Goal: Task Accomplishment & Management: Manage account settings

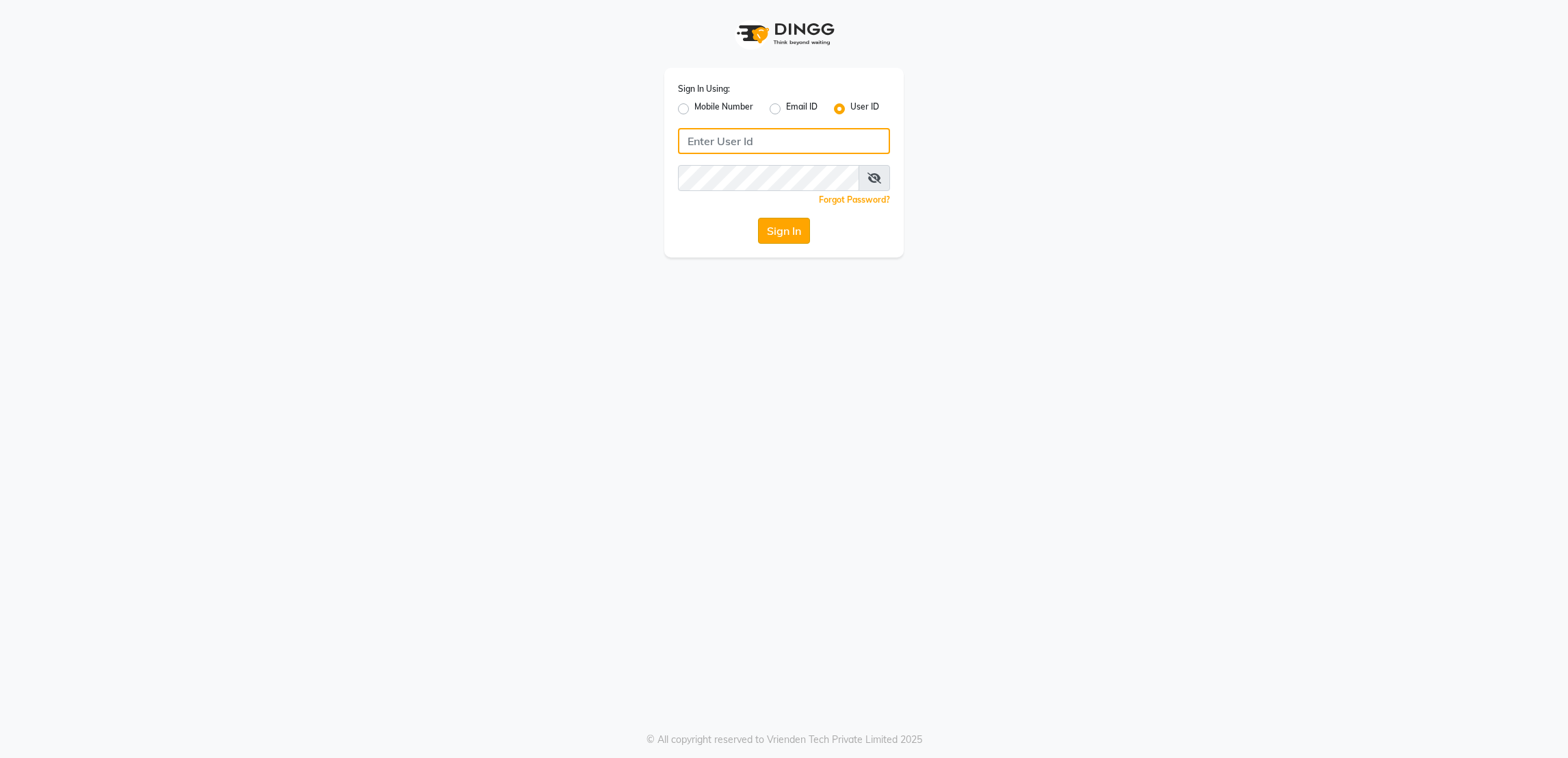
type input "rk123"
click at [769, 231] on button "Sign In" at bounding box center [784, 231] width 52 height 26
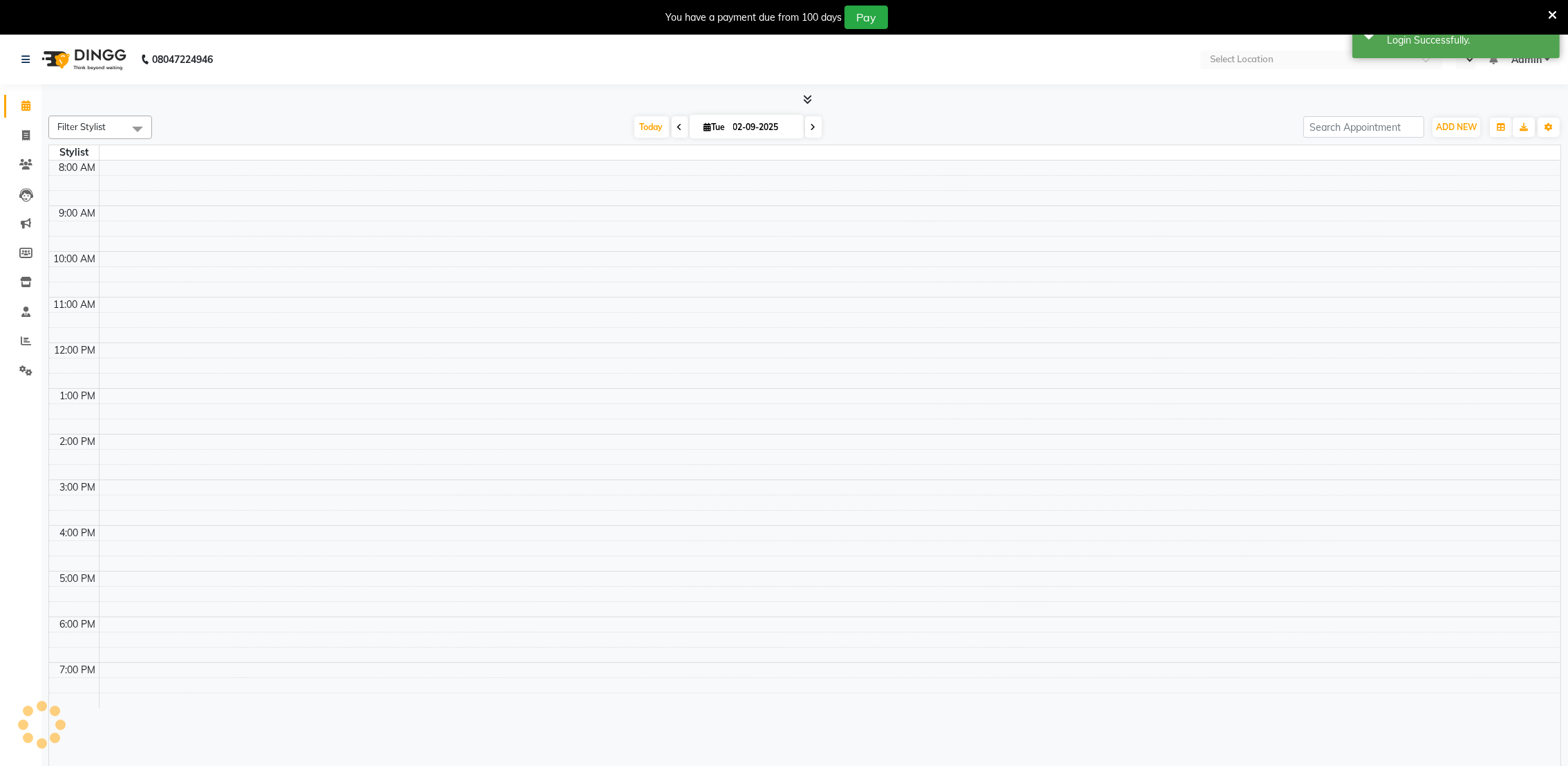
select select "en"
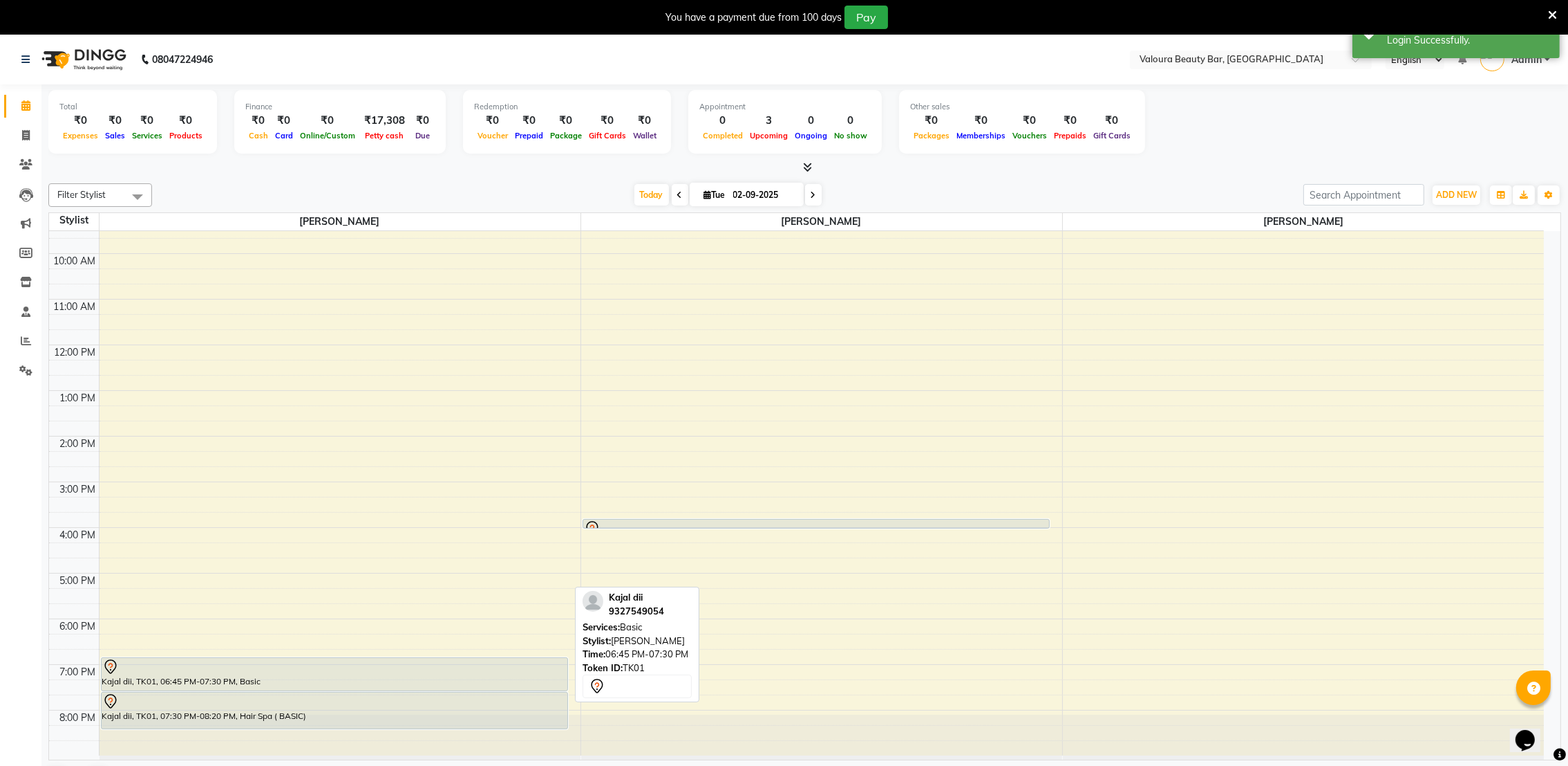
scroll to position [35, 0]
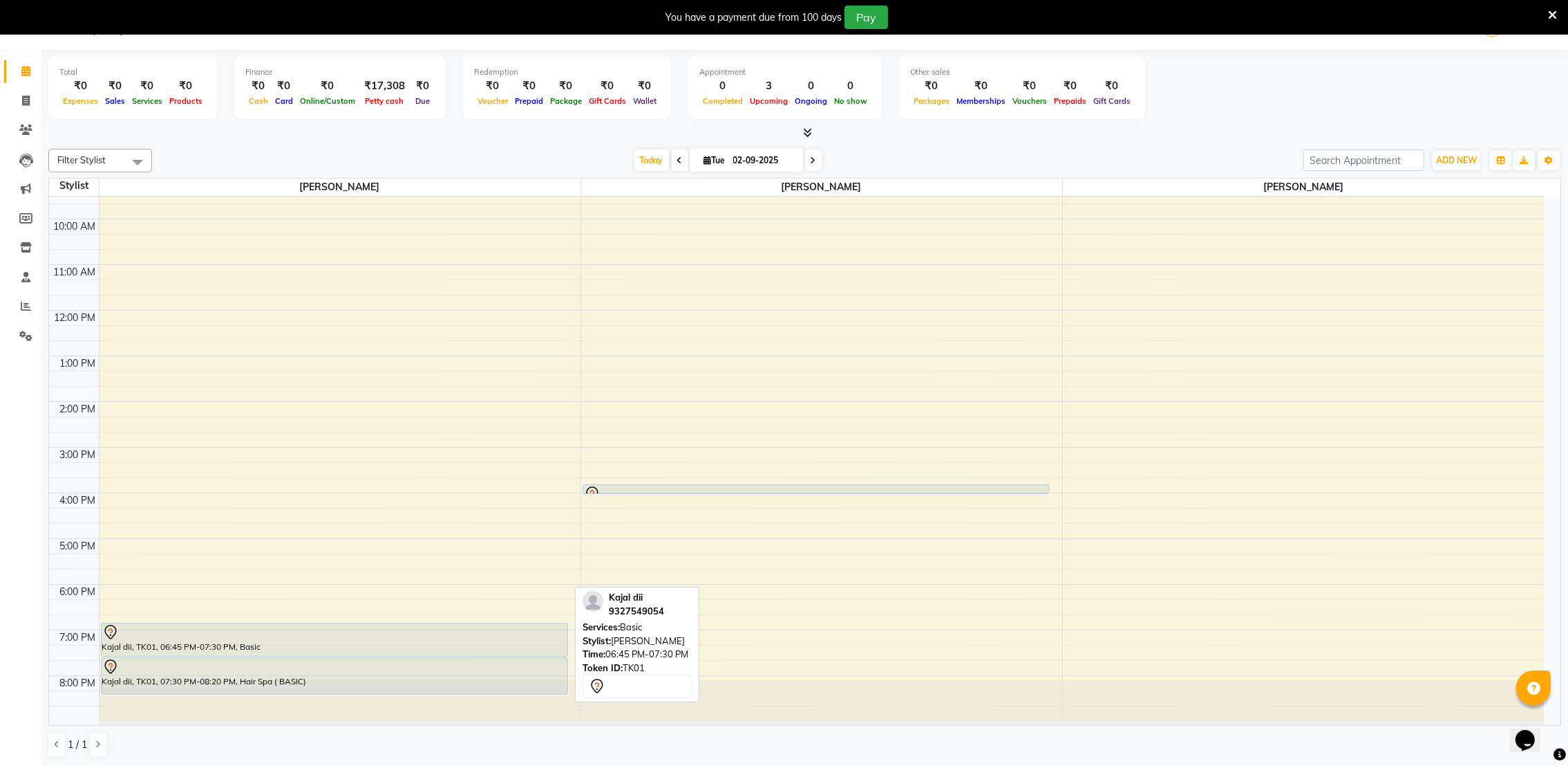
click at [440, 650] on div "Kajal dii, TK01, 06:45 PM-07:30 PM, Basic" at bounding box center [335, 639] width 467 height 32
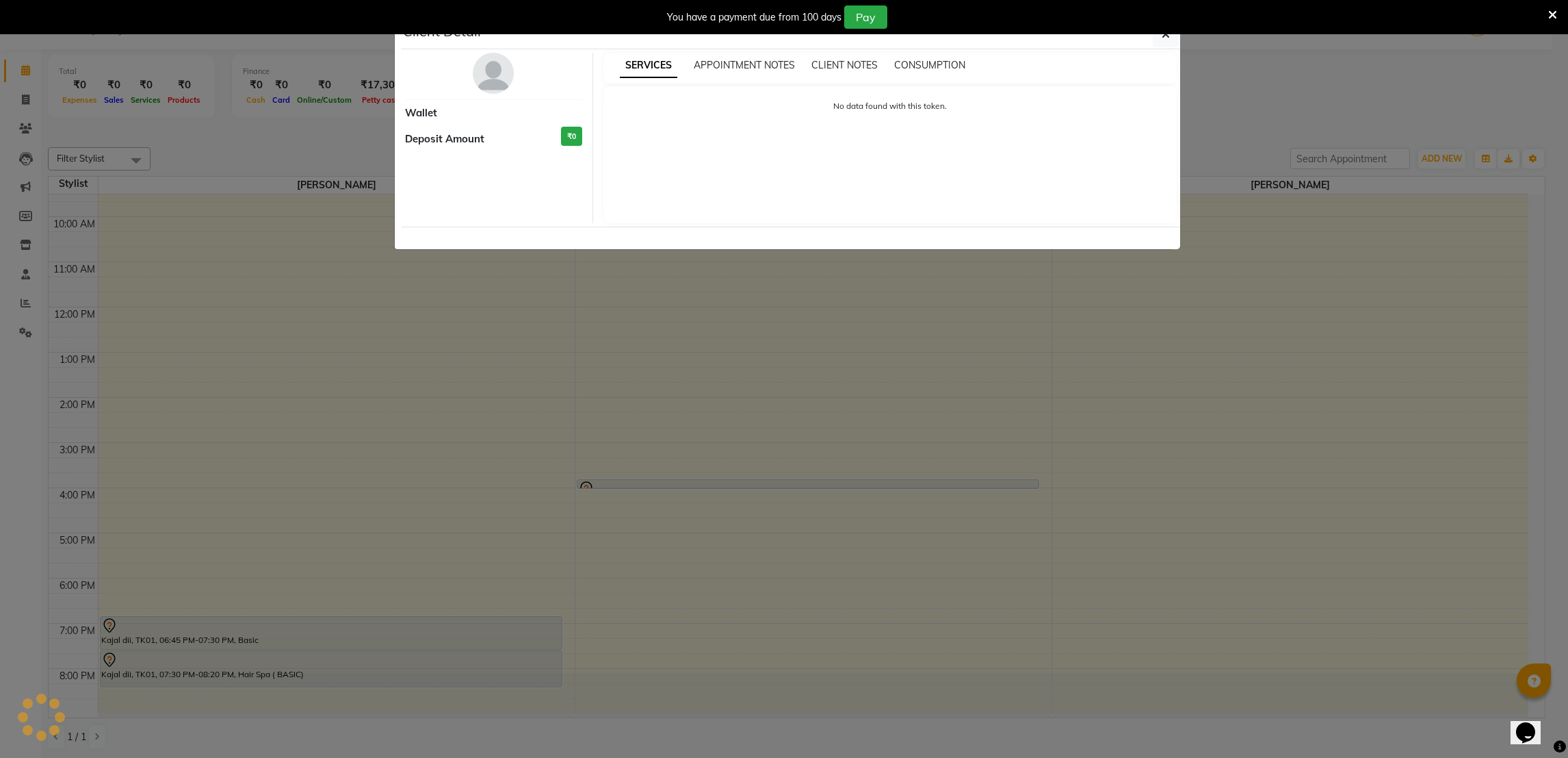
select select "7"
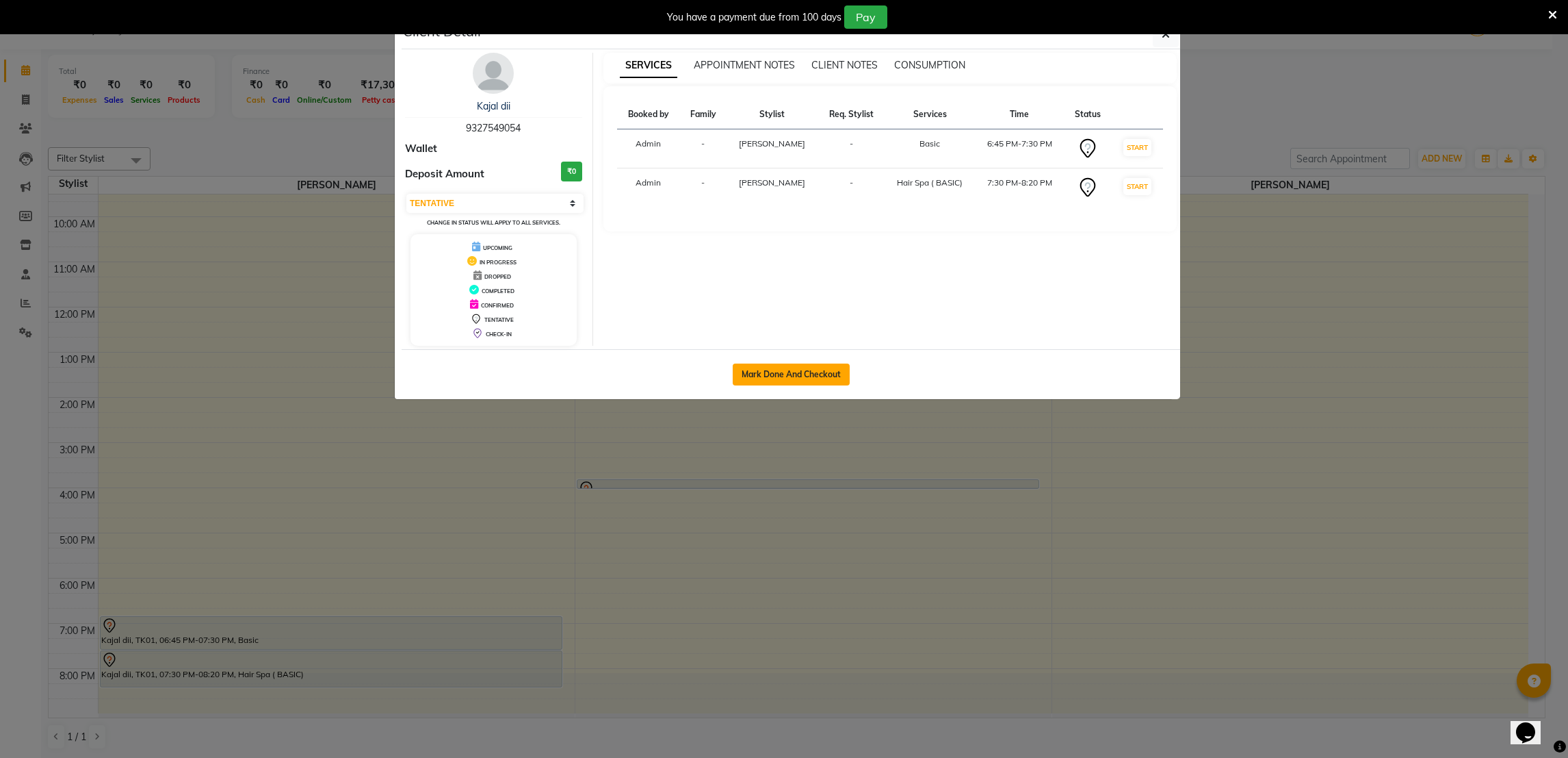
click at [793, 377] on button "Mark Done And Checkout" at bounding box center [791, 373] width 117 height 22
select select "service"
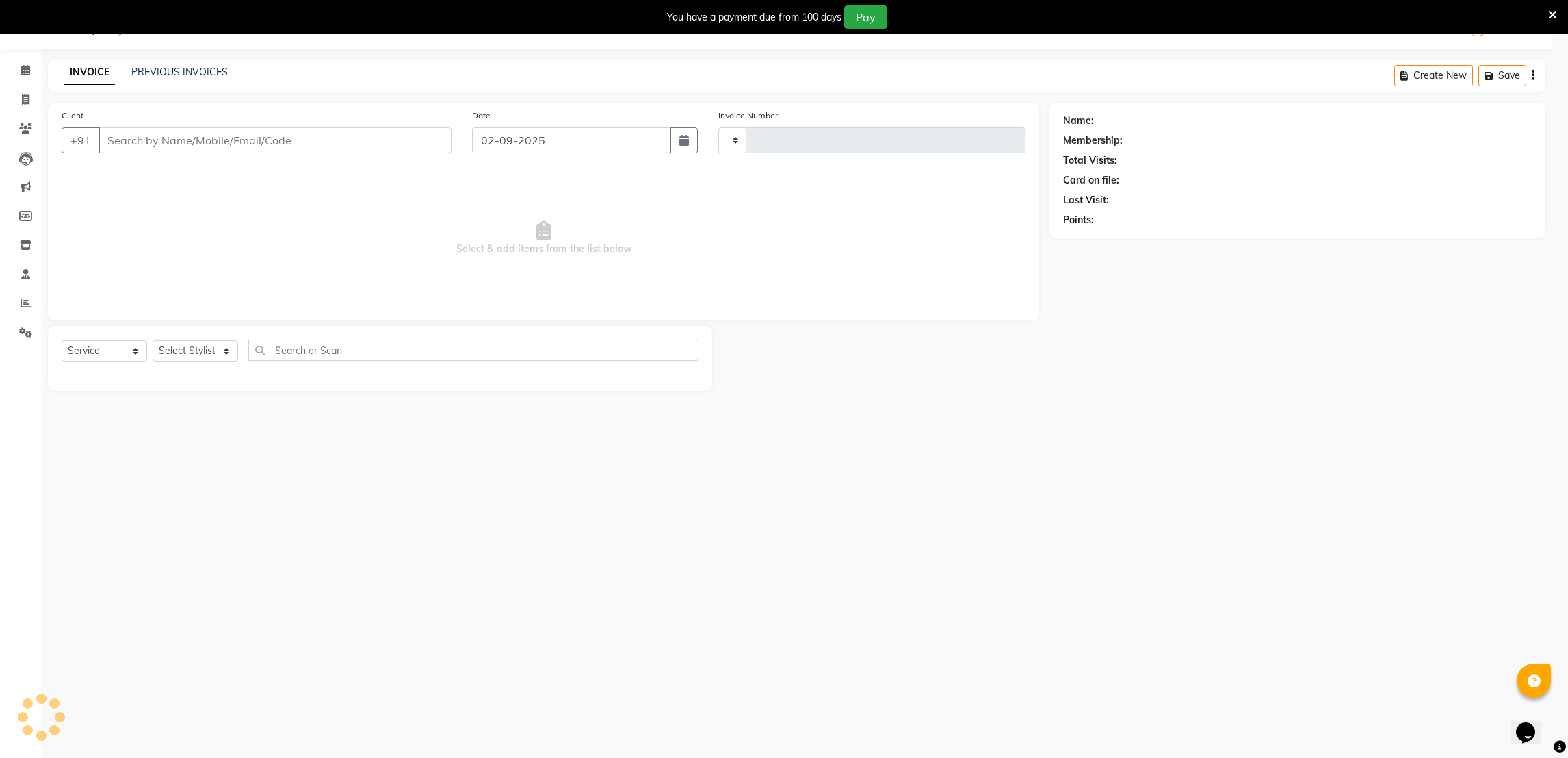
type input "0076"
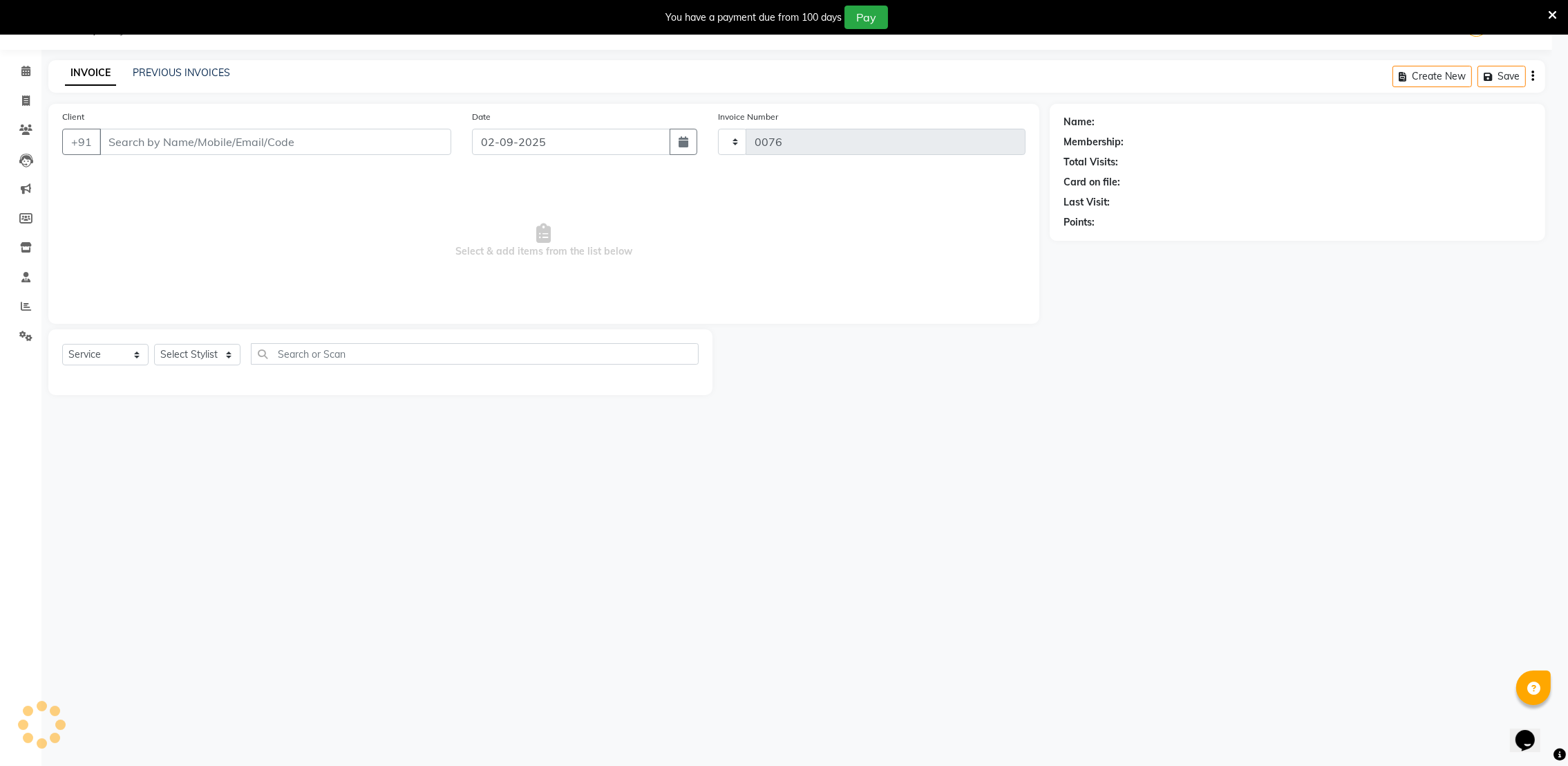
select select "7995"
type input "9327549054"
select select "72271"
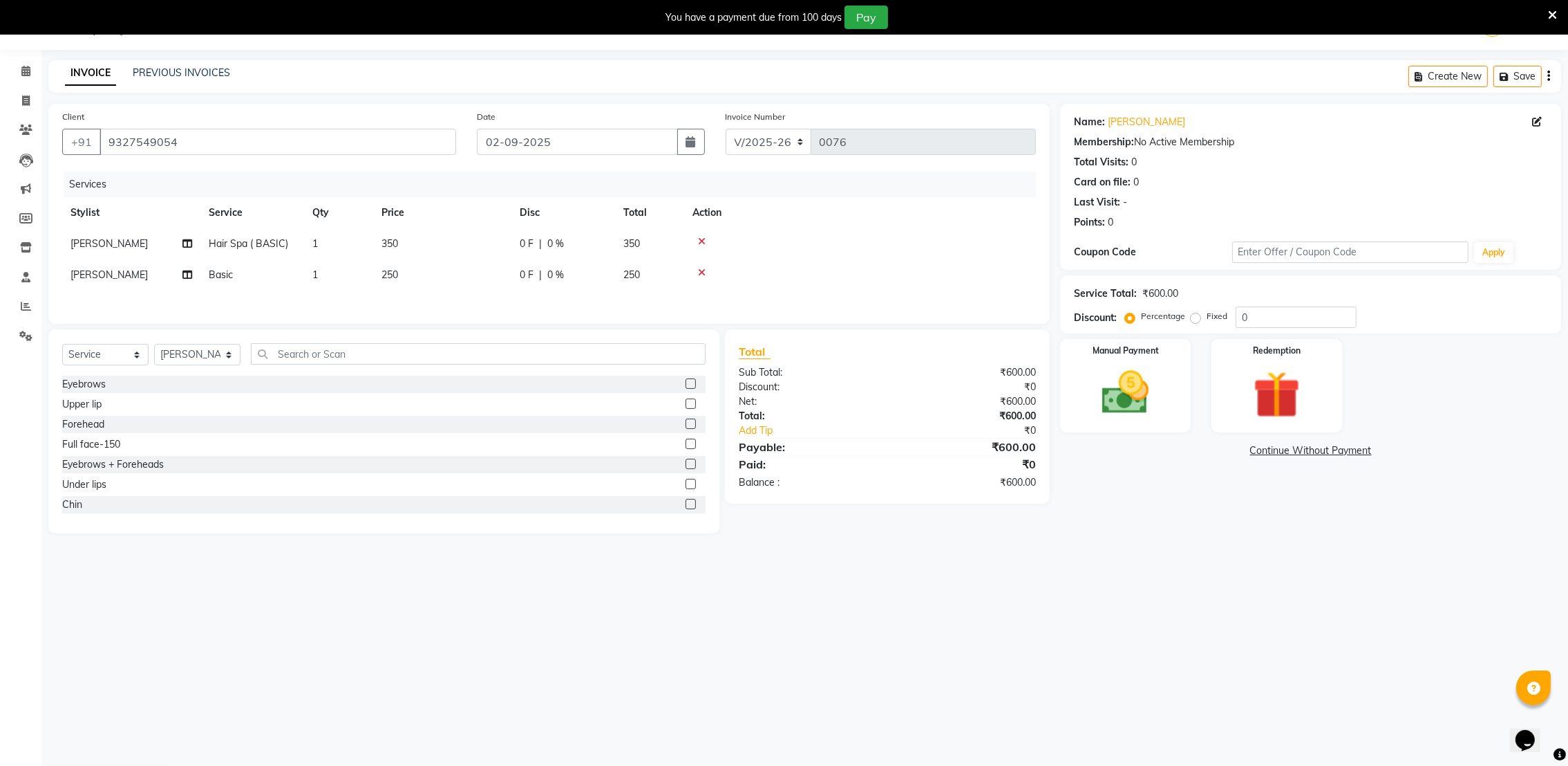
click at [704, 240] on icon at bounding box center [702, 241] width 8 height 9
click at [1121, 380] on img at bounding box center [1126, 392] width 80 height 57
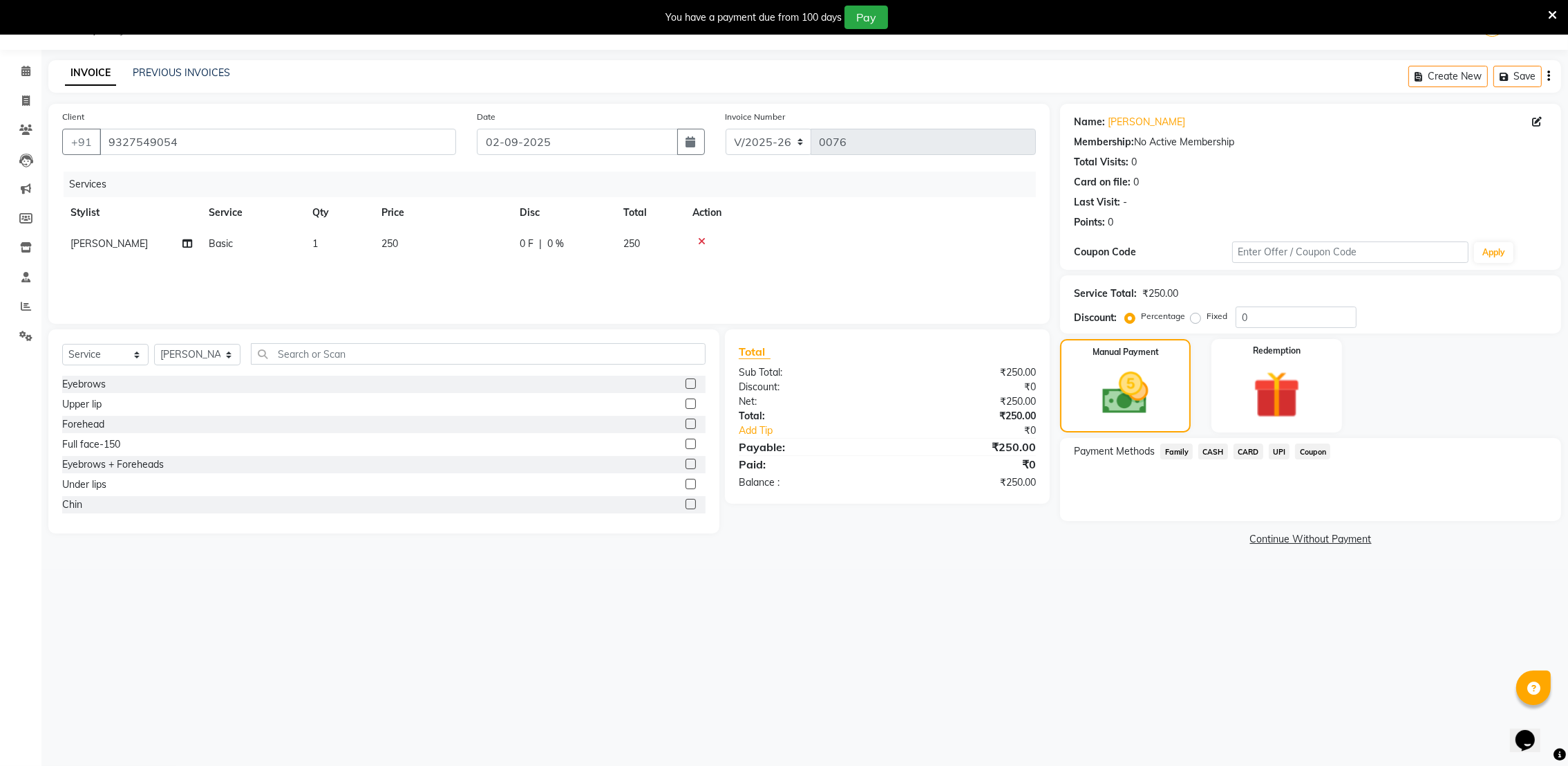
click at [1213, 455] on span "CASH" at bounding box center [1213, 451] width 29 height 16
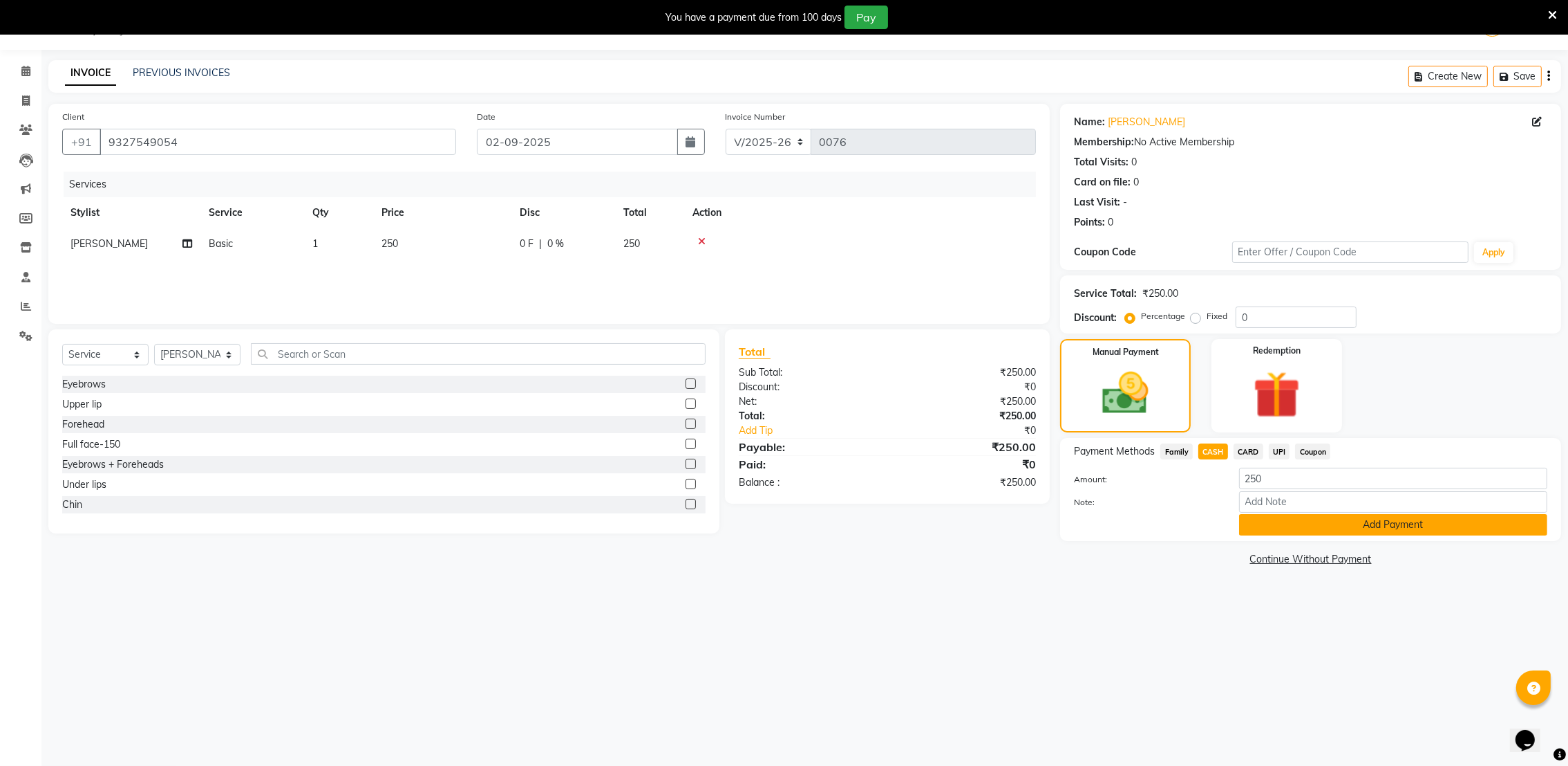
click at [1316, 521] on button "Add Payment" at bounding box center [1393, 524] width 308 height 22
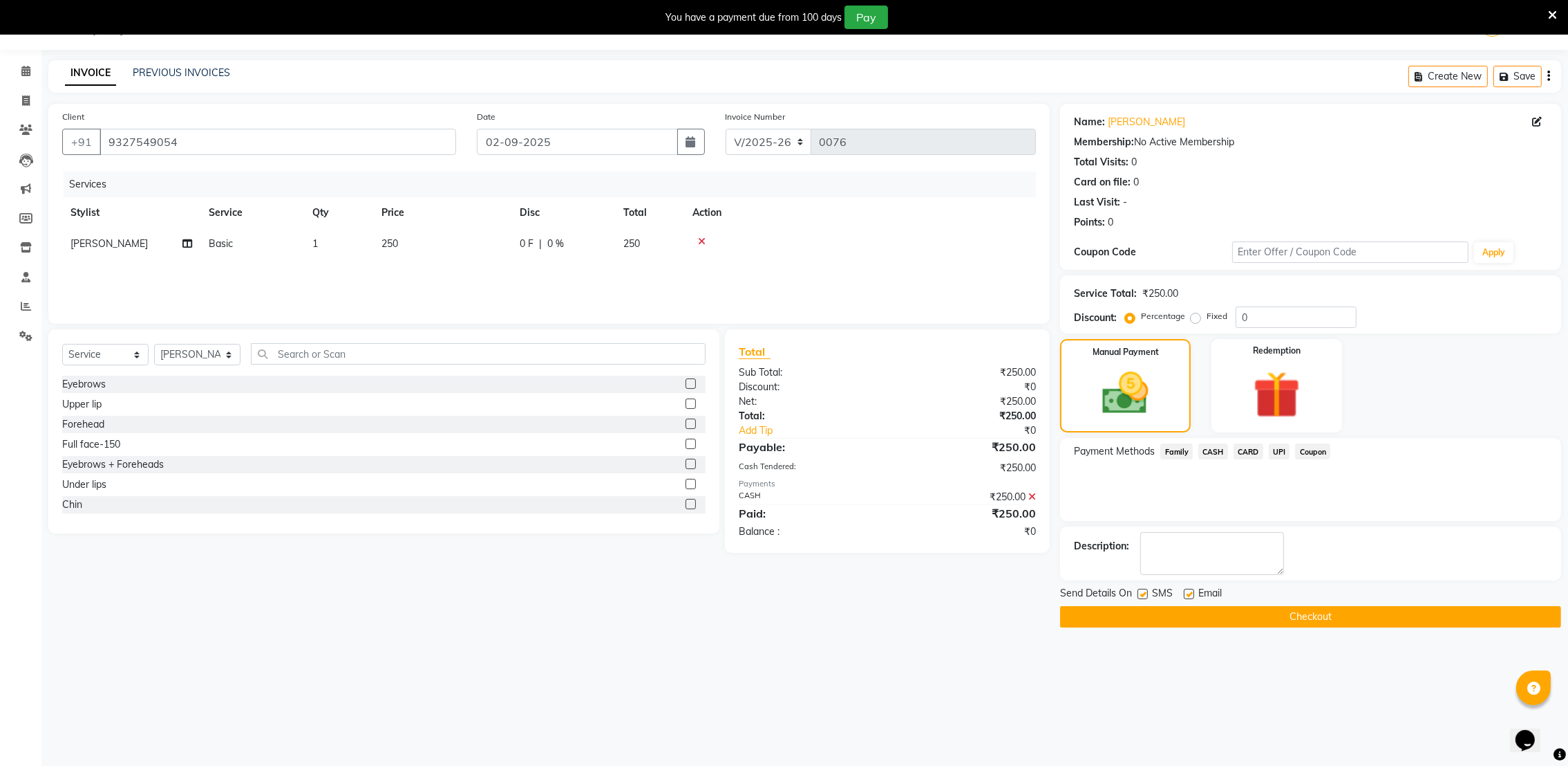
click at [1312, 614] on button "Checkout" at bounding box center [1311, 617] width 501 height 22
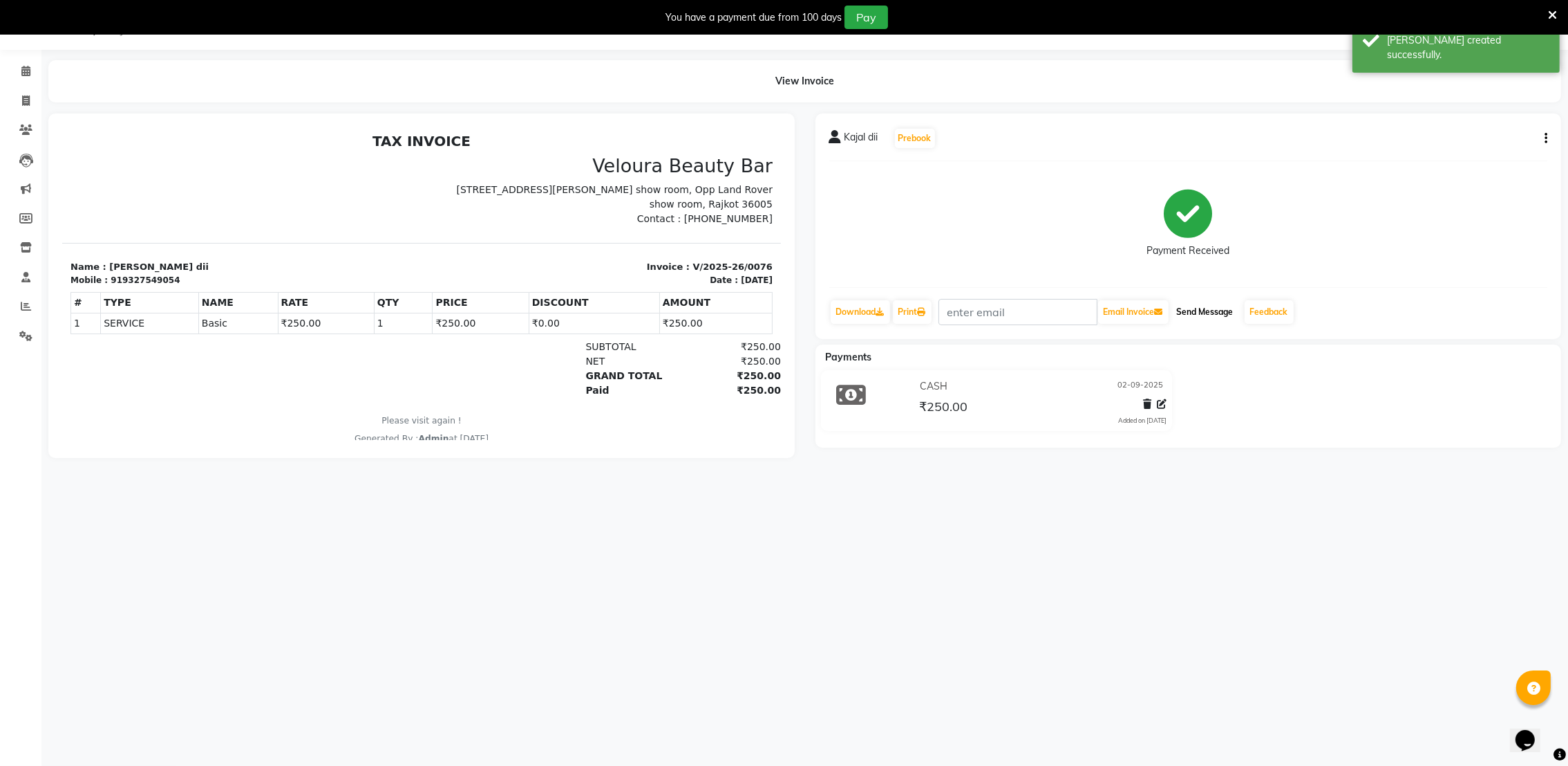
click at [1209, 313] on button "Send Message" at bounding box center [1205, 311] width 68 height 24
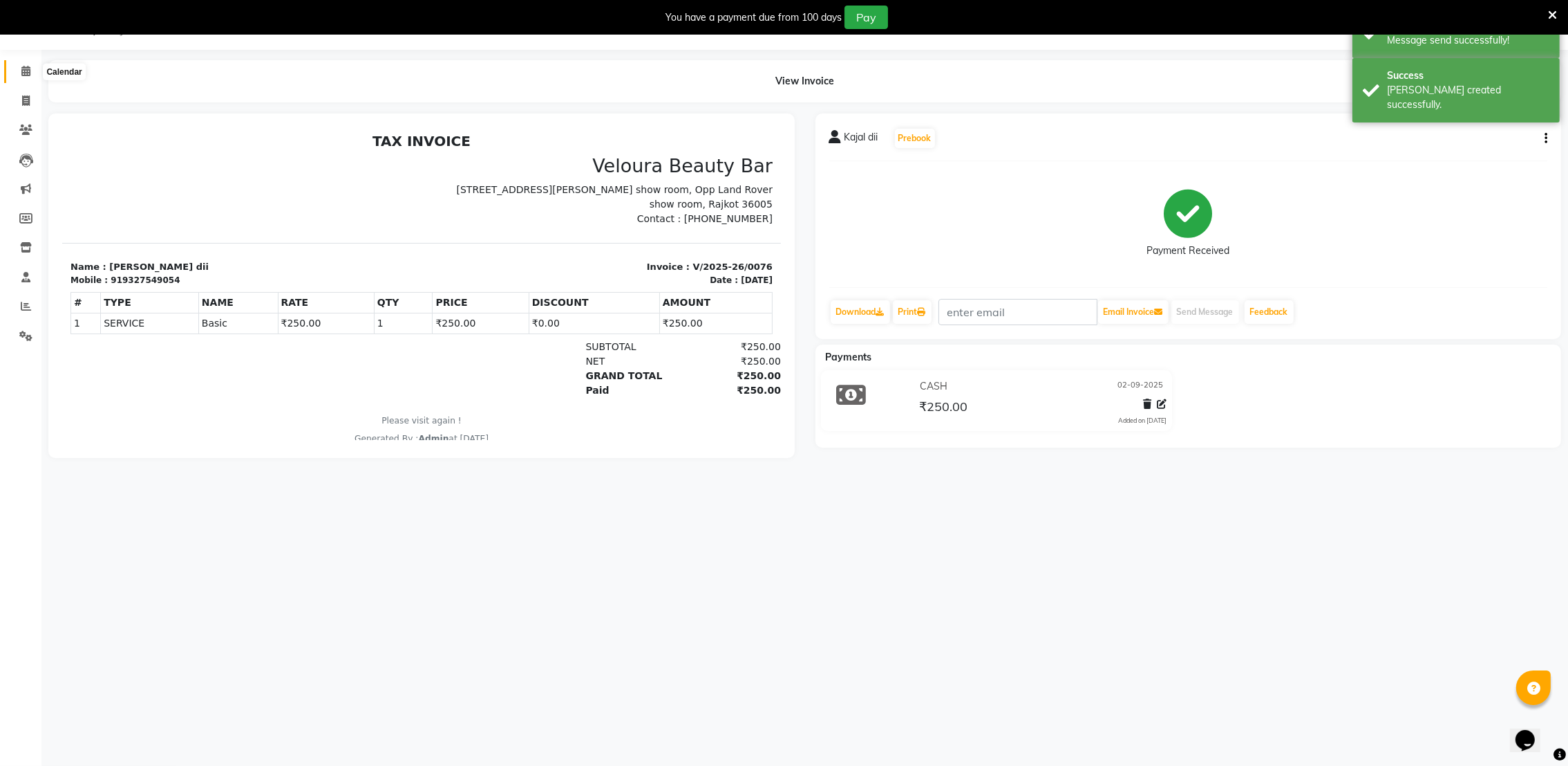
click at [25, 69] on icon at bounding box center [26, 70] width 9 height 10
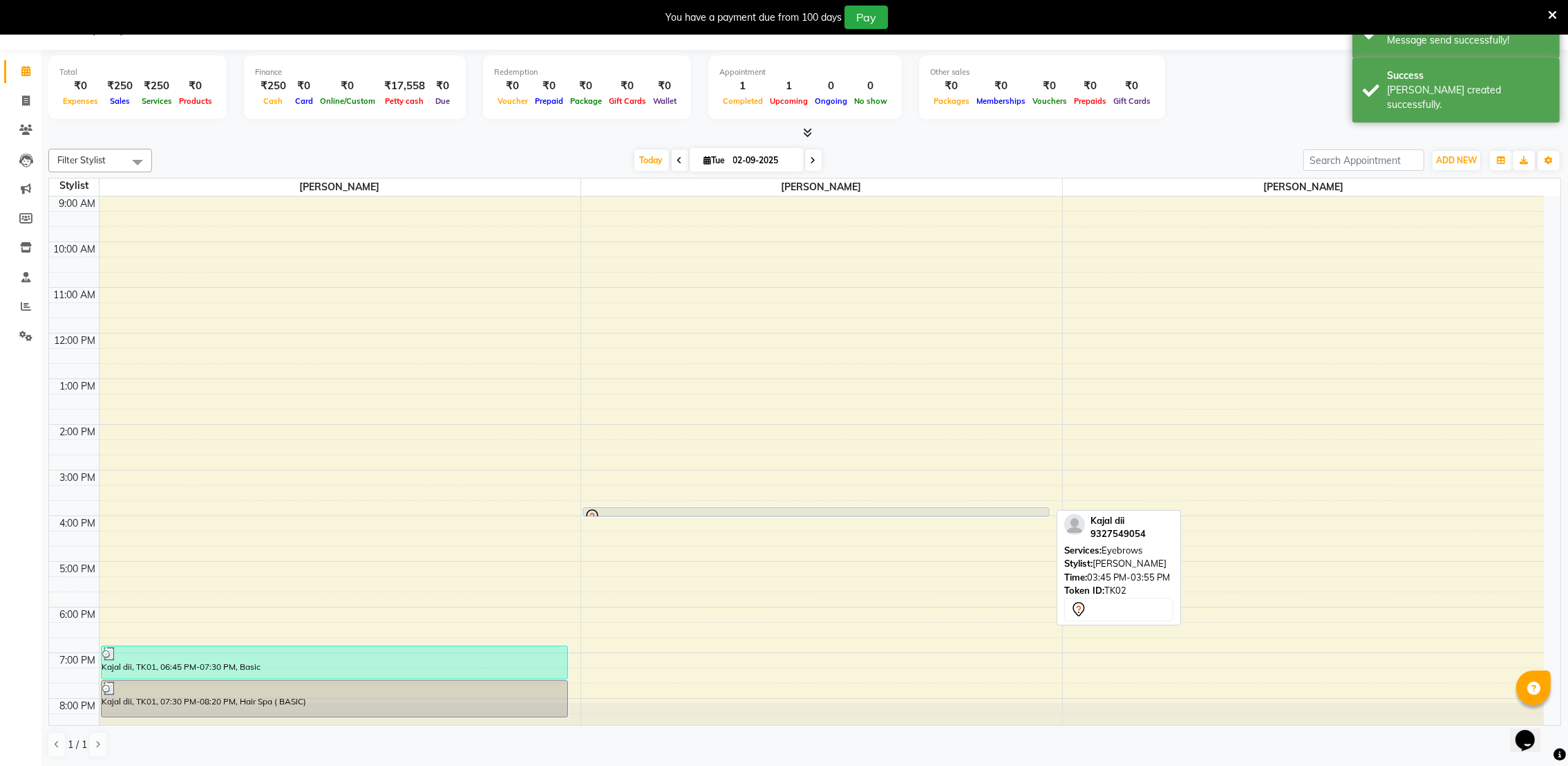
click at [696, 508] on div at bounding box center [817, 516] width 465 height 17
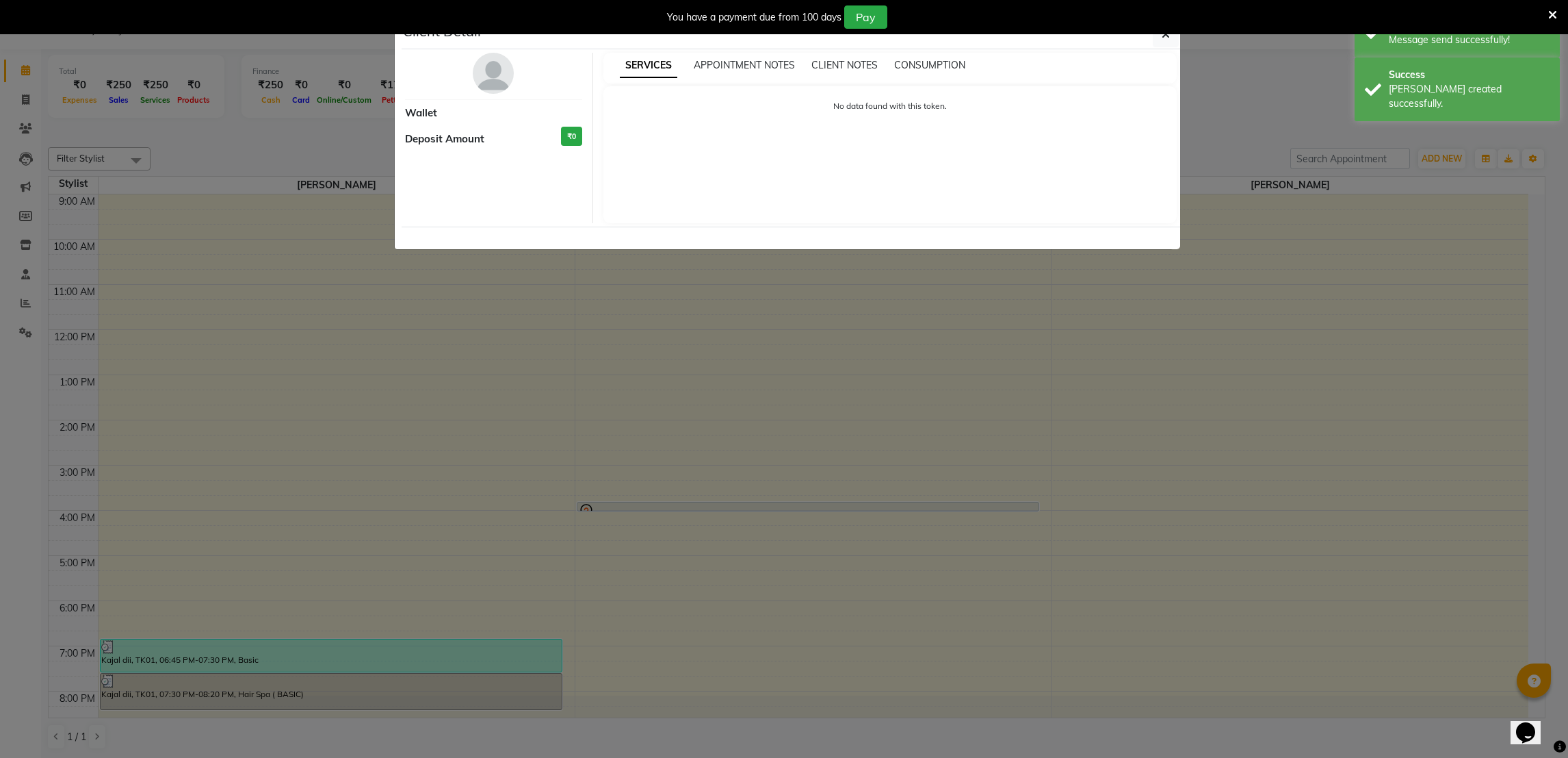
select select "7"
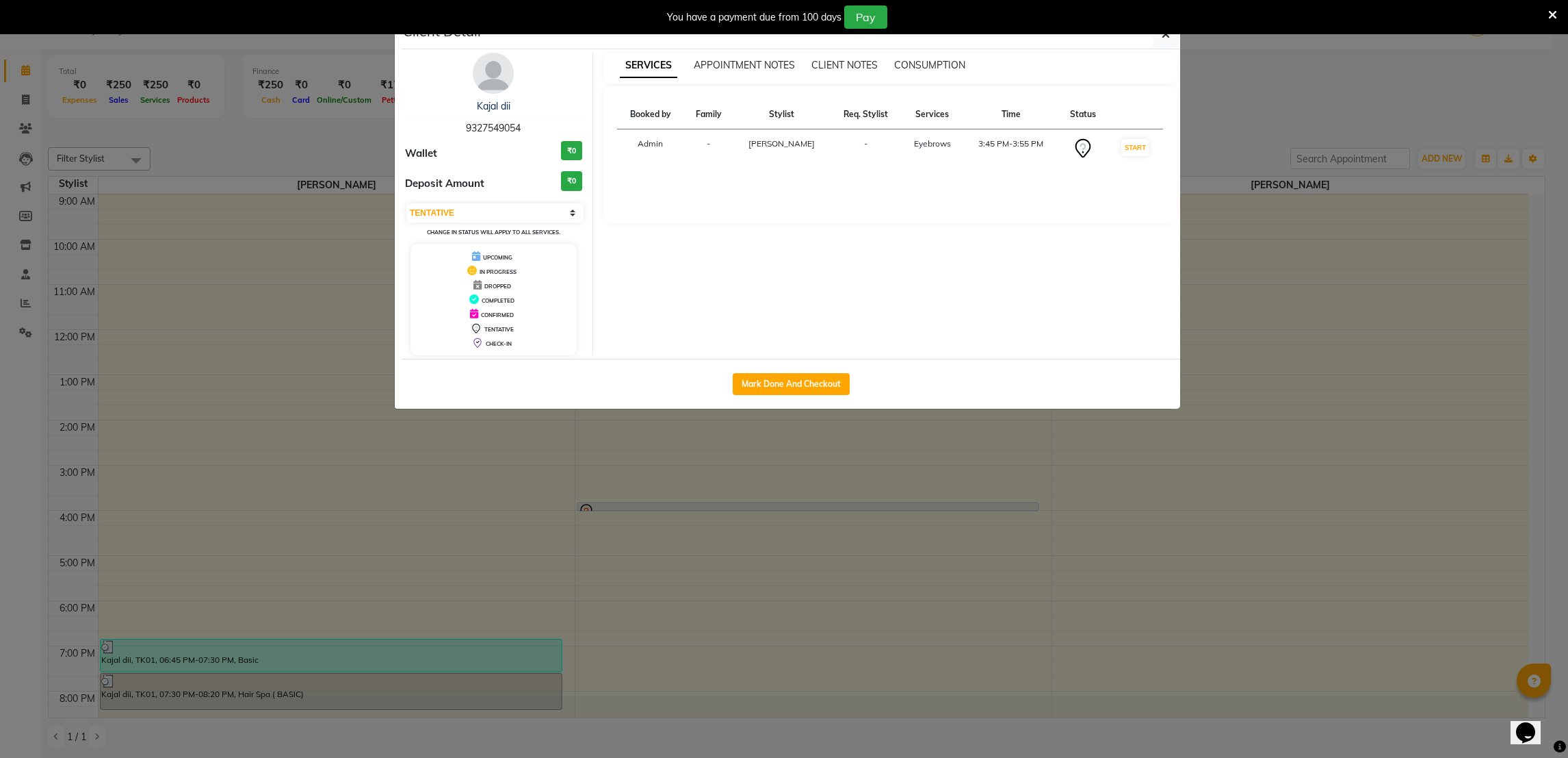
click at [492, 557] on ngb-modal-window "Client Detail Kajal dii 9327549054 Wallet ₹0 Deposit Amount ₹0 Select IN SERVIC…" at bounding box center [784, 379] width 1568 height 758
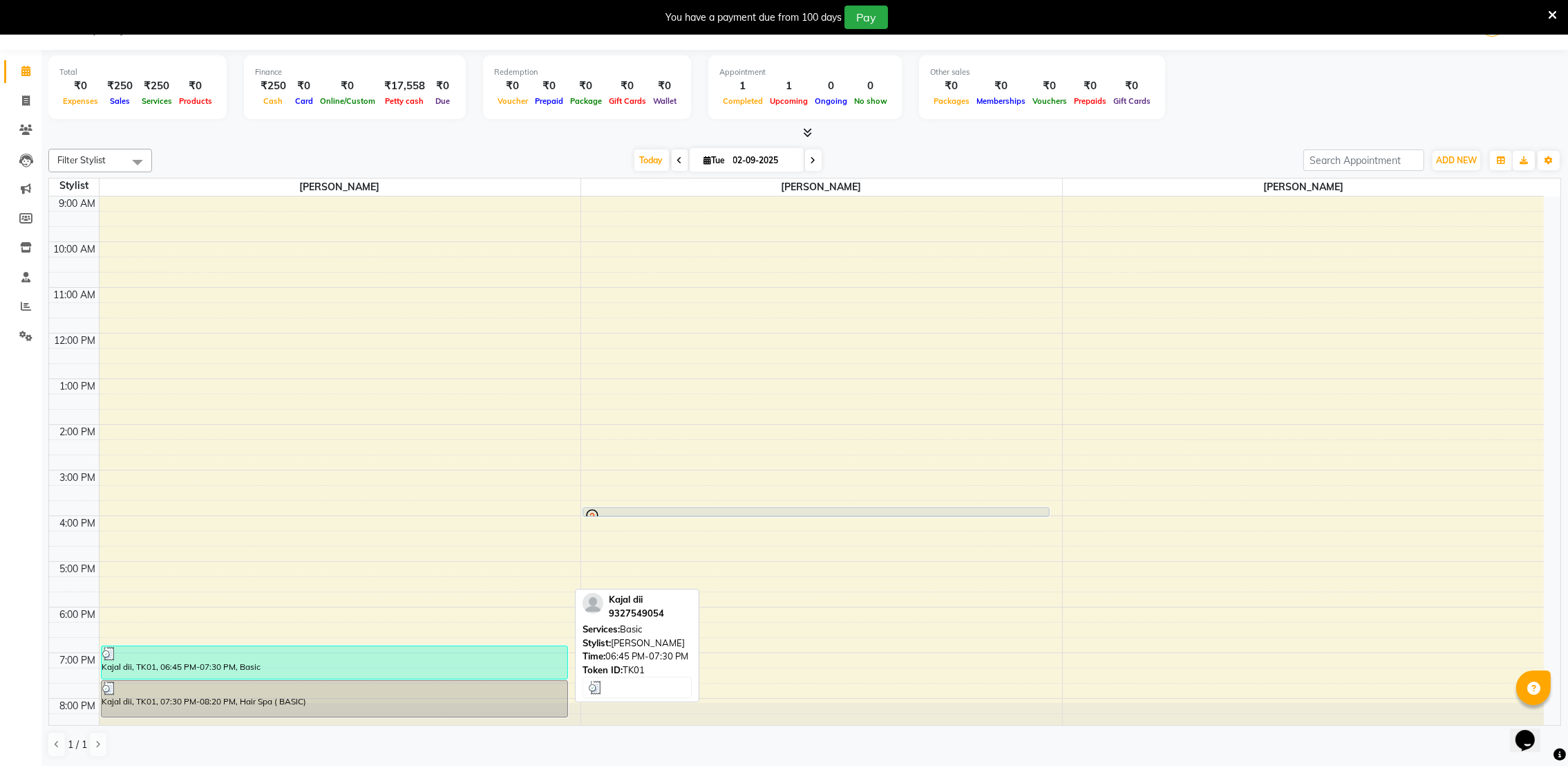
click at [499, 653] on div at bounding box center [335, 653] width 465 height 14
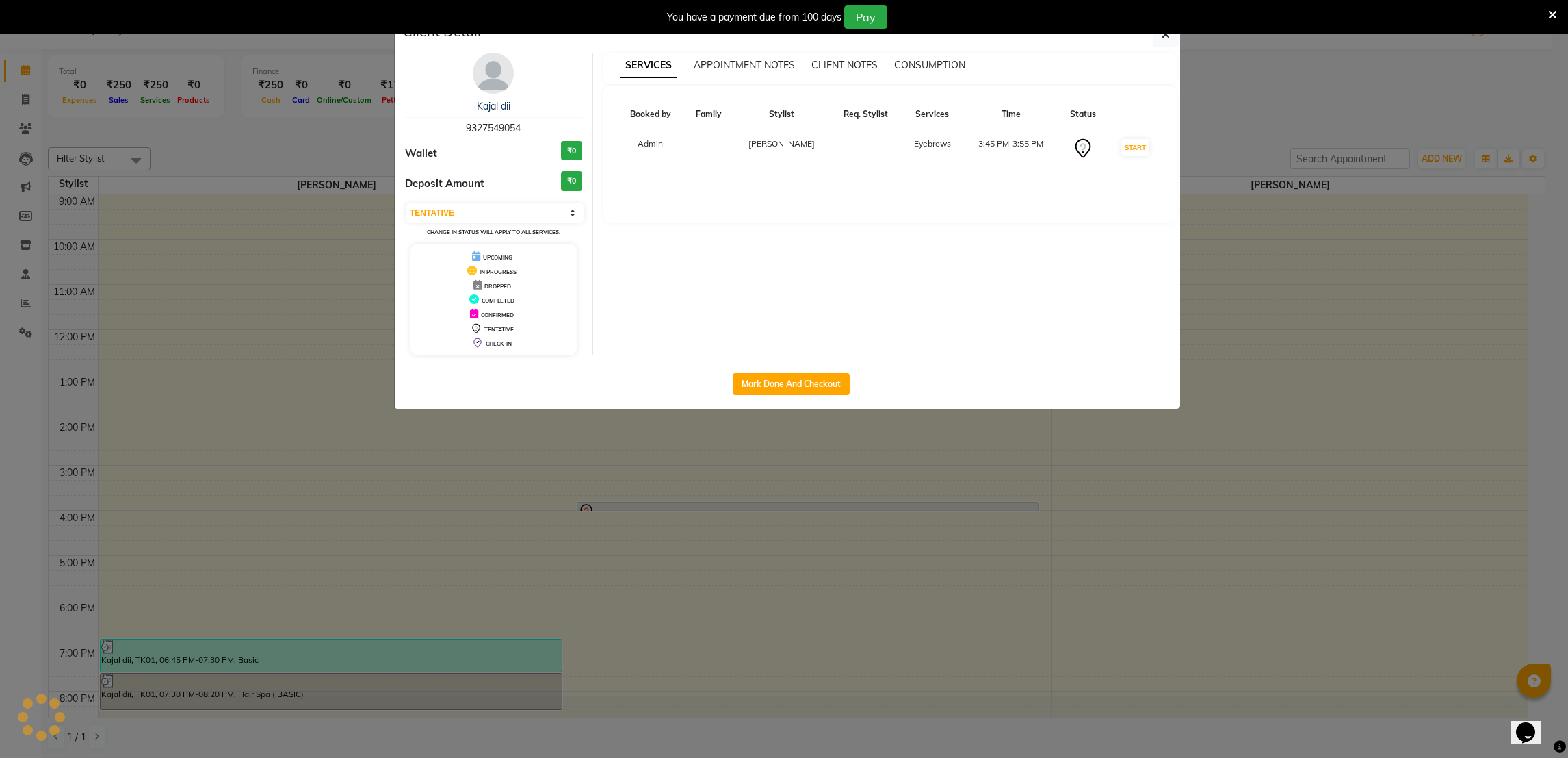
select select "3"
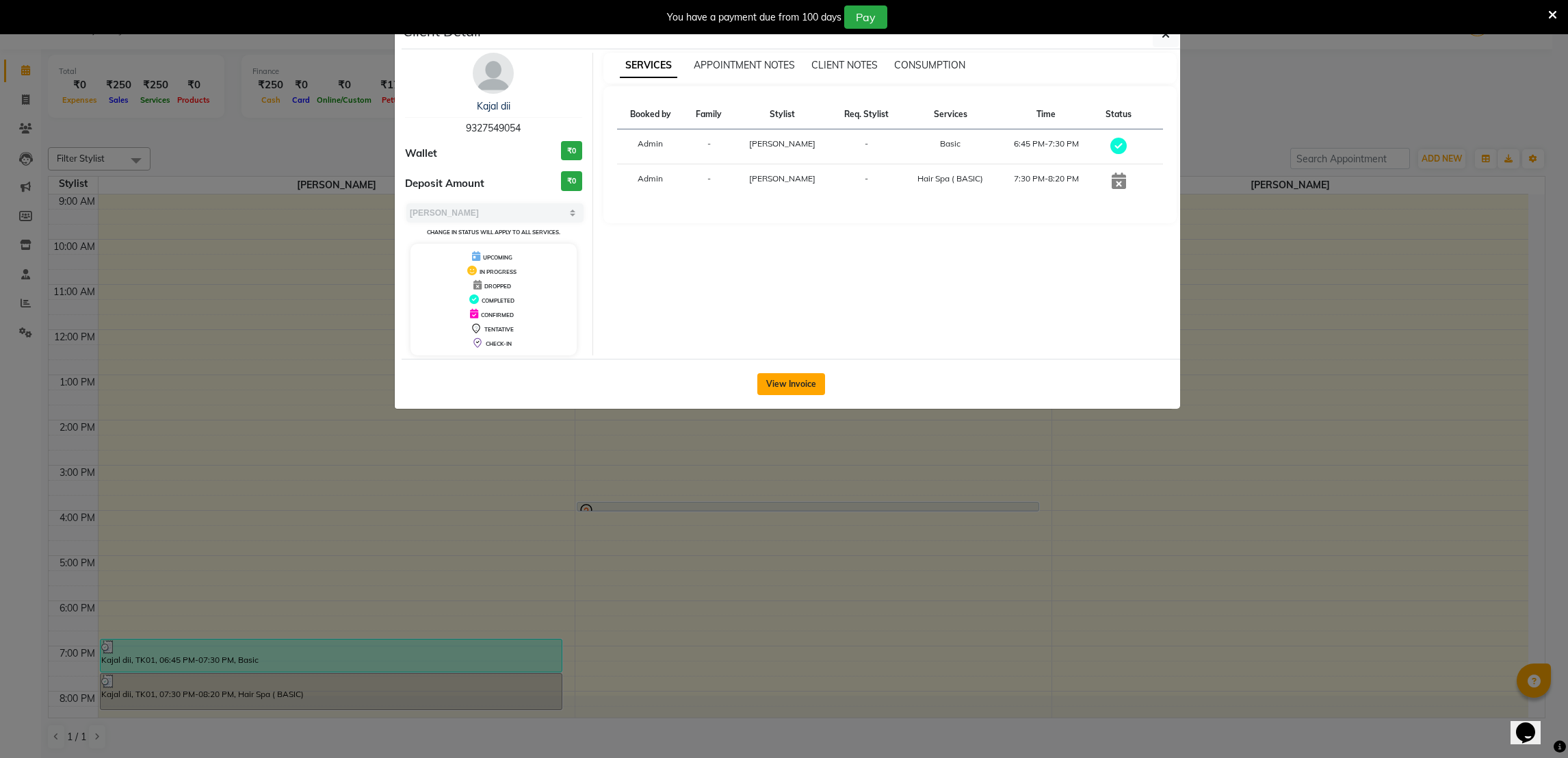
click at [787, 384] on button "View Invoice" at bounding box center [791, 384] width 67 height 22
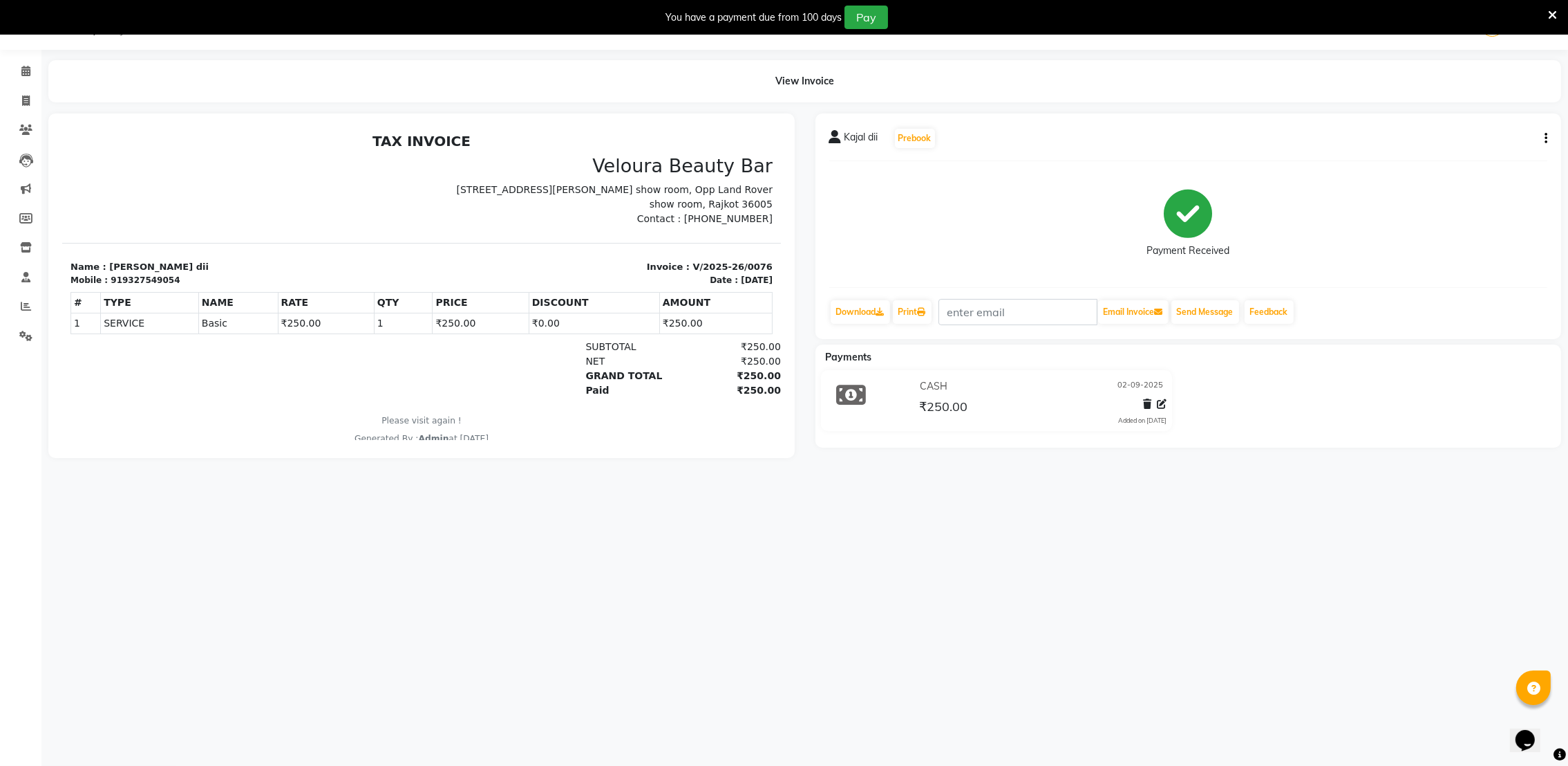
click at [1544, 138] on icon "button" at bounding box center [1545, 138] width 3 height 1
click at [1477, 155] on div "Edit Invoice" at bounding box center [1476, 156] width 95 height 17
select select "service"
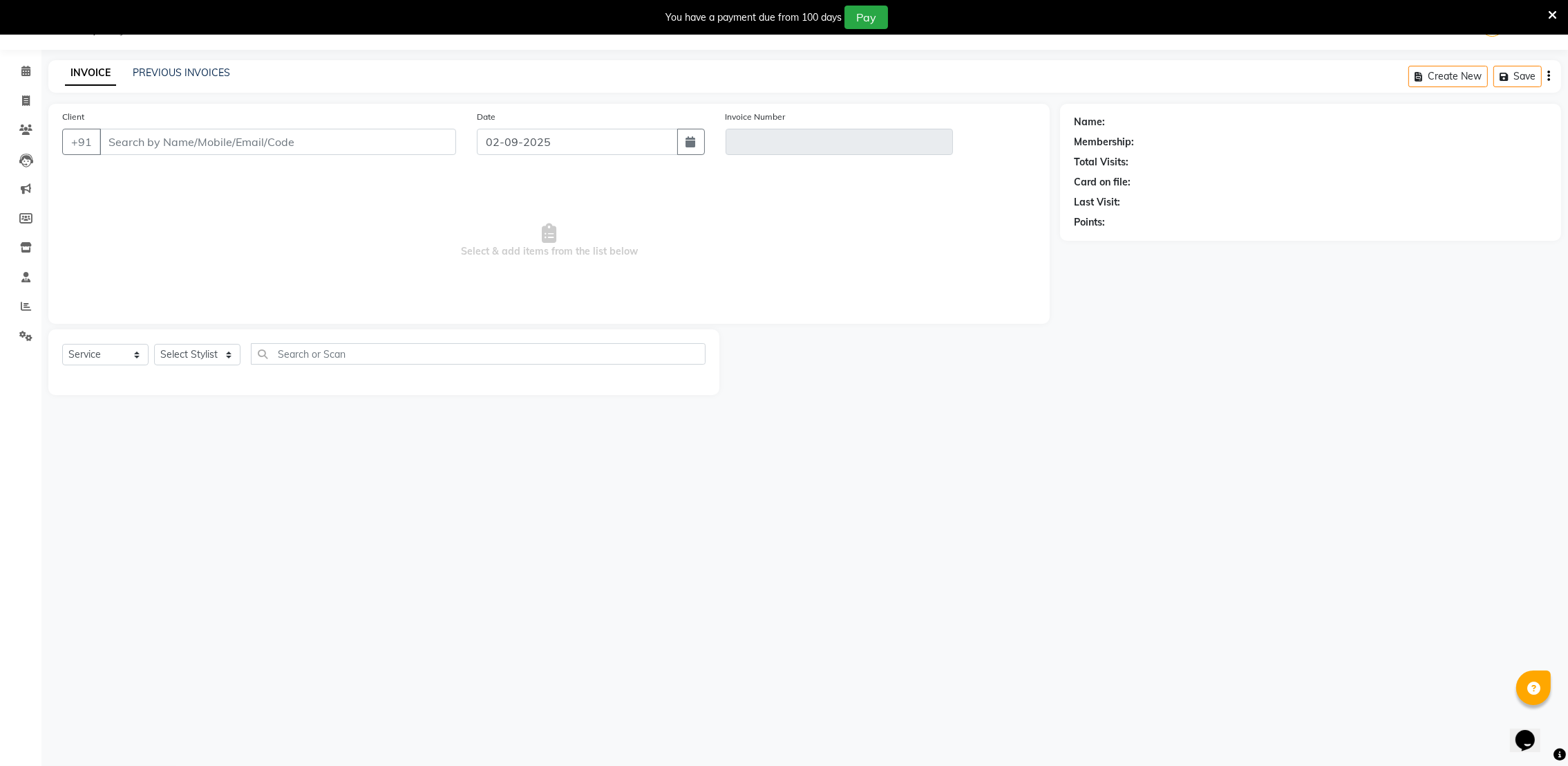
type input "9327549054"
type input "V/2025-26/0076"
select select "select"
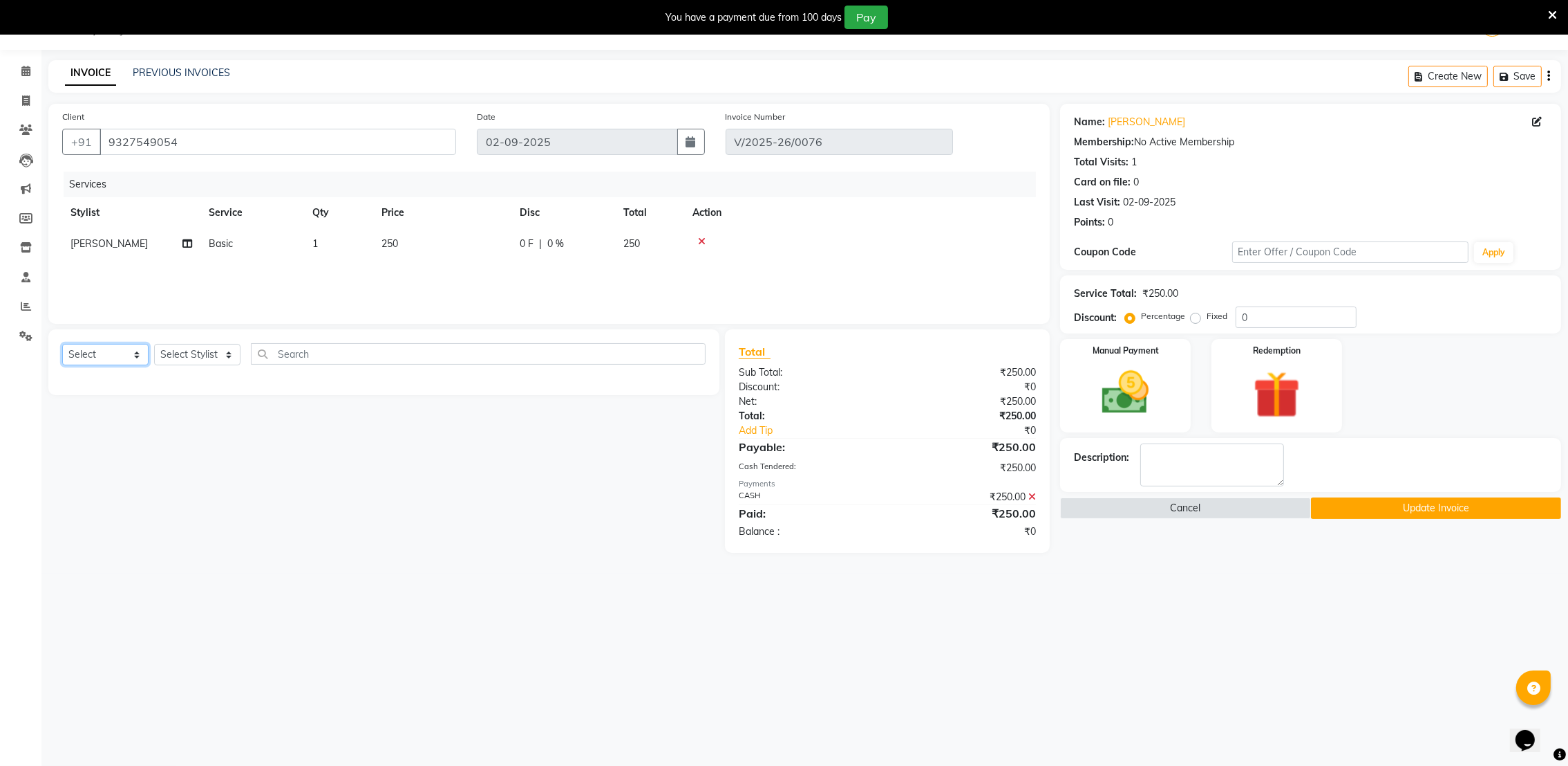
click at [105, 354] on select "Select Service Product Membership Package Voucher Prepaid Gift Card" at bounding box center [105, 354] width 86 height 22
click at [181, 349] on select "Select Stylist [PERSON_NAME] [PERSON_NAME]" at bounding box center [197, 354] width 86 height 22
click at [370, 341] on div "Select Service Product Membership Package Voucher Prepaid Gift Card Select Styl…" at bounding box center [384, 361] width 671 height 65
click at [371, 357] on input "text" at bounding box center [477, 354] width 455 height 22
type input "e"
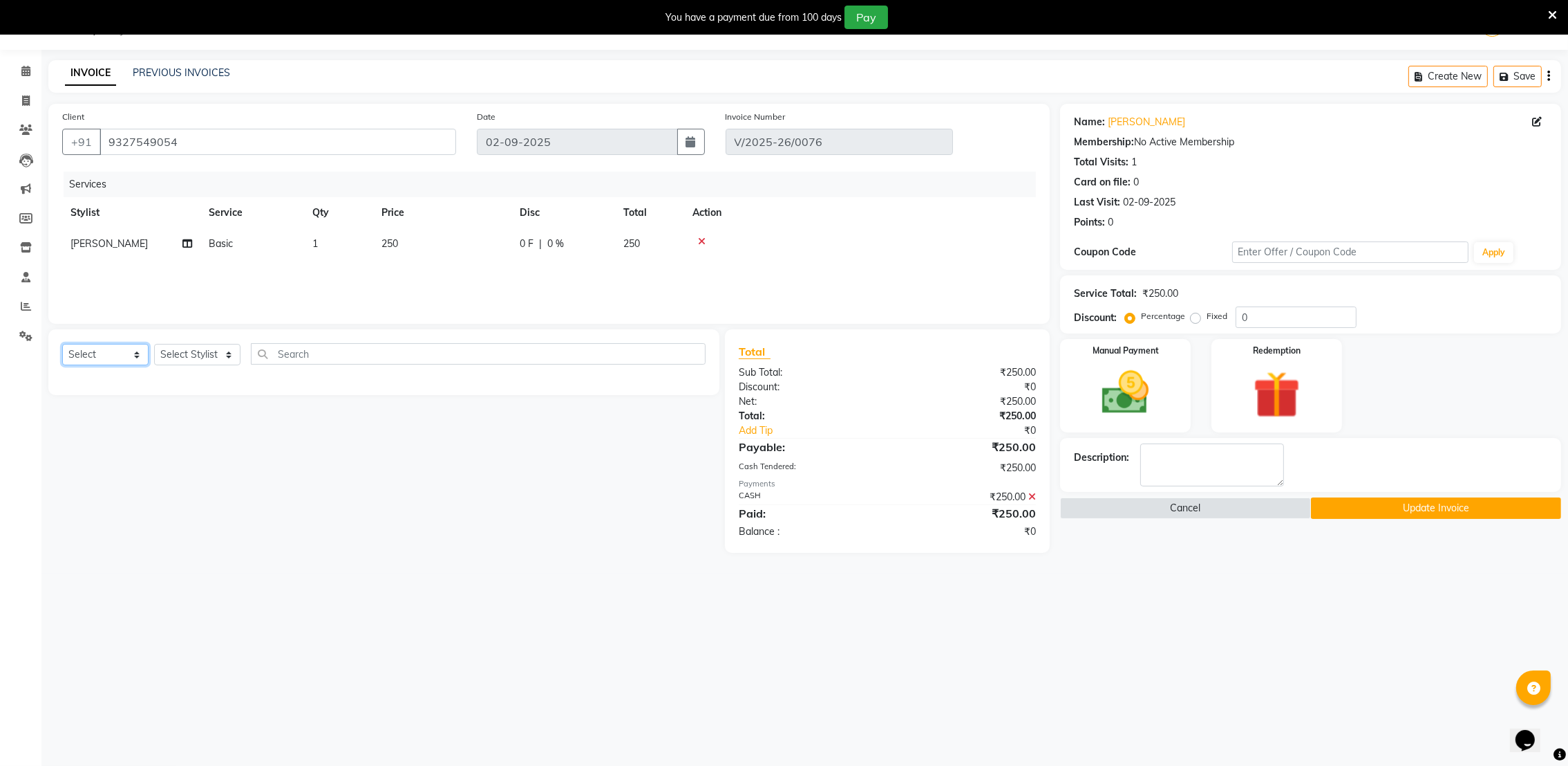
click at [125, 349] on select "Select Service Product Membership Package Voucher Prepaid Gift Card" at bounding box center [105, 354] width 86 height 22
select select "service"
click at [62, 344] on select "Select Service Product Membership Package Voucher Prepaid Gift Card" at bounding box center [105, 354] width 86 height 22
click at [338, 357] on input "text" at bounding box center [477, 354] width 455 height 22
type input "eye ro"
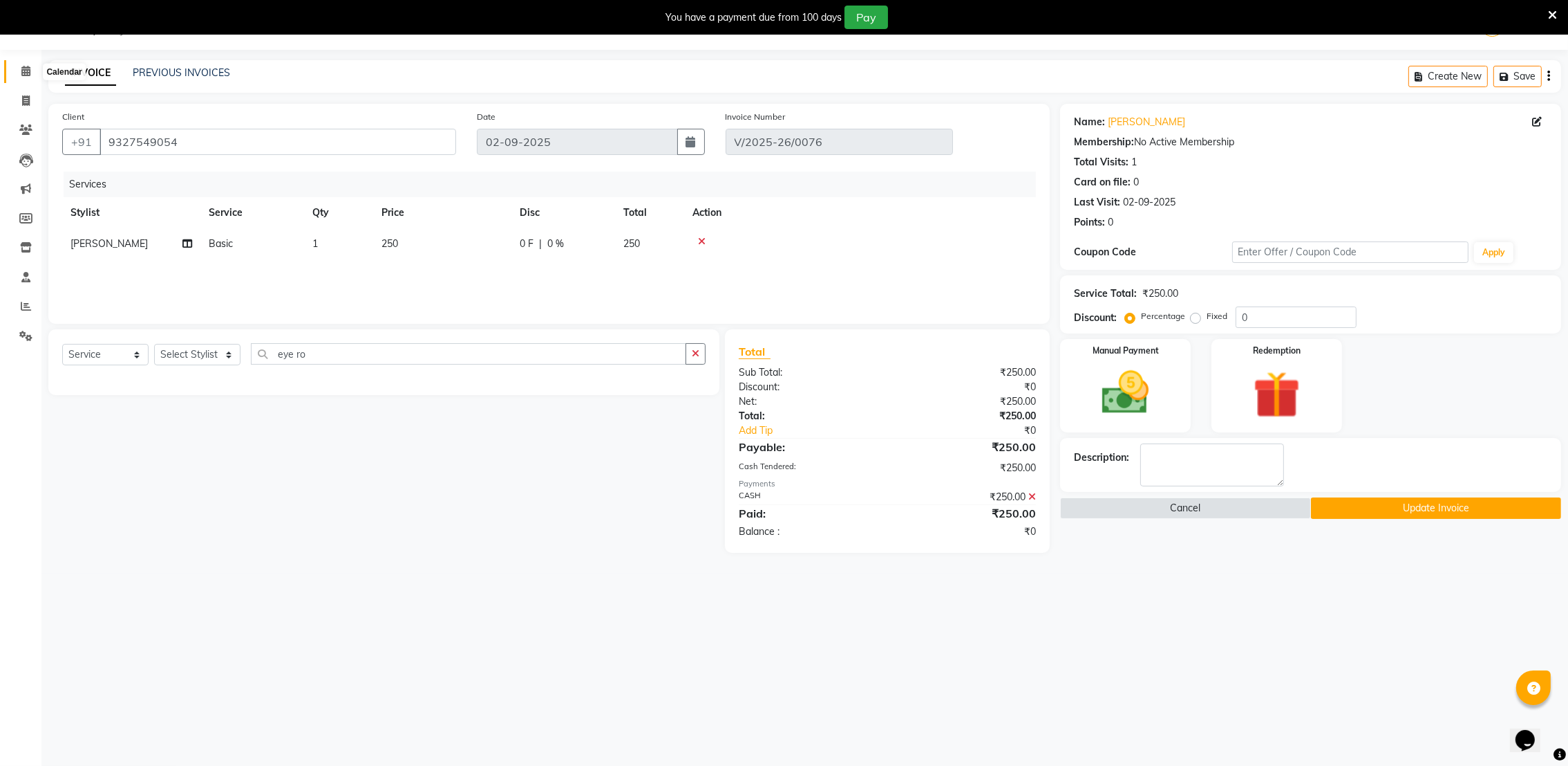
click at [26, 76] on icon at bounding box center [26, 70] width 9 height 10
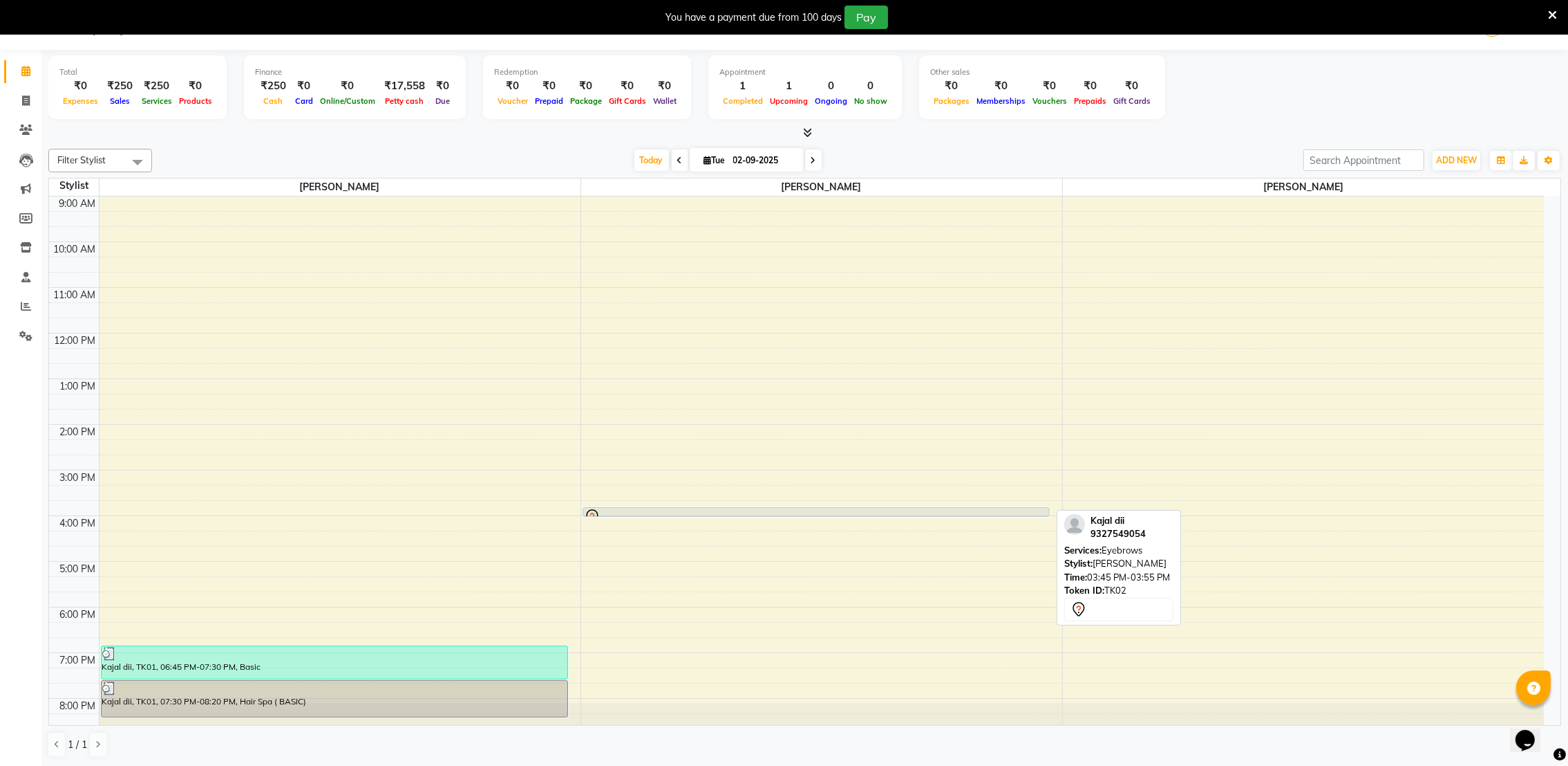
click at [763, 507] on link "Kajal dii, TK02, 03:45 PM-03:55 PM, Eyebrows" at bounding box center [816, 512] width 468 height 9
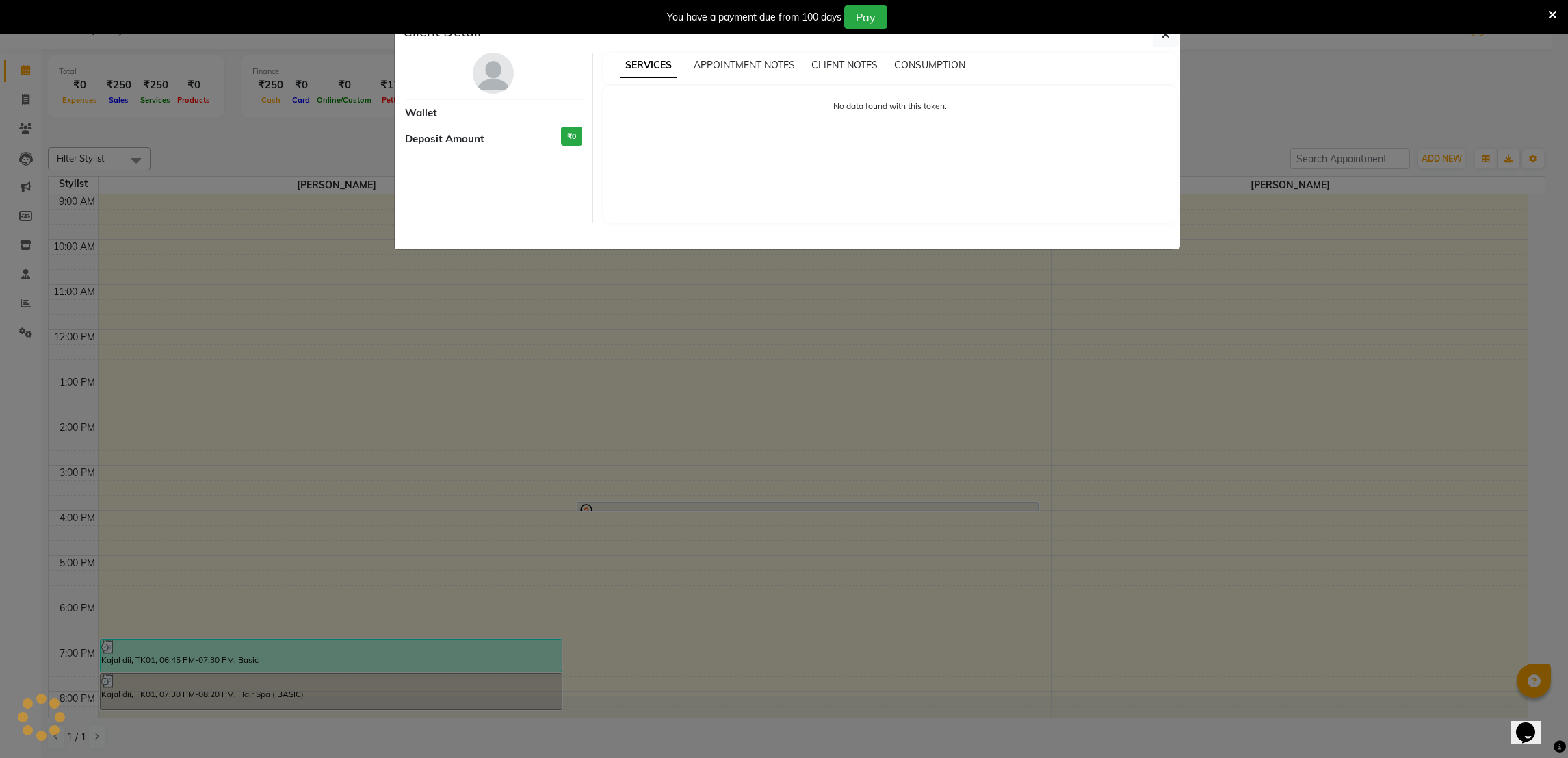
select select "7"
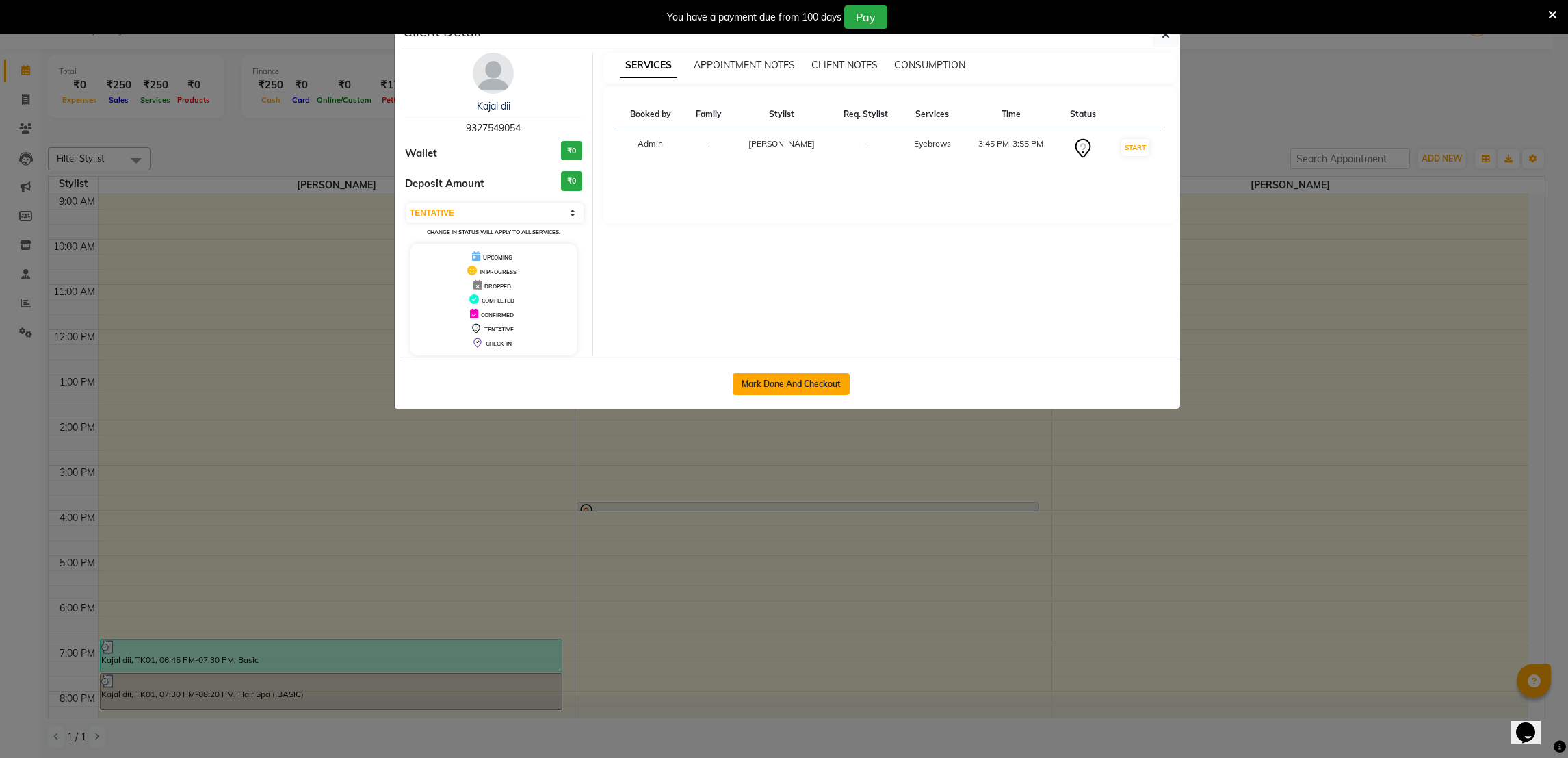
click at [758, 375] on button "Mark Done And Checkout" at bounding box center [791, 384] width 117 height 22
select select "service"
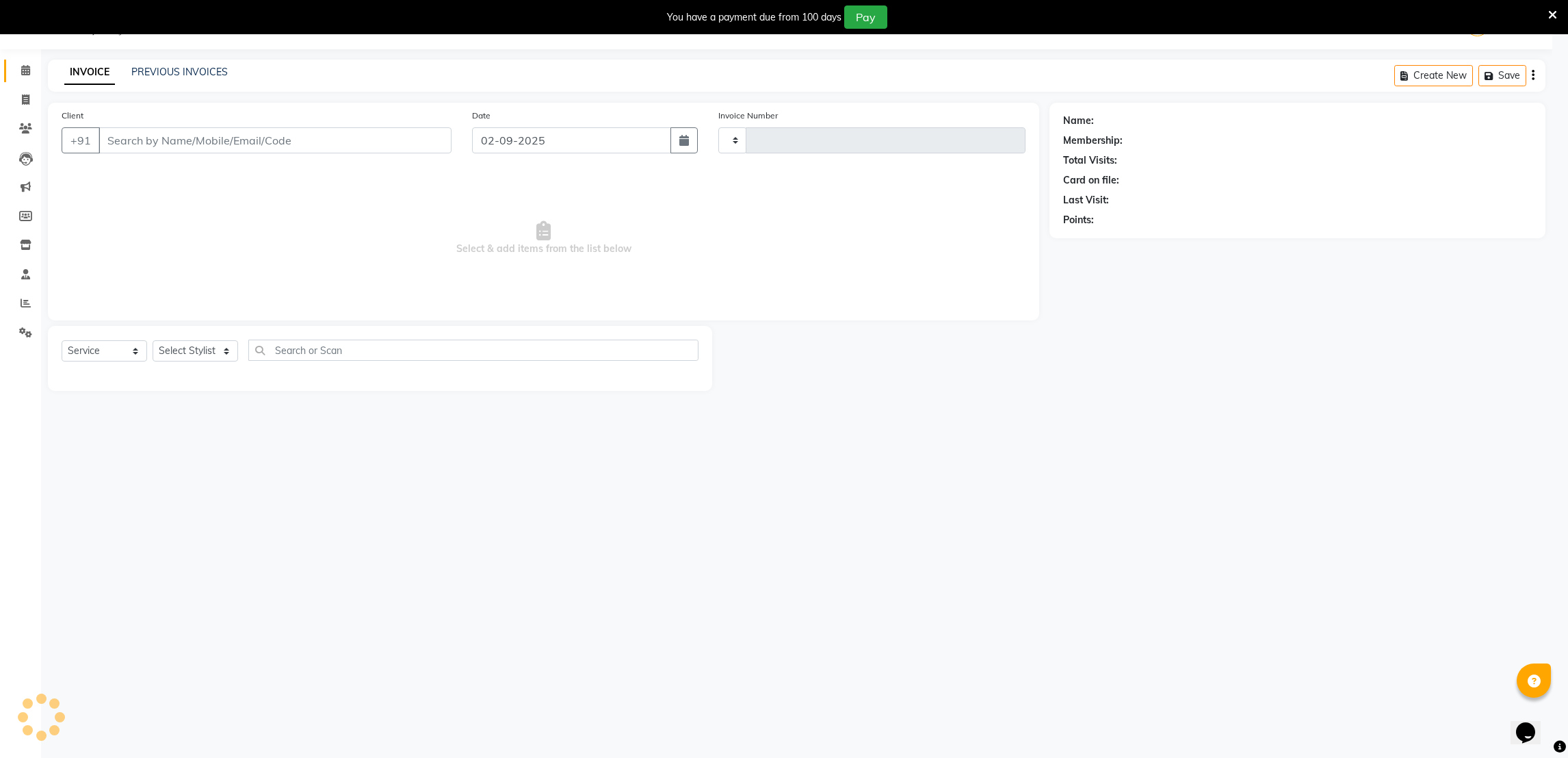
type input "0077"
select select "7995"
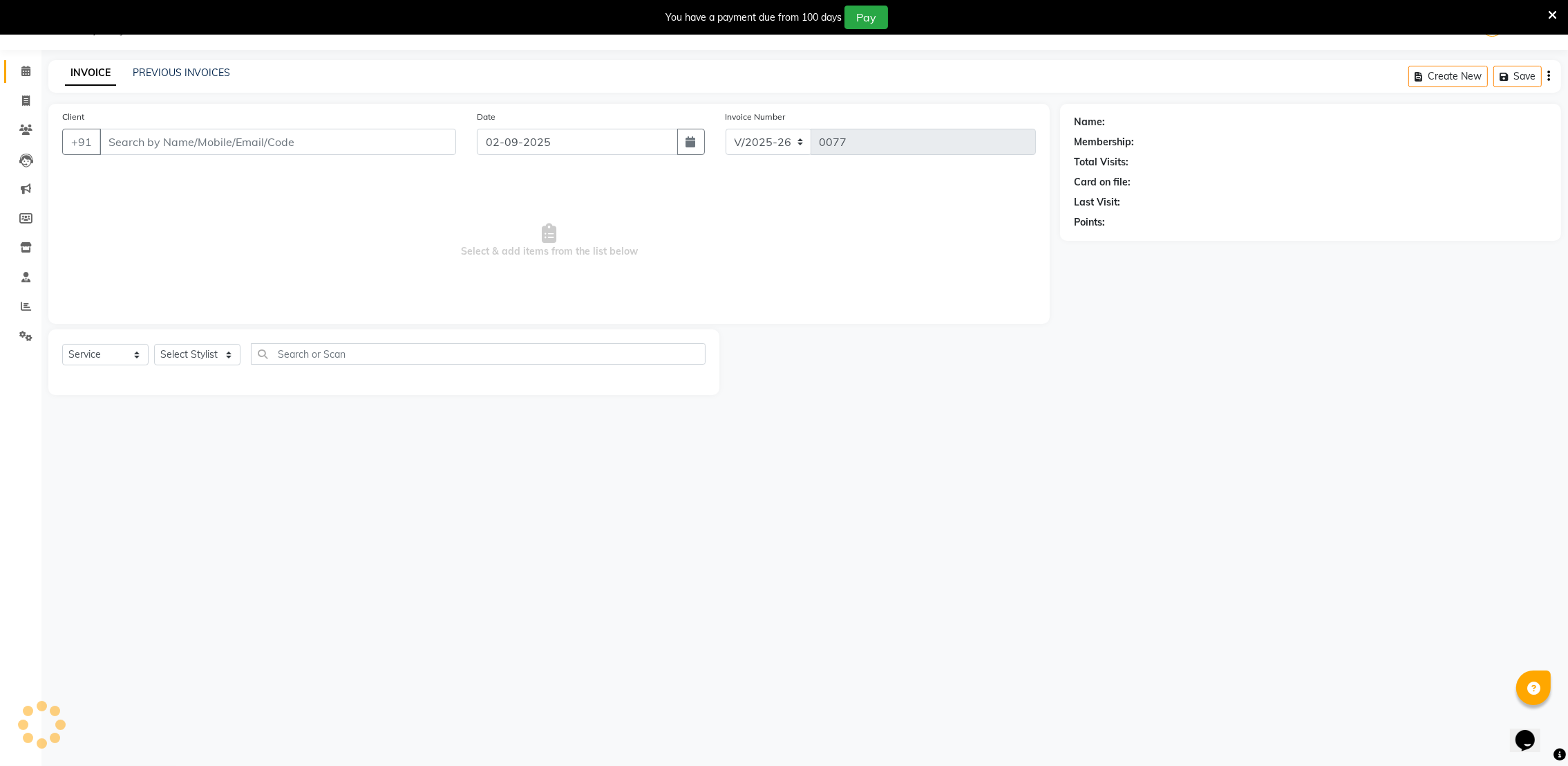
type input "9327549054"
select select "72269"
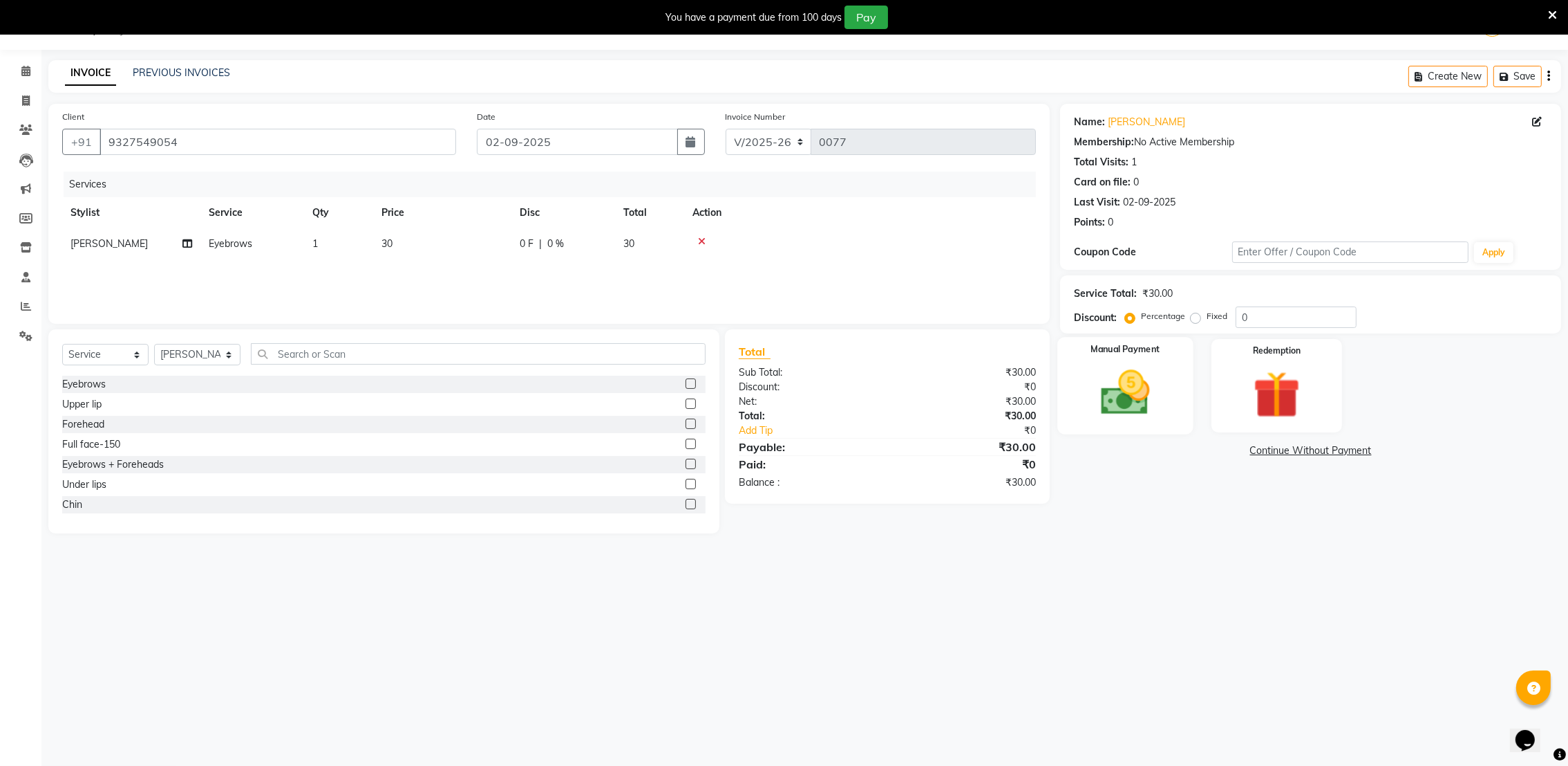
click at [1125, 392] on img at bounding box center [1126, 392] width 80 height 57
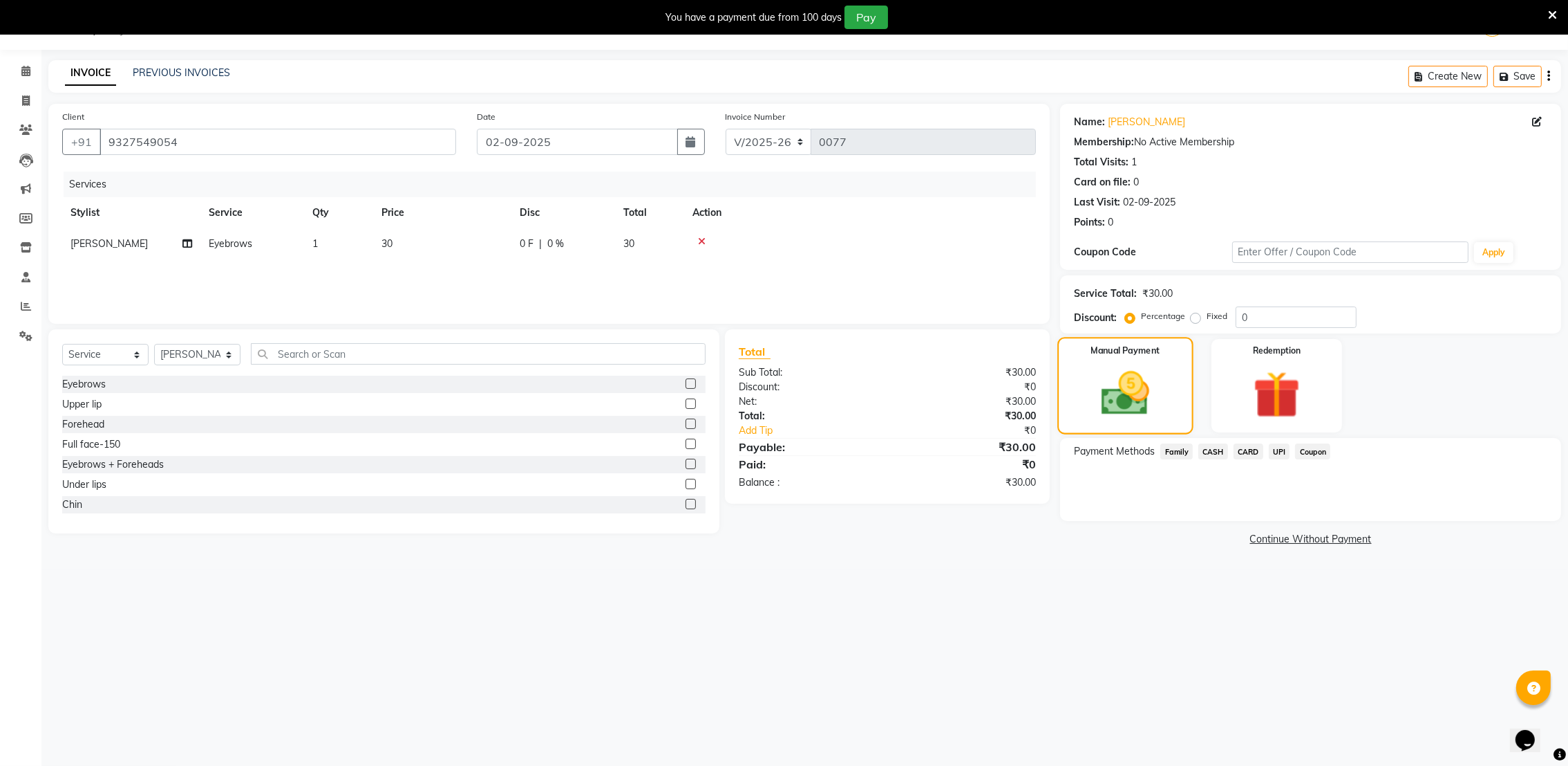
click at [1125, 392] on img at bounding box center [1126, 393] width 78 height 56
click at [1213, 453] on span "CASH" at bounding box center [1213, 451] width 29 height 16
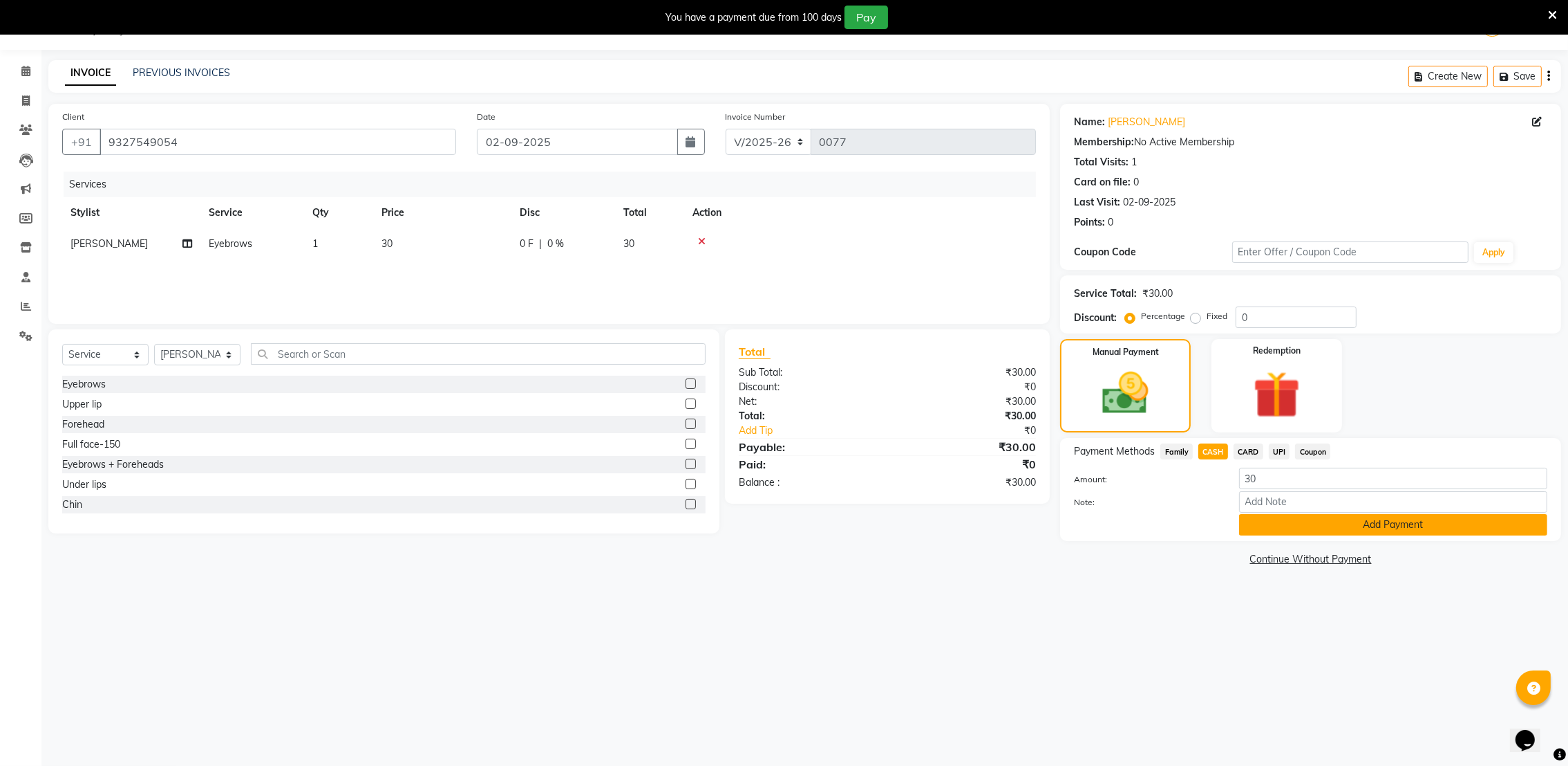
click at [1287, 529] on button "Add Payment" at bounding box center [1393, 524] width 308 height 22
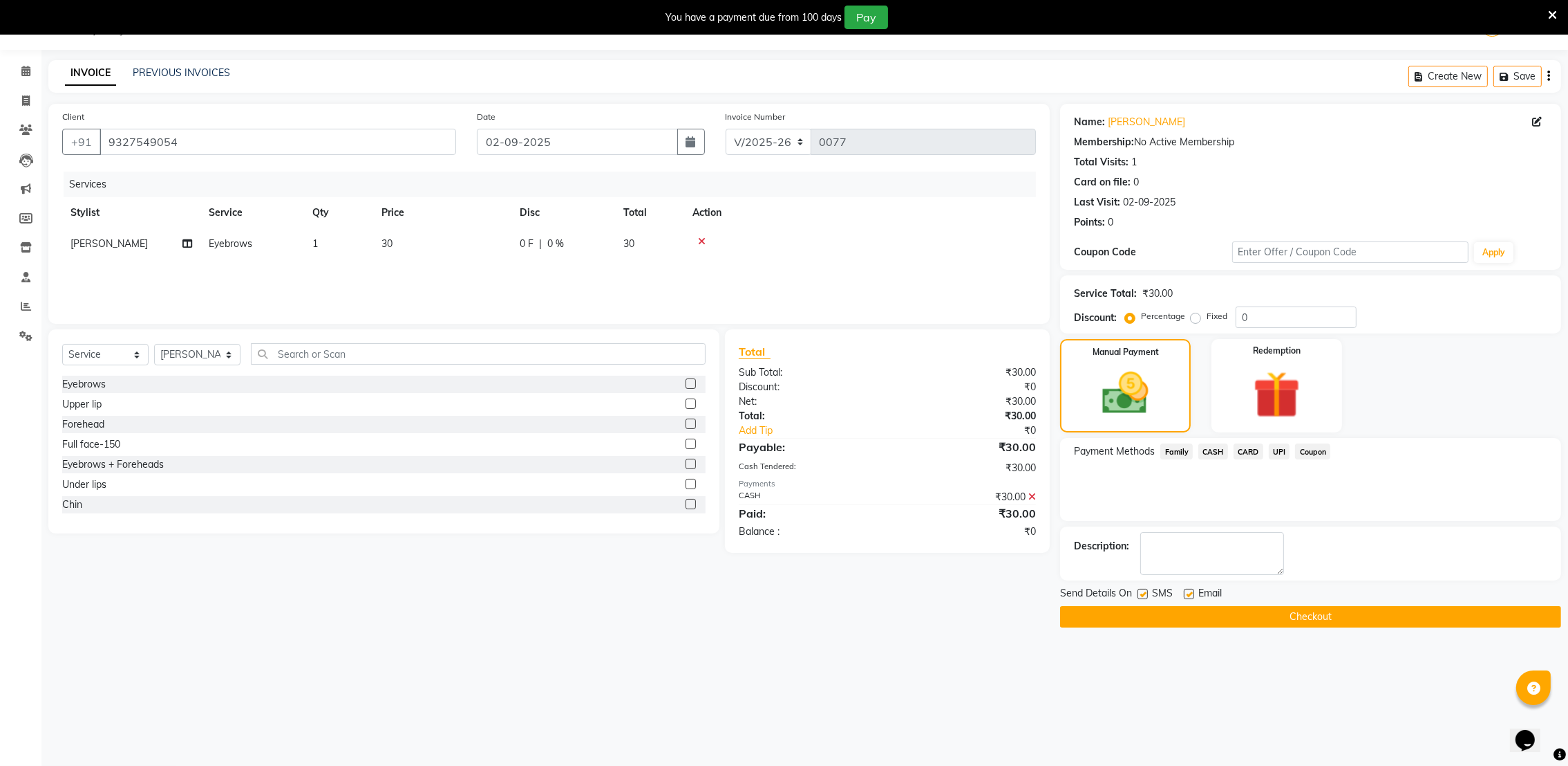
click at [1340, 610] on button "Checkout" at bounding box center [1311, 617] width 501 height 22
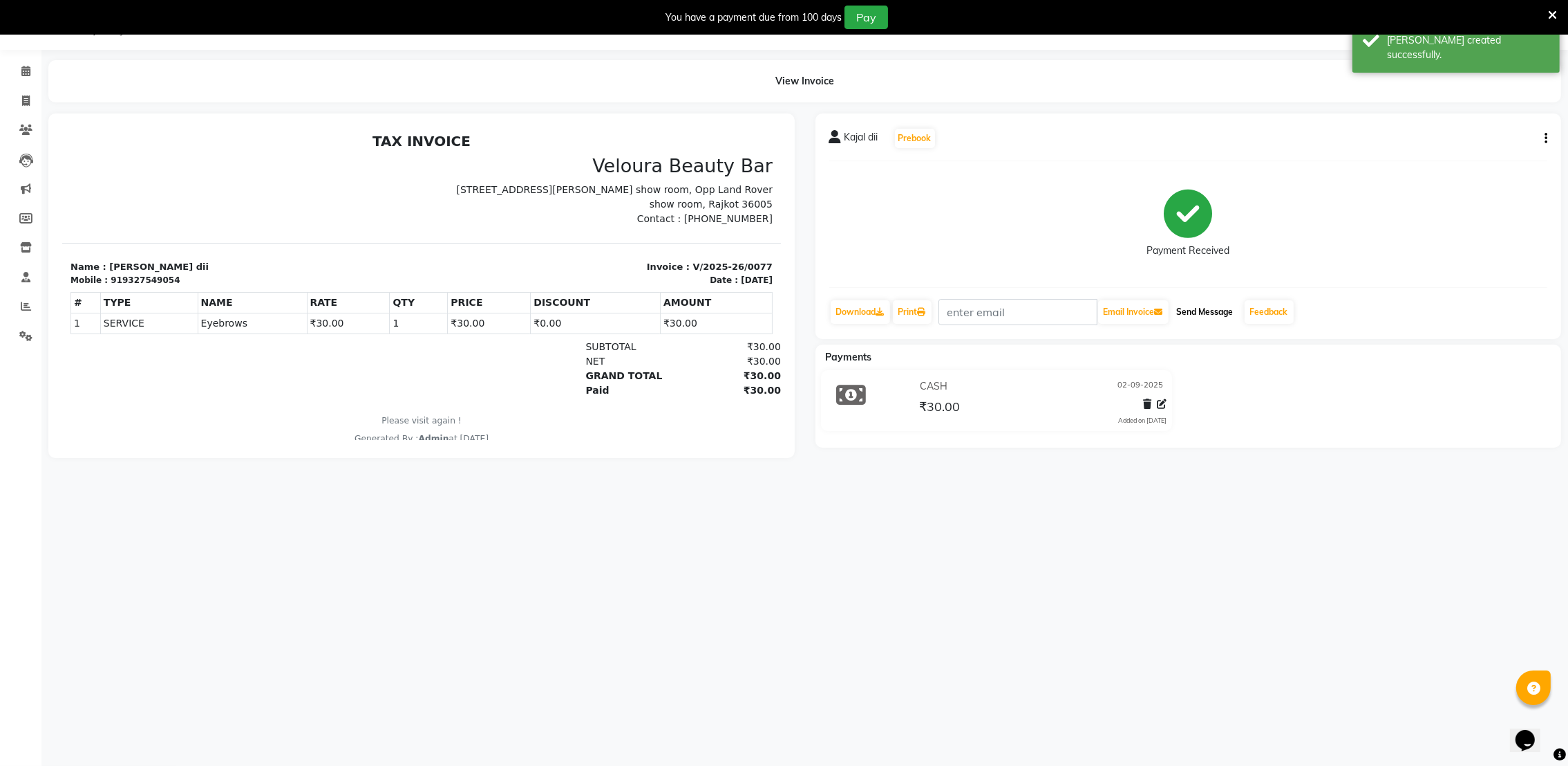
click at [1189, 315] on button "Send Message" at bounding box center [1205, 311] width 68 height 24
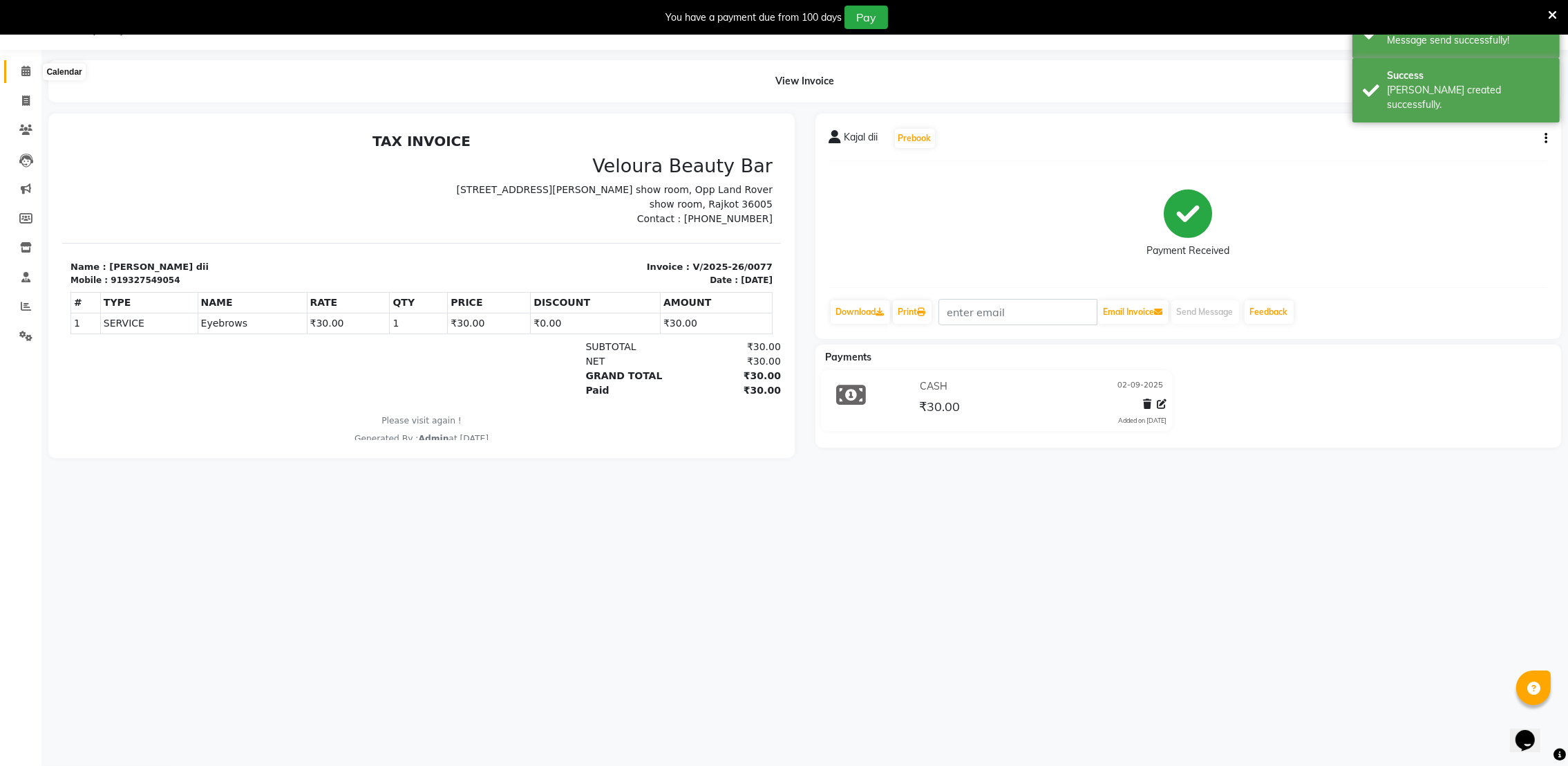
click at [24, 70] on icon at bounding box center [26, 70] width 9 height 10
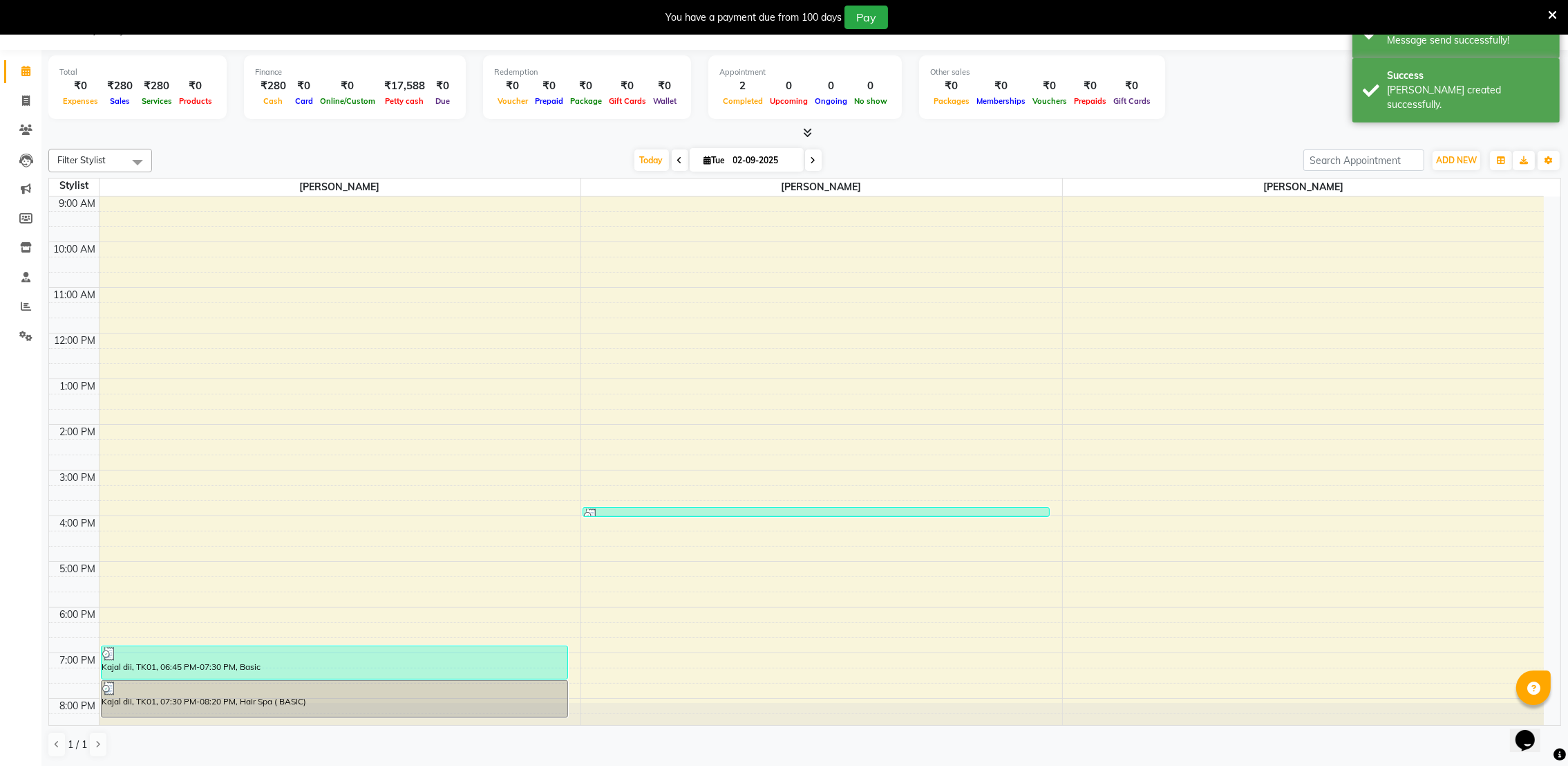
scroll to position [23, 0]
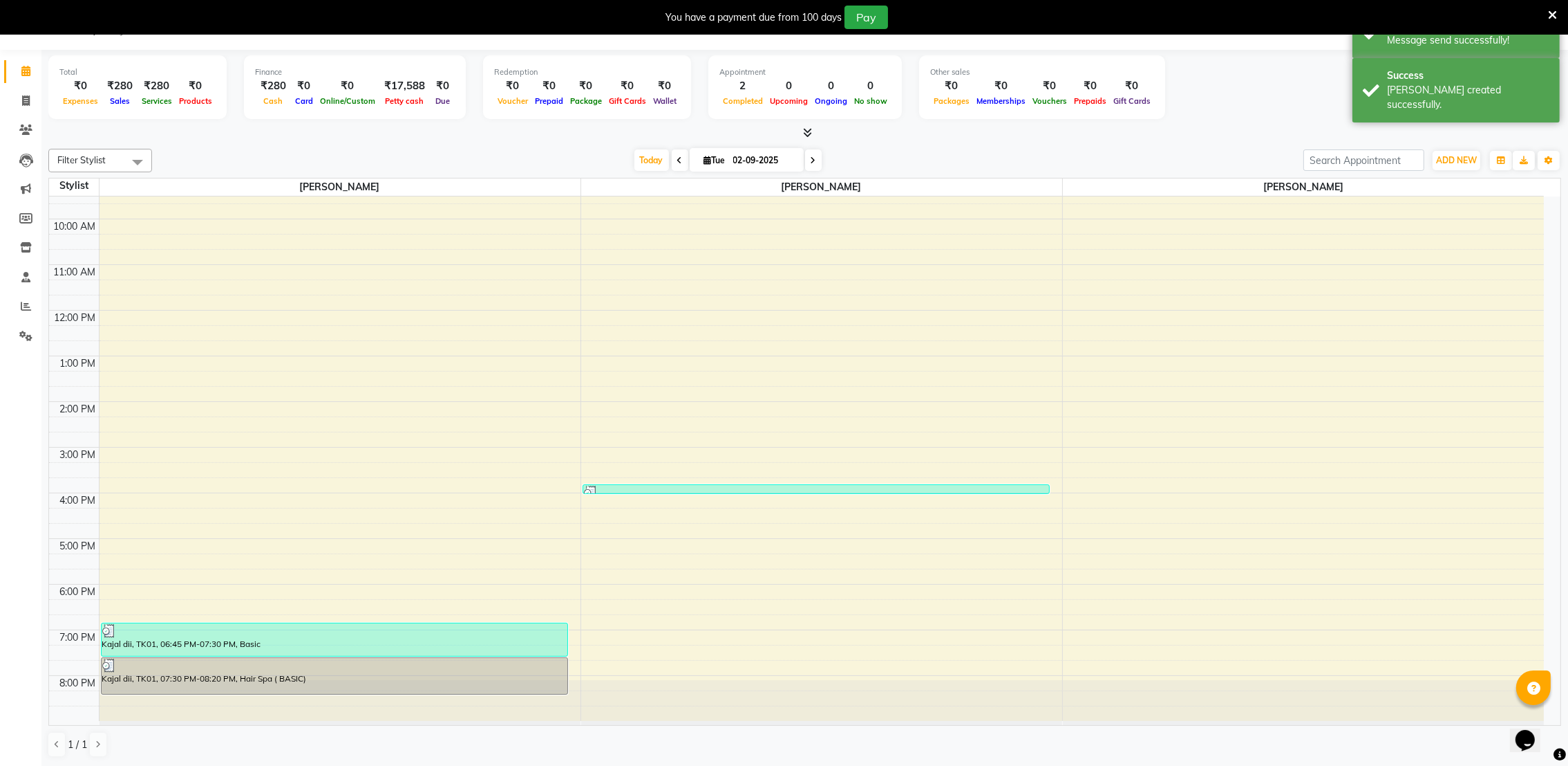
click at [674, 697] on div at bounding box center [821, 703] width 481 height 45
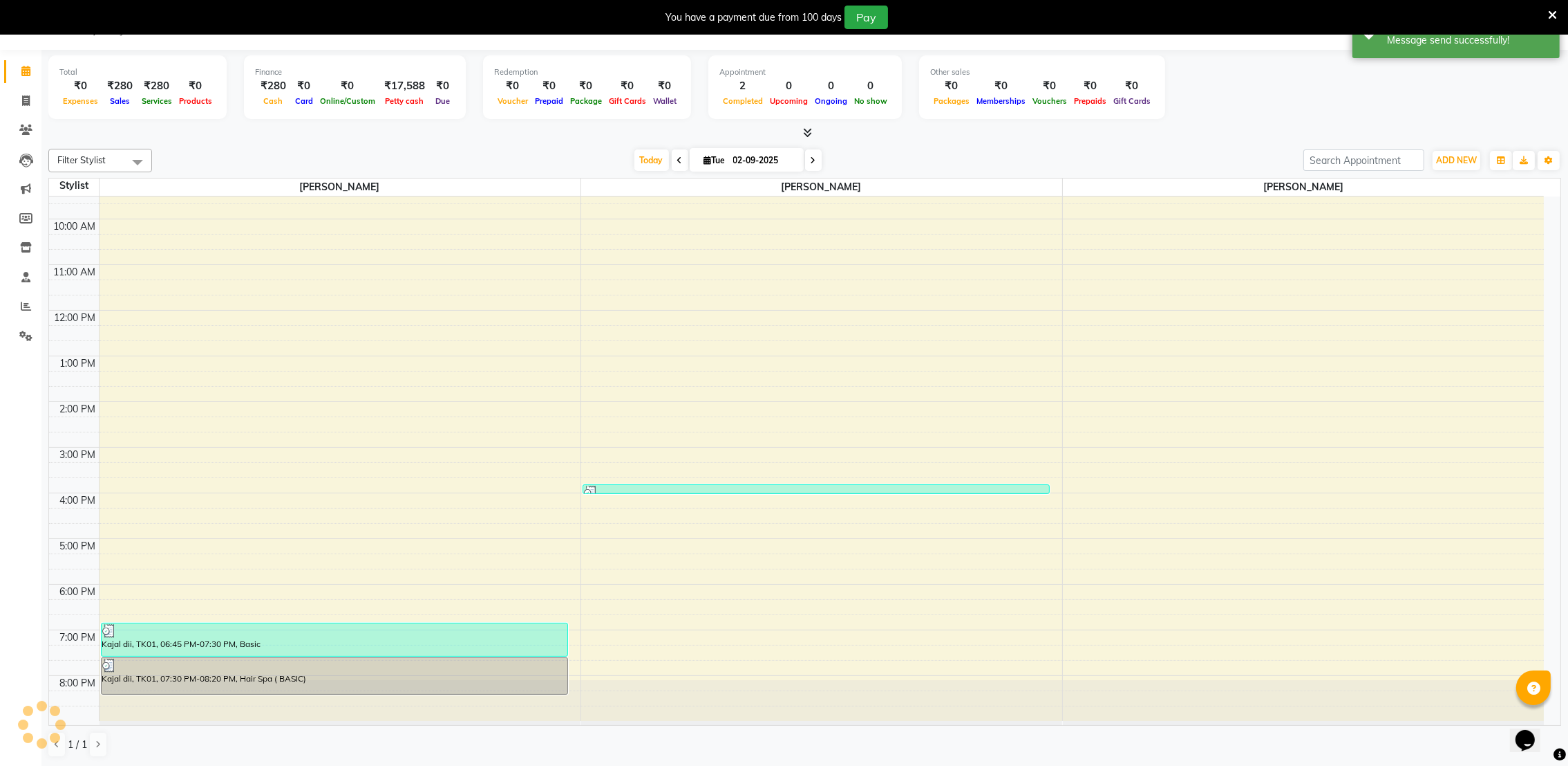
click at [674, 697] on div at bounding box center [821, 703] width 481 height 45
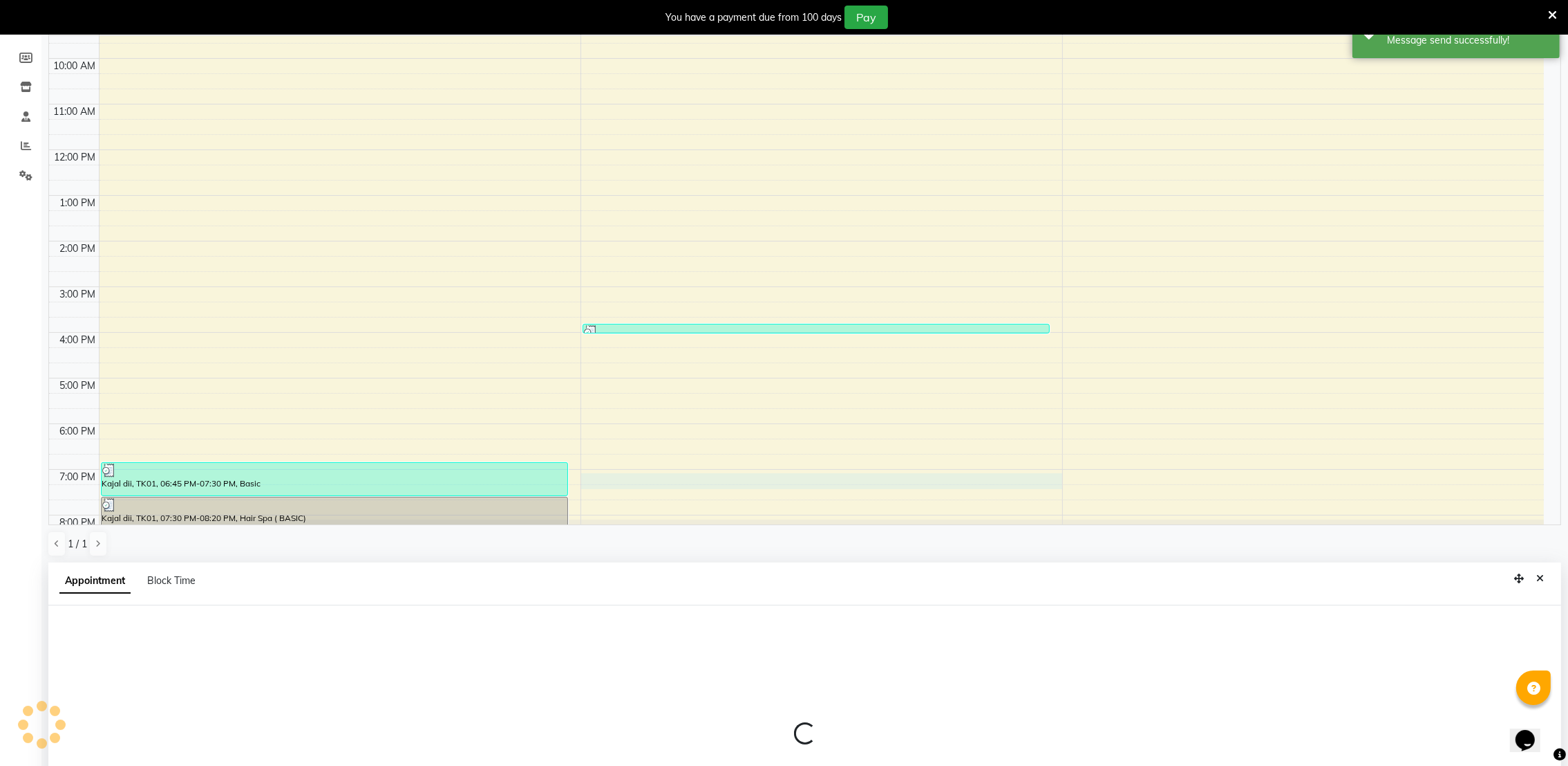
select select "72269"
select select "1140"
select select "tentative"
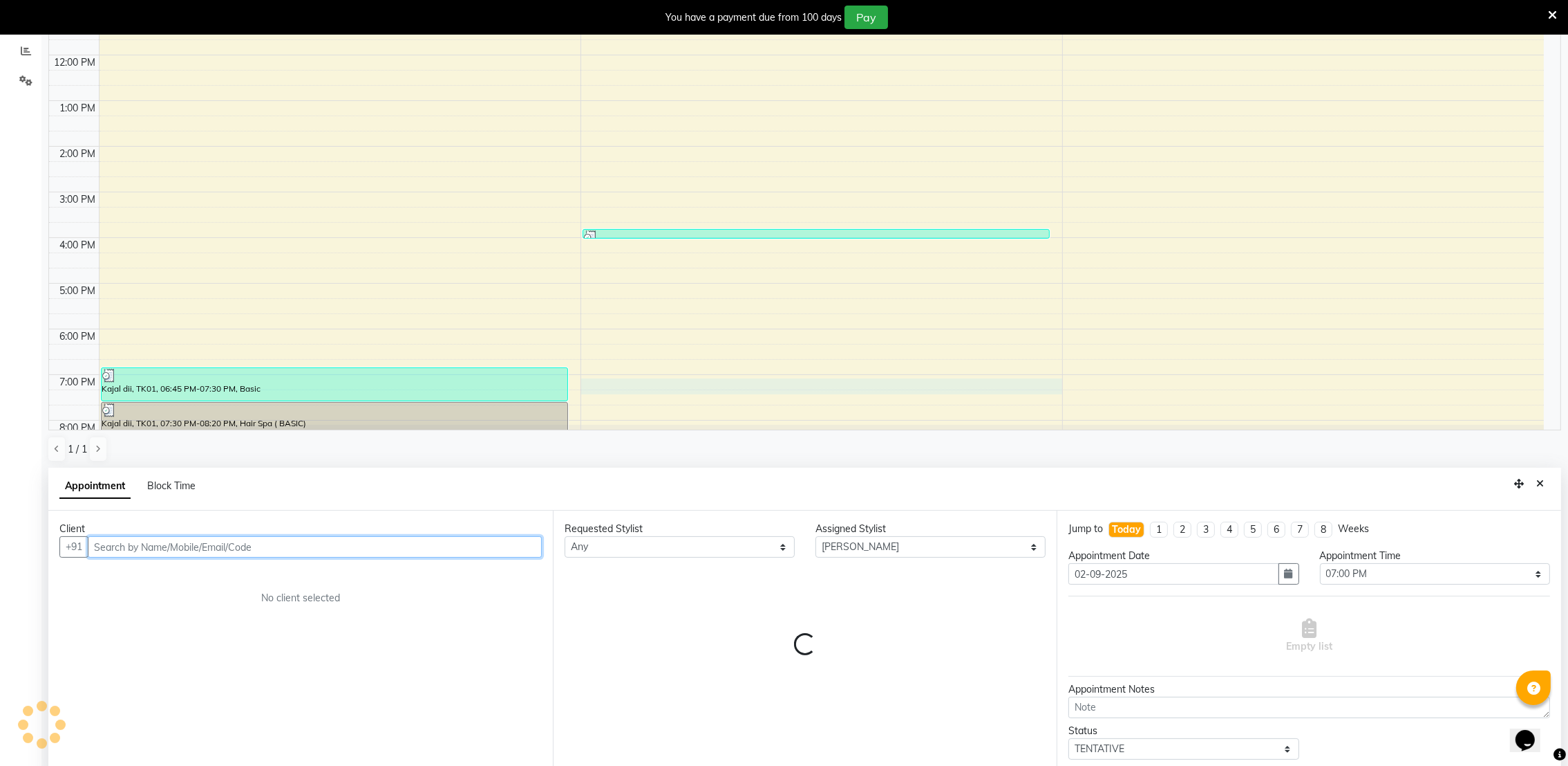
scroll to position [305, 0]
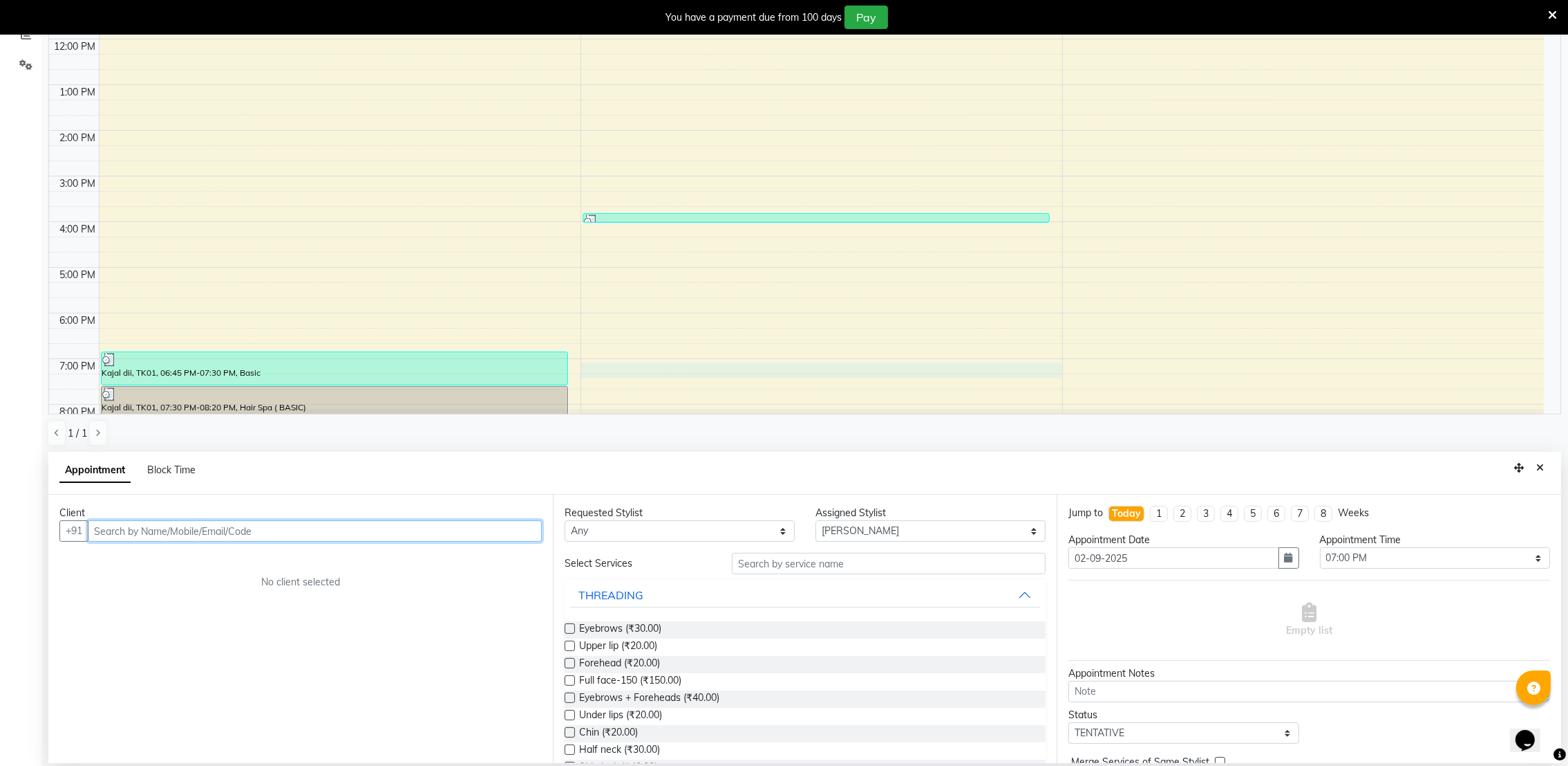
click at [192, 530] on input "text" at bounding box center [315, 531] width 454 height 22
type input "8487942189"
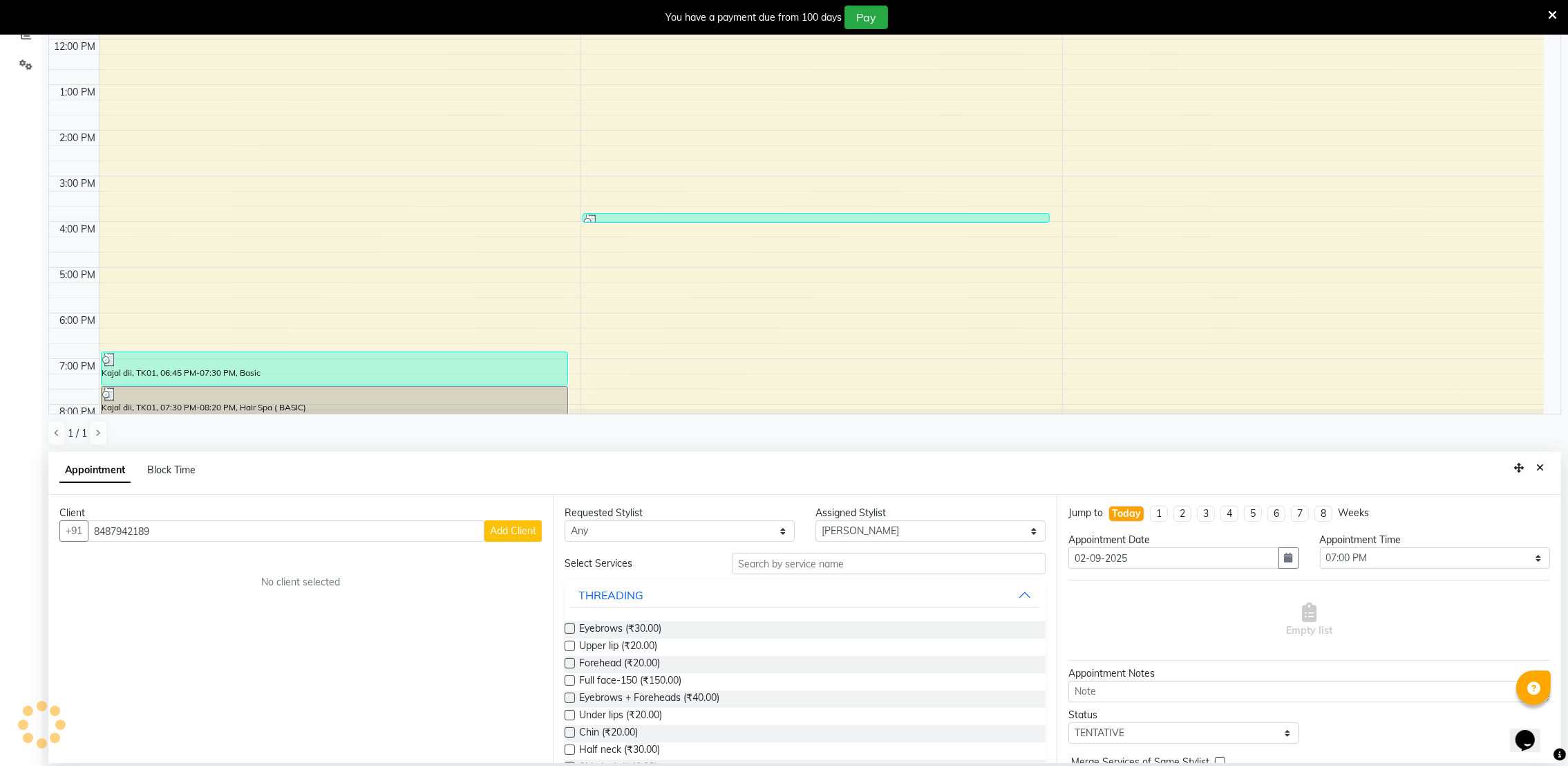
click at [528, 521] on button "Add Client" at bounding box center [513, 531] width 58 height 22
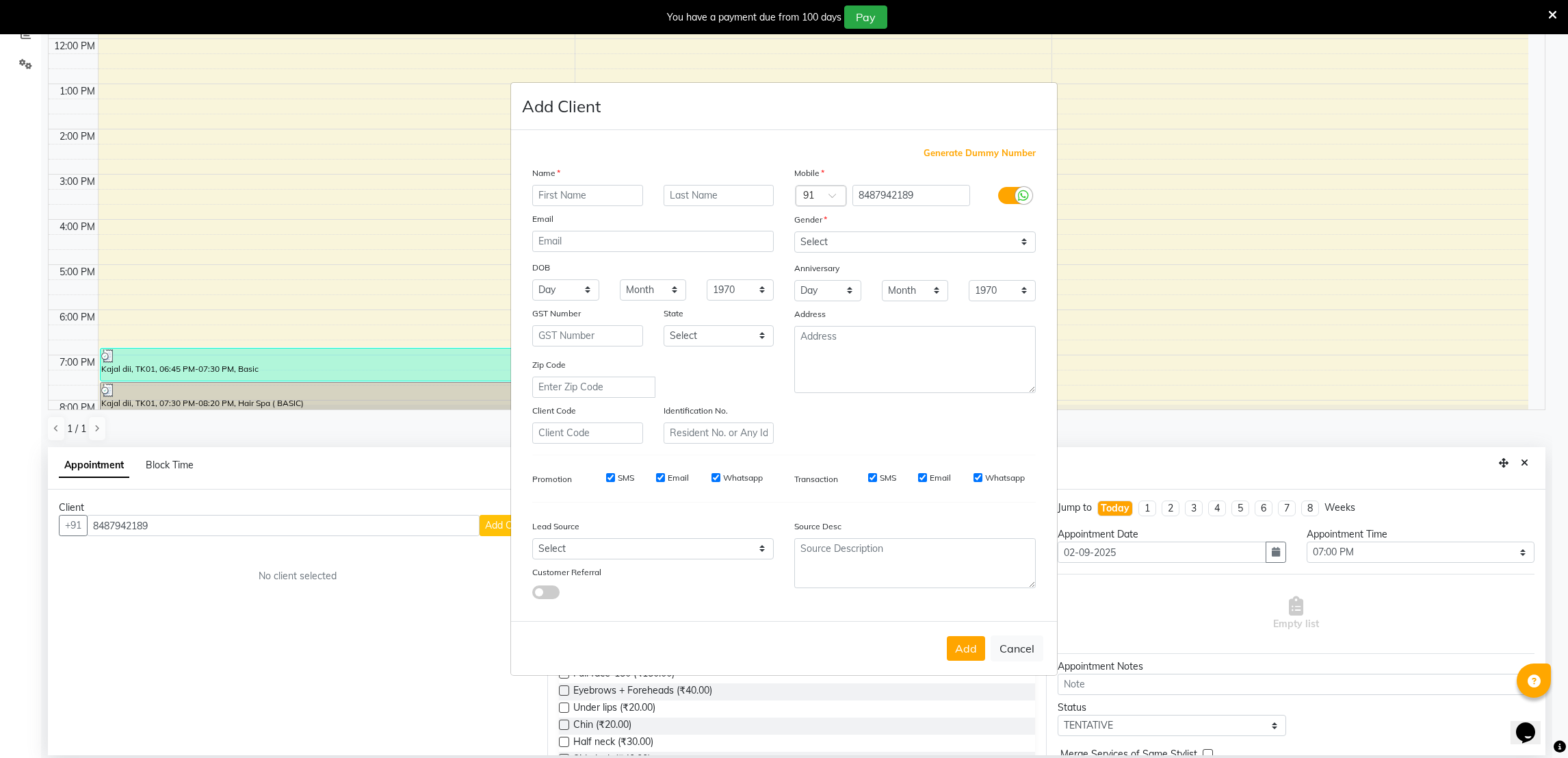
click at [603, 198] on input "text" at bounding box center [588, 195] width 110 height 22
type input "[PERSON_NAME] [PERSON_NAME]"
click at [947, 357] on textarea at bounding box center [915, 359] width 241 height 67
type textarea "h"
type textarea "H WING"
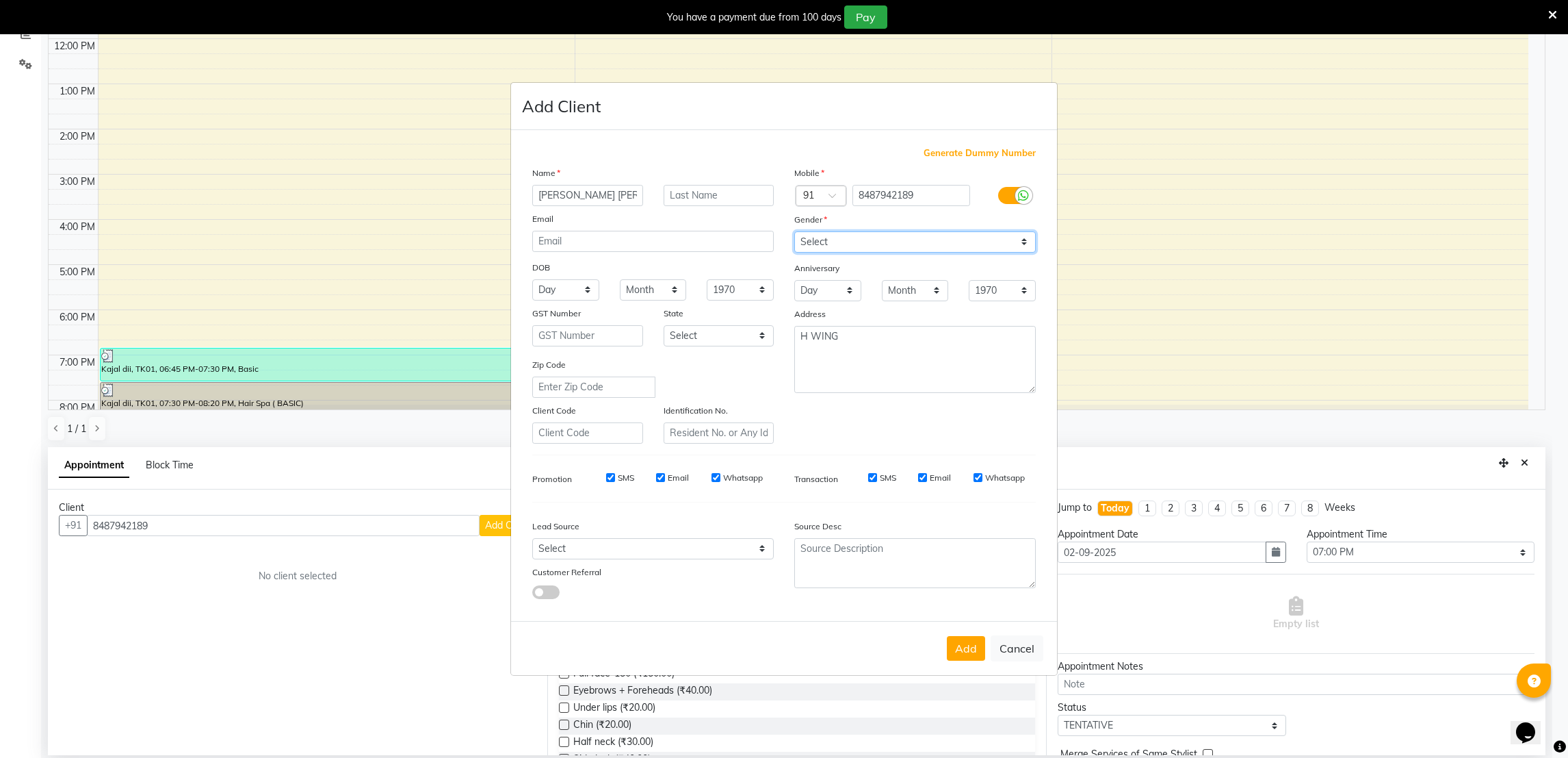
click at [836, 239] on select "Select [DEMOGRAPHIC_DATA] [DEMOGRAPHIC_DATA] Other Prefer Not To Say" at bounding box center [915, 241] width 241 height 22
select select "[DEMOGRAPHIC_DATA]"
click at [794, 231] on select "Select [DEMOGRAPHIC_DATA] [DEMOGRAPHIC_DATA] Other Prefer Not To Say" at bounding box center [915, 241] width 241 height 22
click at [963, 649] on button "Add" at bounding box center [965, 648] width 38 height 24
select select
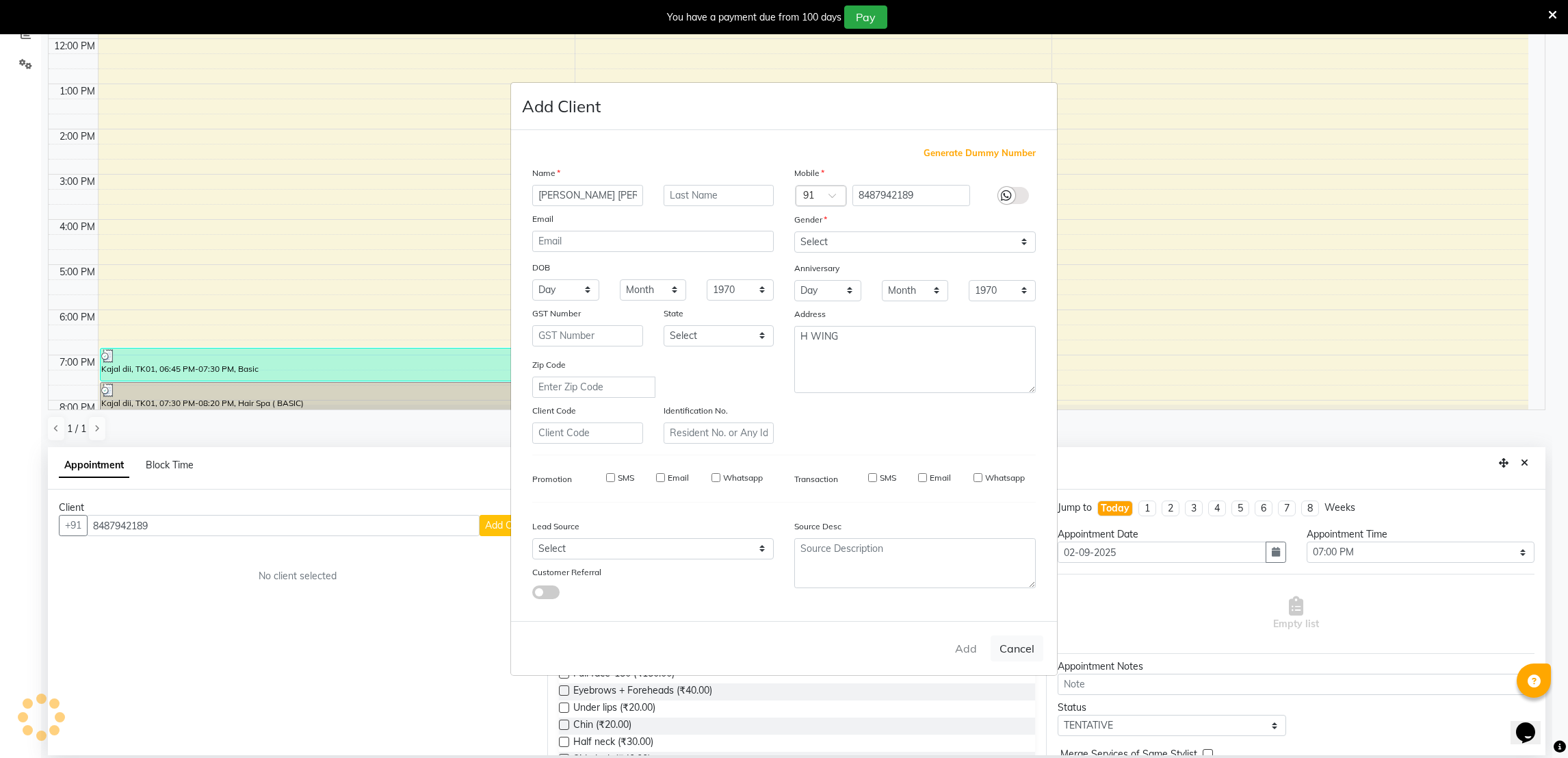
select select
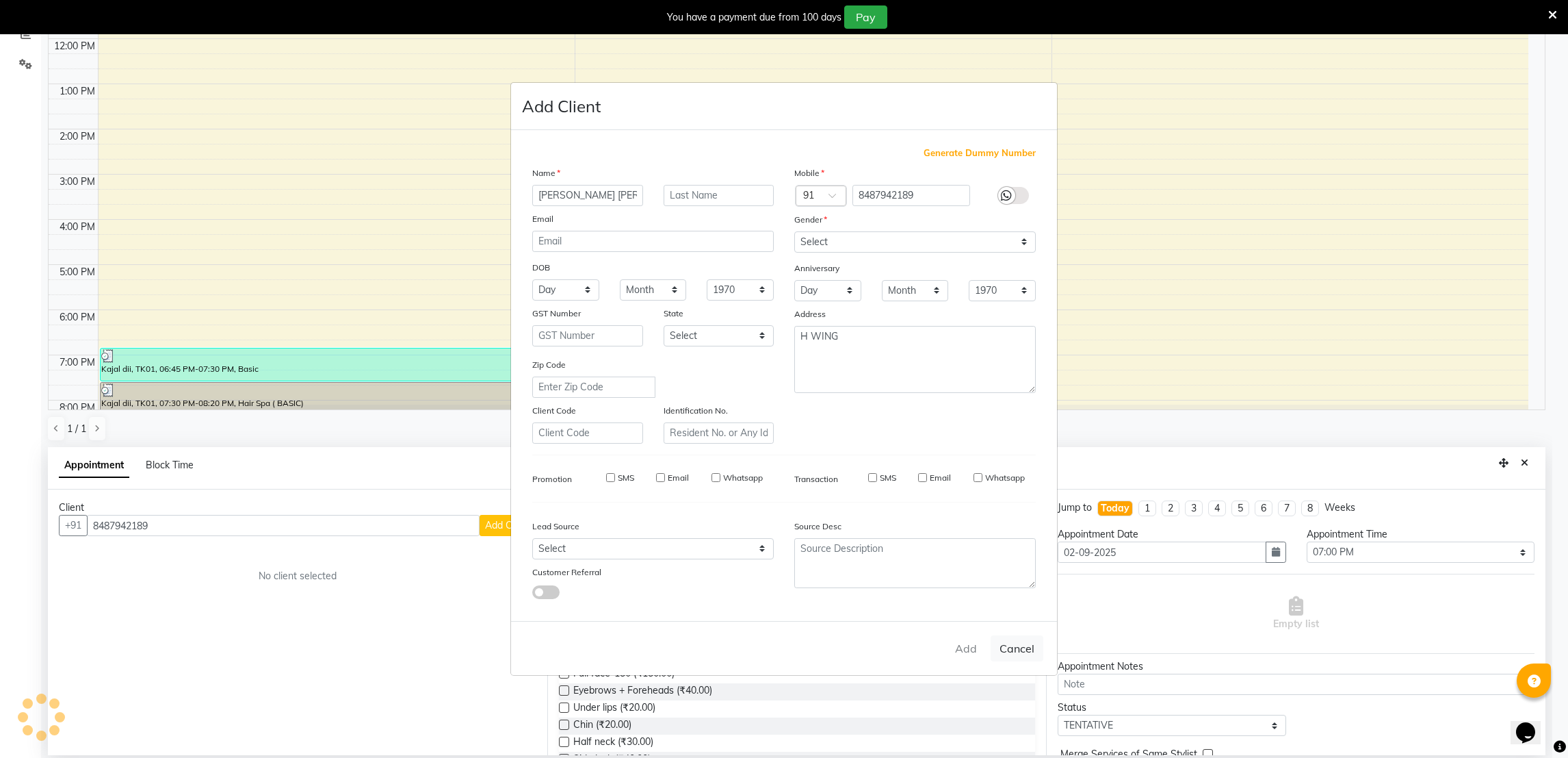
select select
checkbox input "false"
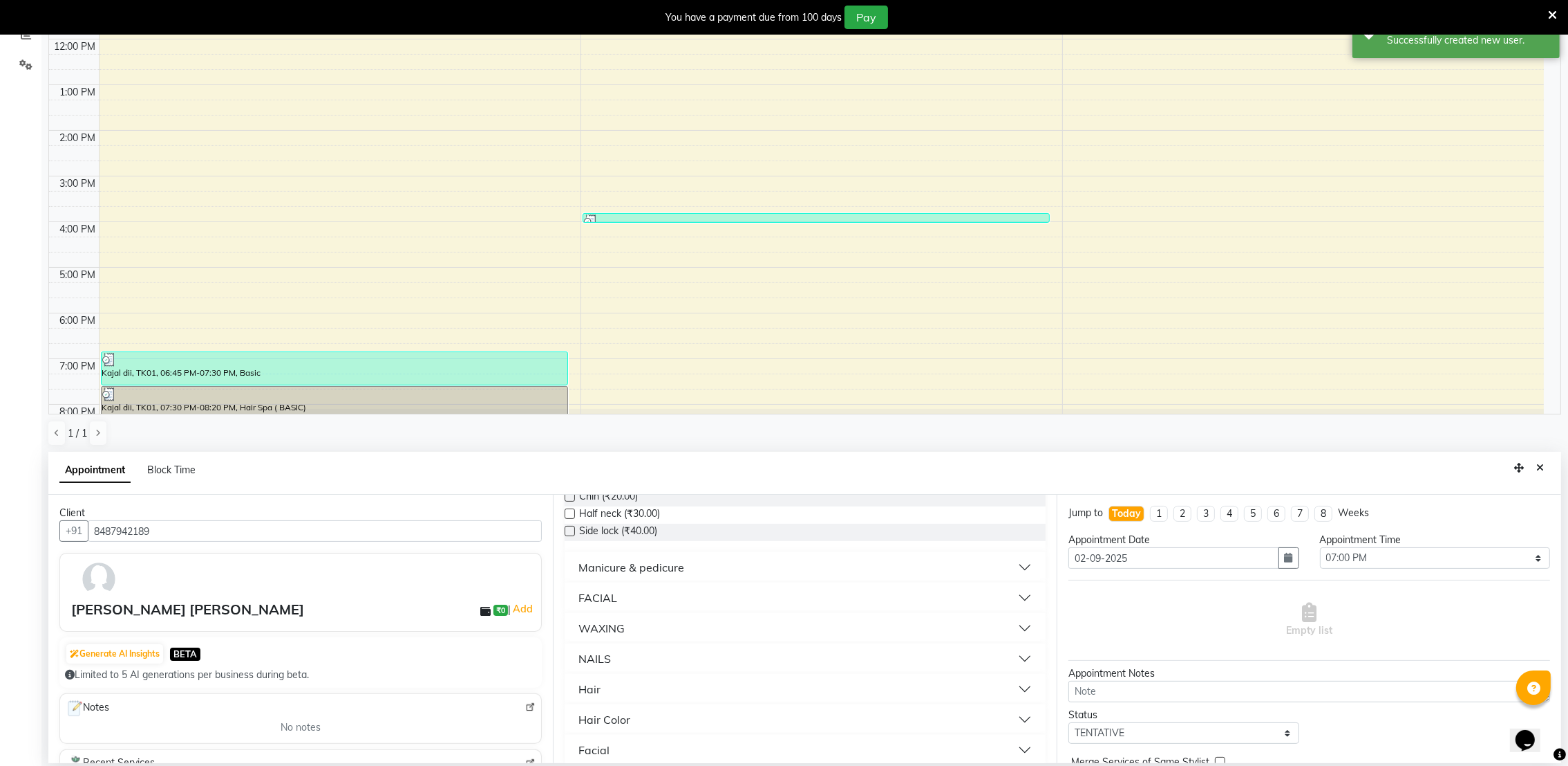
scroll to position [249, 0]
click at [626, 668] on button "Hair" at bounding box center [805, 676] width 471 height 25
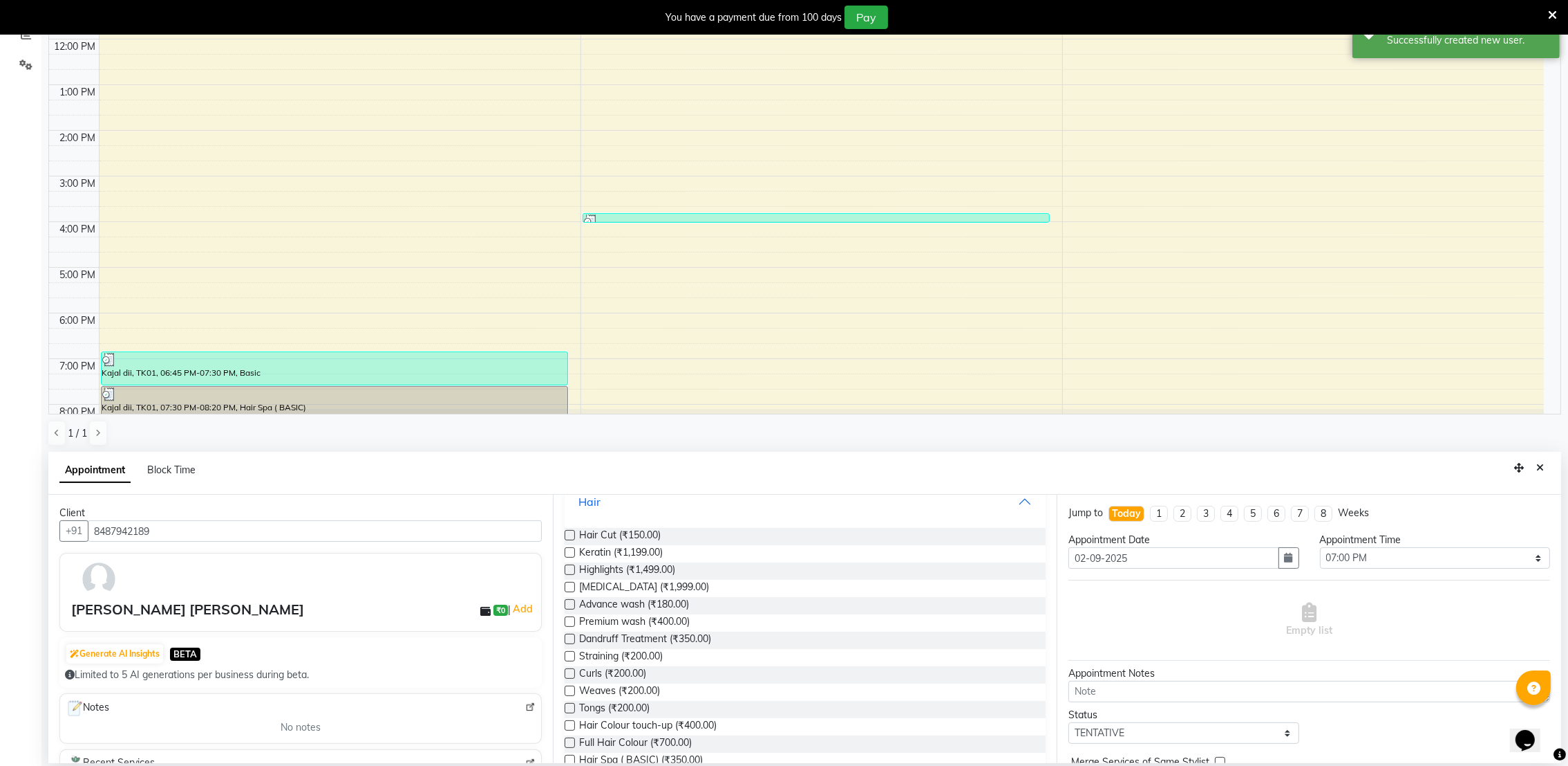
scroll to position [424, 0]
click at [594, 539] on span "Hair Cut (₹150.00)" at bounding box center [620, 535] width 81 height 17
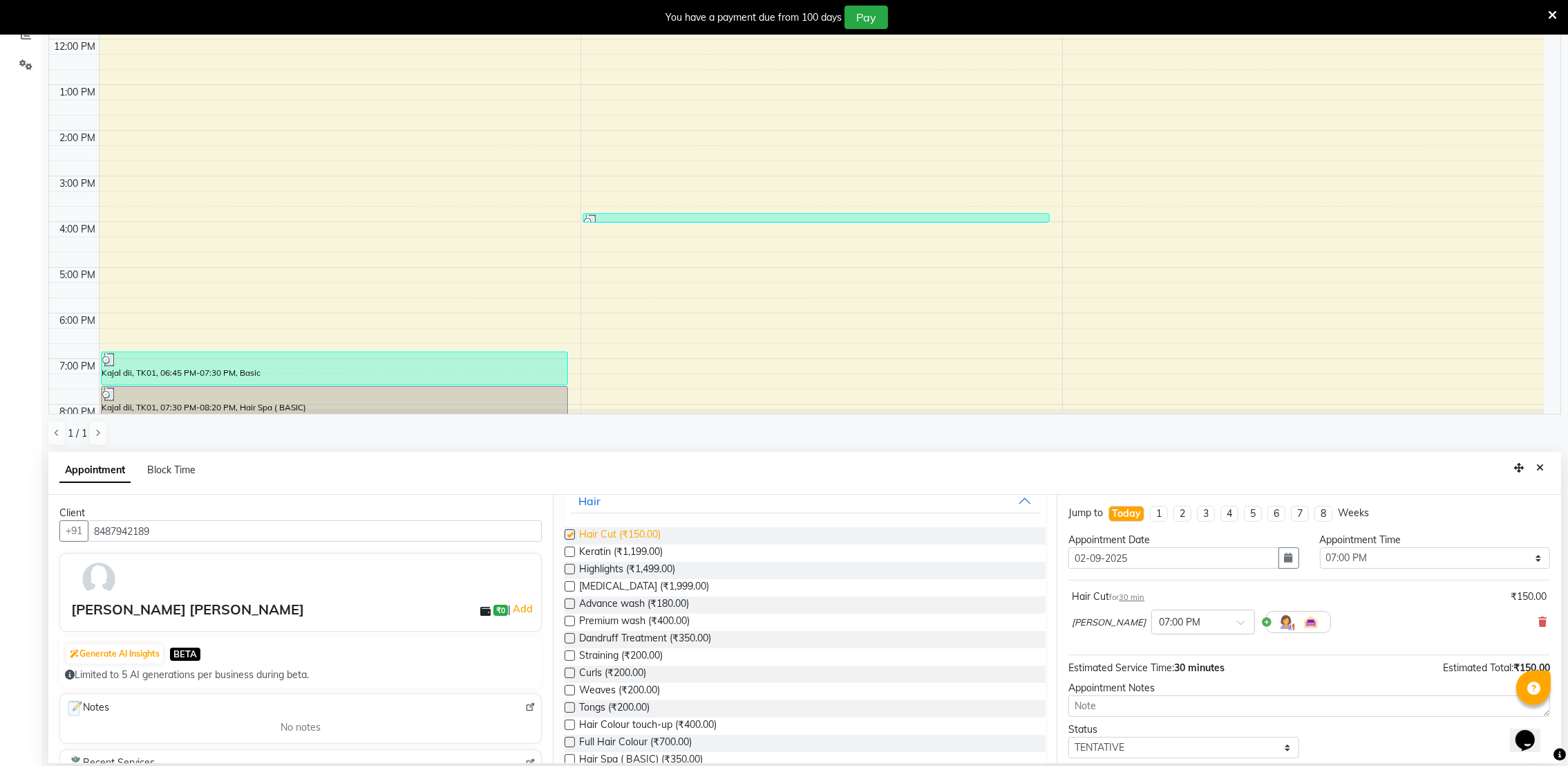
checkbox input "false"
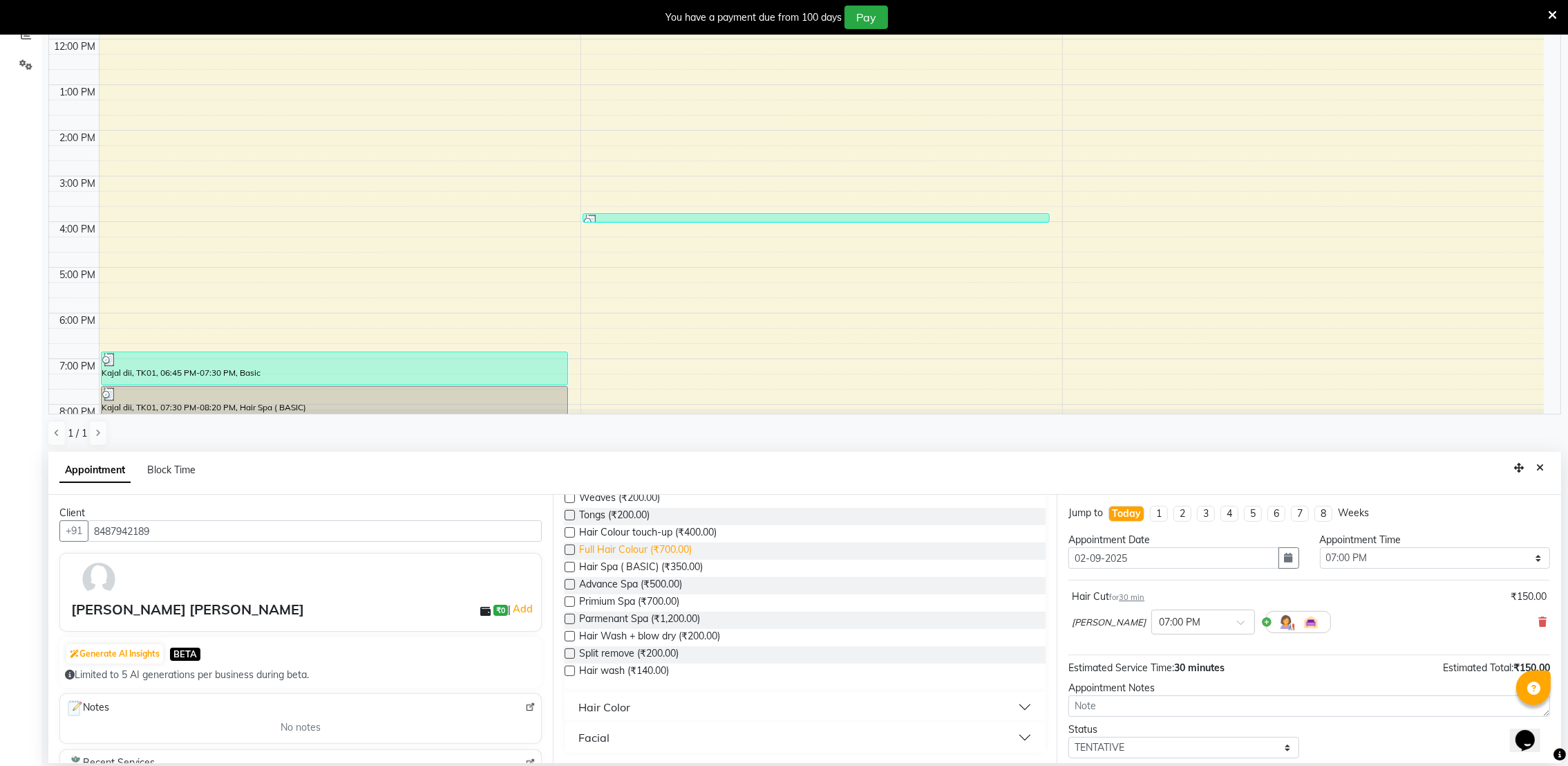
click at [642, 544] on span "Full Hair Colour (₹700.00)" at bounding box center [635, 550] width 112 height 17
checkbox input "false"
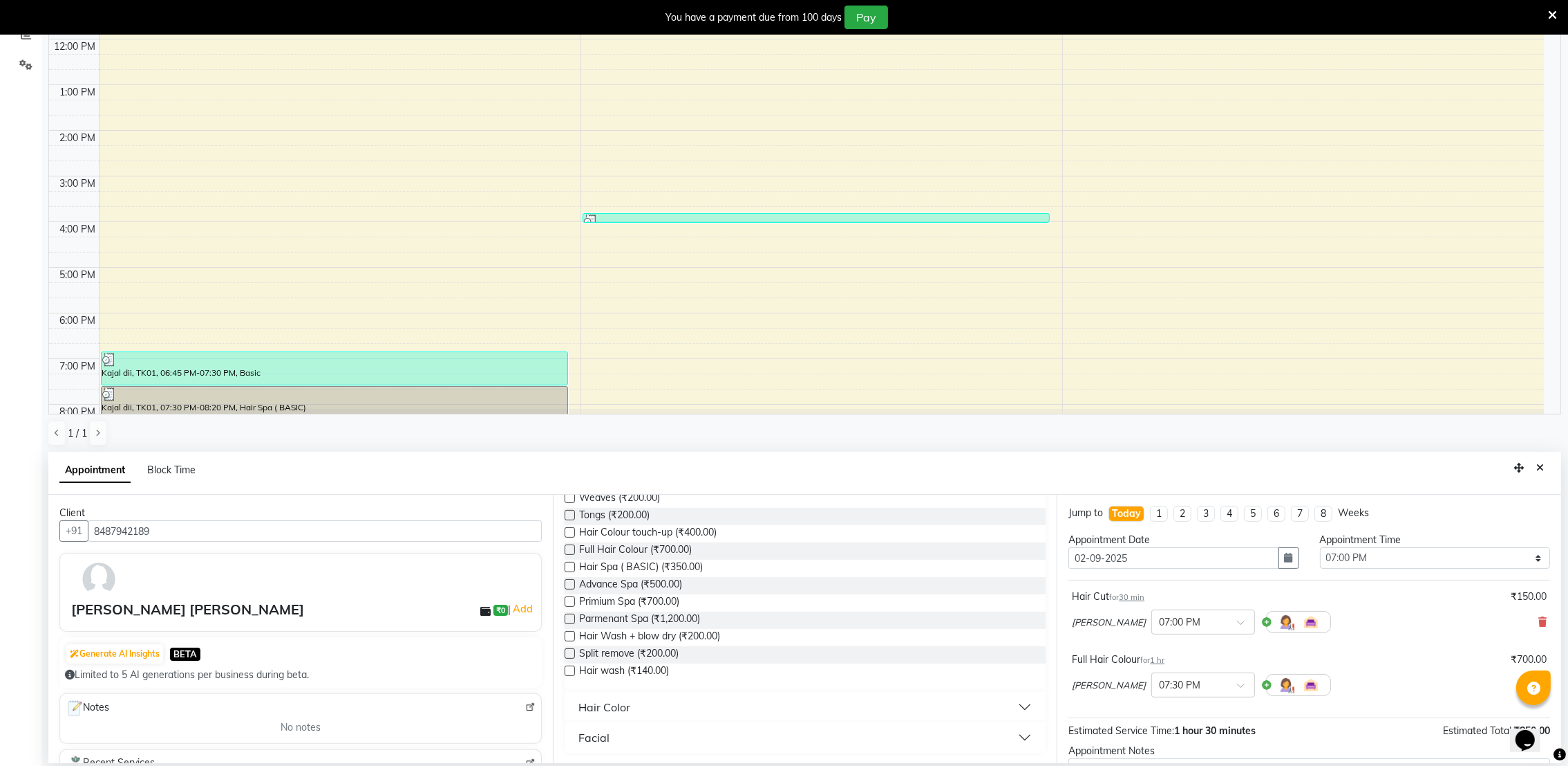
scroll to position [146, 0]
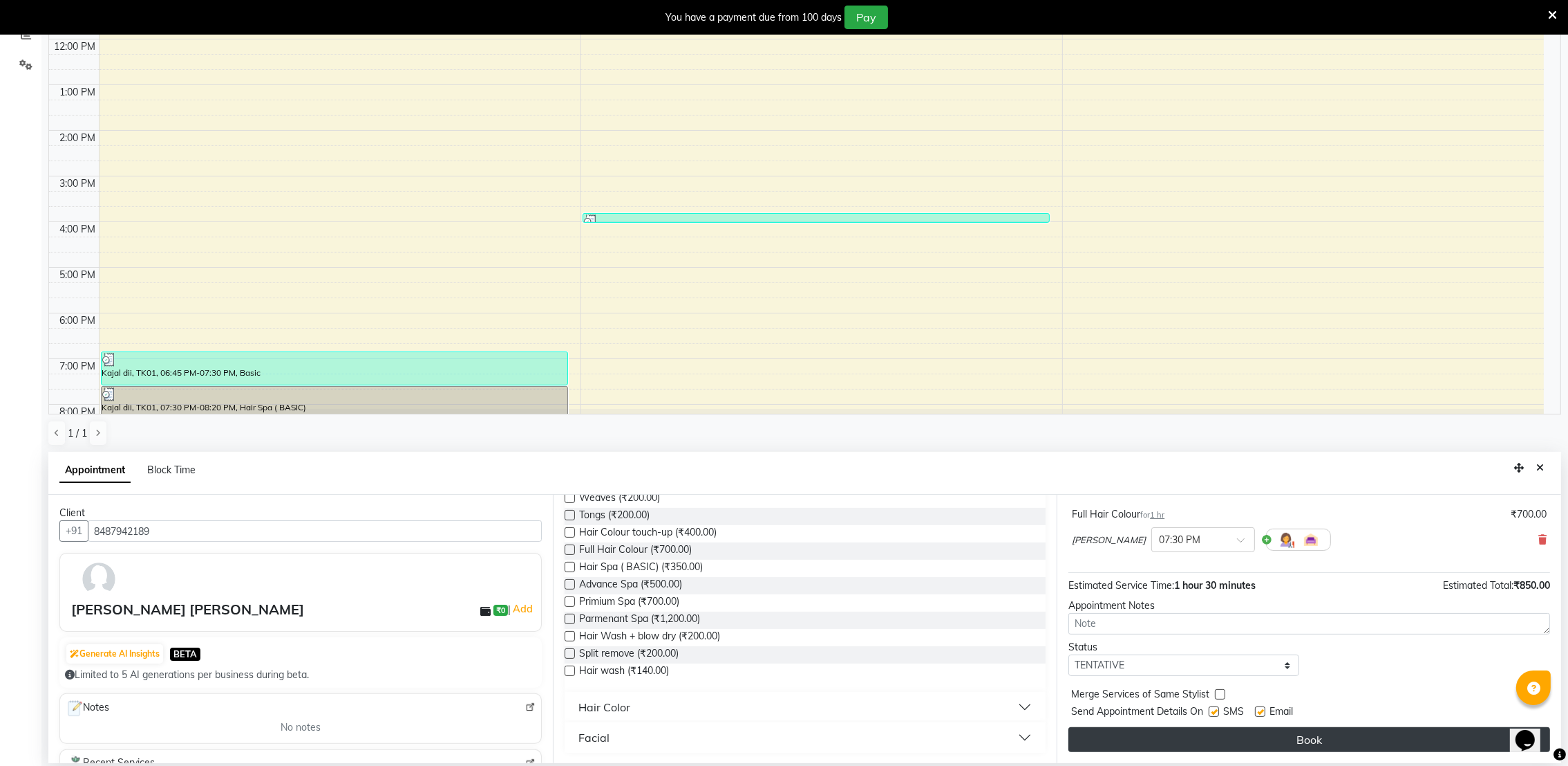
click at [1259, 734] on button "Book" at bounding box center [1310, 740] width 482 height 25
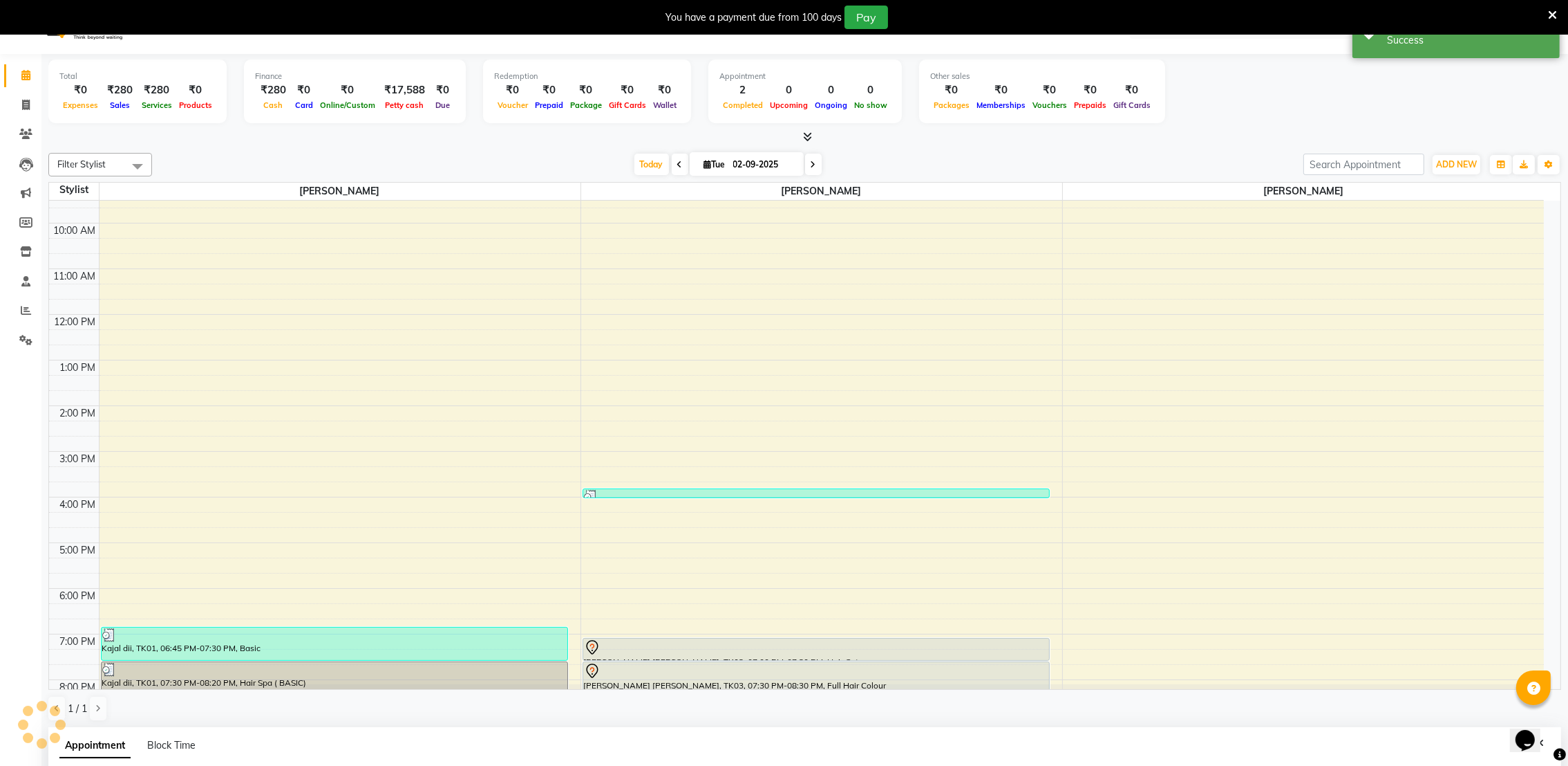
scroll to position [0, 0]
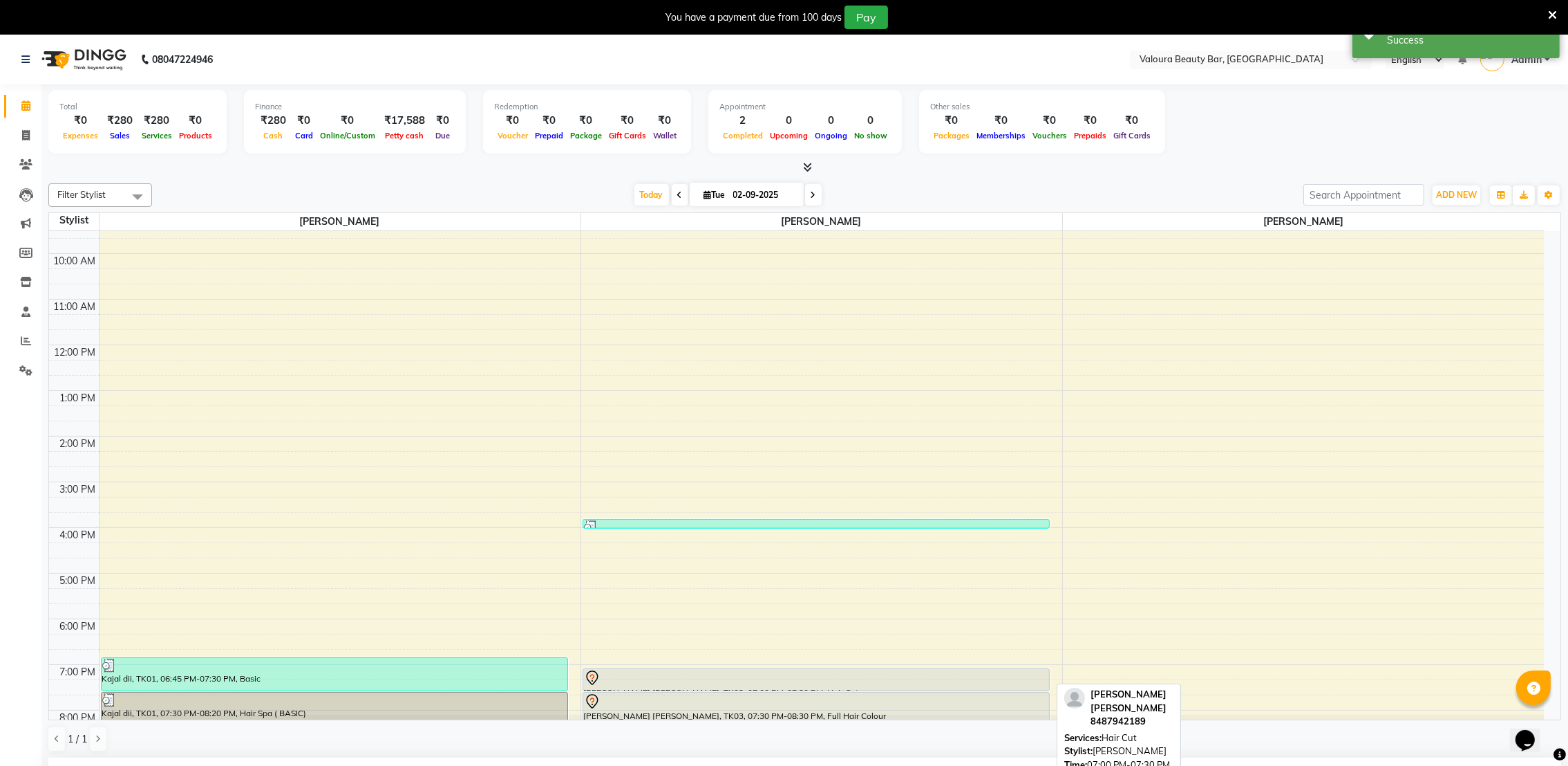
click at [1026, 684] on div at bounding box center [817, 678] width 465 height 17
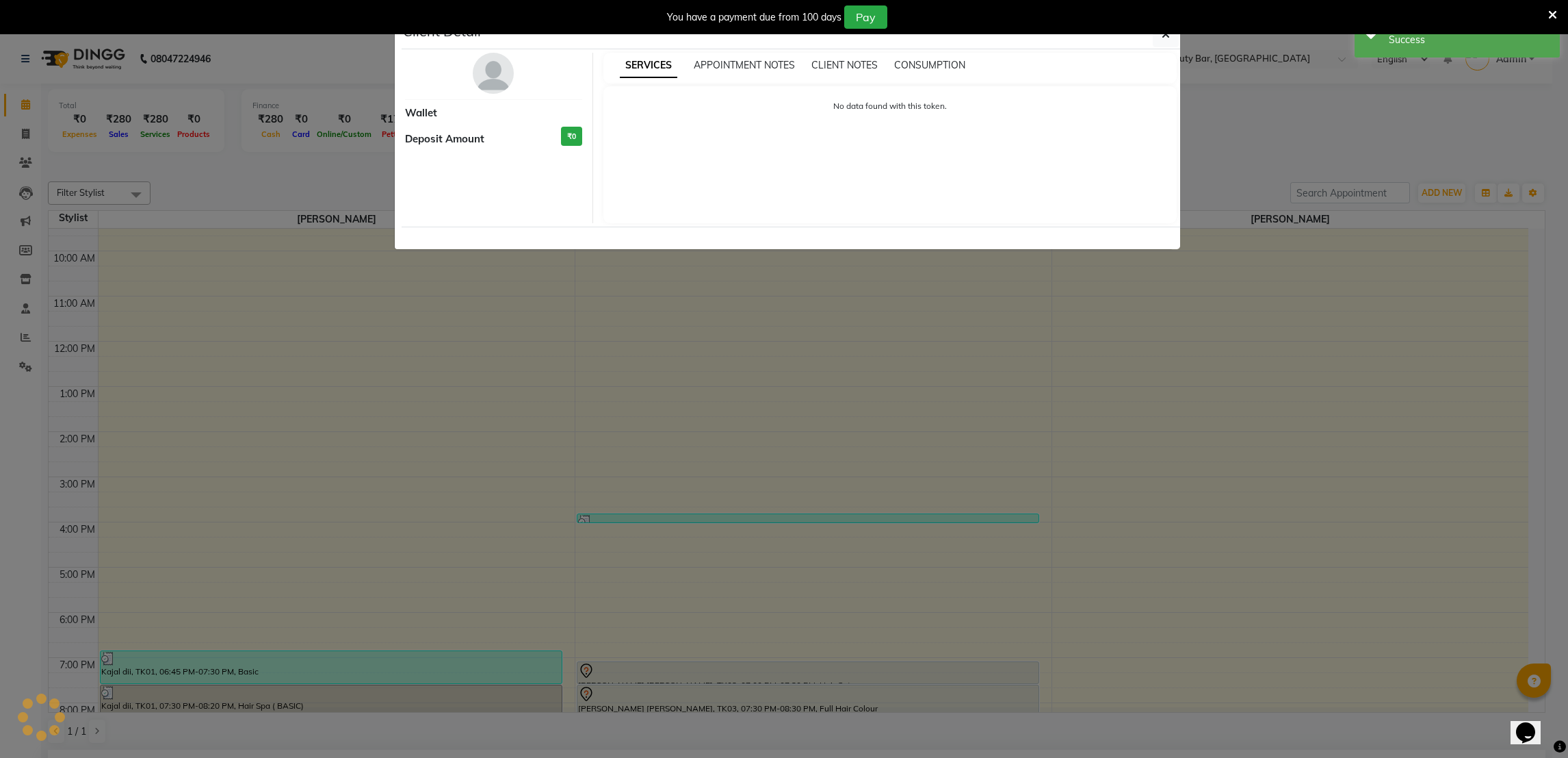
select select "7"
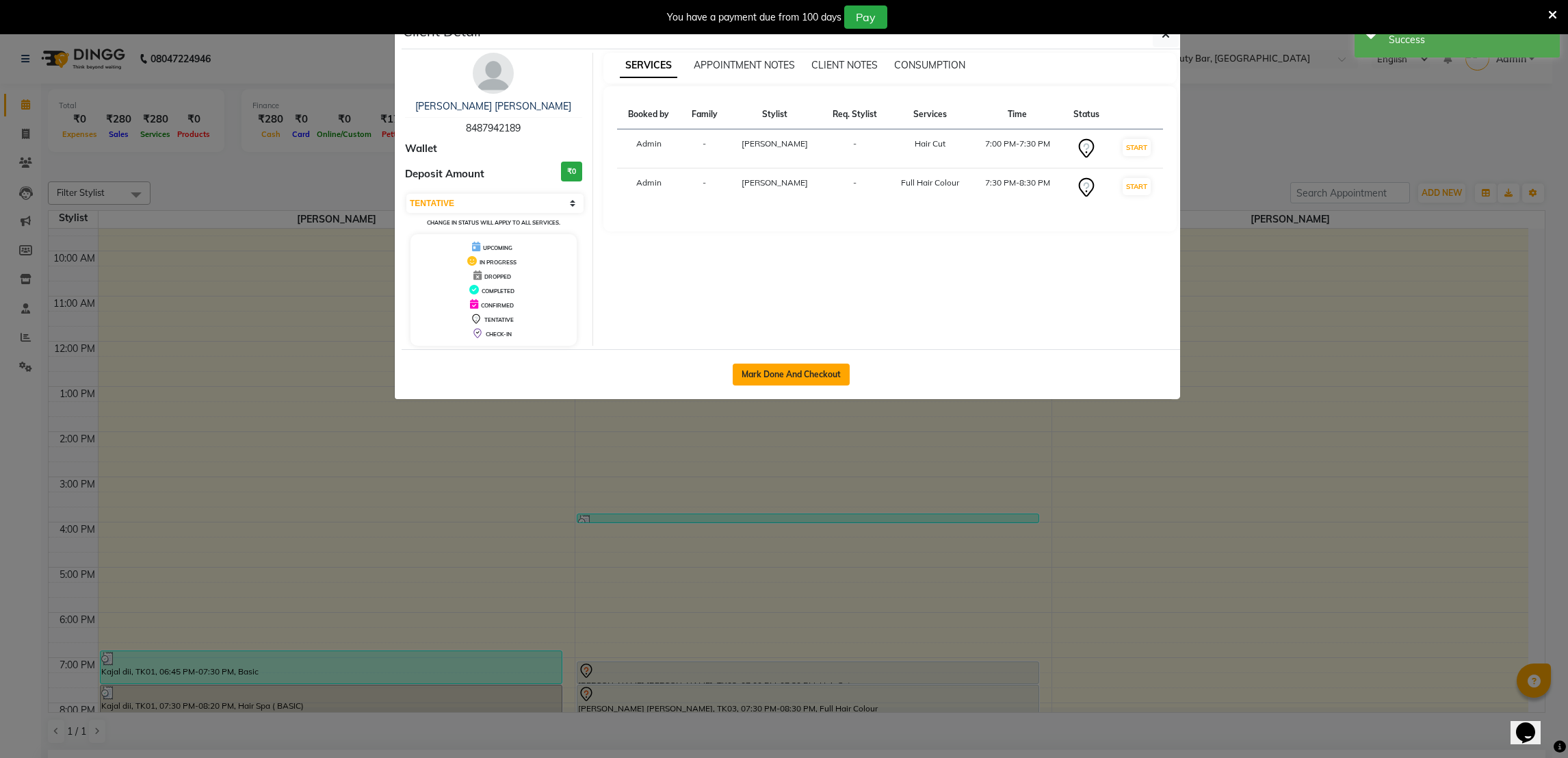
click at [811, 368] on button "Mark Done And Checkout" at bounding box center [791, 373] width 117 height 22
select select "service"
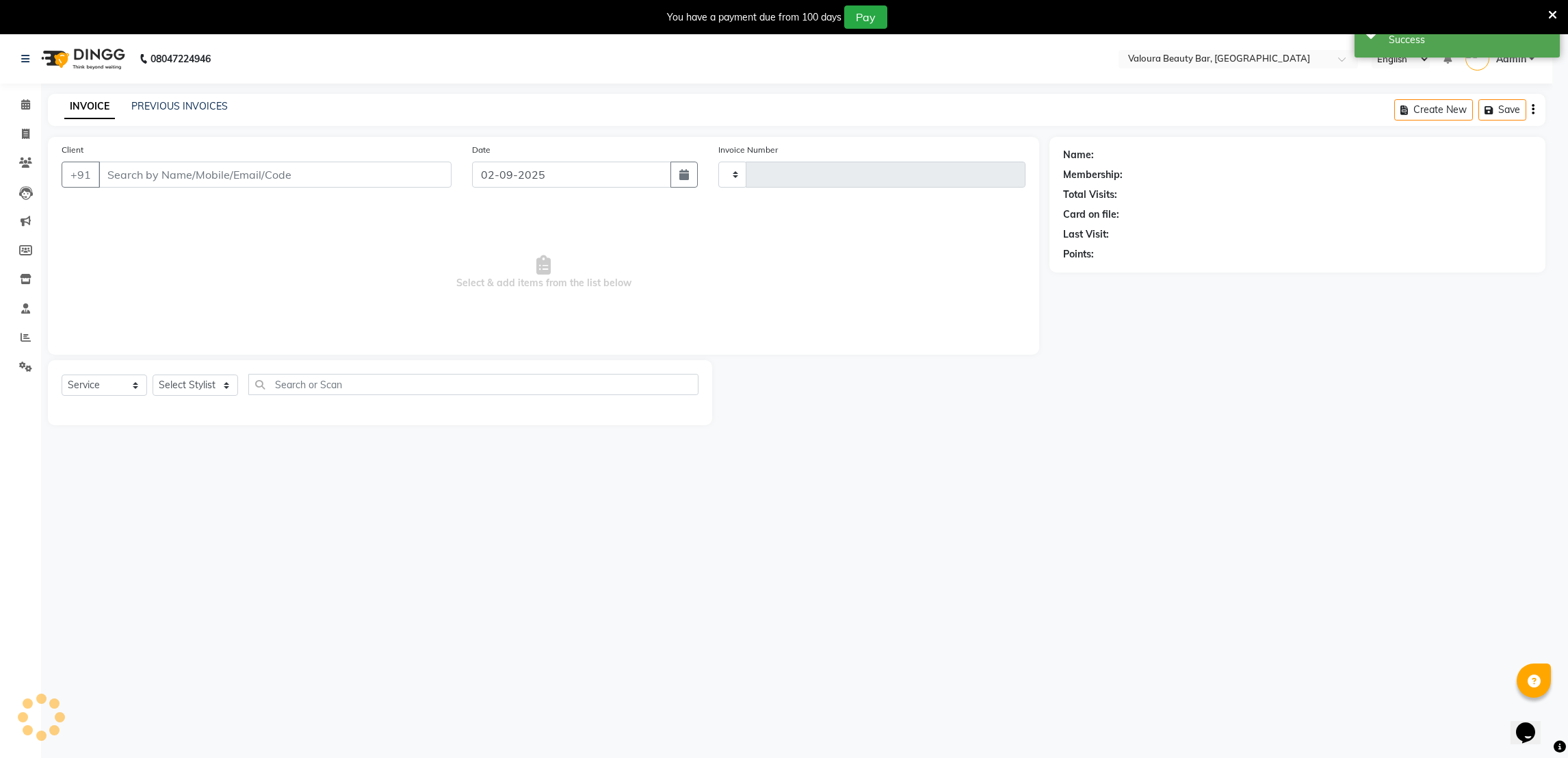
type input "0078"
select select "7995"
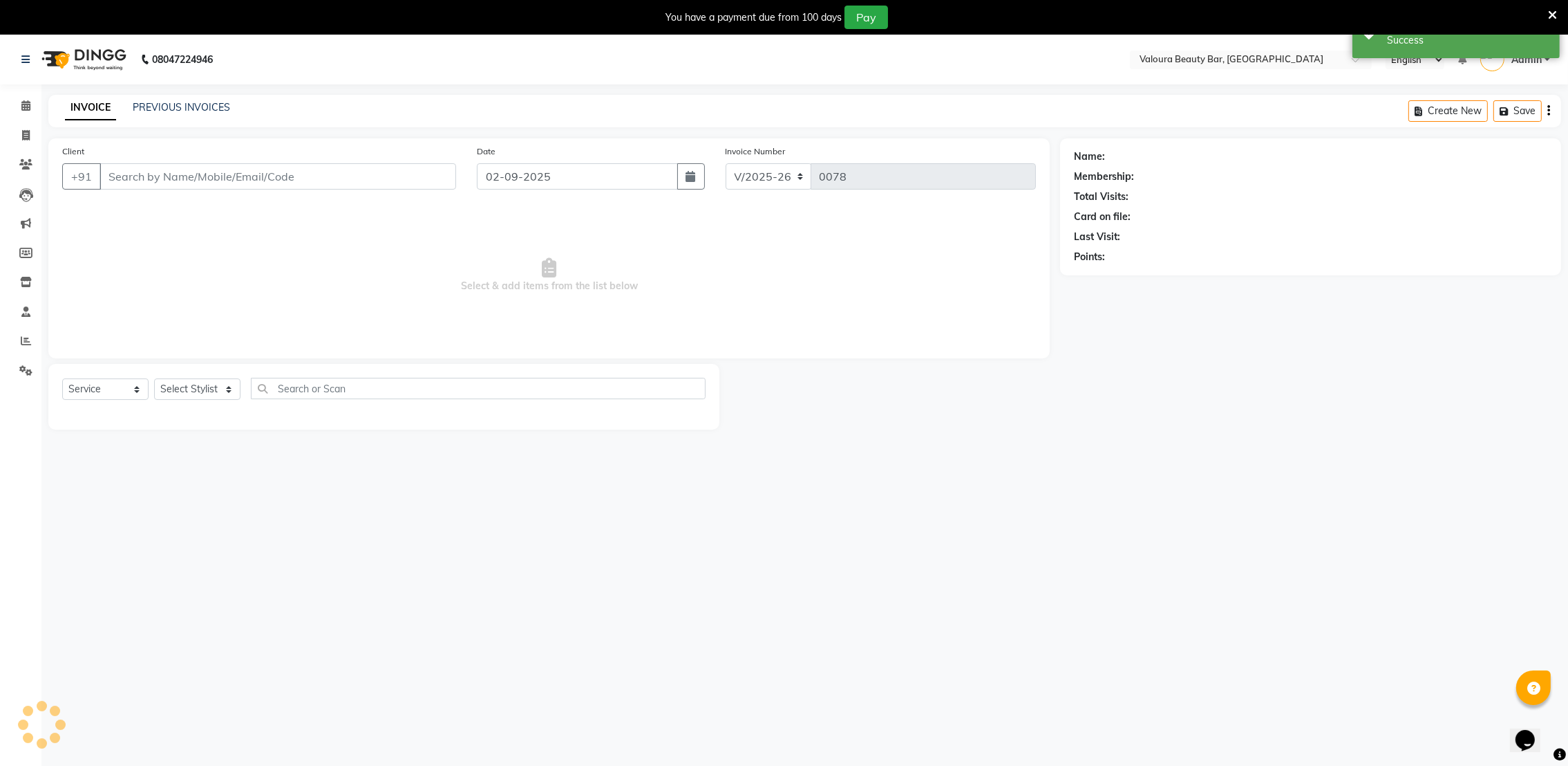
type input "8487942189"
select select "72269"
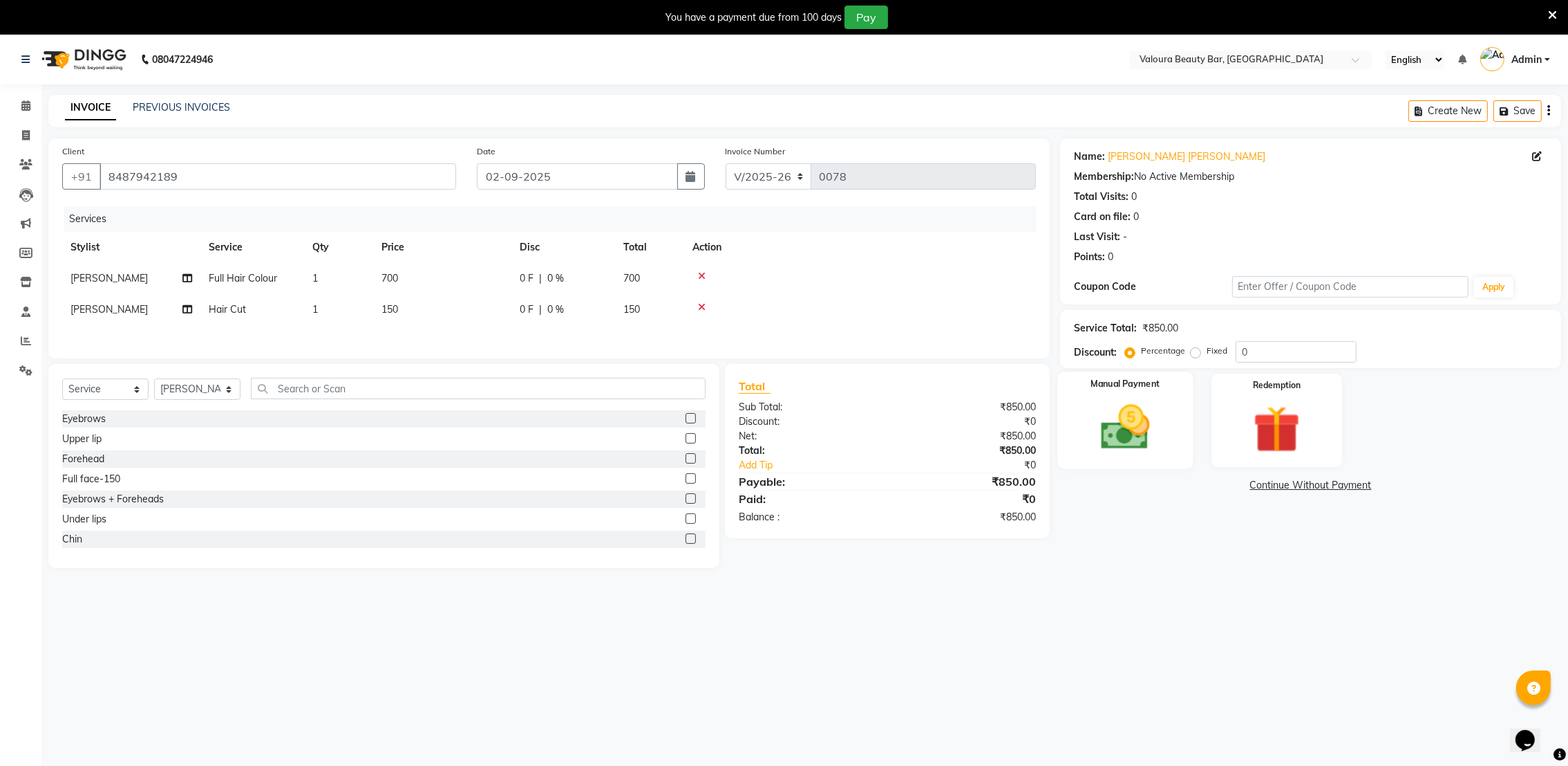
click at [1123, 439] on img at bounding box center [1126, 427] width 80 height 57
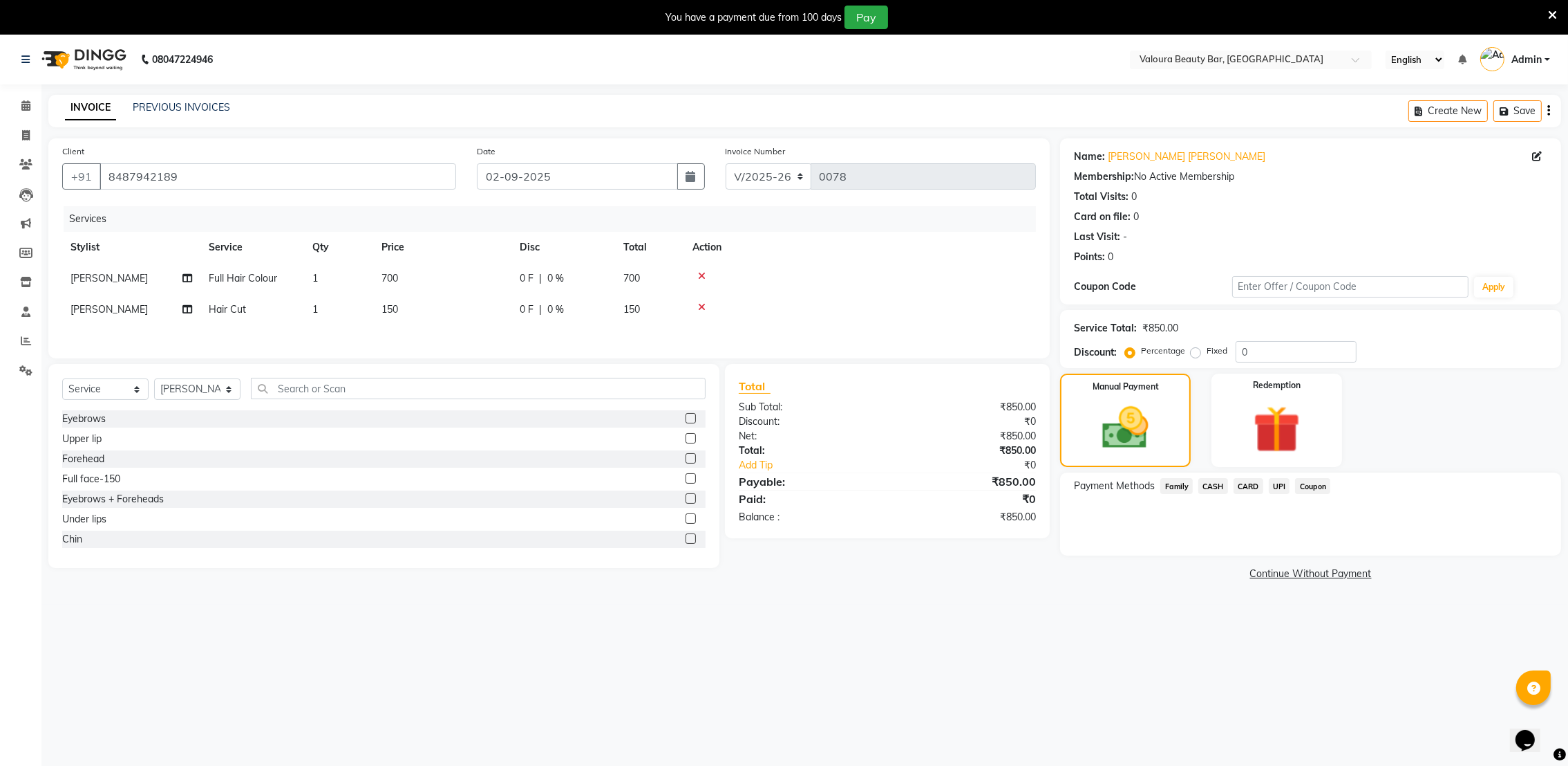
click at [1280, 485] on span "UPI" at bounding box center [1280, 485] width 22 height 16
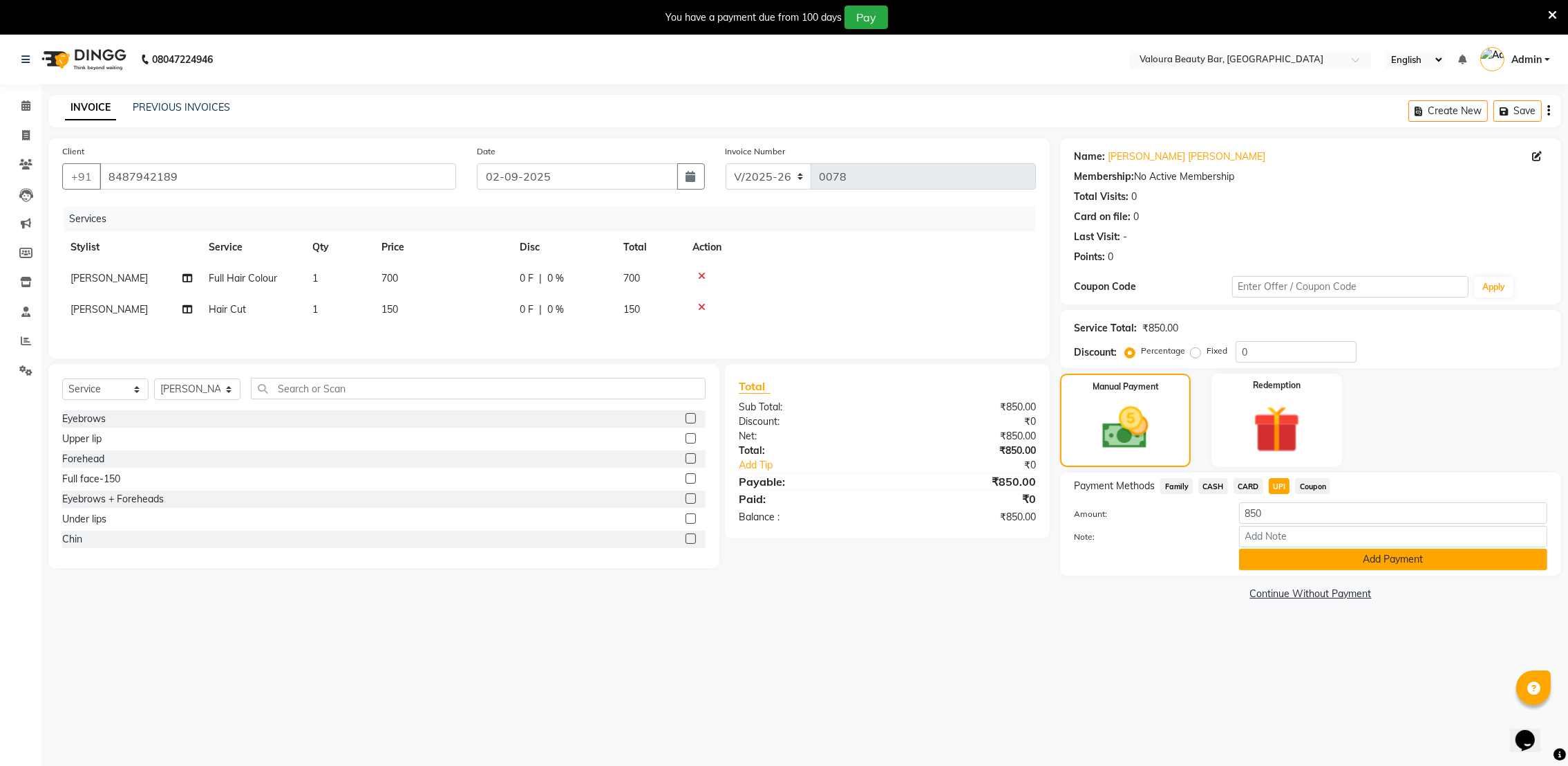
click at [1305, 557] on button "Add Payment" at bounding box center [1393, 559] width 308 height 22
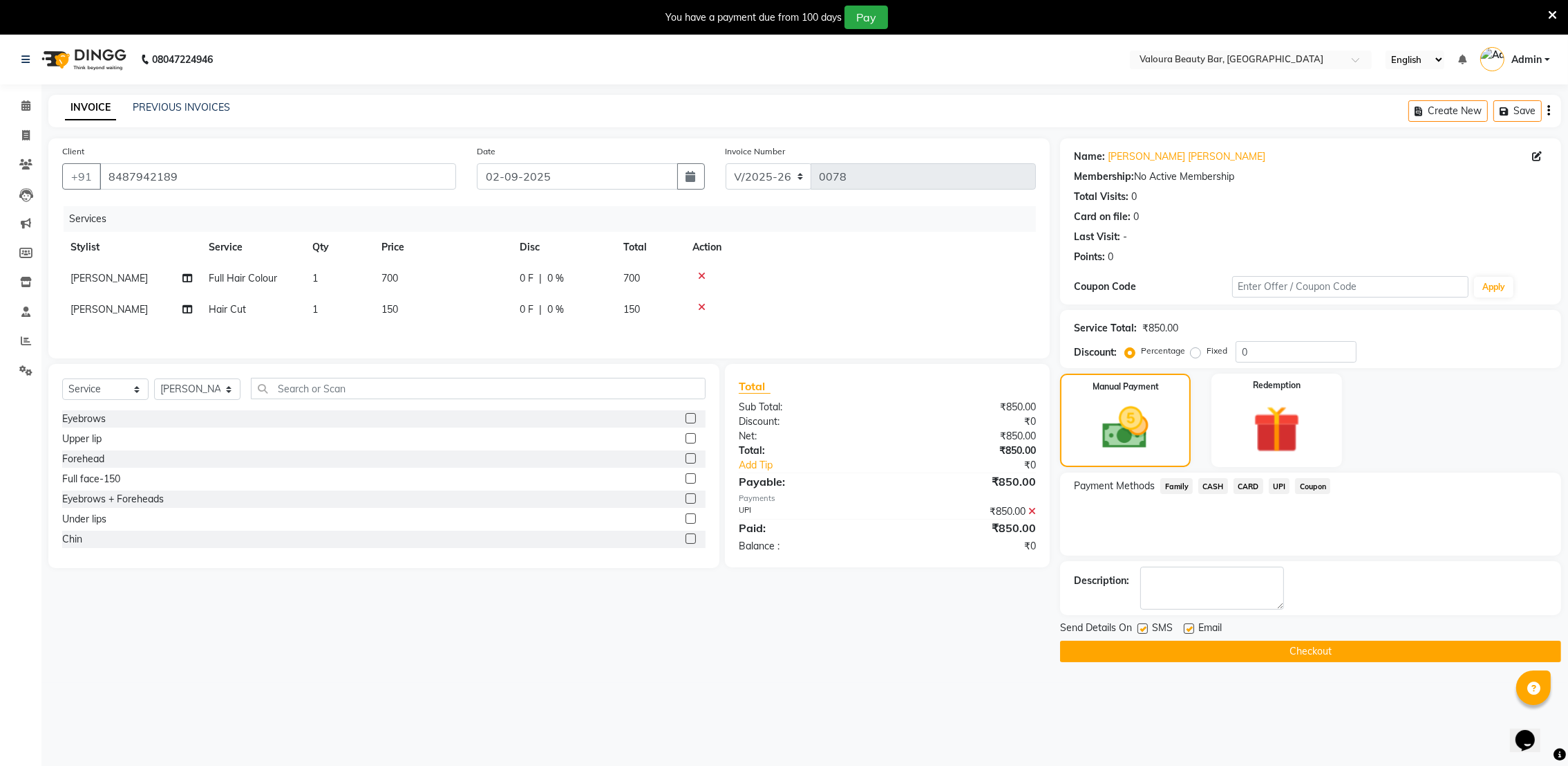
click at [1340, 652] on button "Checkout" at bounding box center [1311, 651] width 501 height 22
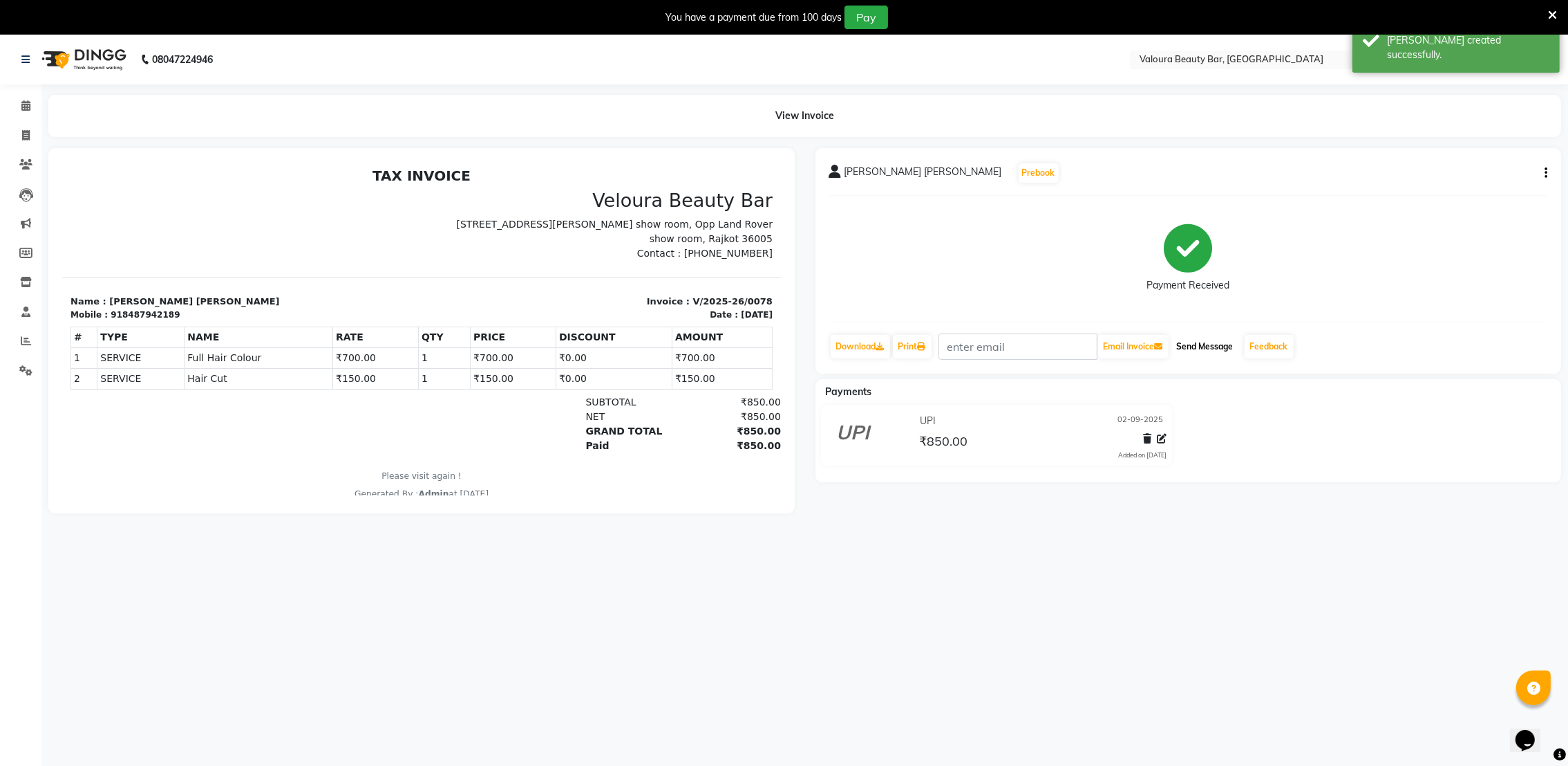
click at [1188, 343] on button "Send Message" at bounding box center [1205, 346] width 68 height 24
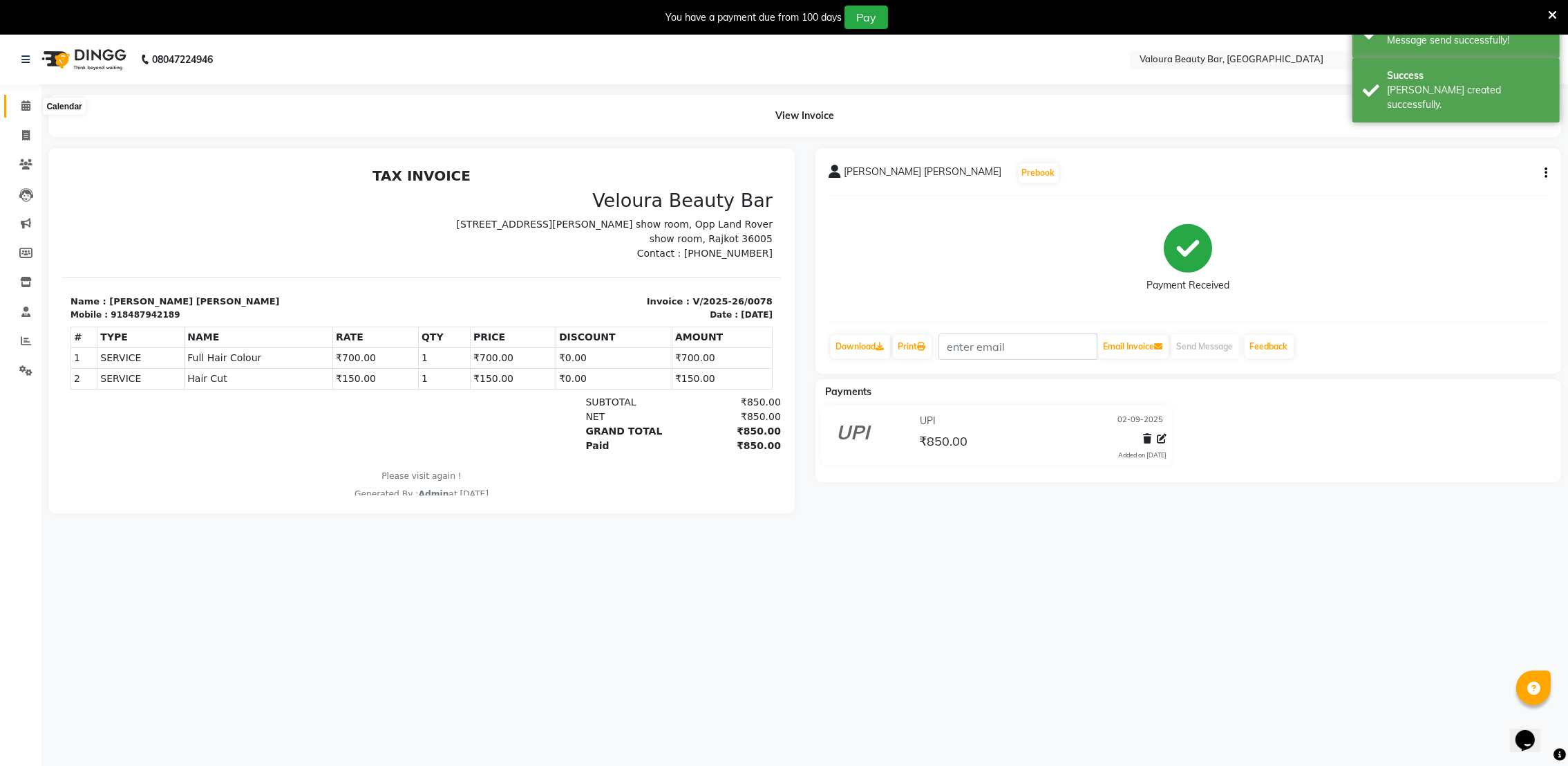
click at [17, 108] on span at bounding box center [26, 106] width 25 height 16
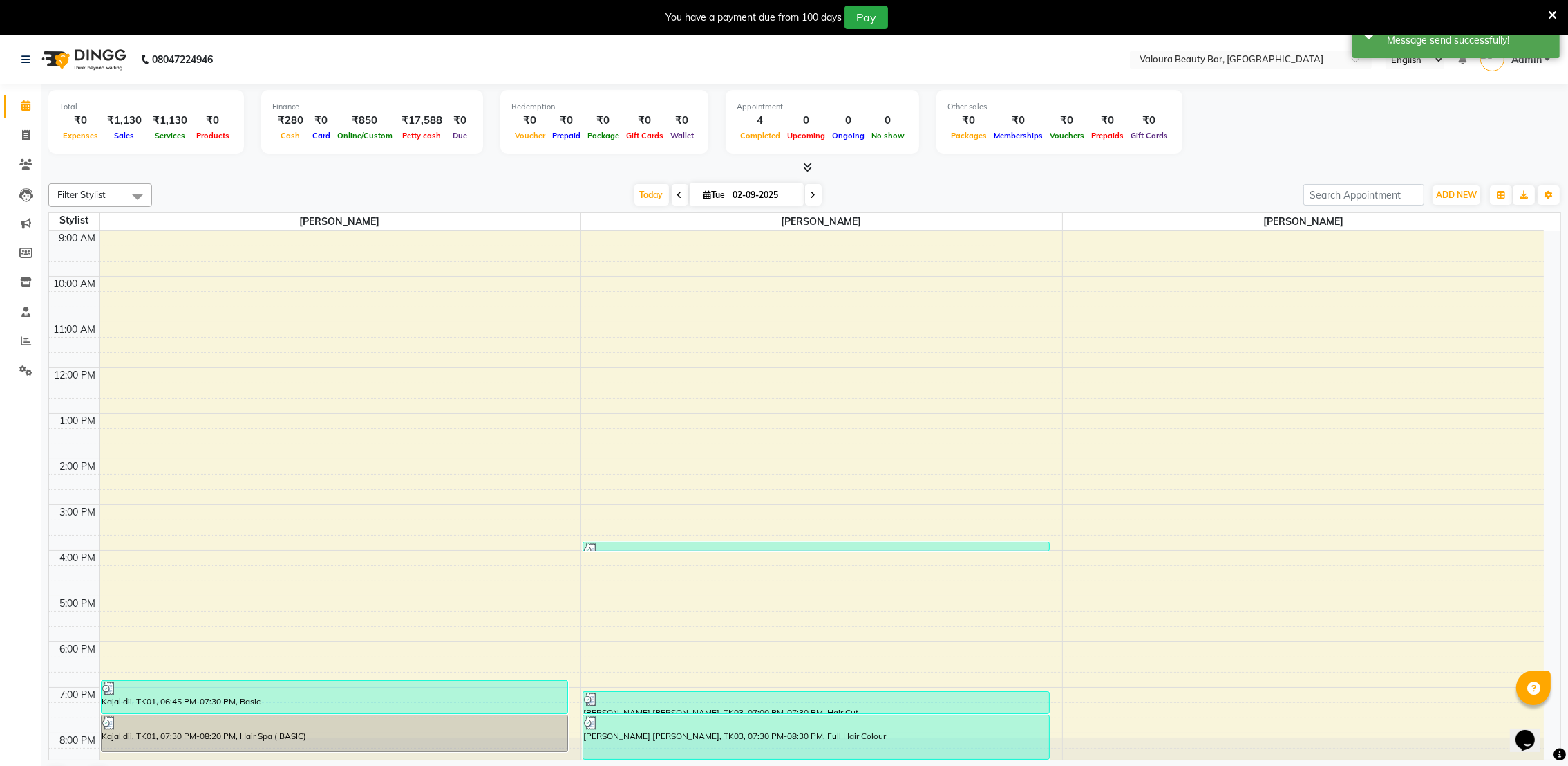
scroll to position [23, 0]
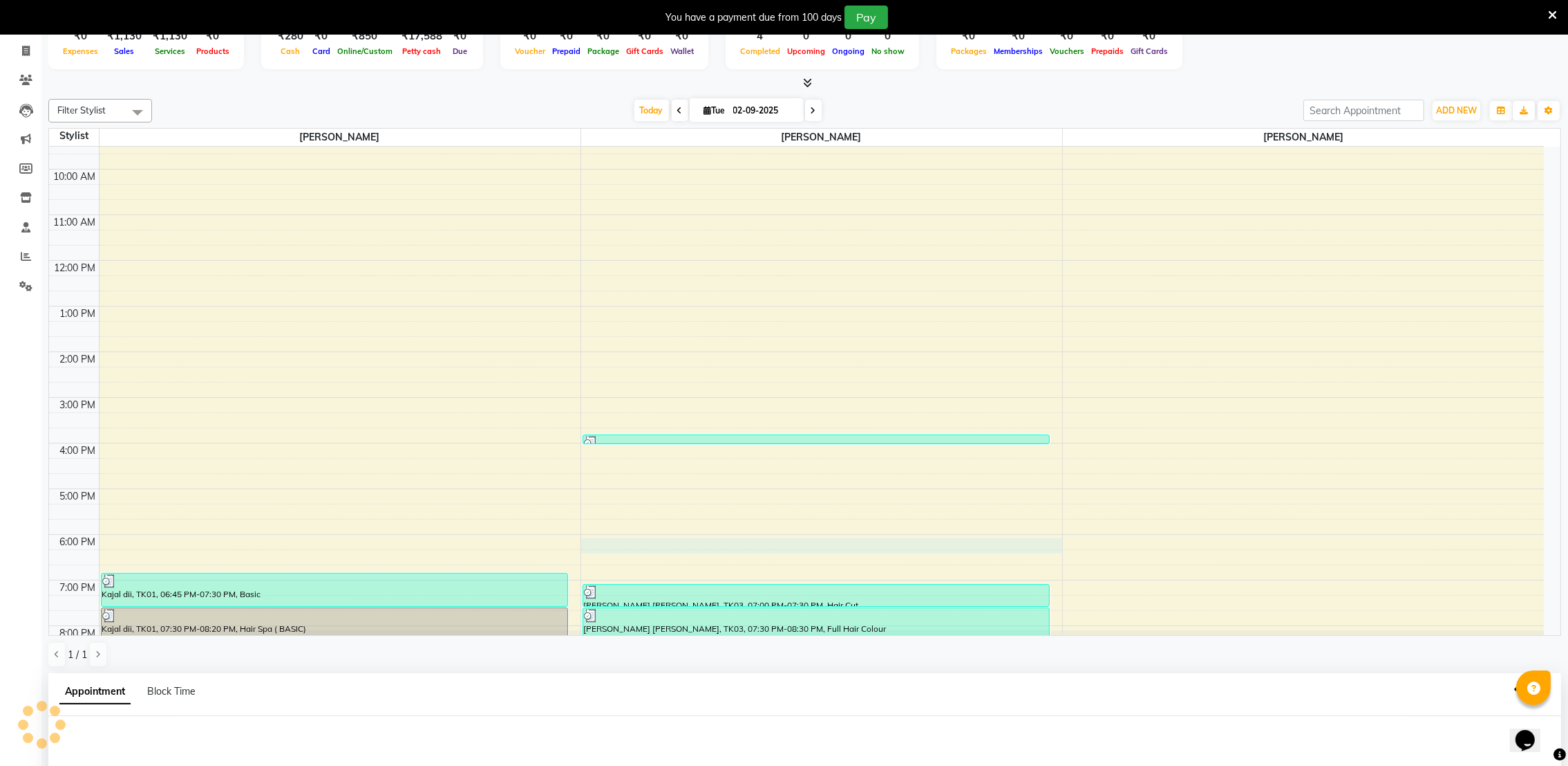
select select "72269"
select select "tentative"
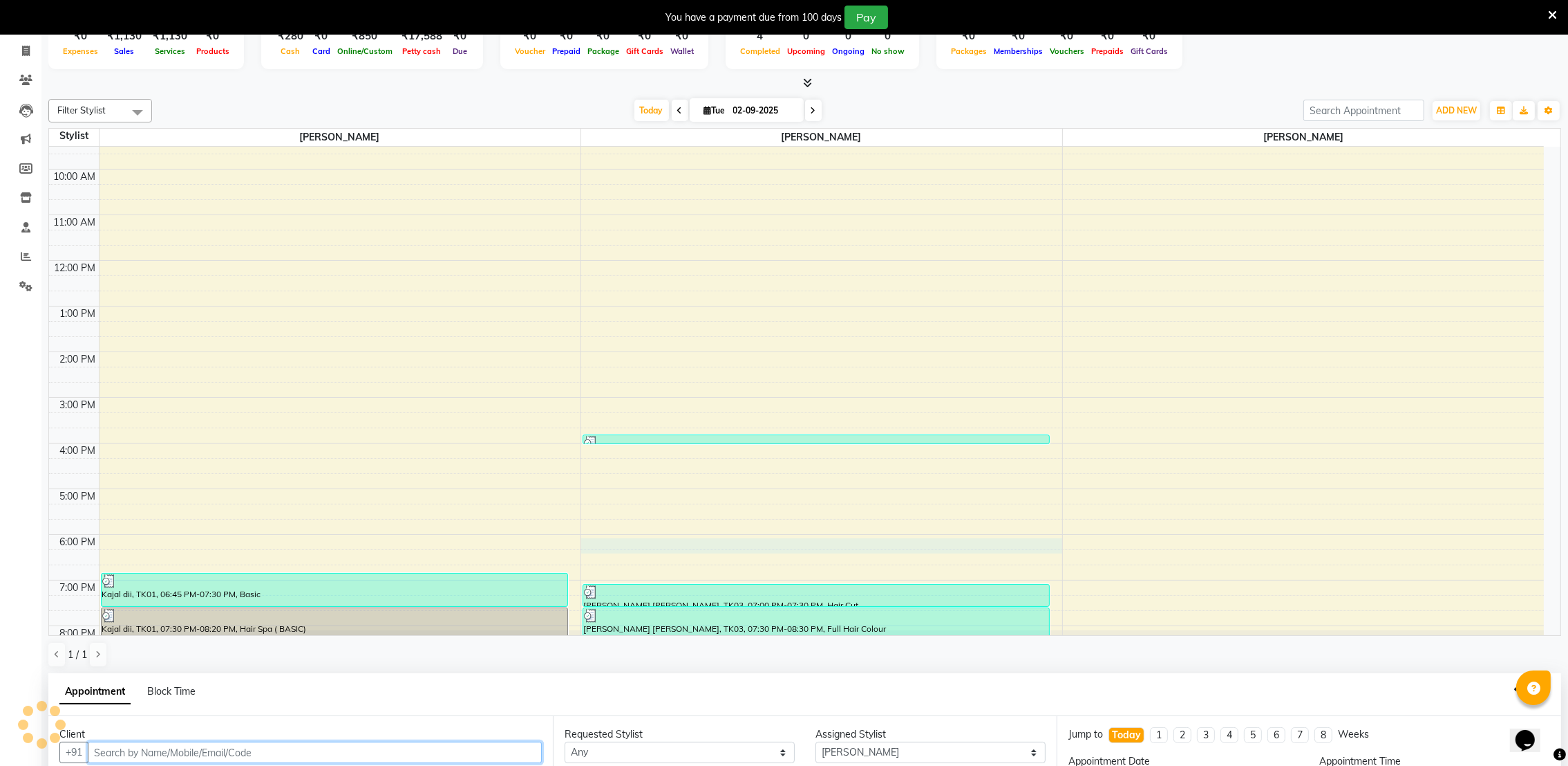
scroll to position [305, 0]
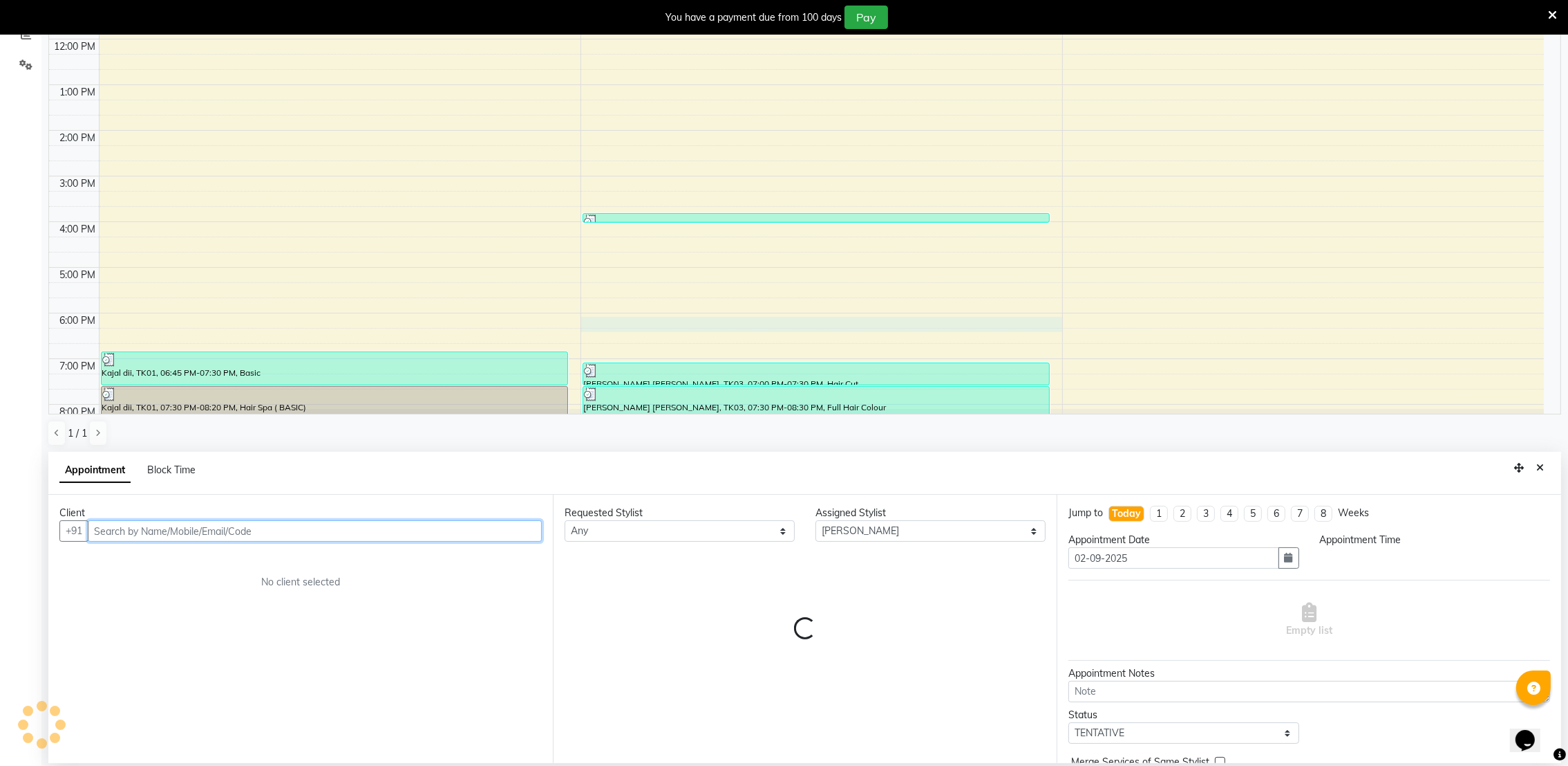
select select "1080"
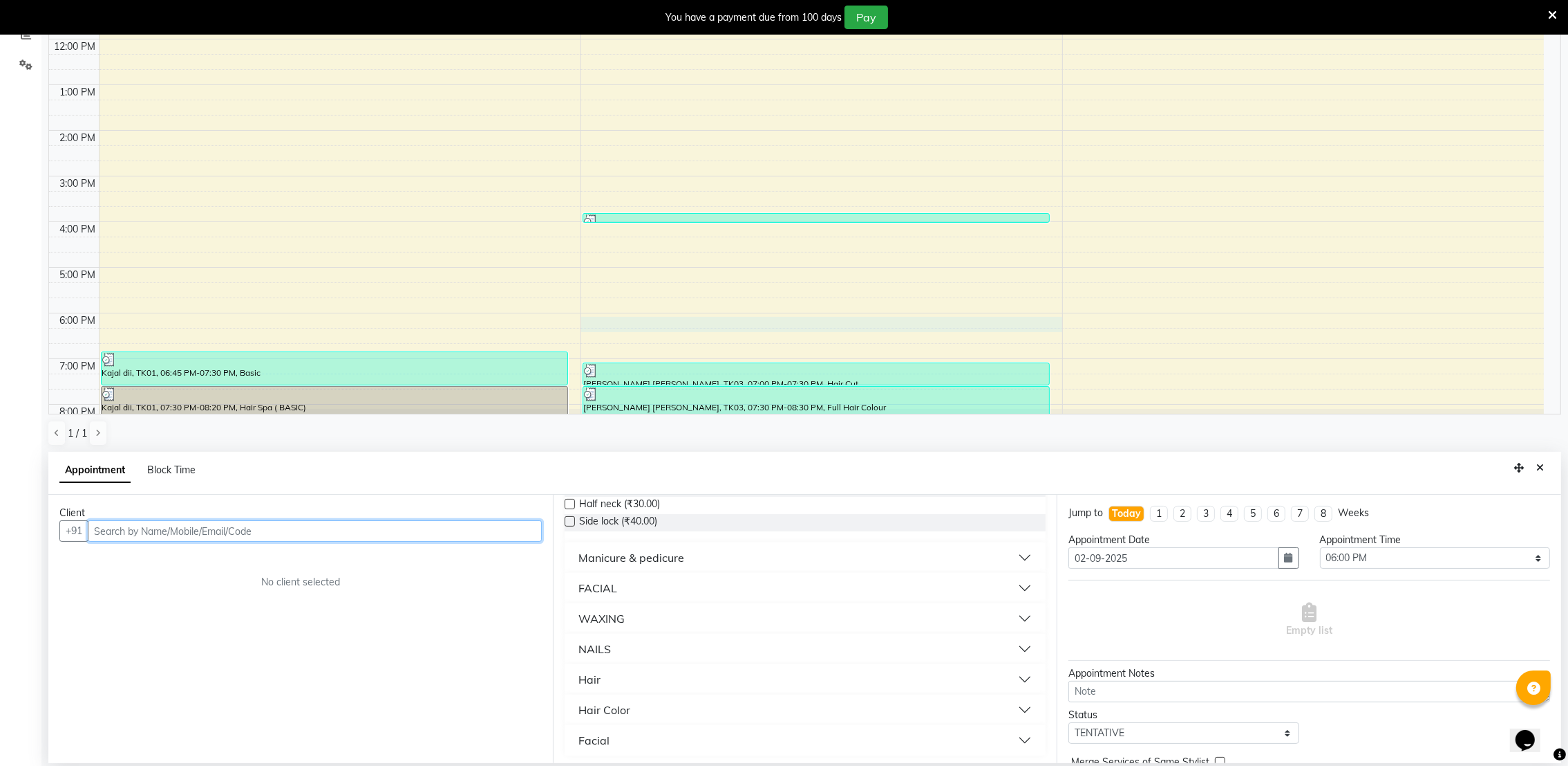
scroll to position [249, 0]
click at [652, 665] on button "Hair" at bounding box center [805, 676] width 471 height 25
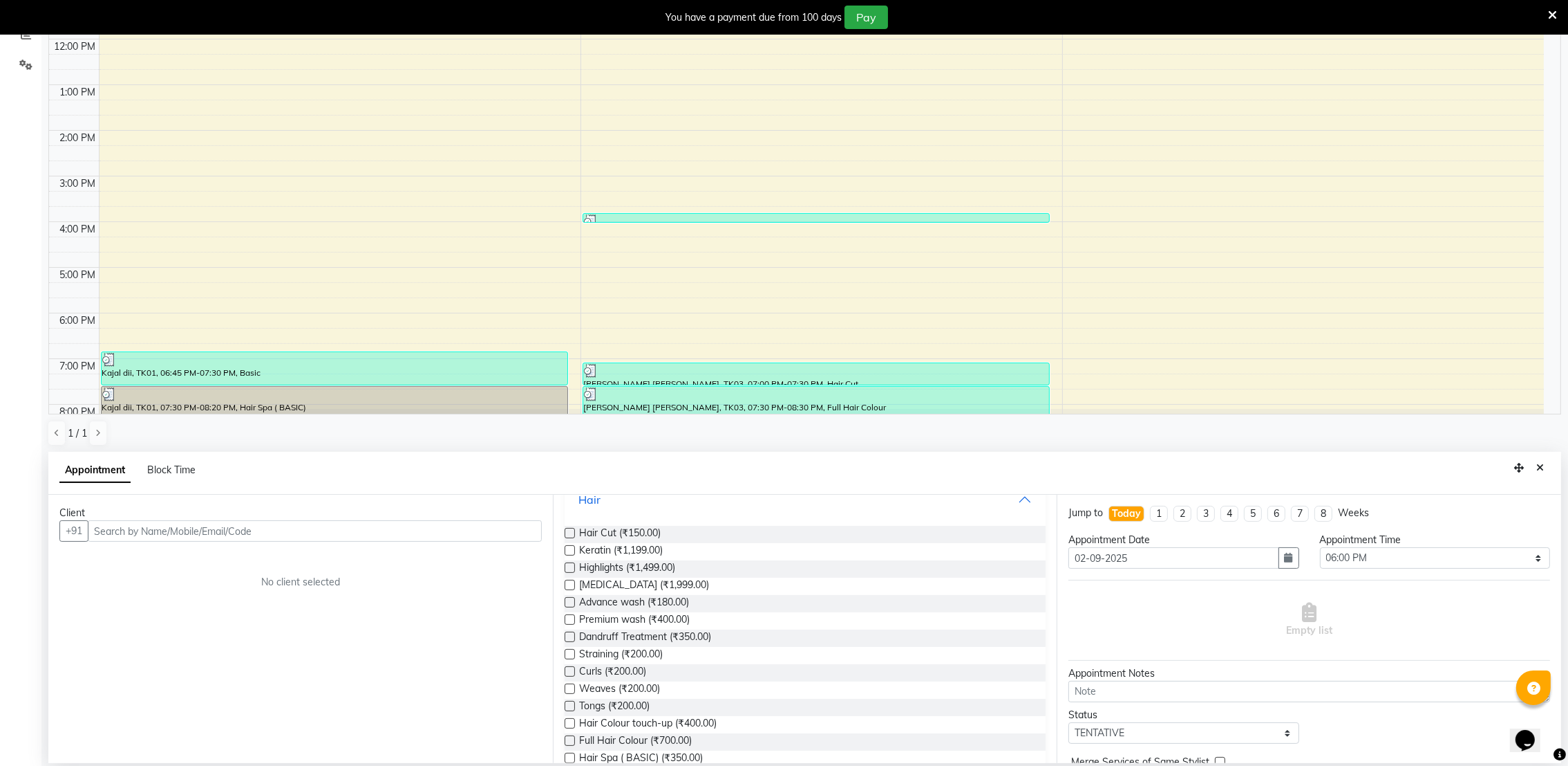
scroll to position [426, 0]
click at [298, 531] on input "text" at bounding box center [315, 531] width 454 height 22
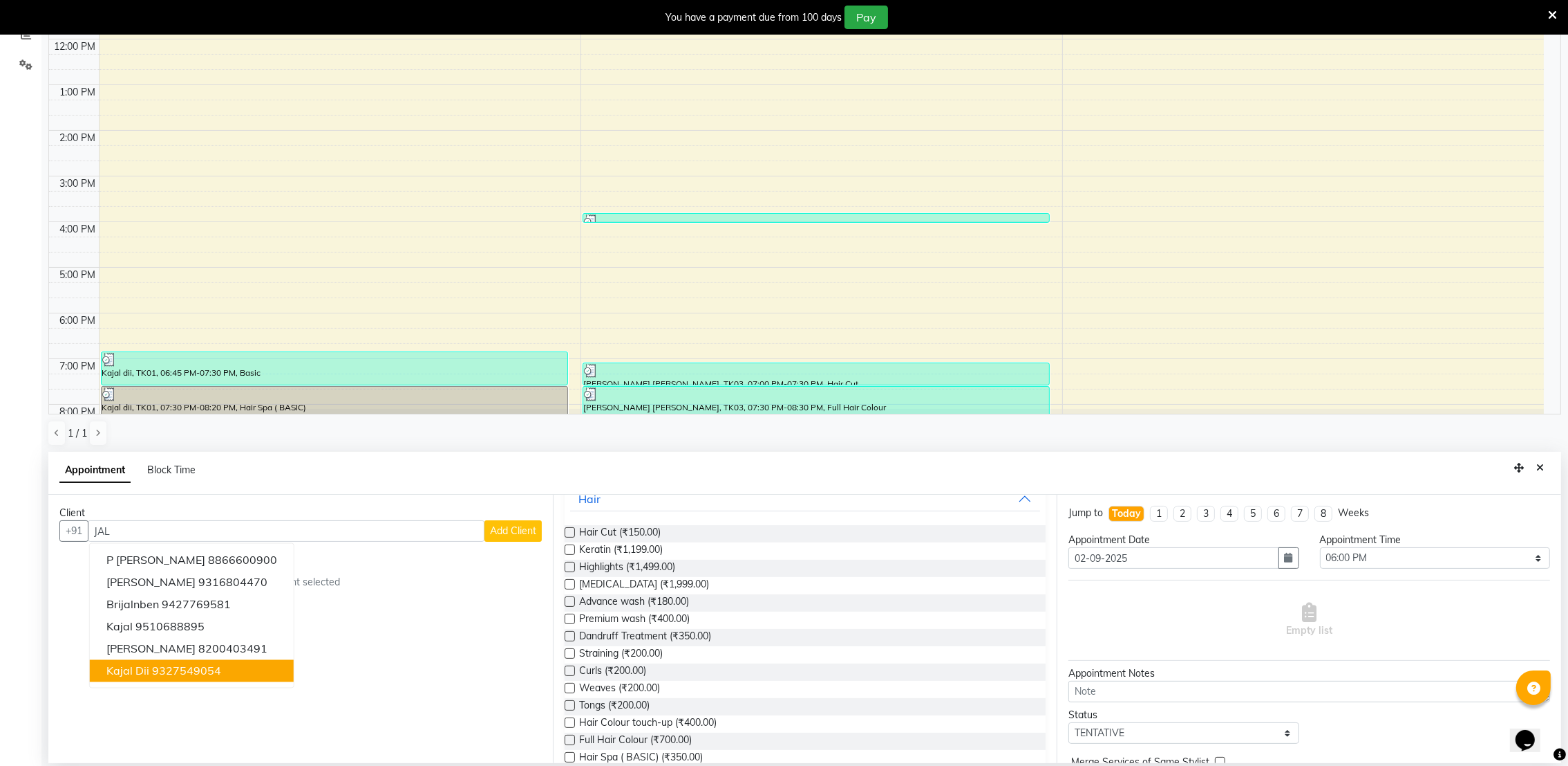
click at [346, 648] on div "Client +91 JAL P [PERSON_NAME] 8866600900 [PERSON_NAME] 9316804470 Brijalnben 9…" at bounding box center [301, 629] width 505 height 269
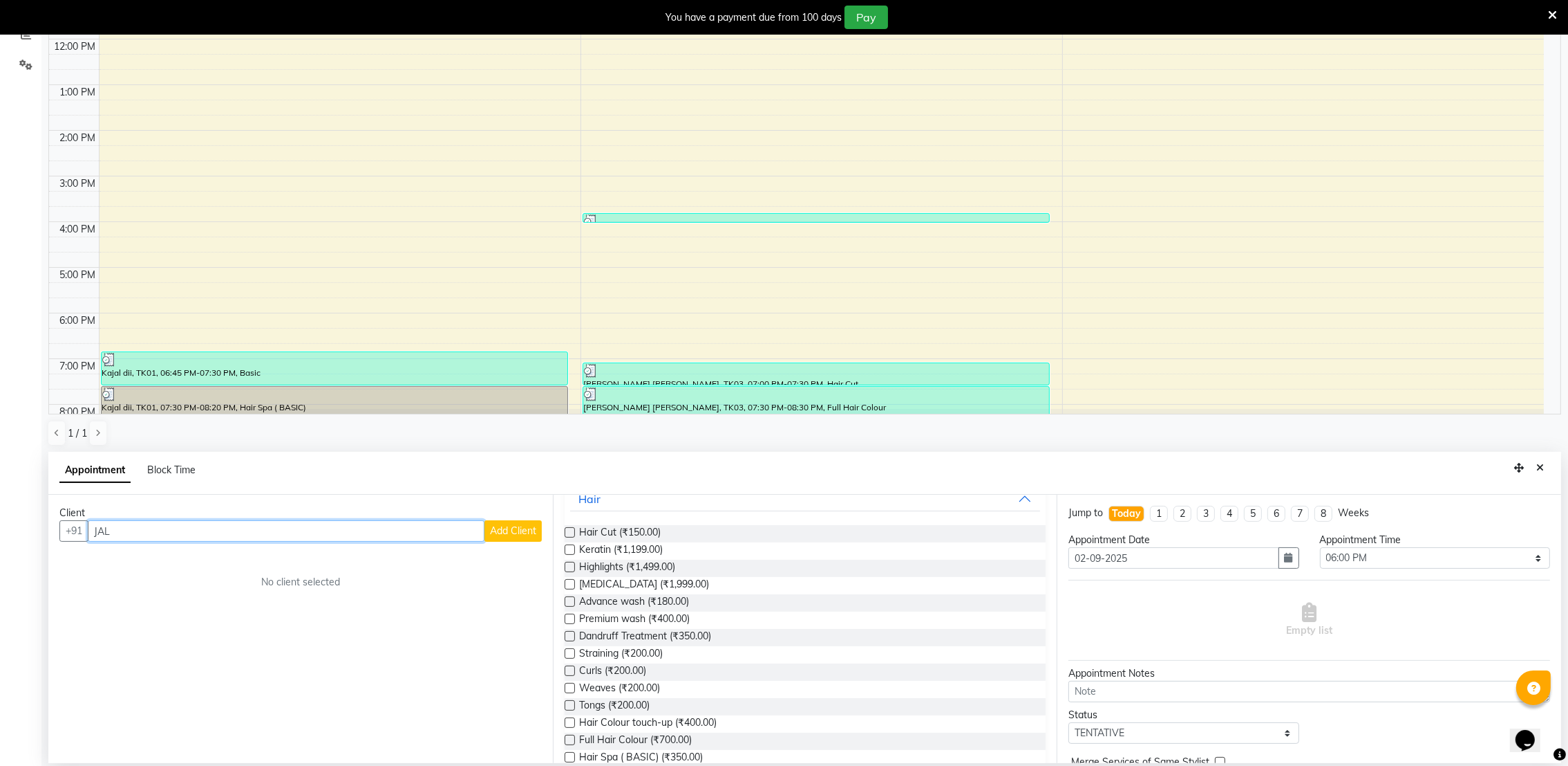
click at [333, 535] on input "JAL" at bounding box center [286, 531] width 397 height 22
type input "J"
type input "7069100008"
click at [508, 536] on button "Add Client" at bounding box center [513, 531] width 58 height 22
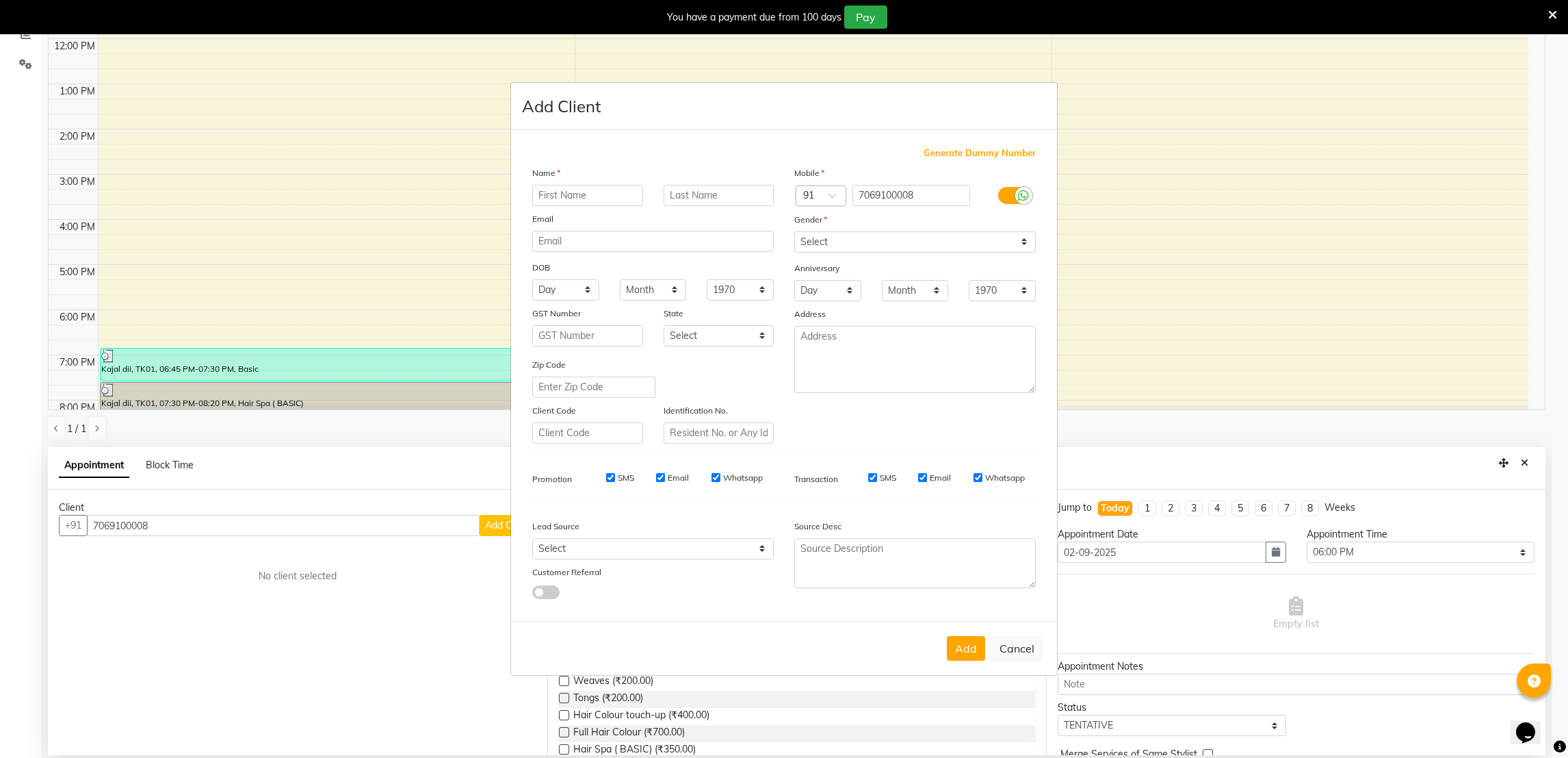
click at [557, 200] on input "text" at bounding box center [588, 195] width 110 height 22
type input "[PERSON_NAME]"
click at [906, 365] on textarea at bounding box center [915, 359] width 241 height 67
type textarea "D WING"
click at [849, 242] on select "Select [DEMOGRAPHIC_DATA] [DEMOGRAPHIC_DATA] Other Prefer Not To Say" at bounding box center [915, 241] width 241 height 22
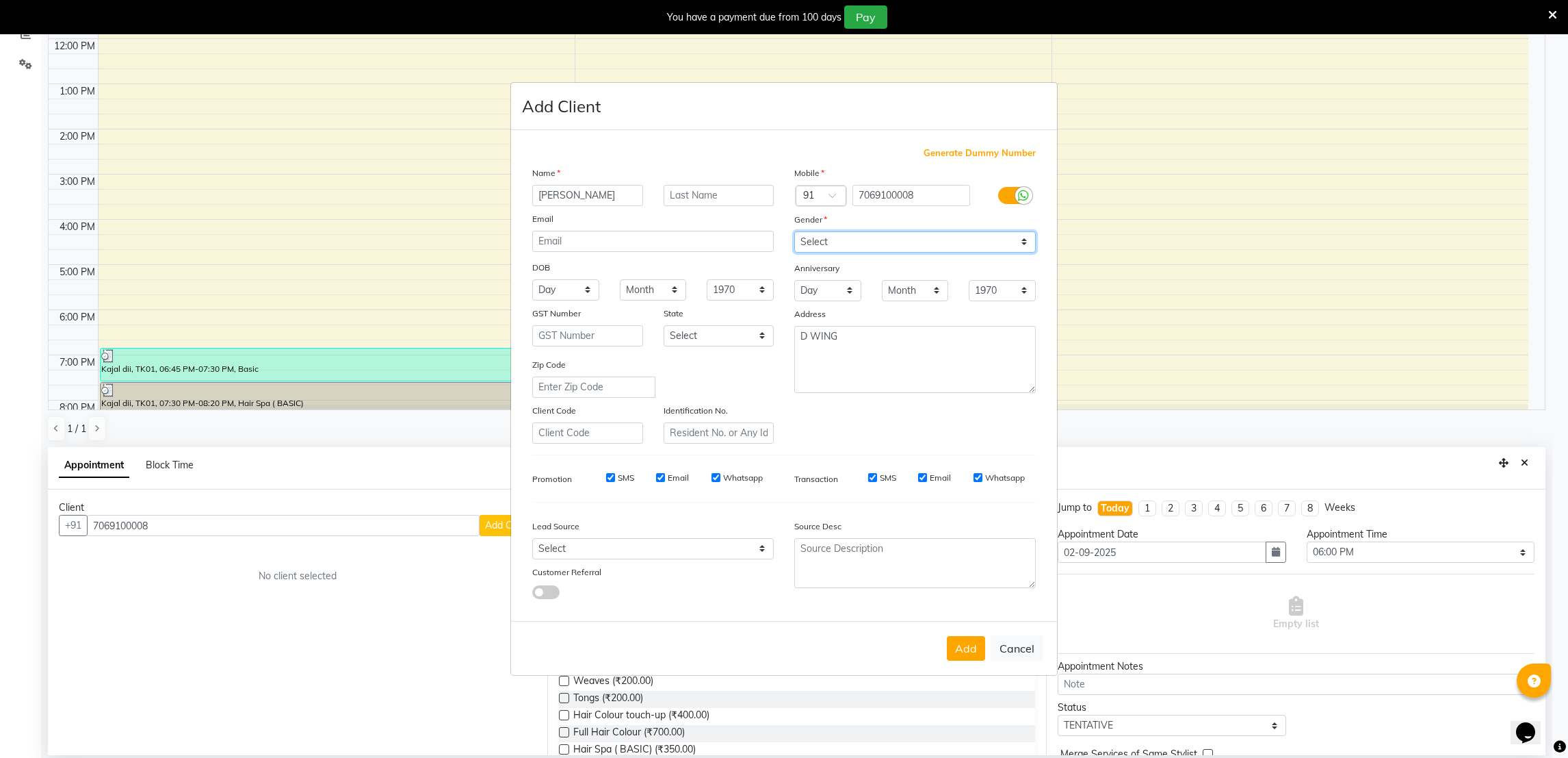
select select "[DEMOGRAPHIC_DATA]"
click at [794, 231] on select "Select [DEMOGRAPHIC_DATA] [DEMOGRAPHIC_DATA] Other Prefer Not To Say" at bounding box center [915, 241] width 241 height 22
click at [966, 648] on button "Add" at bounding box center [965, 648] width 38 height 24
select select
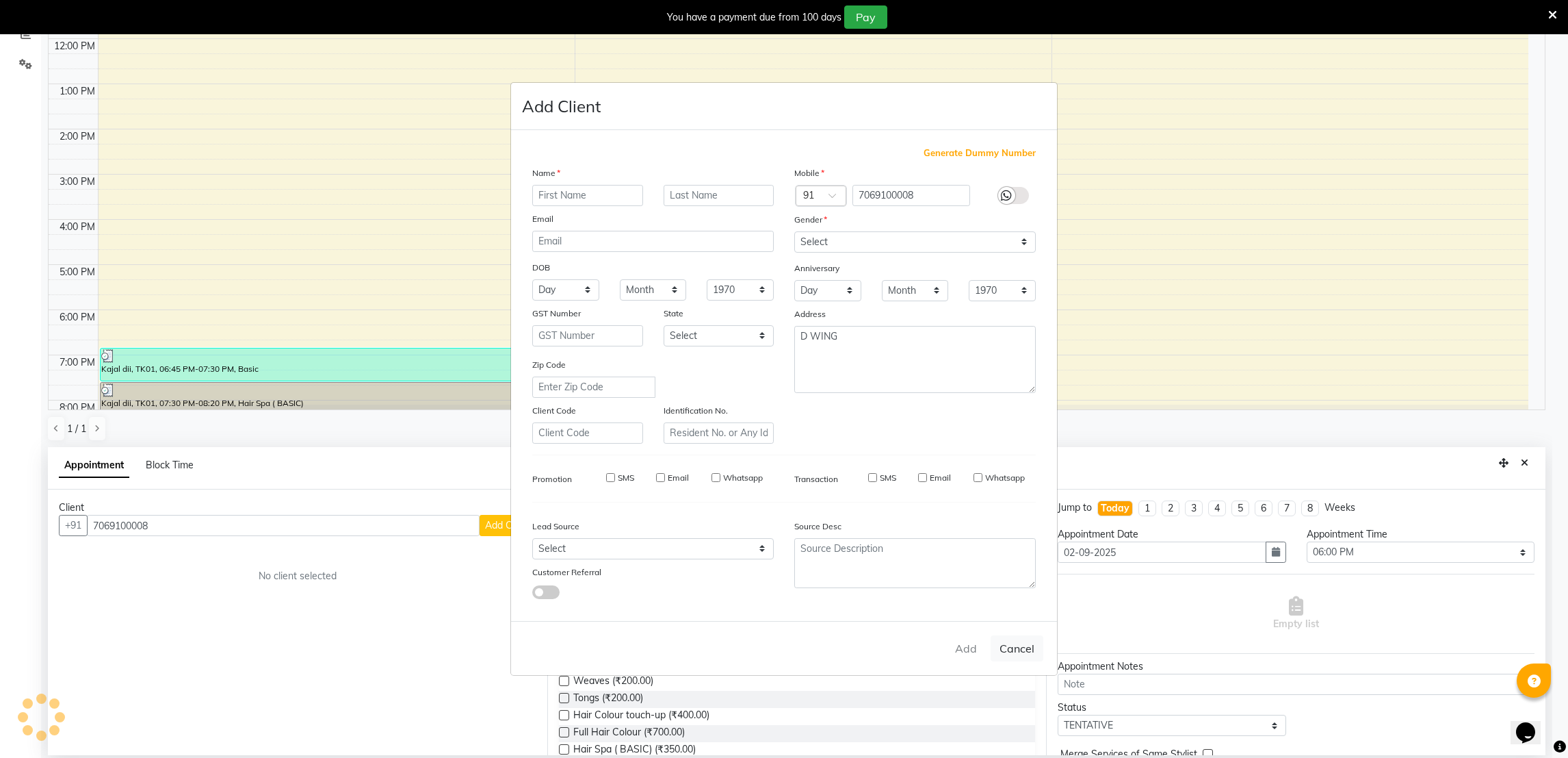
select select
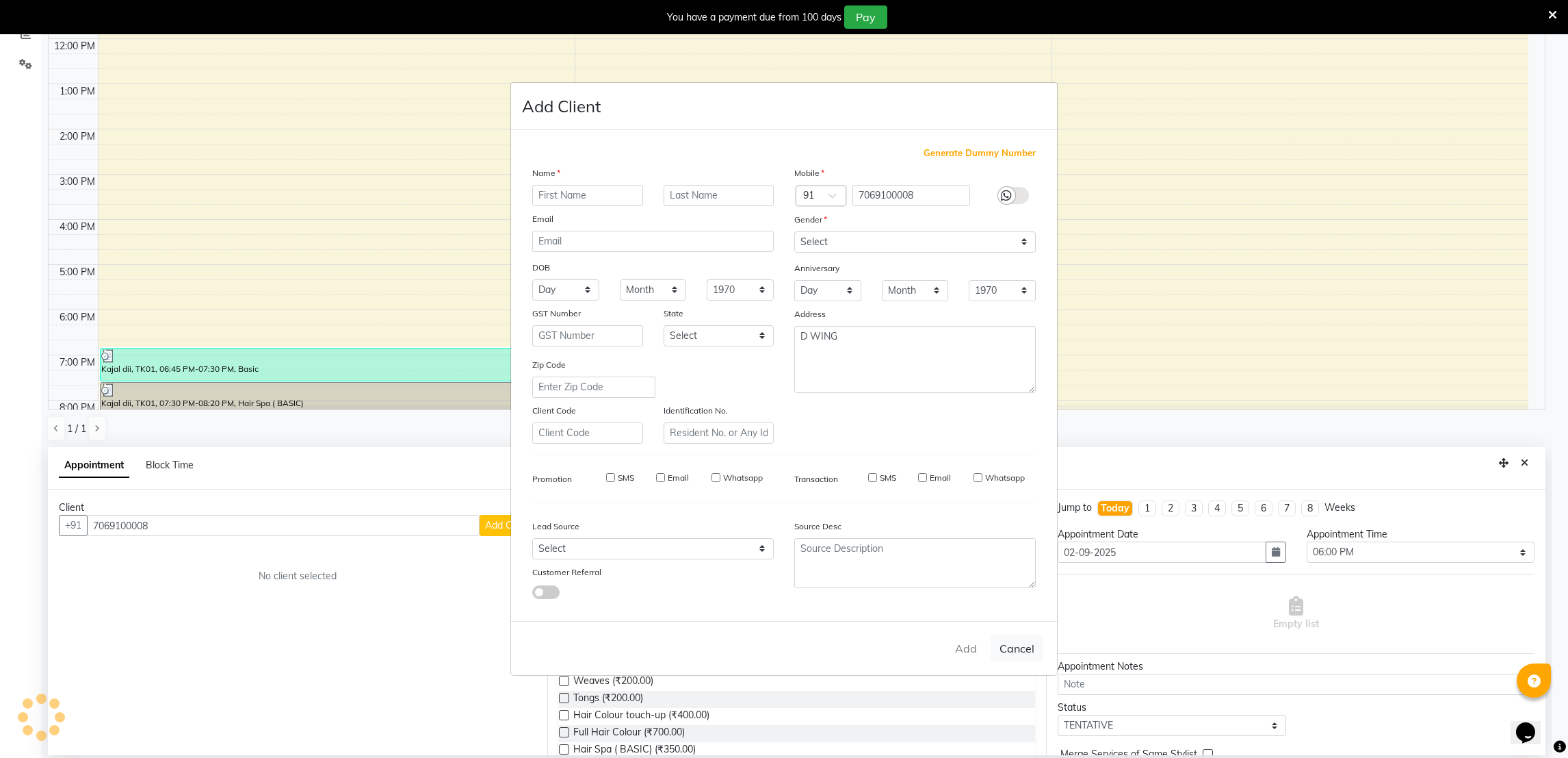
checkbox input "false"
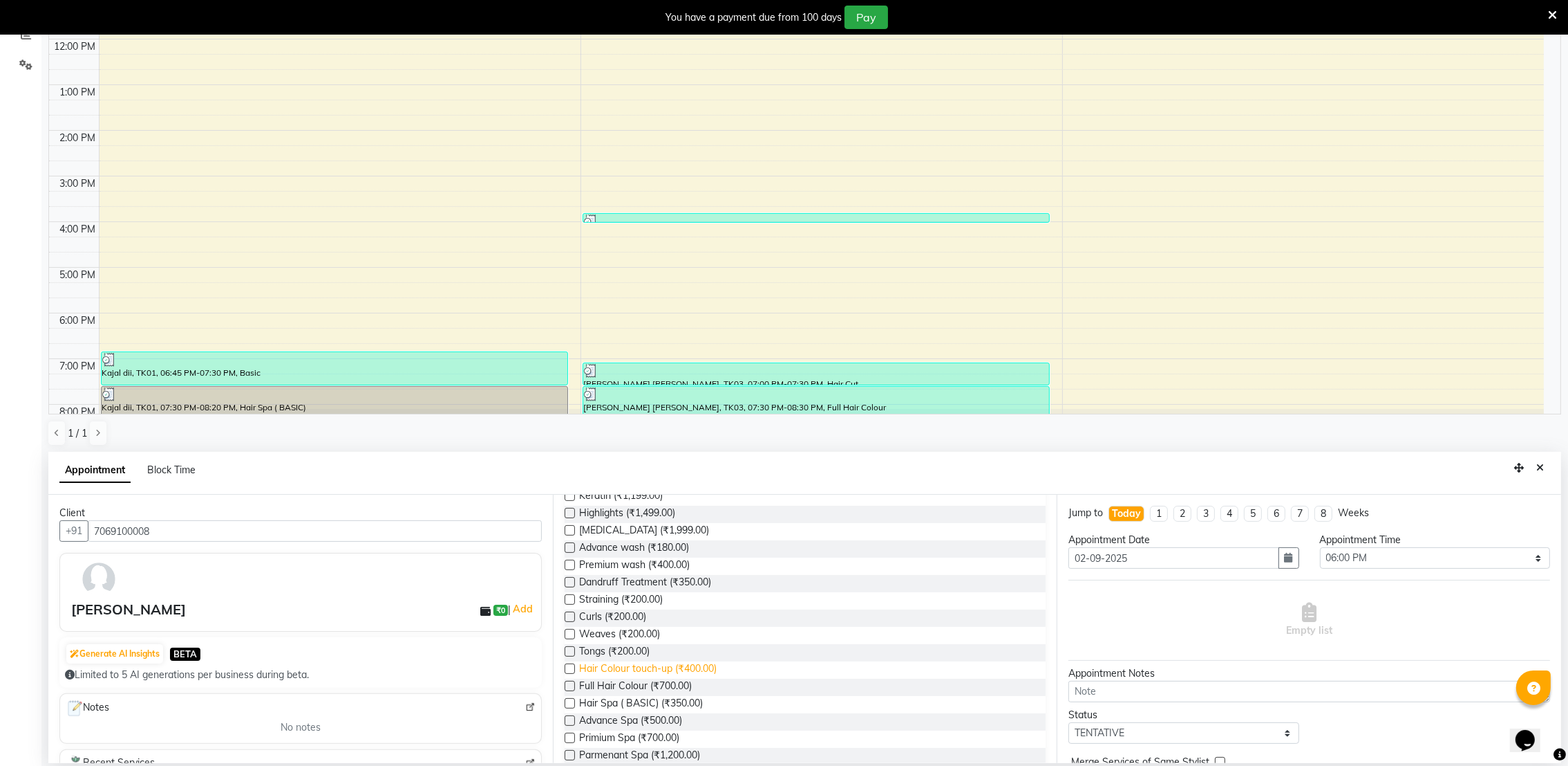
scroll to position [480, 0]
click at [659, 670] on span "Hair Colour touch-up (₹400.00)" at bounding box center [648, 669] width 138 height 17
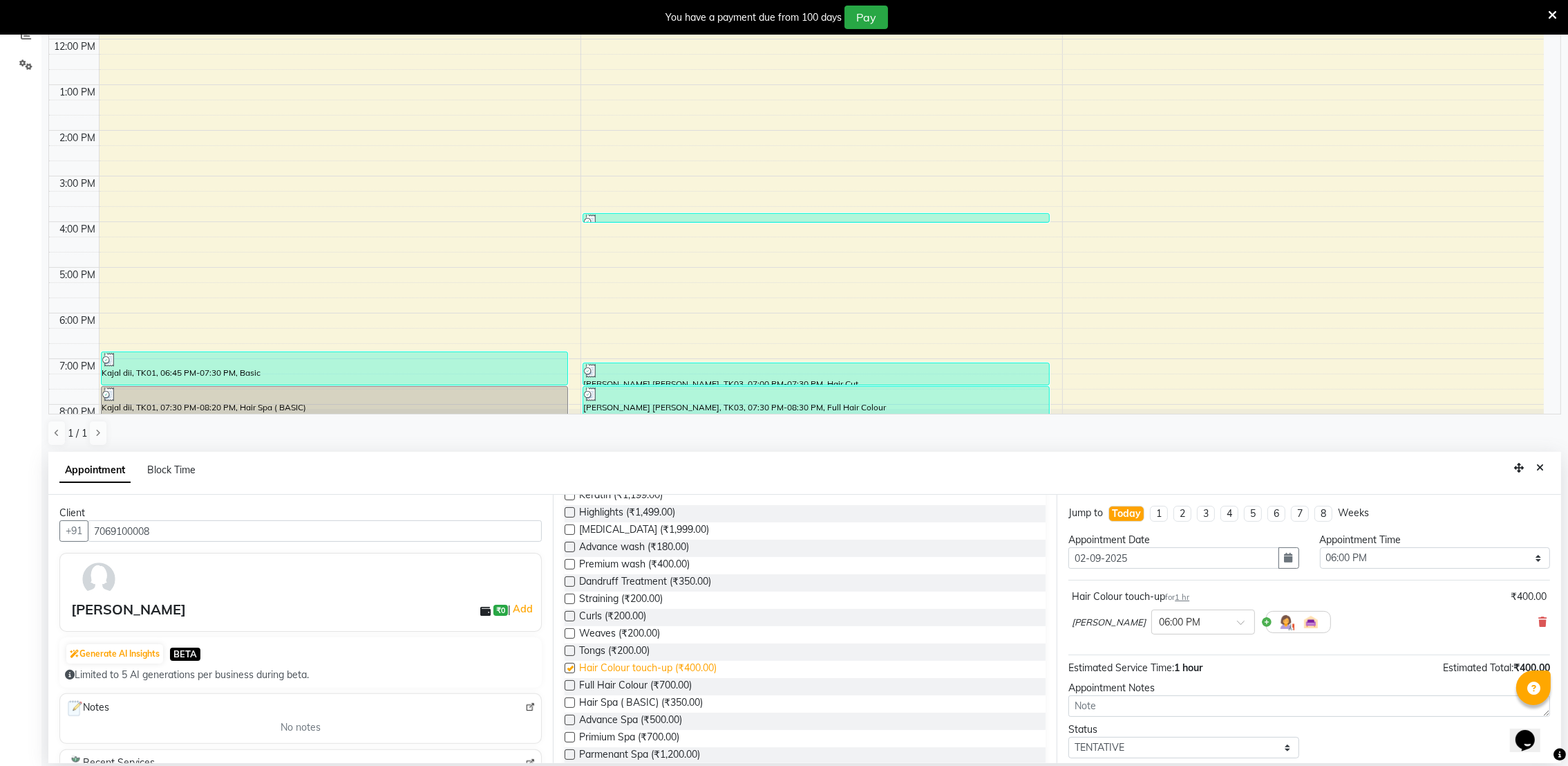
checkbox input "false"
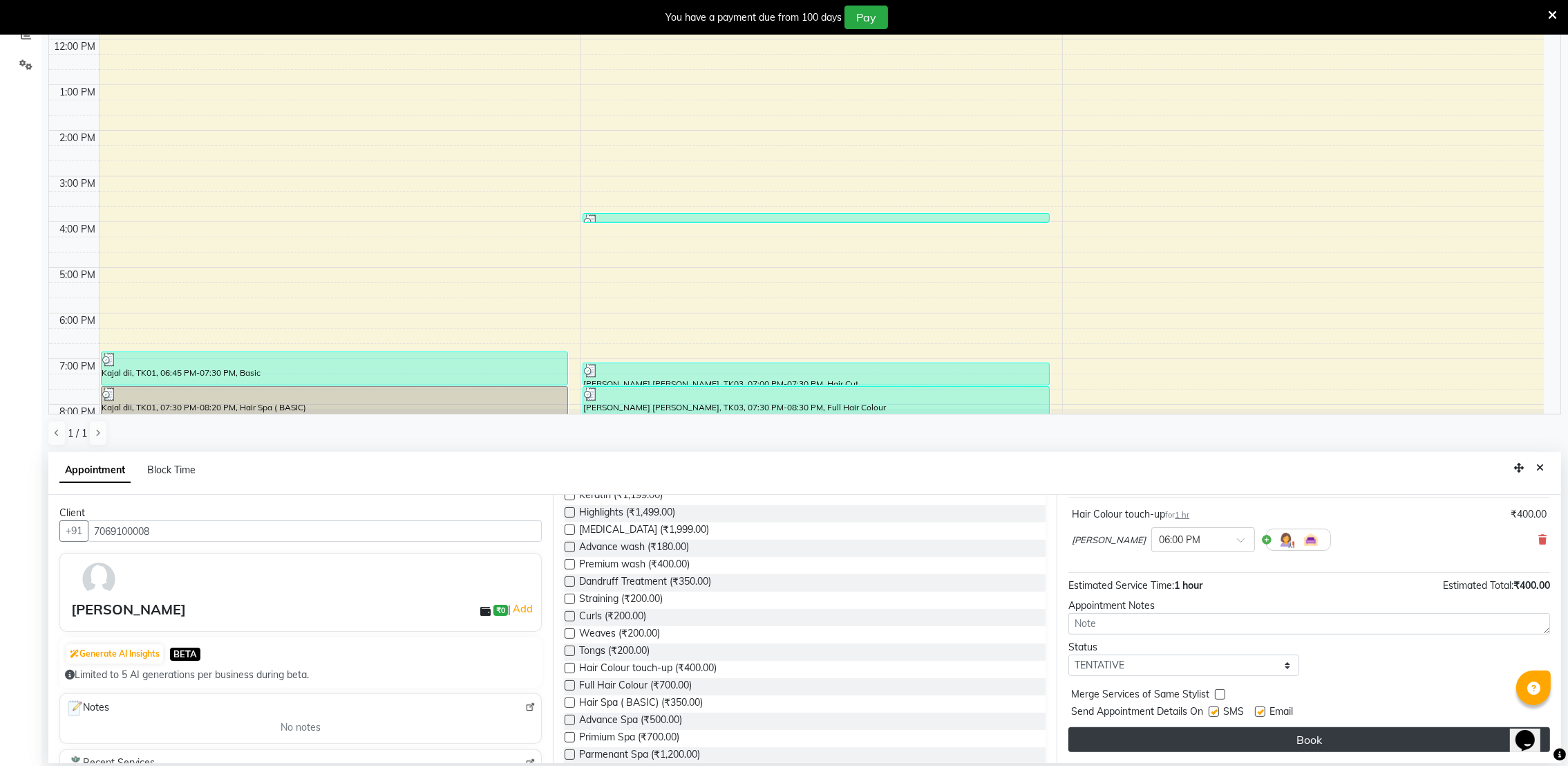
click at [1225, 739] on button "Book" at bounding box center [1310, 740] width 482 height 25
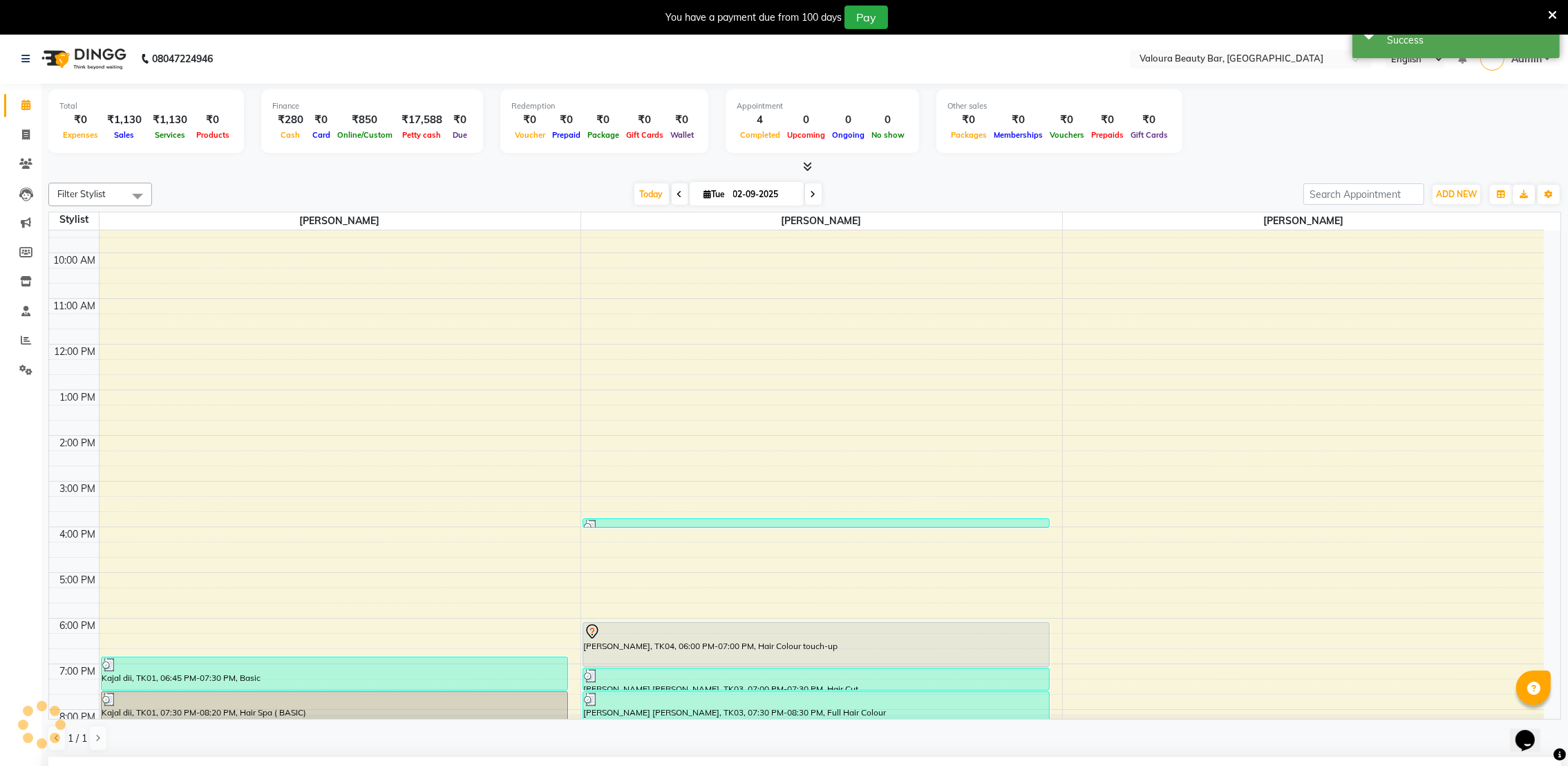
scroll to position [0, 0]
click at [855, 644] on div "[PERSON_NAME], TK04, 06:00 PM-07:00 PM, Hair Colour touch-up" at bounding box center [817, 645] width 467 height 44
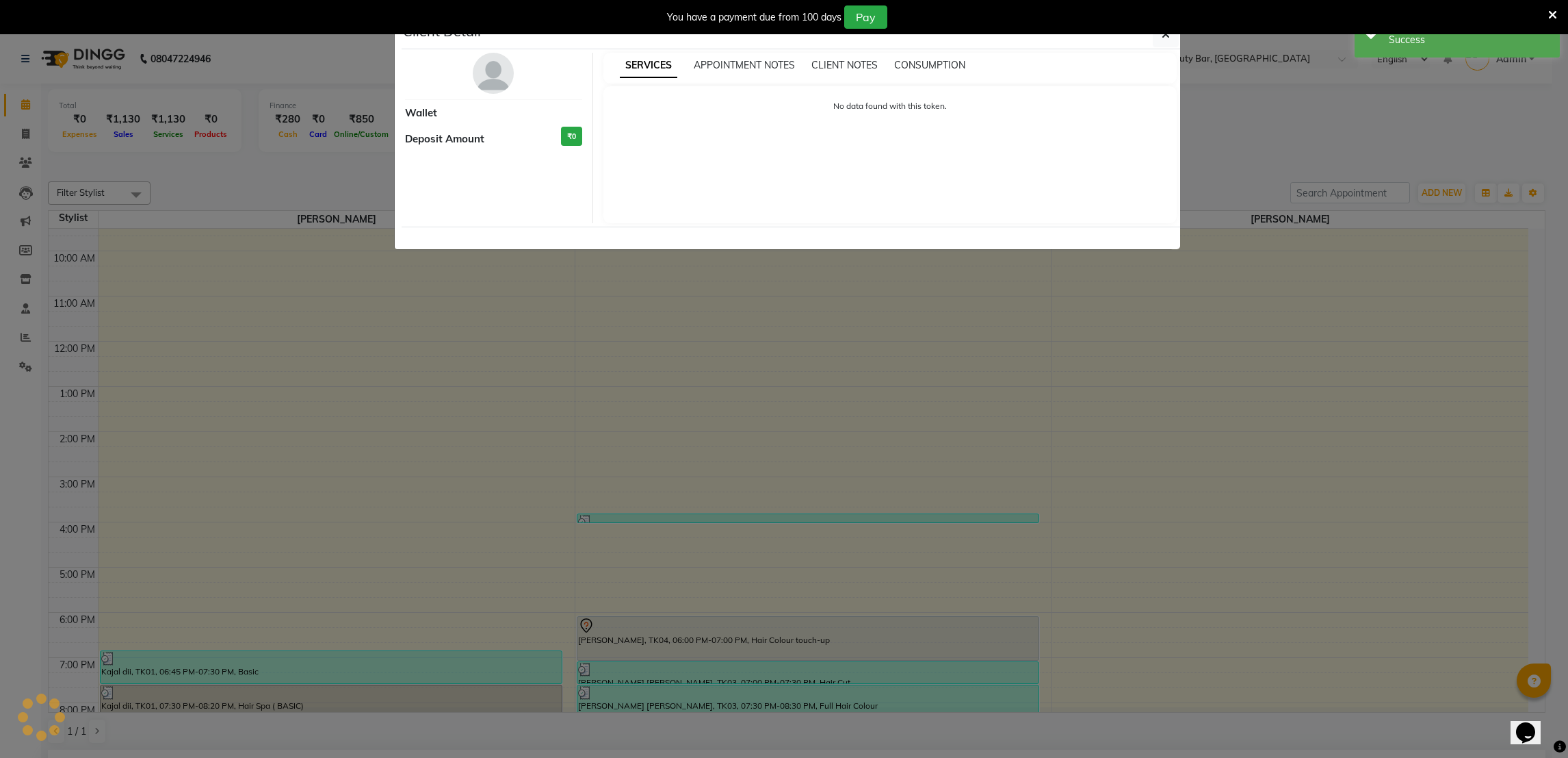
select select "7"
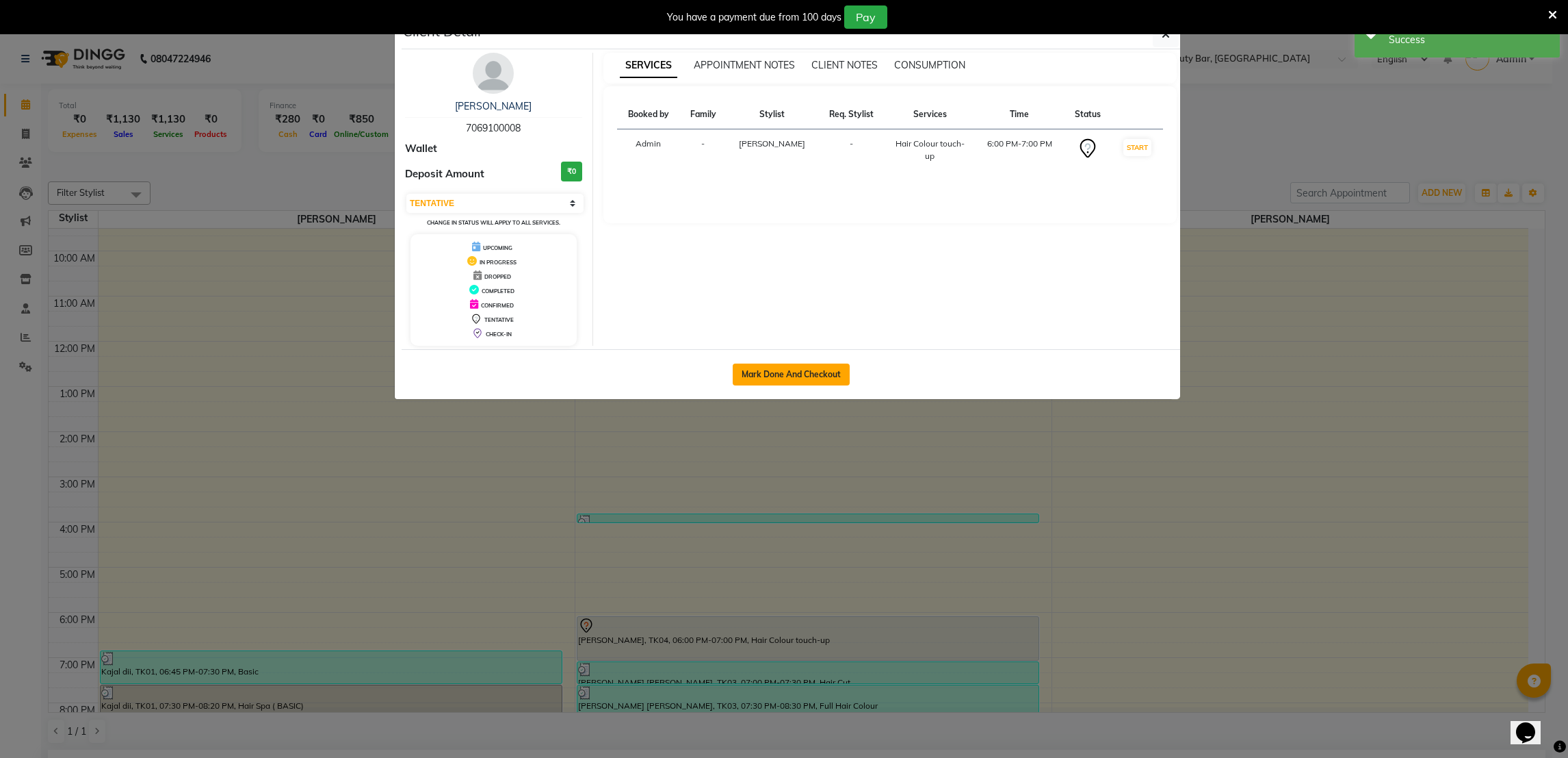
click at [777, 374] on button "Mark Done And Checkout" at bounding box center [791, 373] width 117 height 22
select select "service"
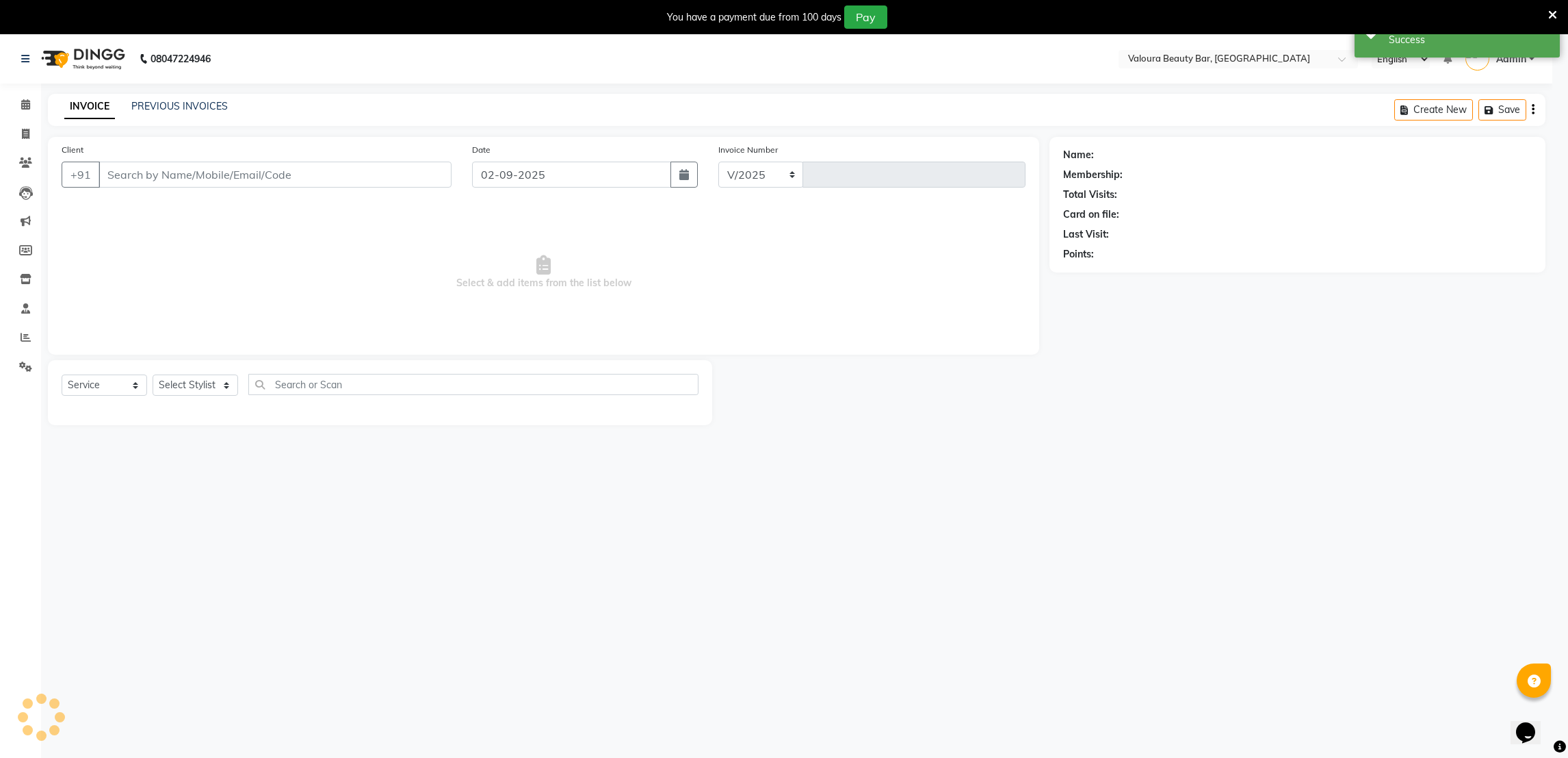
select select "7995"
type input "0079"
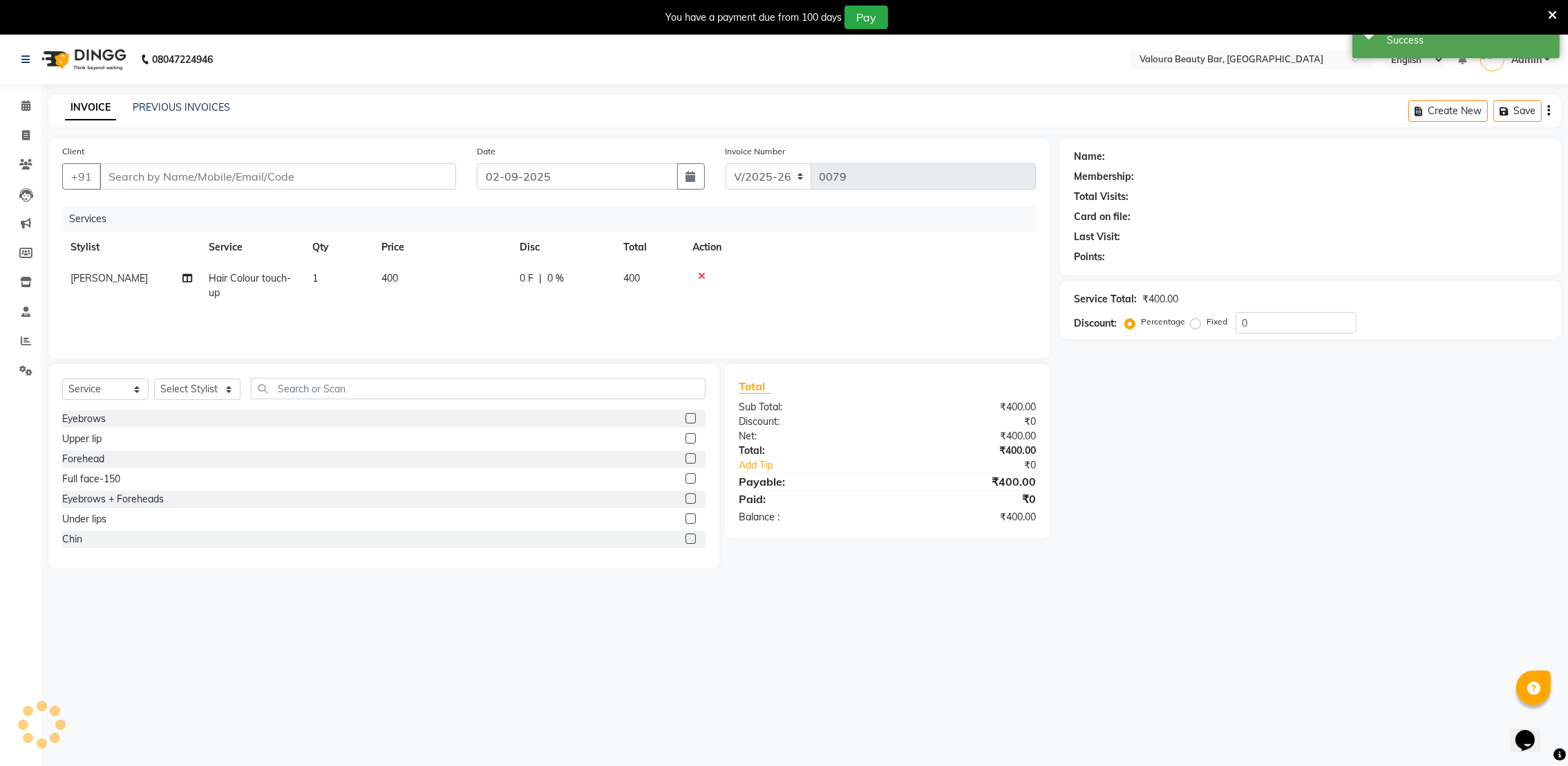
type input "7069100008"
select select "72269"
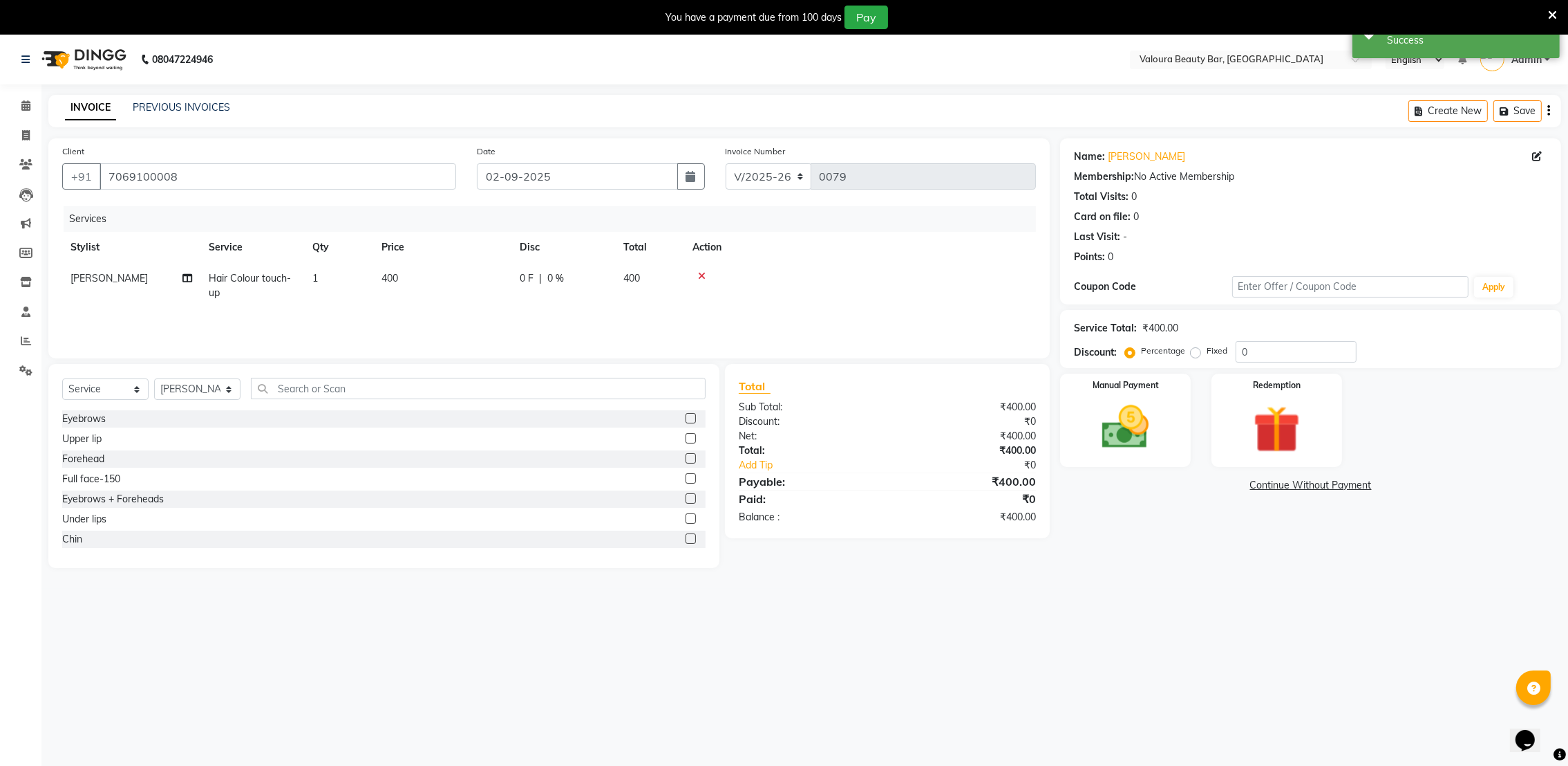
click at [545, 275] on div "0 F | 0 %" at bounding box center [563, 278] width 87 height 14
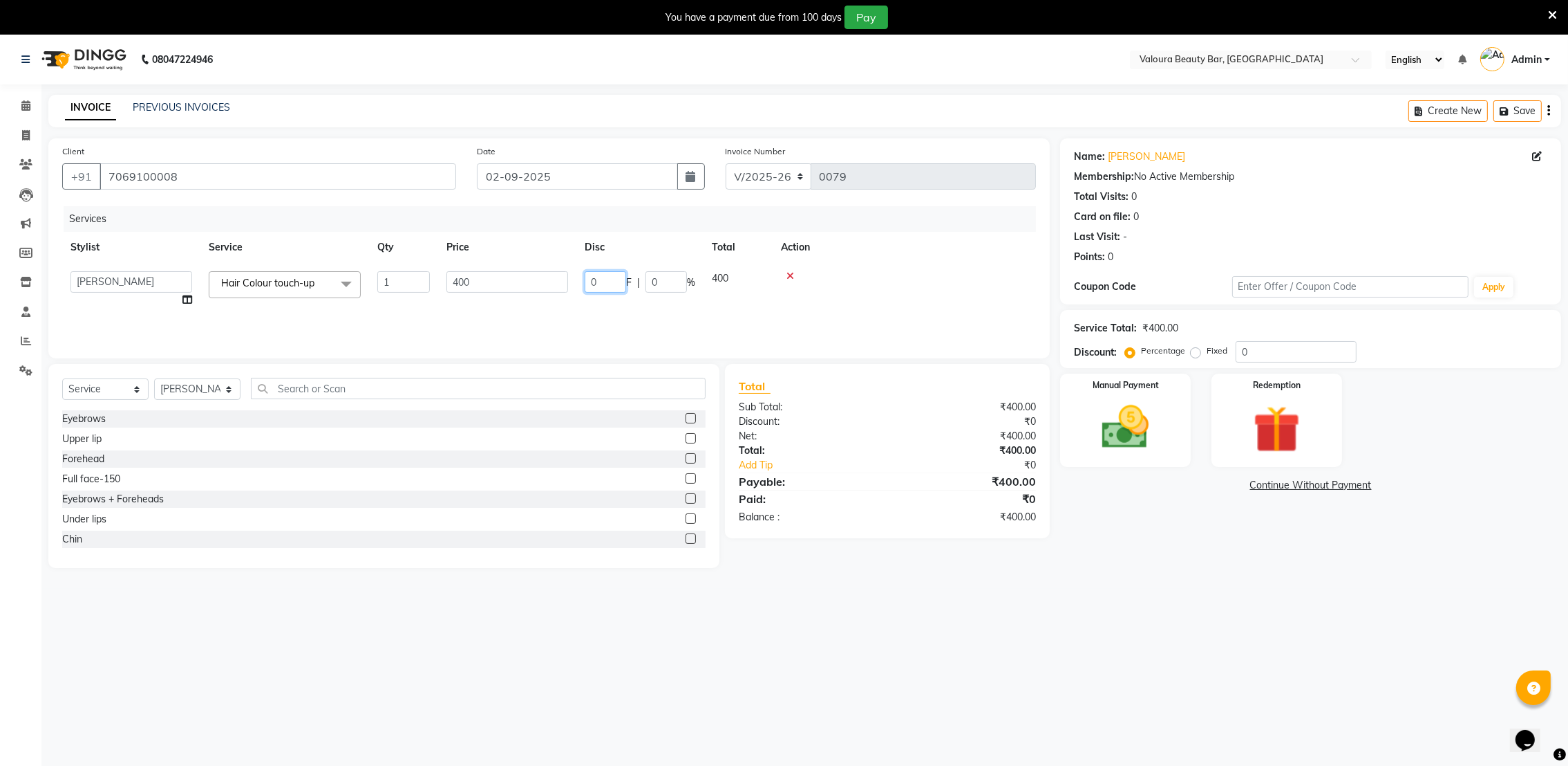
click at [619, 284] on input "0" at bounding box center [606, 282] width 42 height 22
type input "350"
click at [824, 555] on div "Total Sub Total: ₹400.00 Discount: ₹0 Net: ₹400.00 Total: ₹400.00 Add Tip ₹0 Pa…" at bounding box center [889, 466] width 341 height 204
click at [538, 277] on span "350 F" at bounding box center [532, 278] width 25 height 14
click at [609, 286] on input "350" at bounding box center [606, 282] width 42 height 22
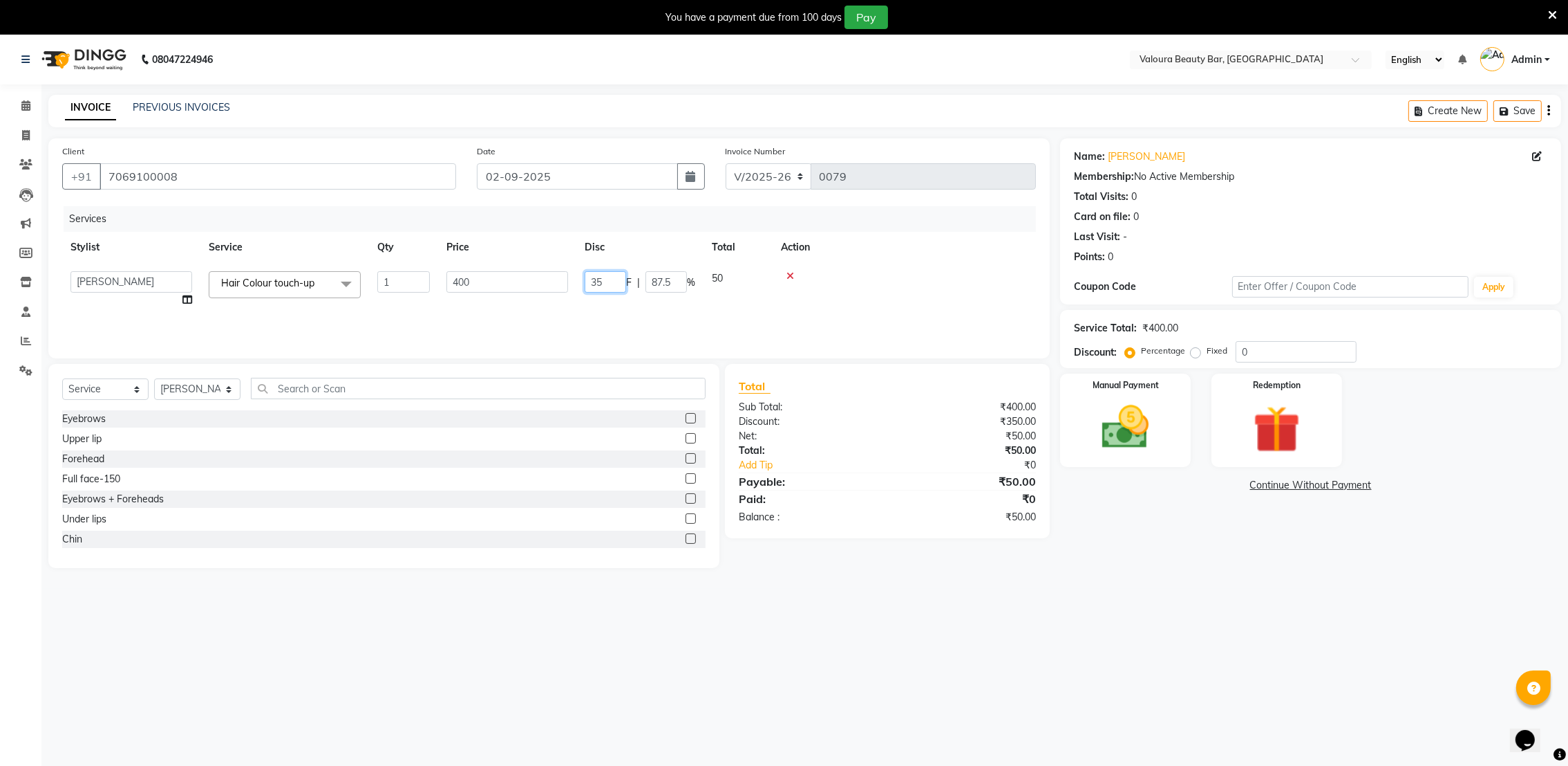
type input "3"
type input "300"
click at [914, 588] on main "INVOICE PREVIOUS INVOICES Create New Save Client [PHONE_NUMBER] Date [DATE] Inv…" at bounding box center [804, 341] width 1526 height 494
click at [536, 274] on span "300 F" at bounding box center [532, 278] width 25 height 14
click at [609, 277] on input "300" at bounding box center [606, 282] width 42 height 22
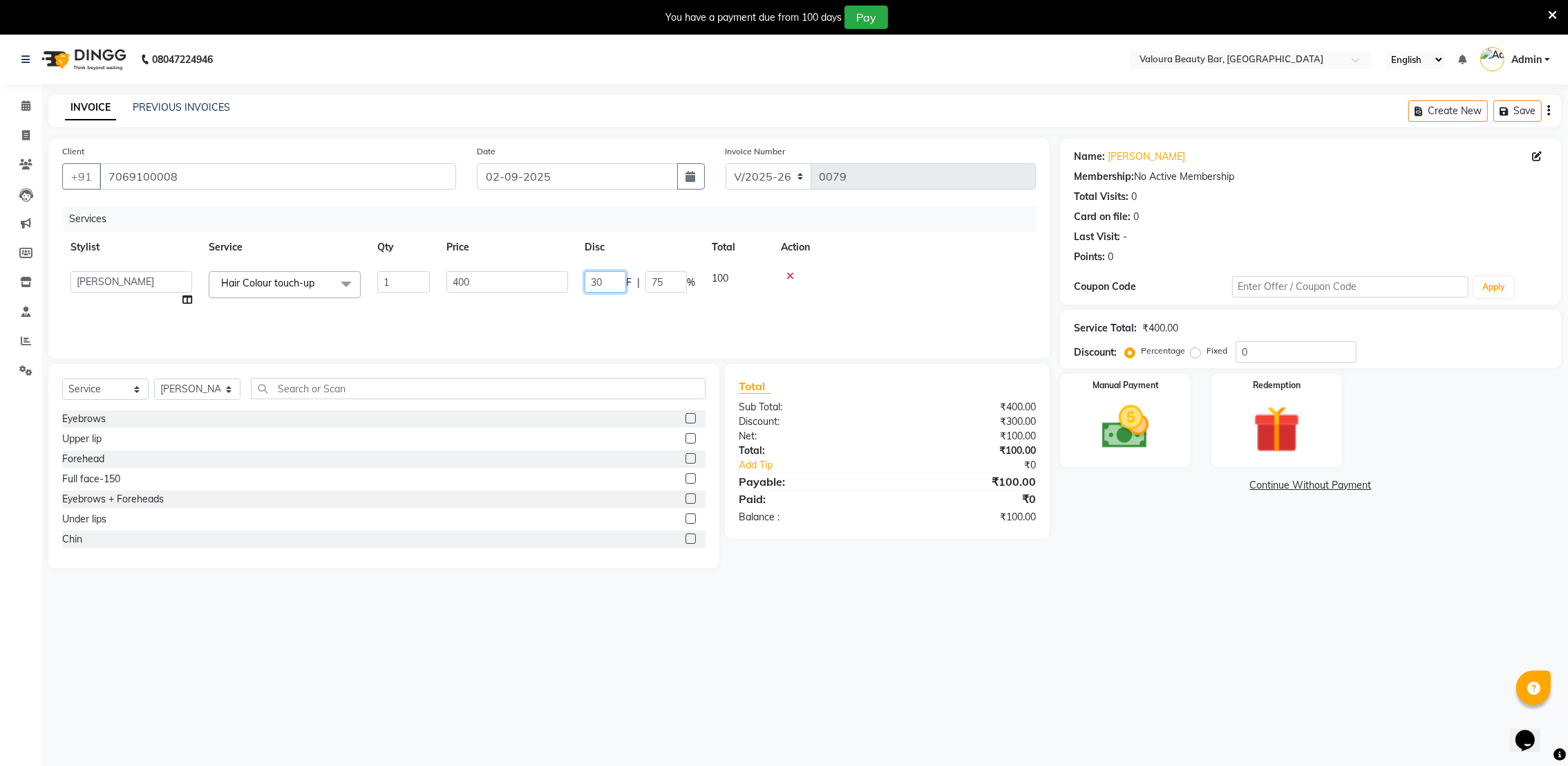
type input "3"
type input "250"
click at [841, 590] on div "08047224946 Select Location × Valoura Beauty Bar, [GEOGRAPHIC_DATA] English ENG…" at bounding box center [784, 418] width 1568 height 766
click at [1138, 410] on img at bounding box center [1126, 427] width 80 height 57
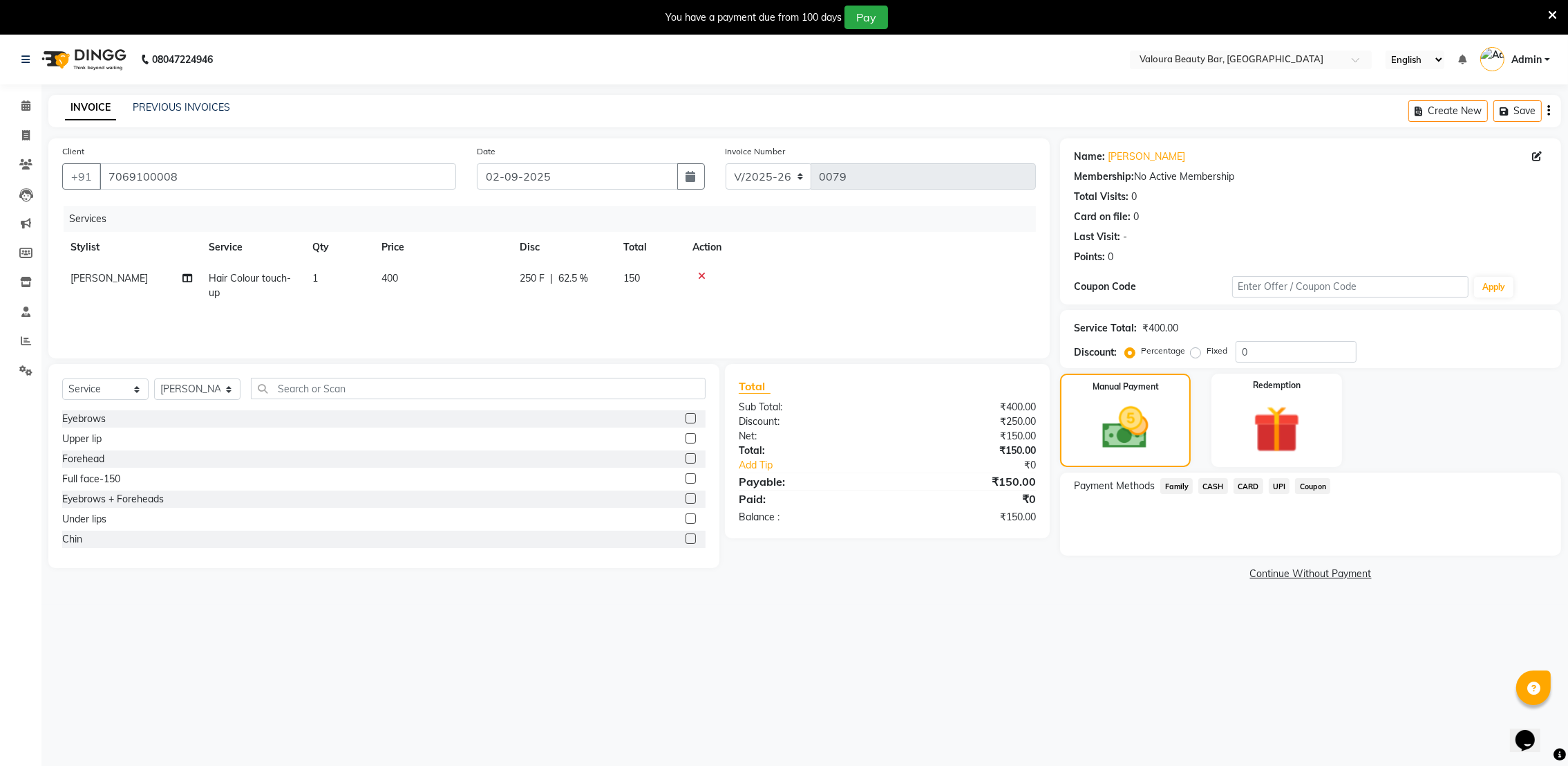
click at [1212, 486] on span "CASH" at bounding box center [1213, 485] width 29 height 16
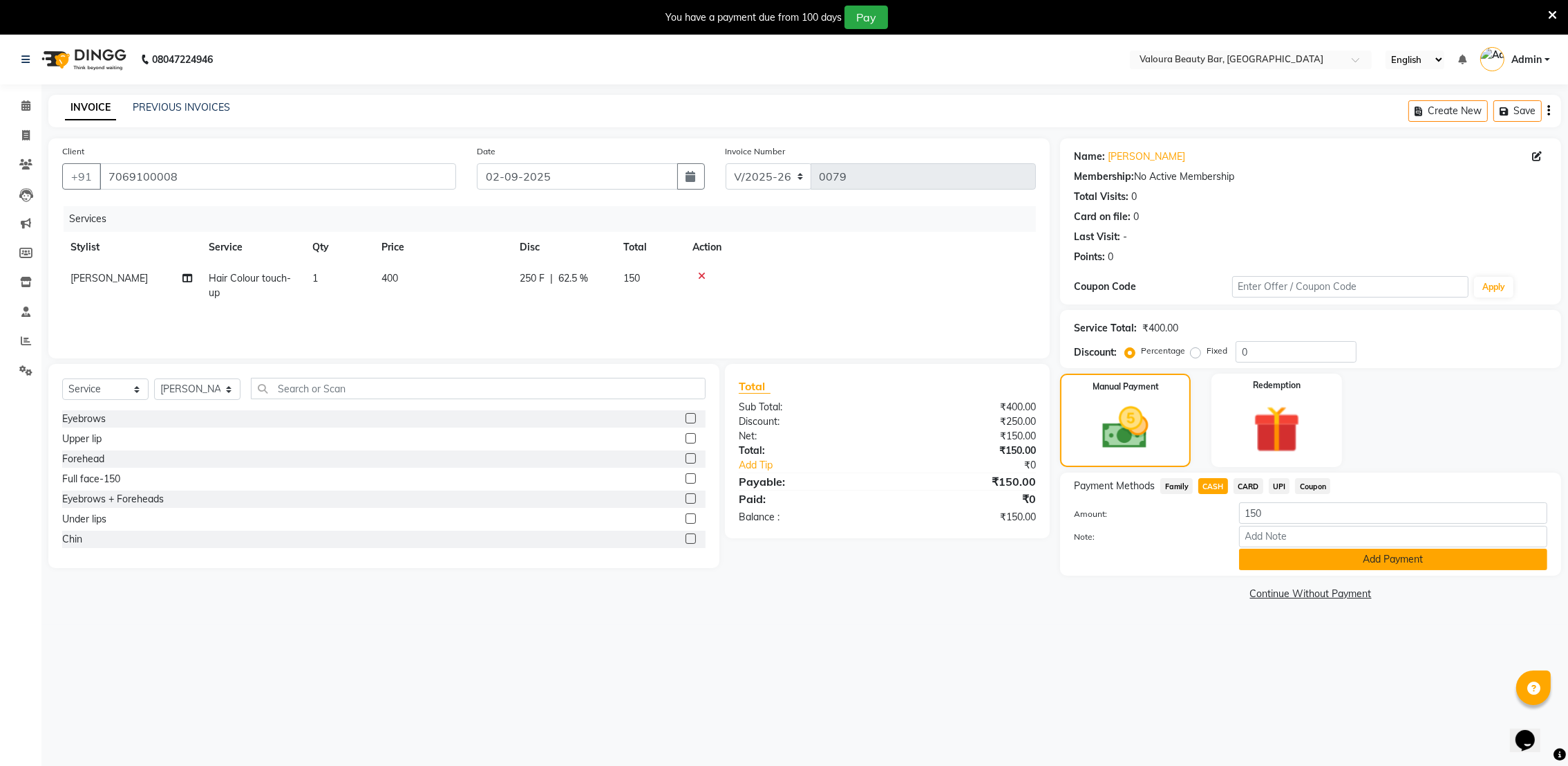
click at [1266, 567] on button "Add Payment" at bounding box center [1393, 559] width 308 height 22
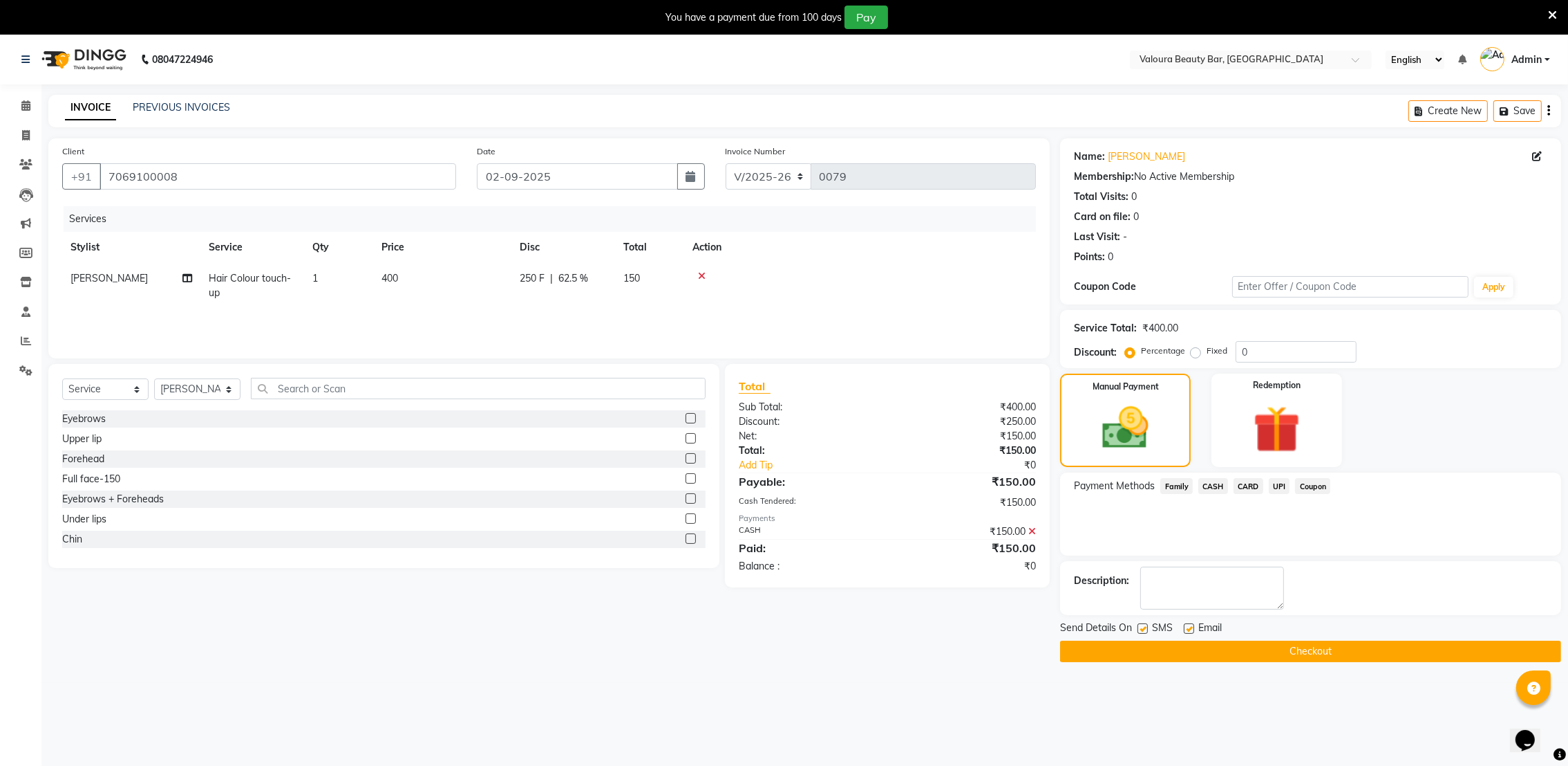
click at [1286, 643] on button "Checkout" at bounding box center [1311, 651] width 501 height 22
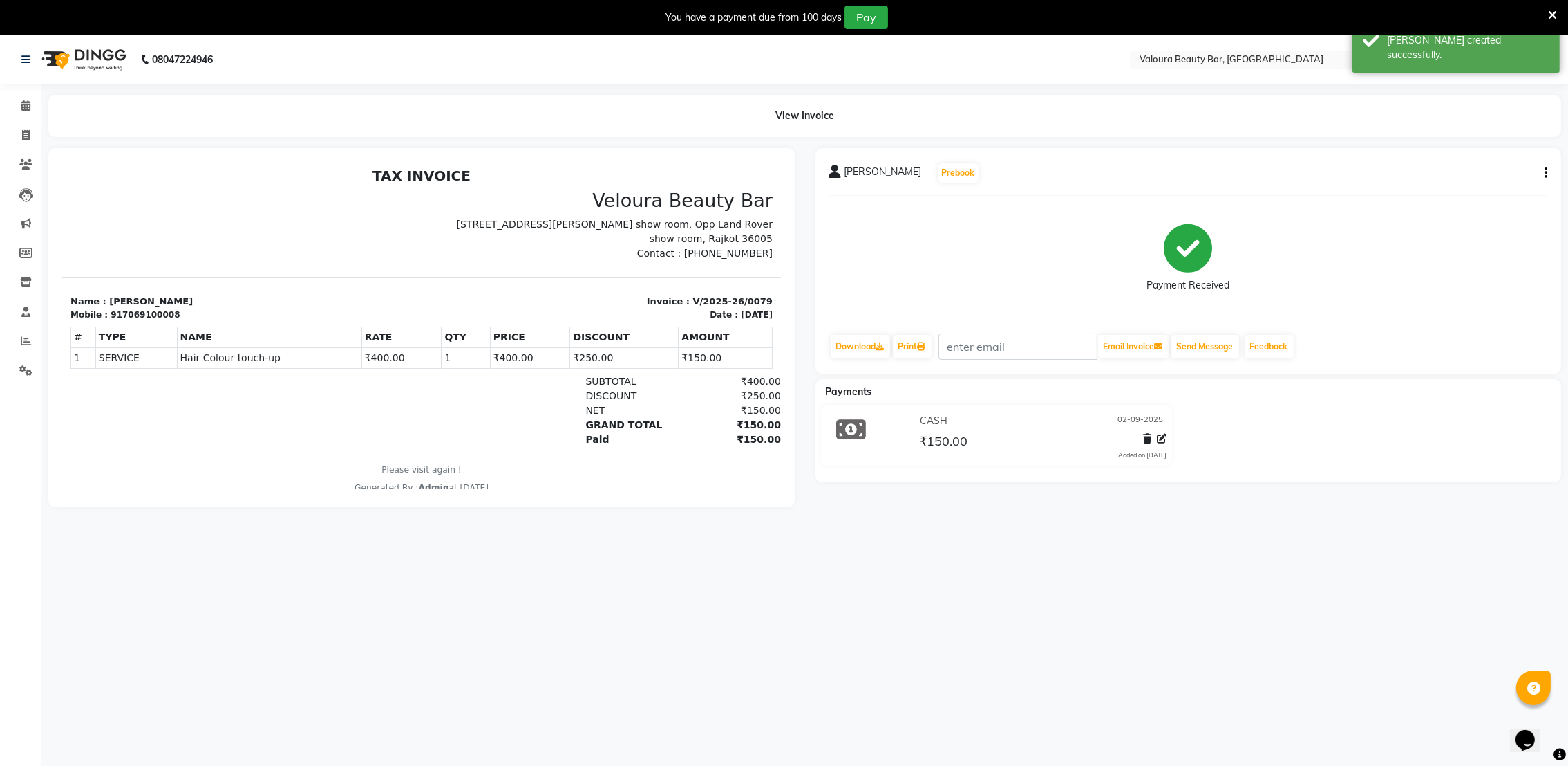
click at [1208, 358] on div "Send Message" at bounding box center [1205, 346] width 71 height 26
click at [1209, 351] on button "Send Message" at bounding box center [1205, 346] width 68 height 24
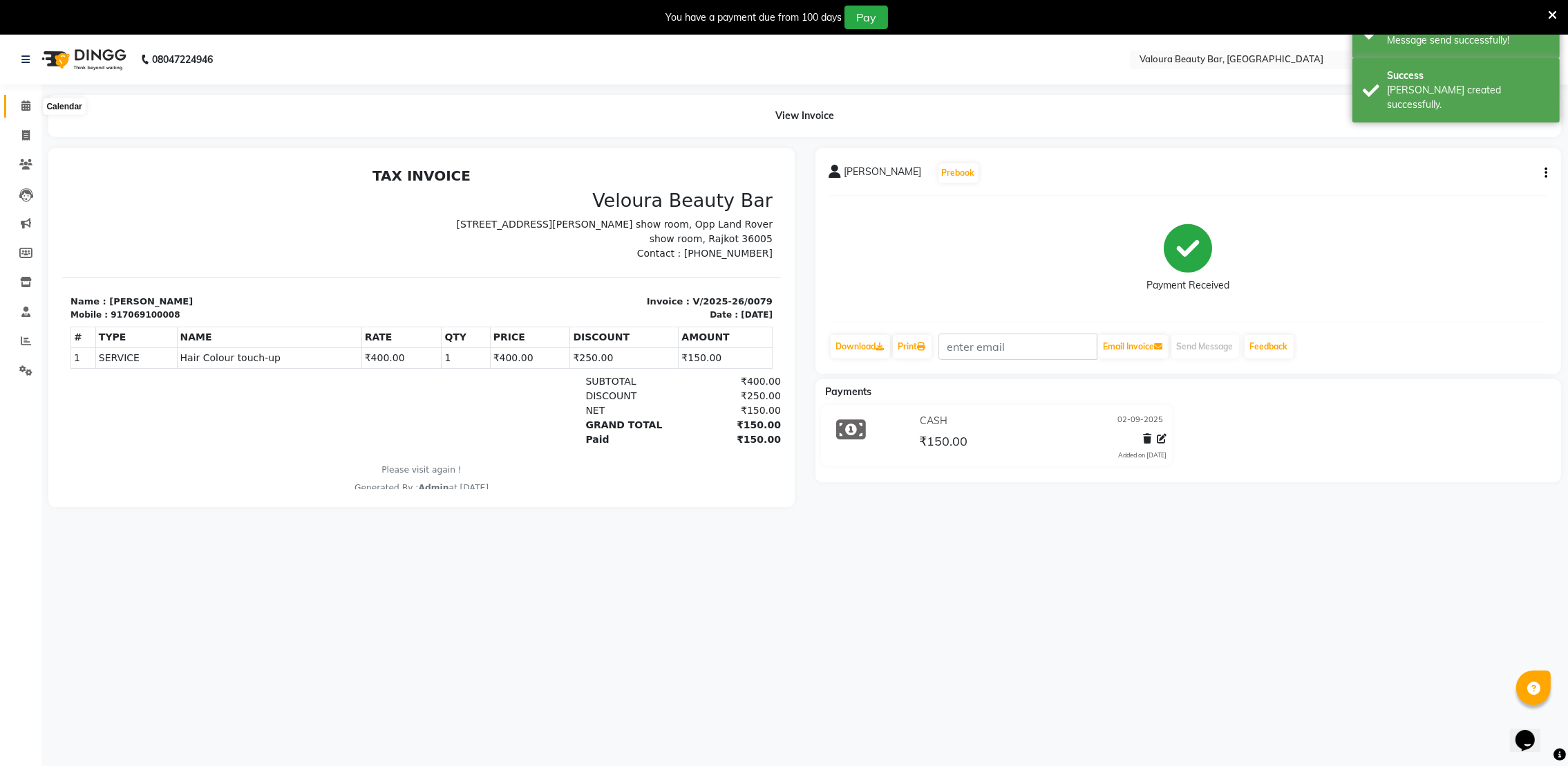
click at [22, 104] on icon at bounding box center [26, 105] width 9 height 10
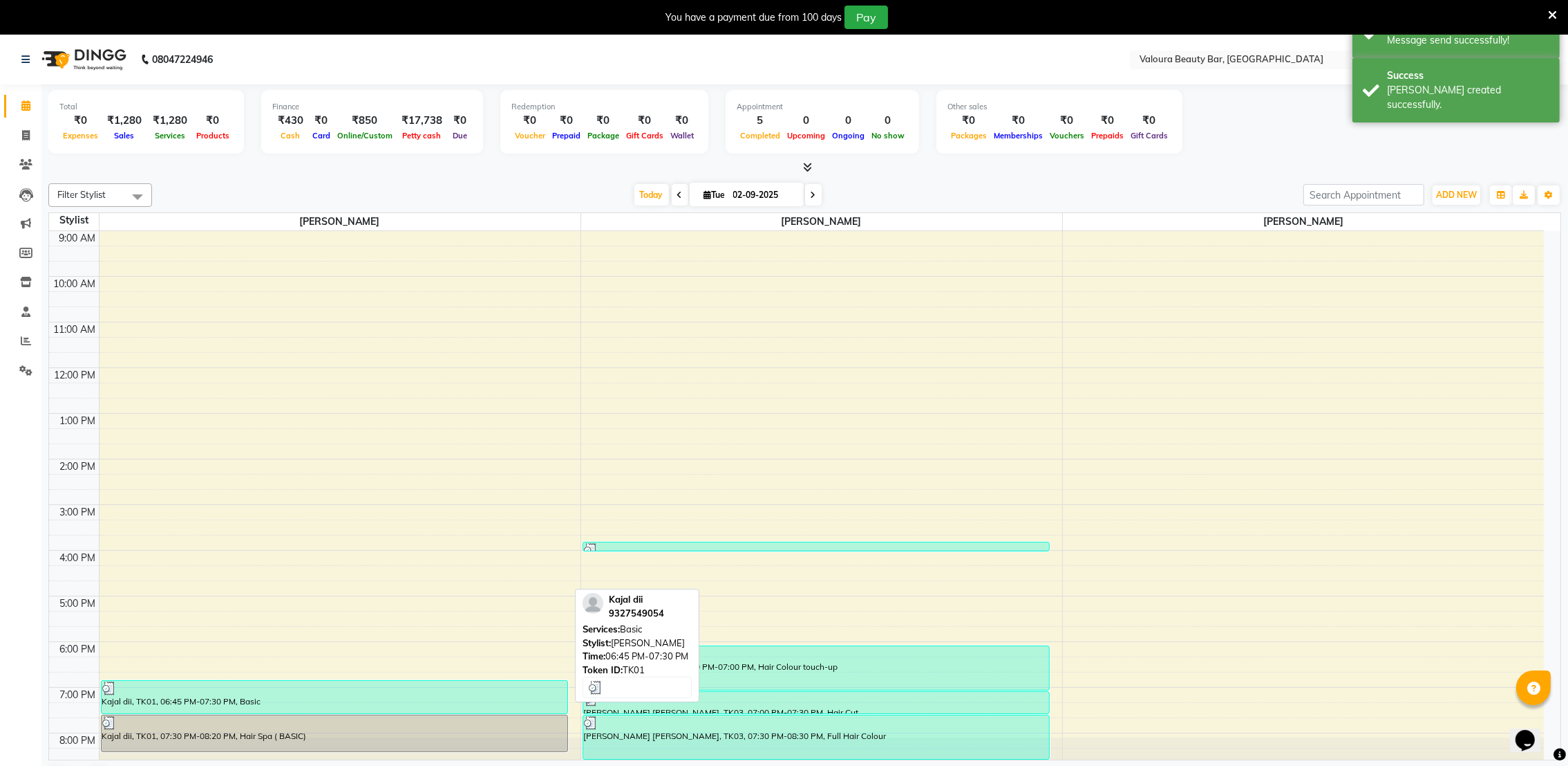
click at [423, 690] on div at bounding box center [335, 688] width 465 height 14
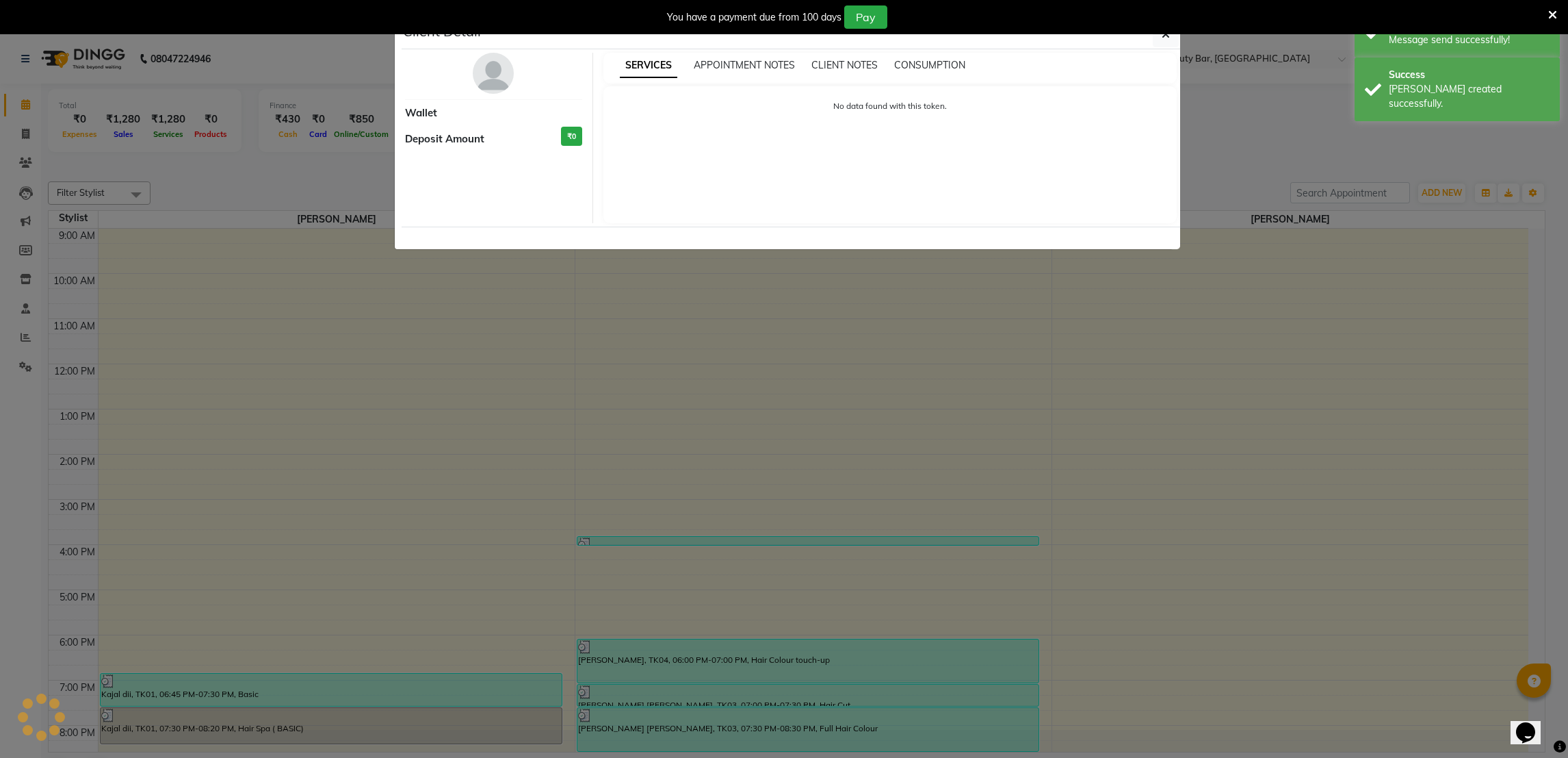
select select "3"
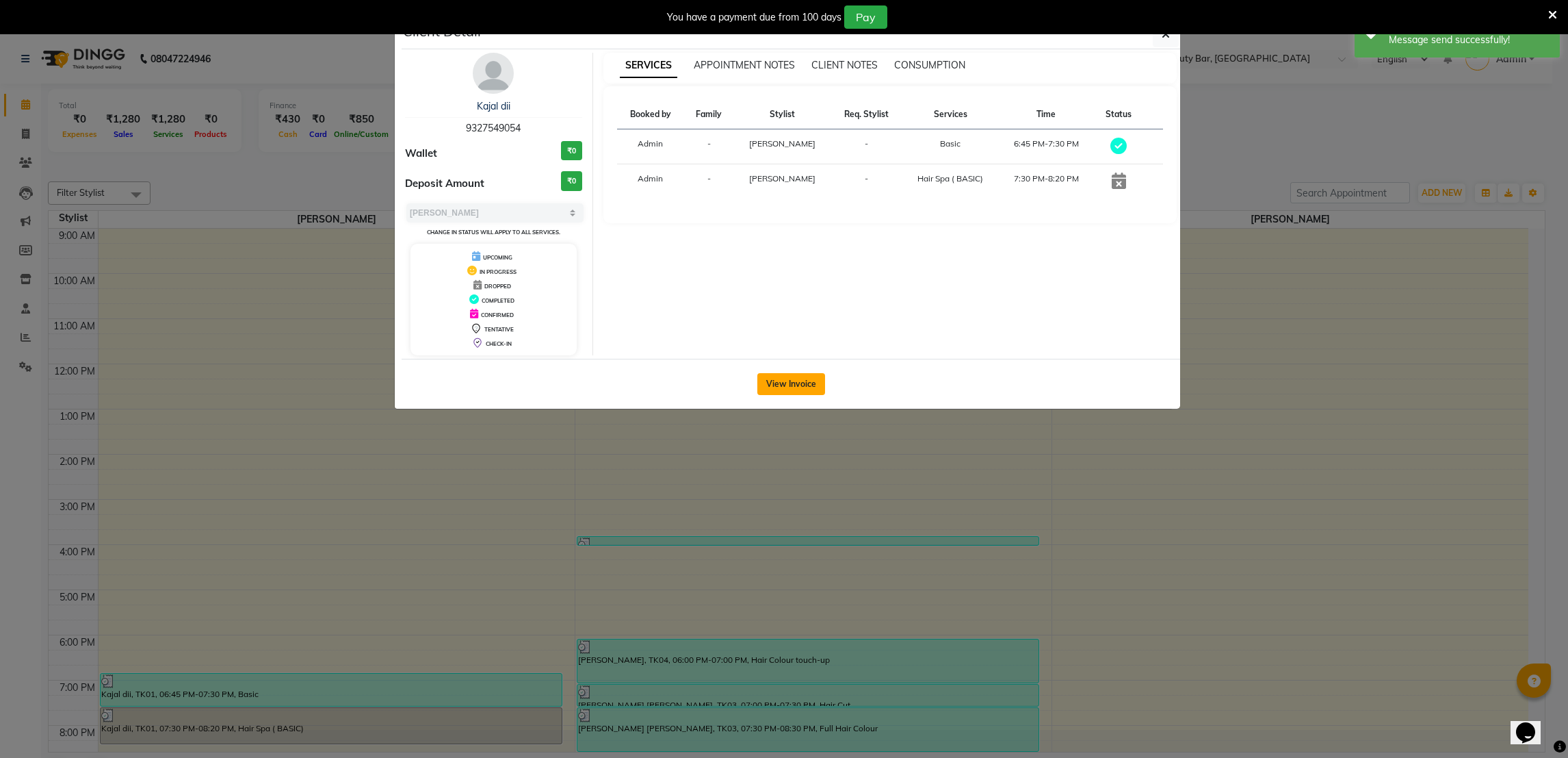
click at [775, 388] on button "View Invoice" at bounding box center [791, 384] width 67 height 22
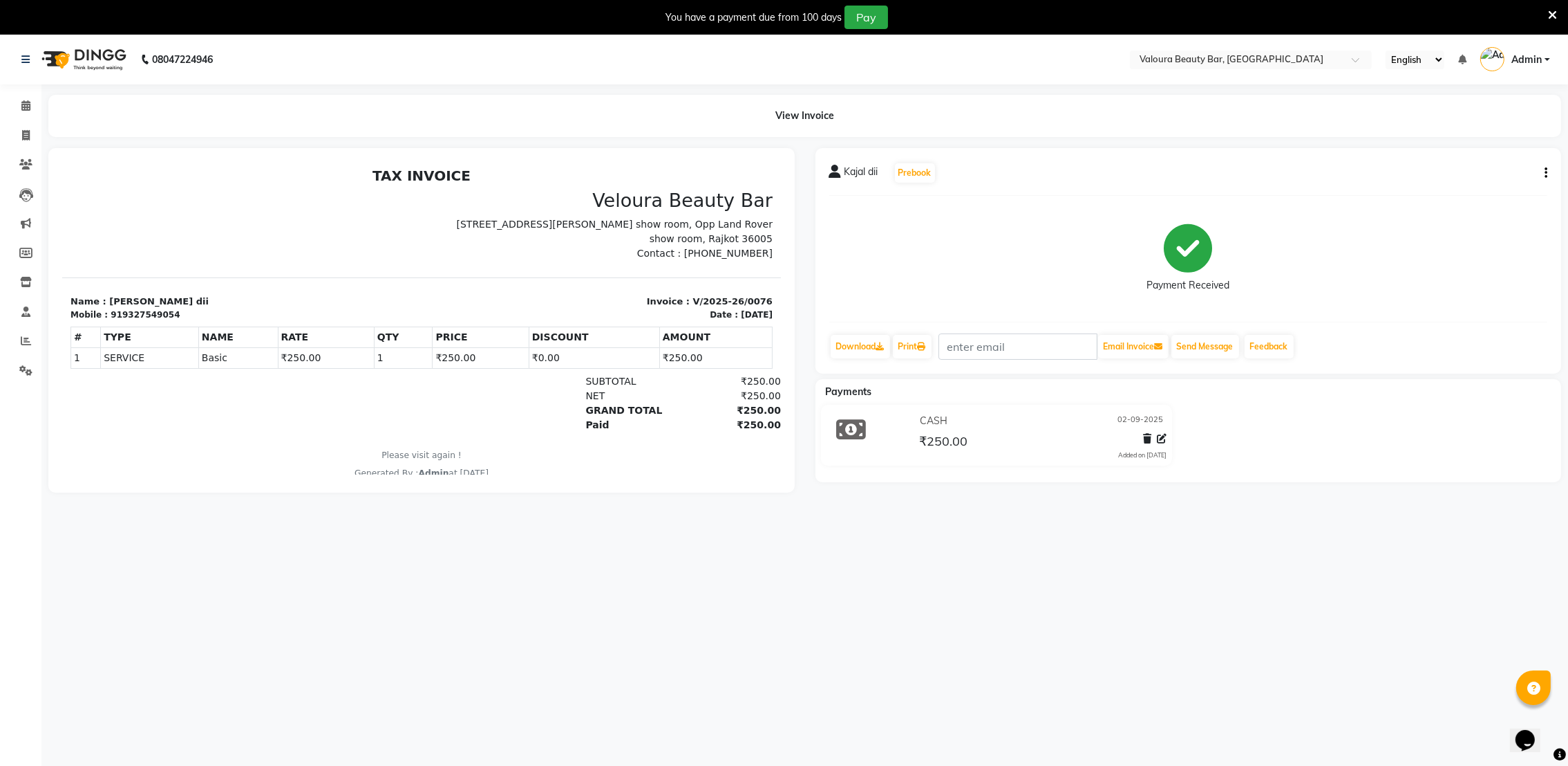
click at [1549, 171] on div "Kajal dii Prebook Payment Received Download Print Email Invoice Send Message Fe…" at bounding box center [1189, 260] width 747 height 225
click at [1544, 173] on icon "button" at bounding box center [1545, 173] width 3 height 1
click at [1163, 436] on icon at bounding box center [1162, 438] width 9 height 9
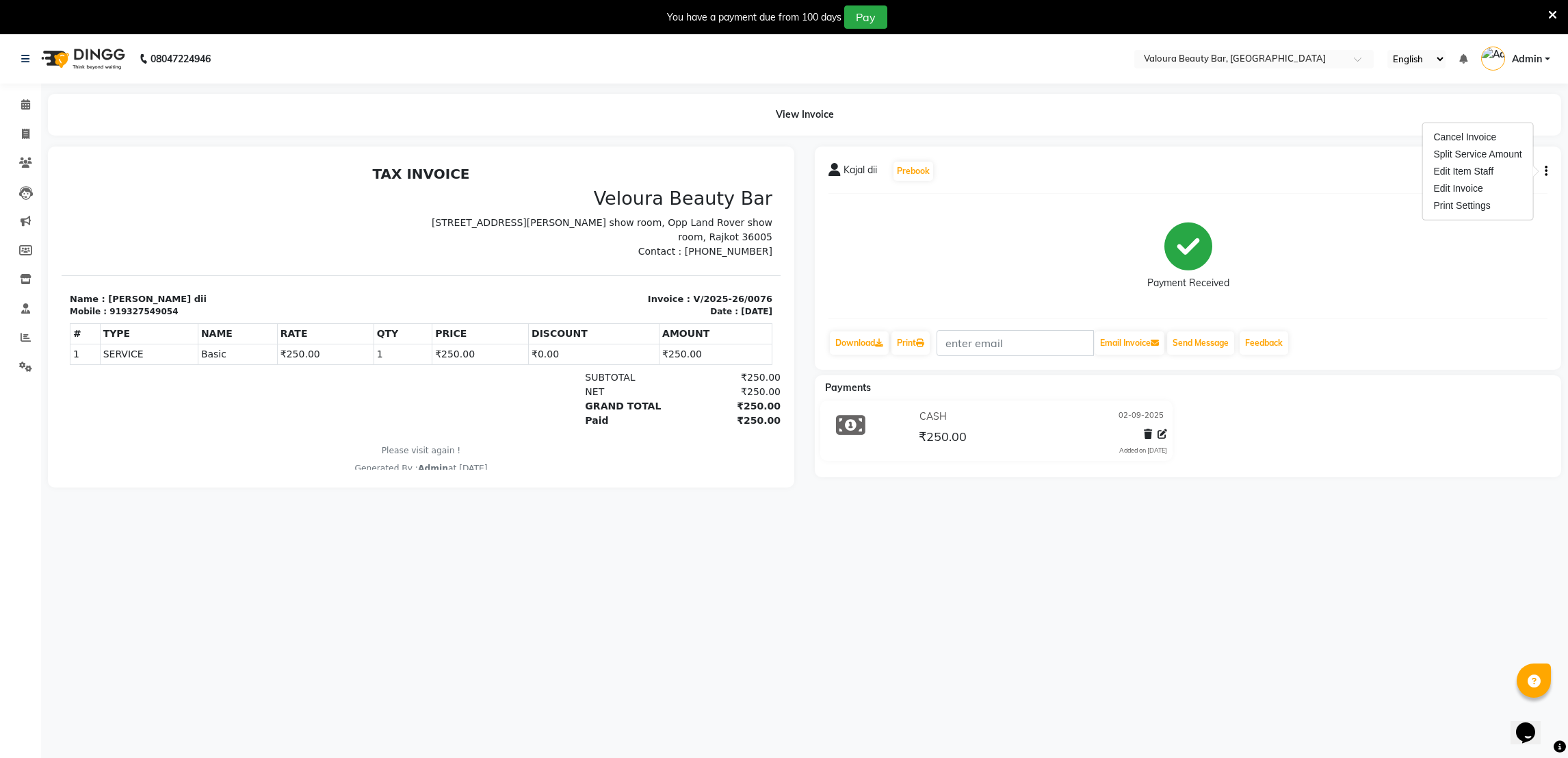
select select "1"
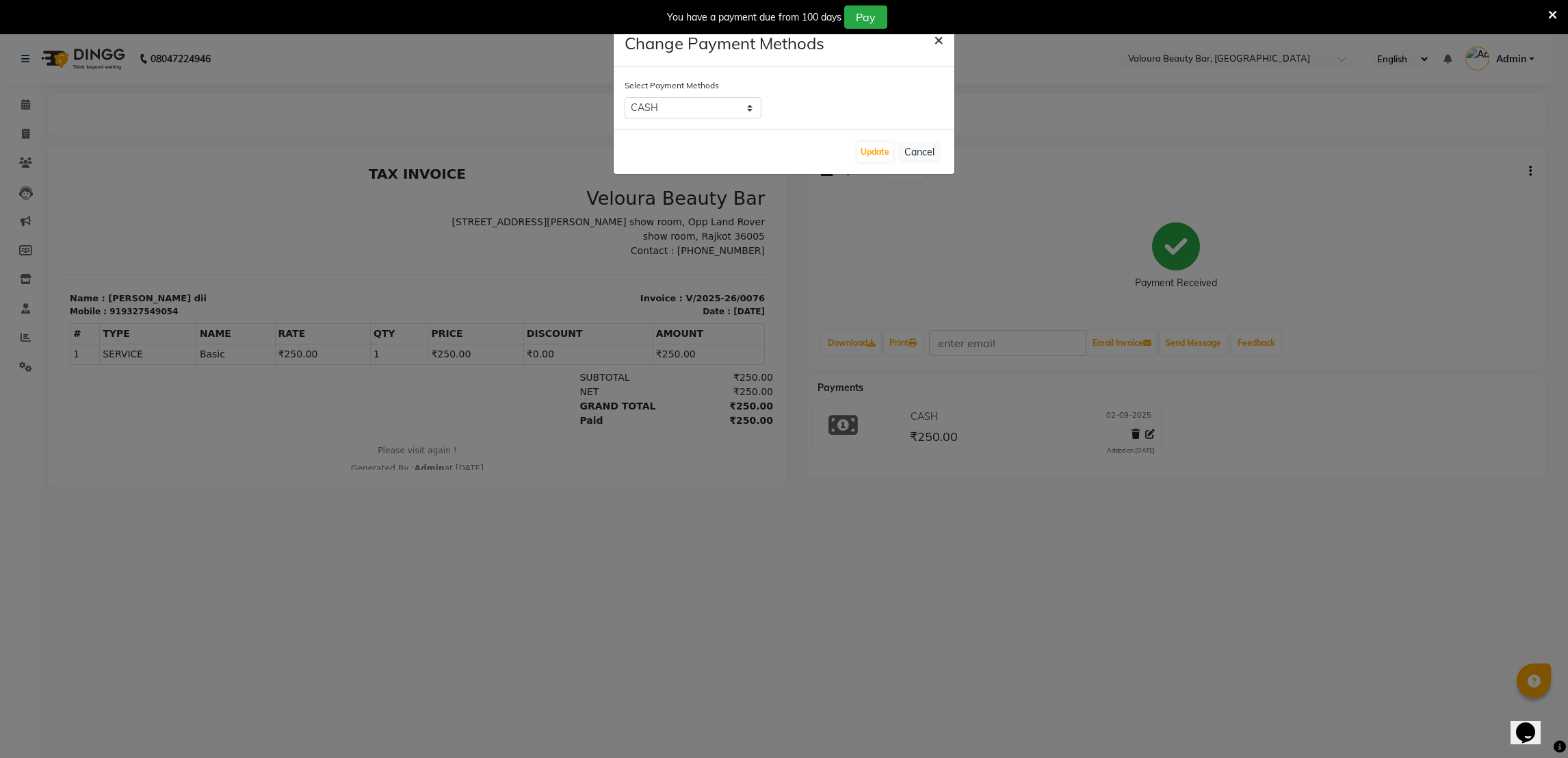
click at [936, 36] on span "×" at bounding box center [938, 39] width 9 height 21
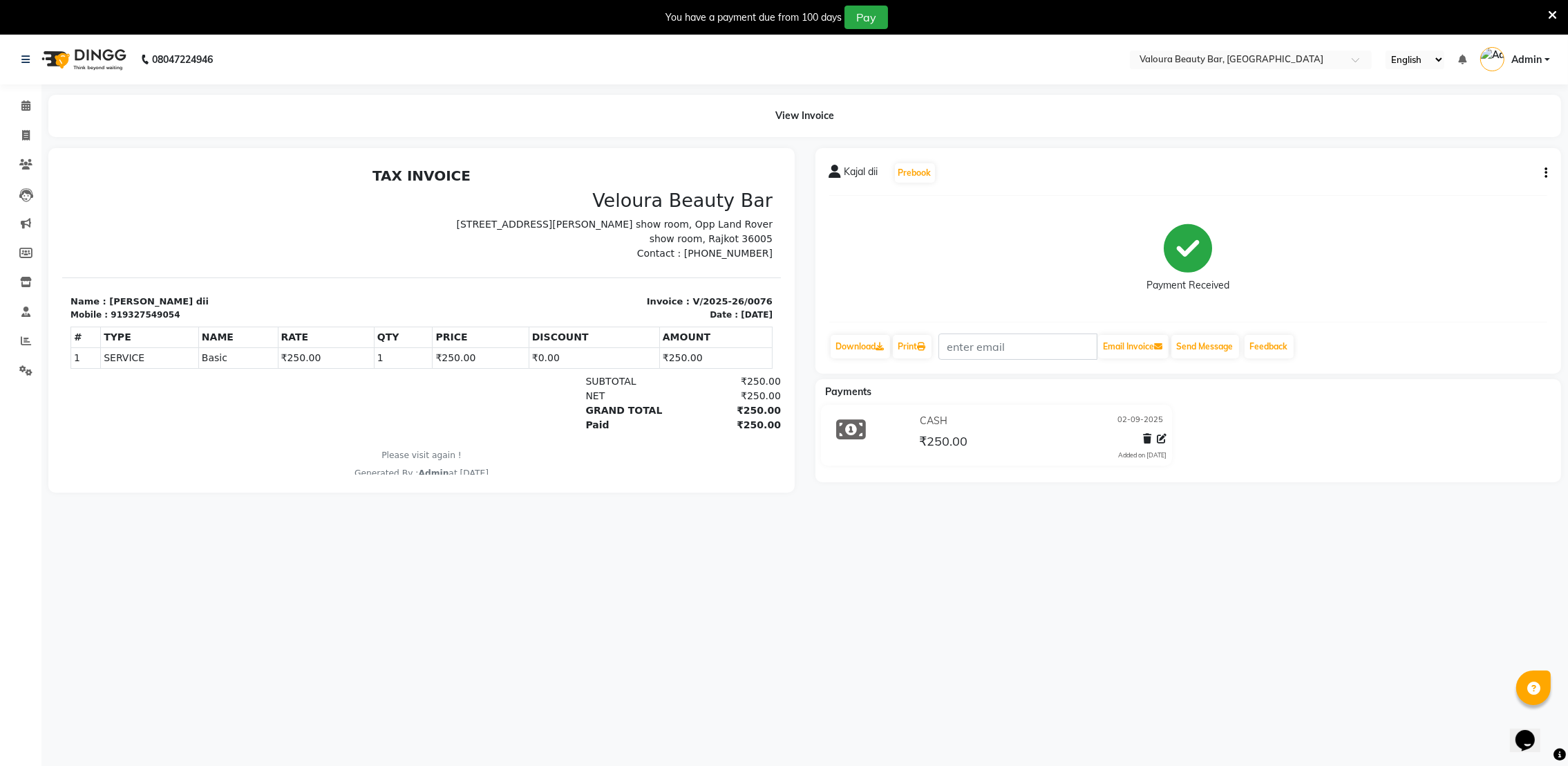
click at [1548, 167] on div "Kajal dii Prebook Payment Received Download Print Email Invoice Send Message Fe…" at bounding box center [1189, 260] width 747 height 225
click at [1548, 169] on div "Kajal dii Prebook Payment Received Download Print Email Invoice Send Message Fe…" at bounding box center [1189, 260] width 747 height 225
drag, startPoint x: 1548, startPoint y: 169, endPoint x: 1541, endPoint y: 171, distance: 7.3
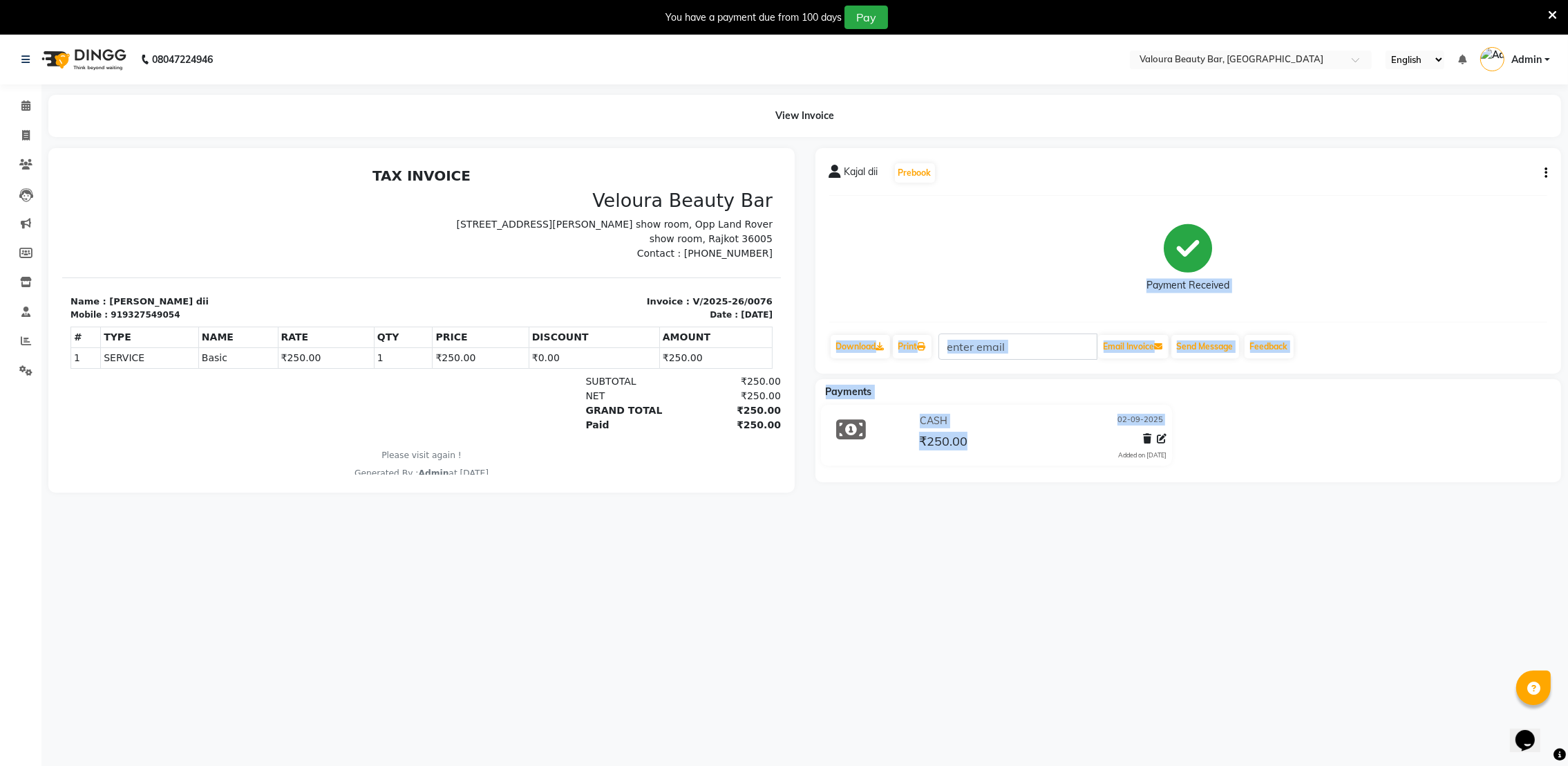
click at [1541, 171] on div "08047224946 Select Location × Valoura Beauty Bar, New Ring Road English ENGLISH…" at bounding box center [784, 418] width 1568 height 766
click at [1541, 171] on button "button" at bounding box center [1543, 173] width 9 height 14
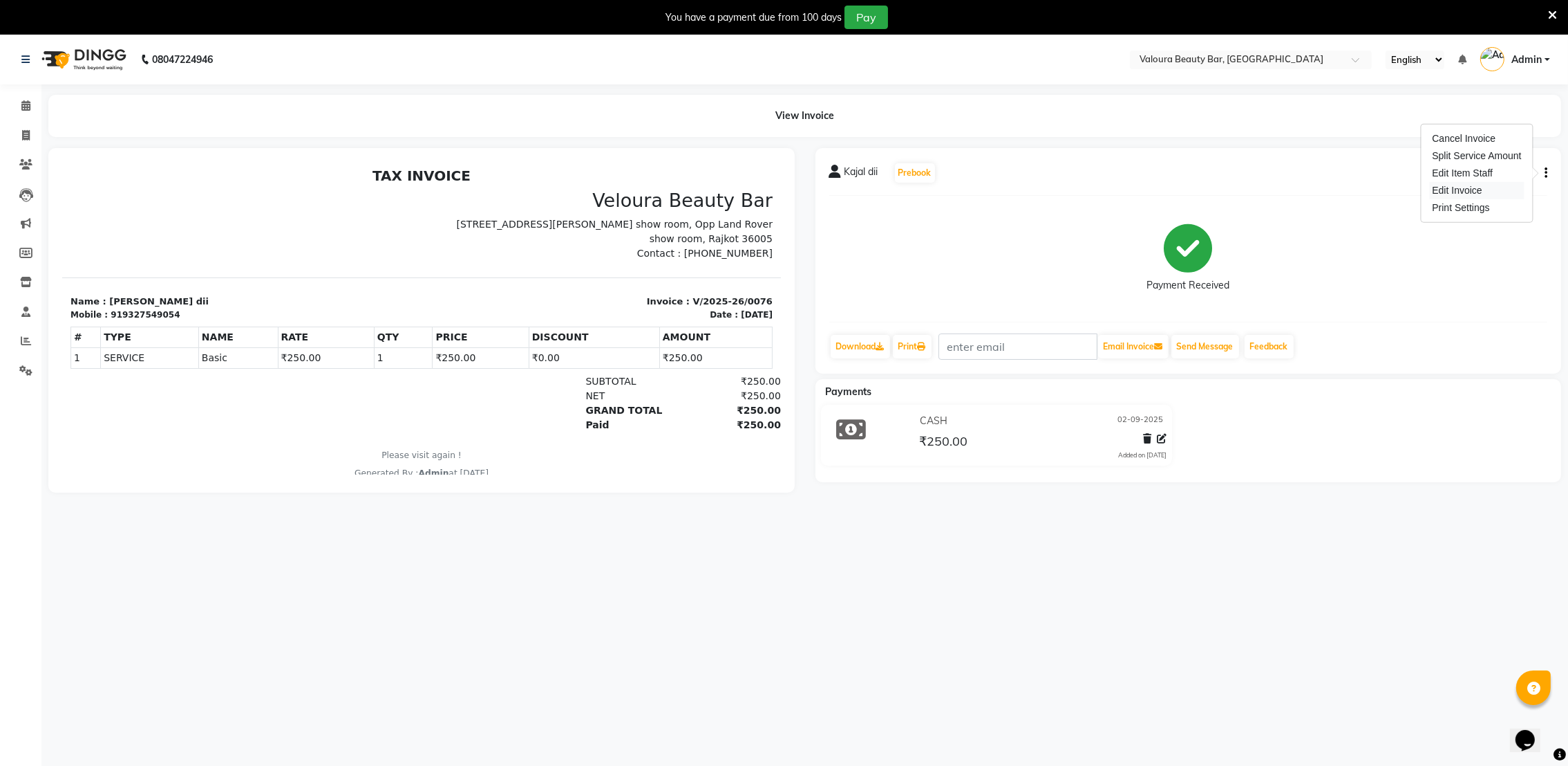
click at [1475, 189] on div "Edit Invoice" at bounding box center [1476, 190] width 95 height 17
select select "service"
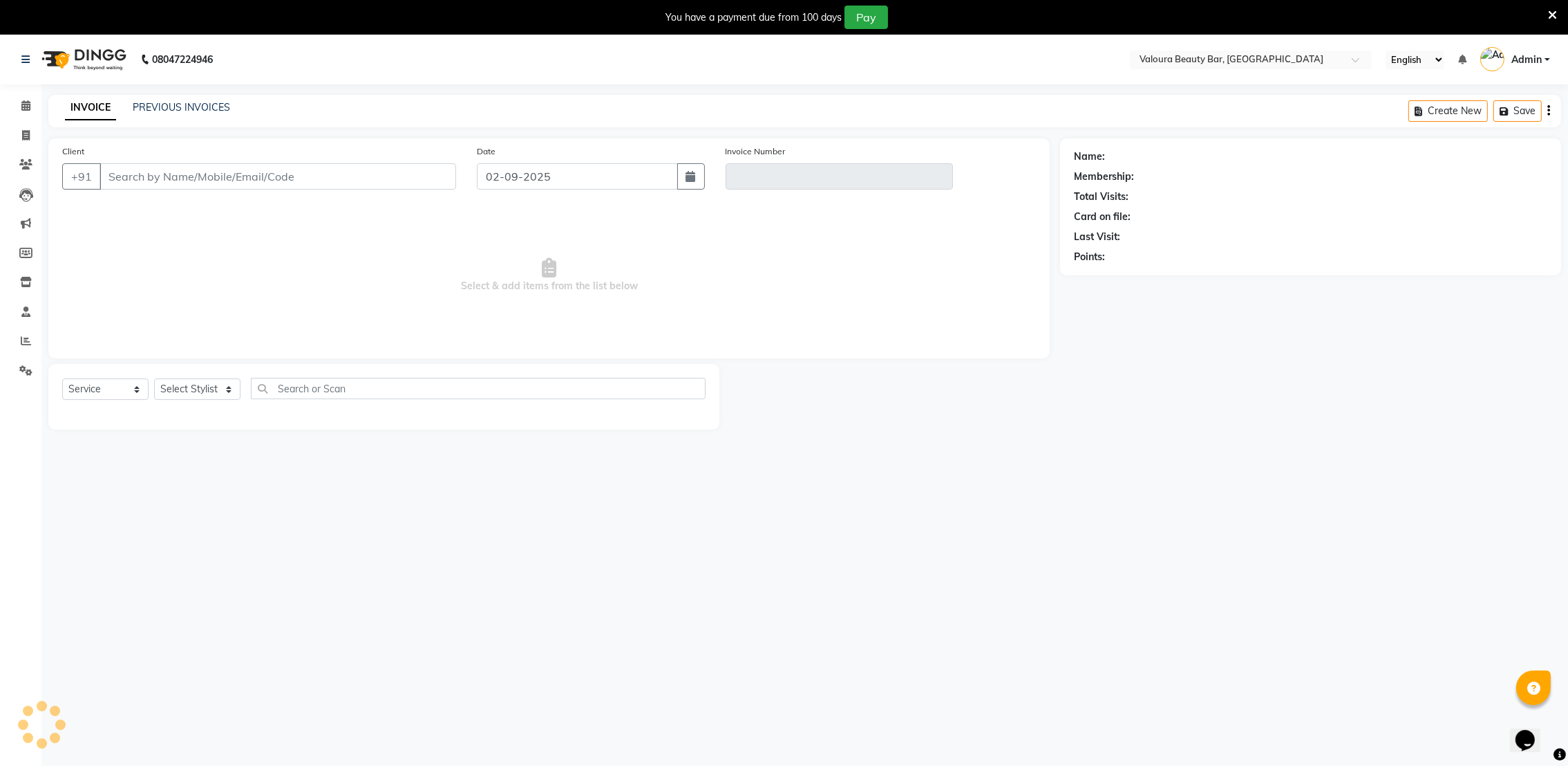
type input "9327549054"
type input "V/2025-26/0076"
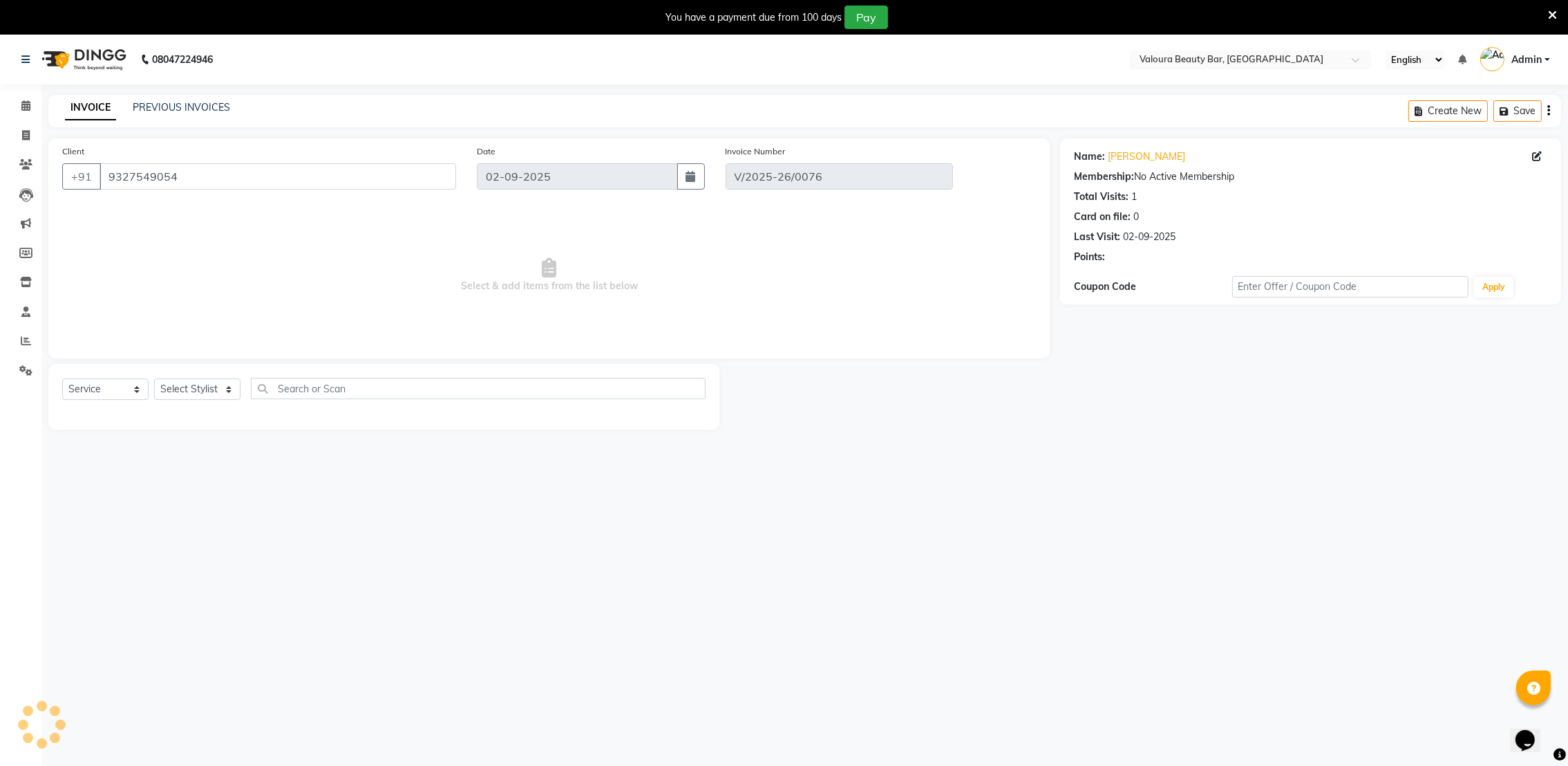
select select "select"
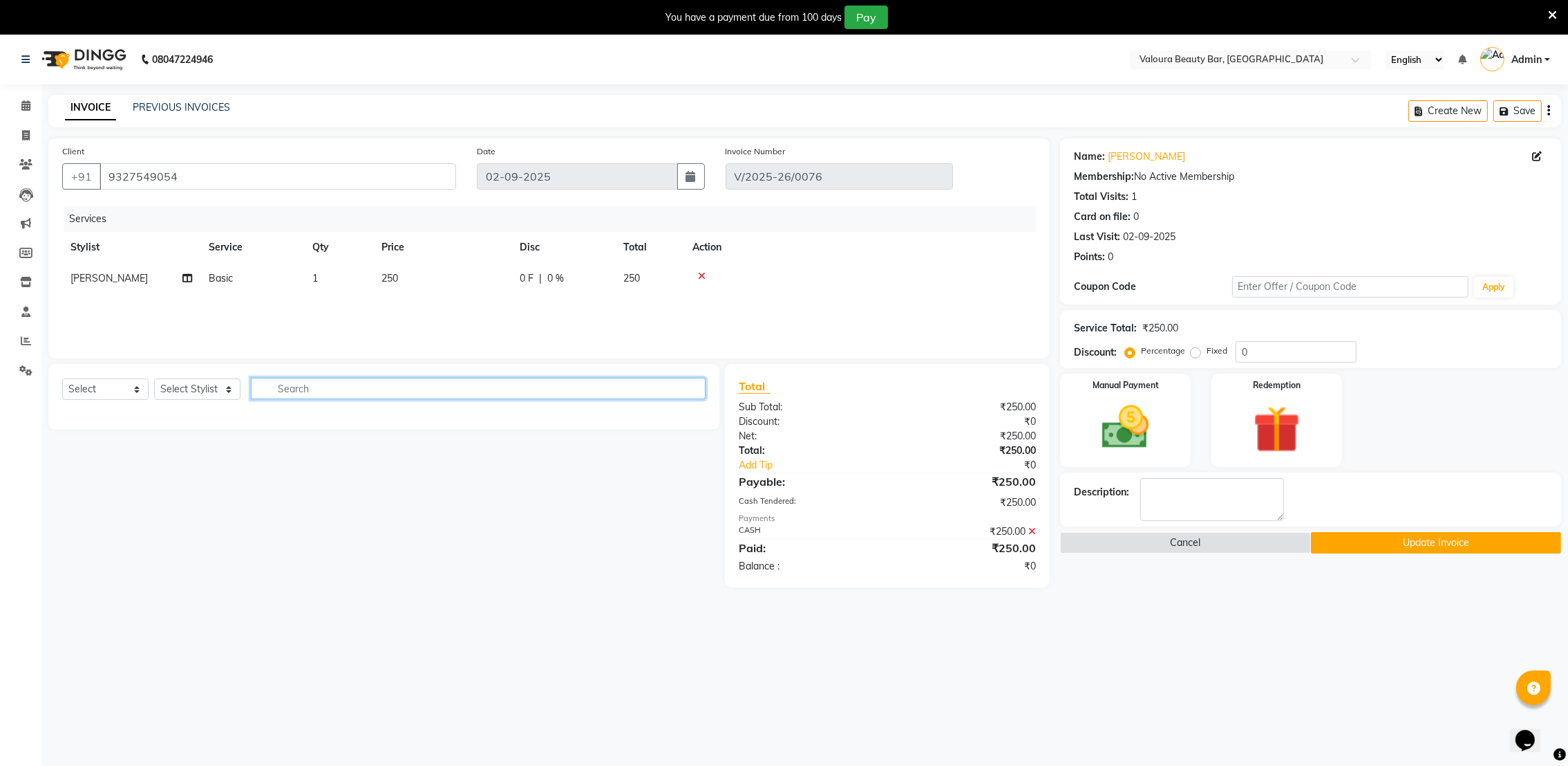
click at [333, 385] on input "text" at bounding box center [477, 388] width 455 height 22
type input "FACIL"
click at [117, 392] on select "Select Service Product Membership Package Voucher Prepaid Gift Card" at bounding box center [105, 389] width 86 height 22
select select "service"
click at [62, 379] on select "Select Service Product Membership Package Voucher Prepaid Gift Card" at bounding box center [105, 389] width 86 height 22
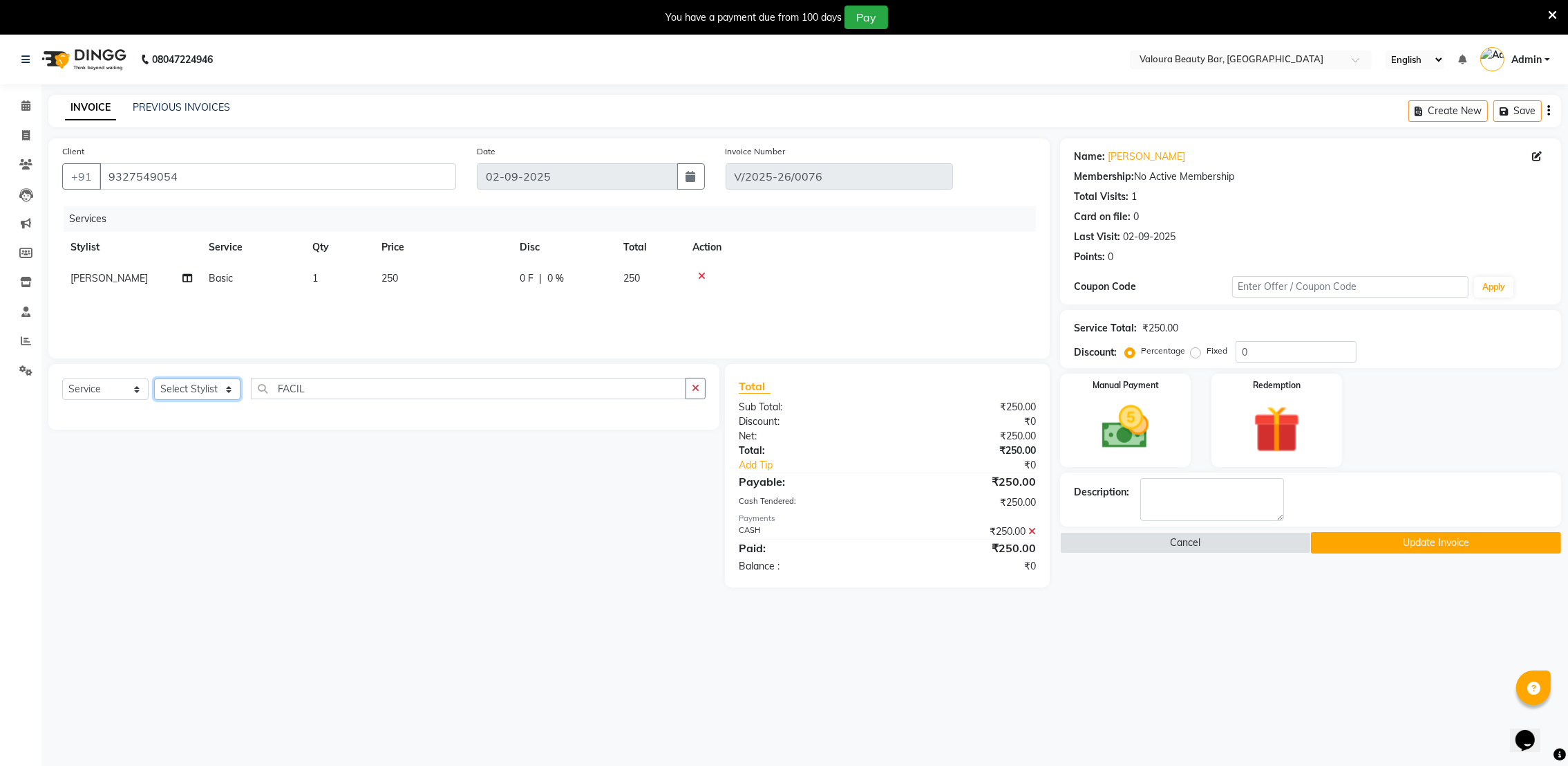
click at [198, 390] on select "Select Stylist [PERSON_NAME] [PERSON_NAME]" at bounding box center [197, 389] width 86 height 22
select select "72269"
click at [154, 379] on select "Select Stylist [PERSON_NAME] [PERSON_NAME]" at bounding box center [197, 389] width 86 height 22
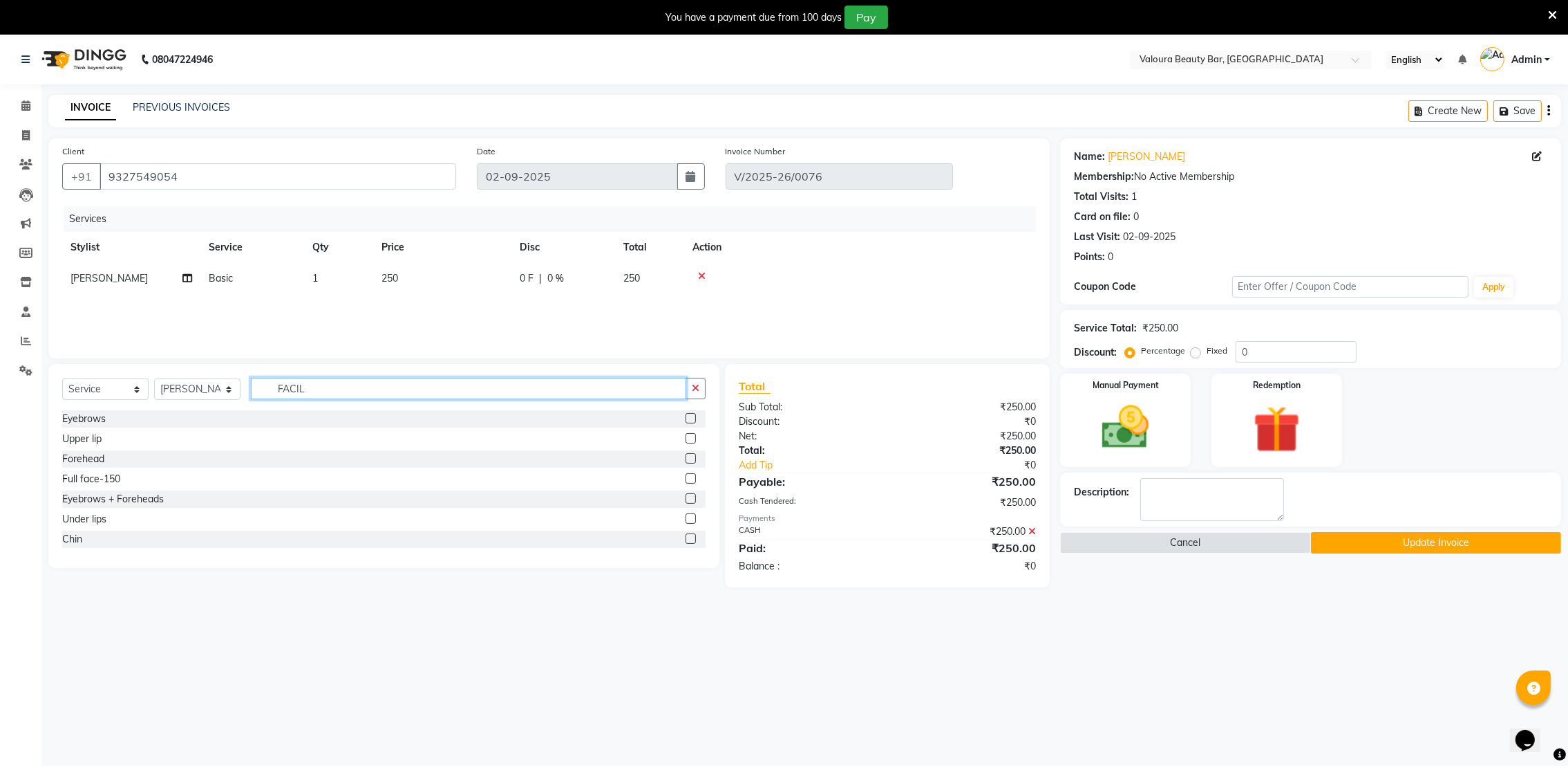
click at [388, 386] on input "FACIL" at bounding box center [468, 388] width 436 height 22
type input "F"
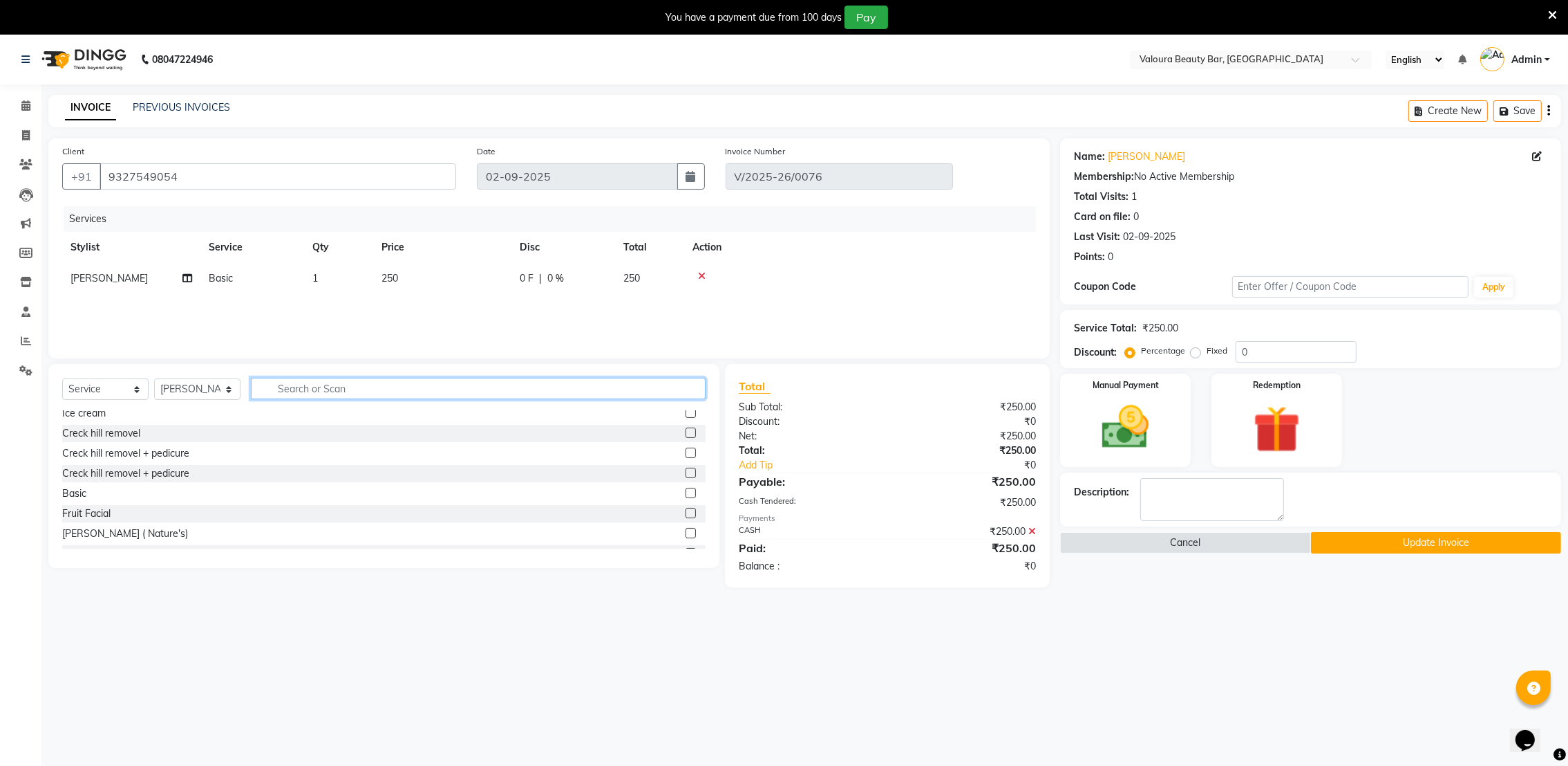
scroll to position [268, 0]
click at [93, 490] on div "Basic" at bounding box center [384, 492] width 644 height 17
click at [685, 493] on label at bounding box center [690, 491] width 10 height 10
click at [685, 493] on input "checkbox" at bounding box center [690, 493] width 9 height 9
checkbox input "false"
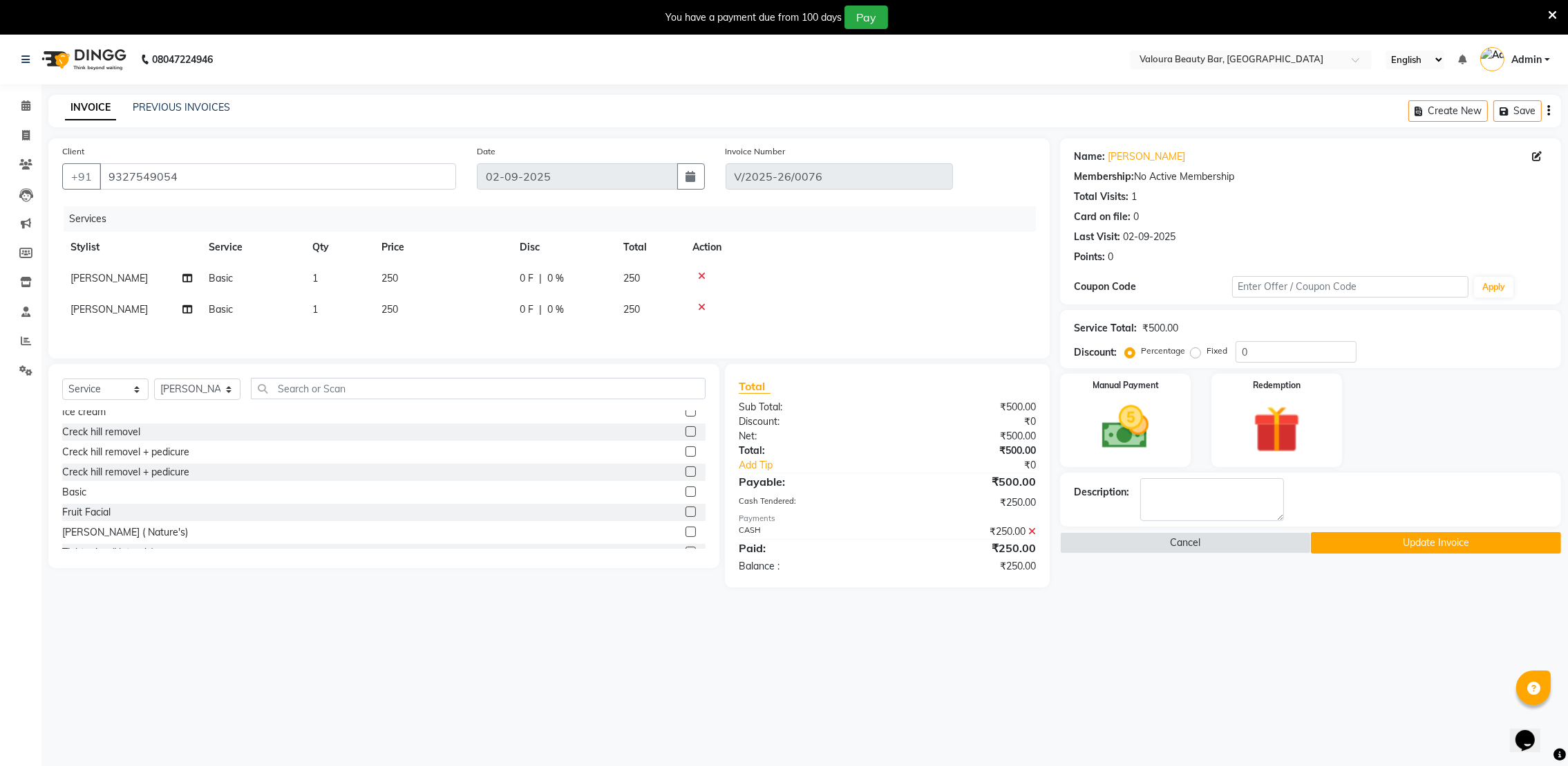
click at [703, 272] on icon at bounding box center [702, 276] width 8 height 9
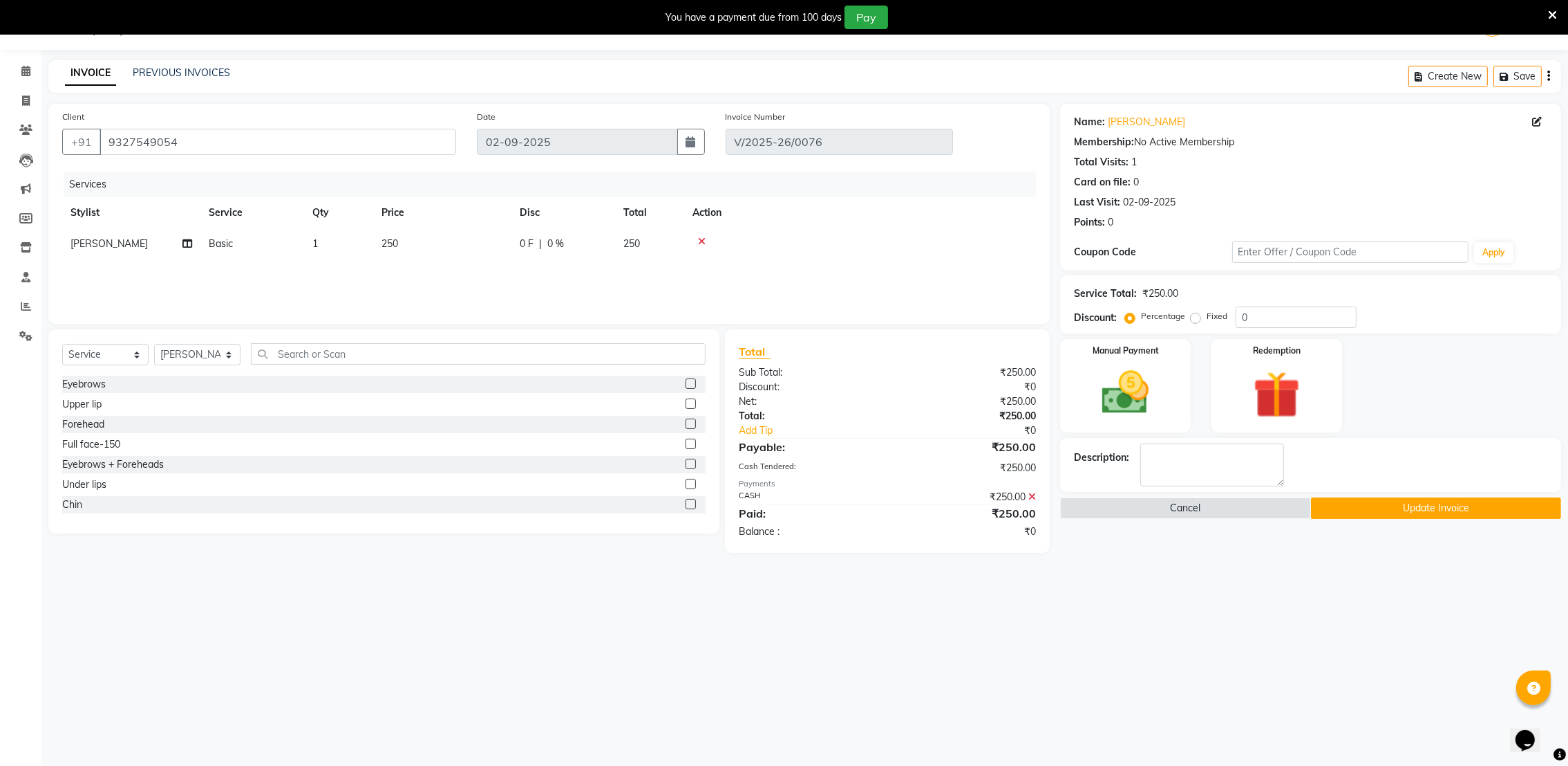
scroll to position [0, 0]
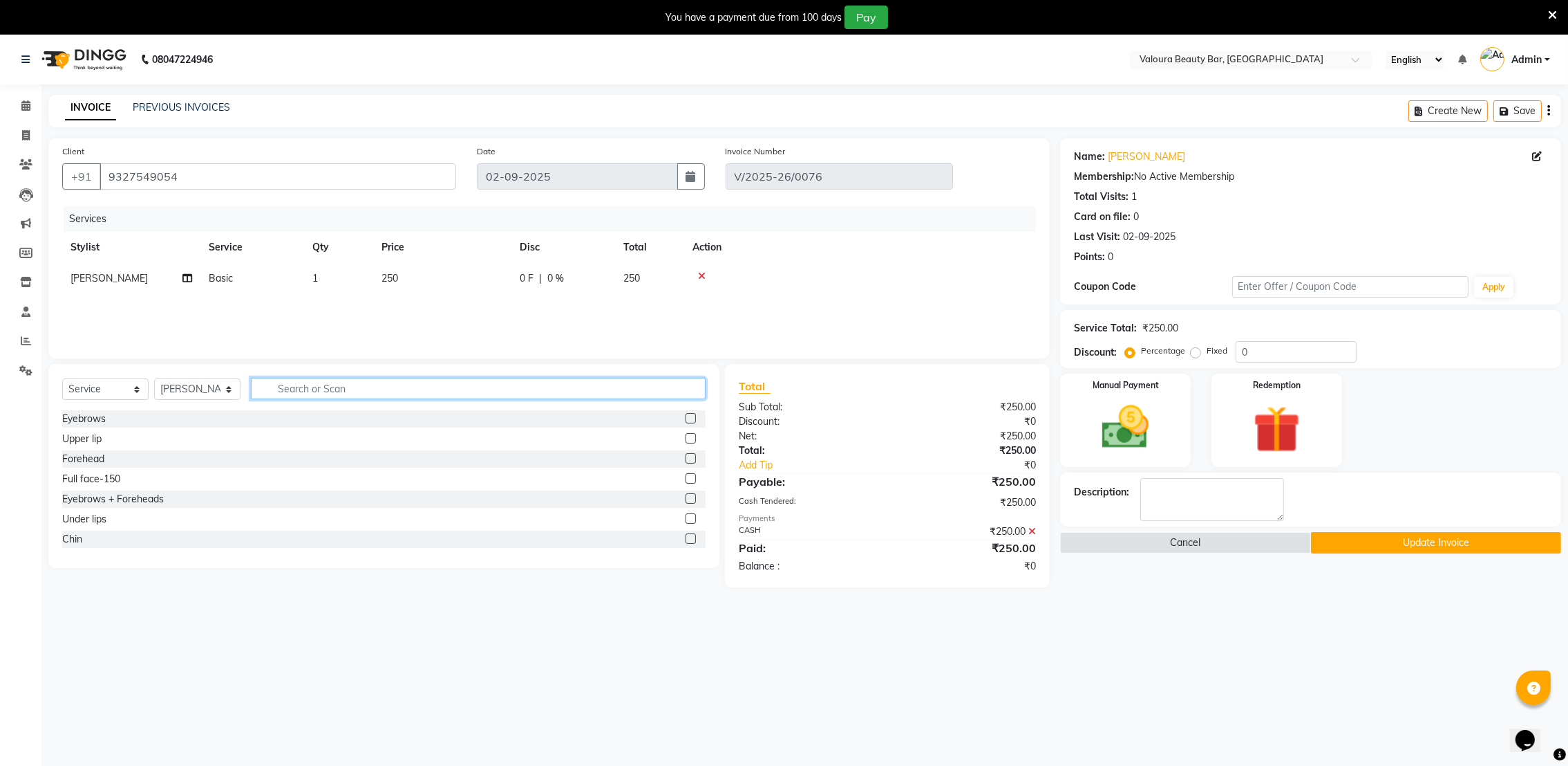
click at [341, 385] on input "text" at bounding box center [477, 388] width 455 height 22
type input "HAIR SPA"
click at [88, 426] on div "Hair Spa ( BASIC)" at bounding box center [102, 418] width 79 height 14
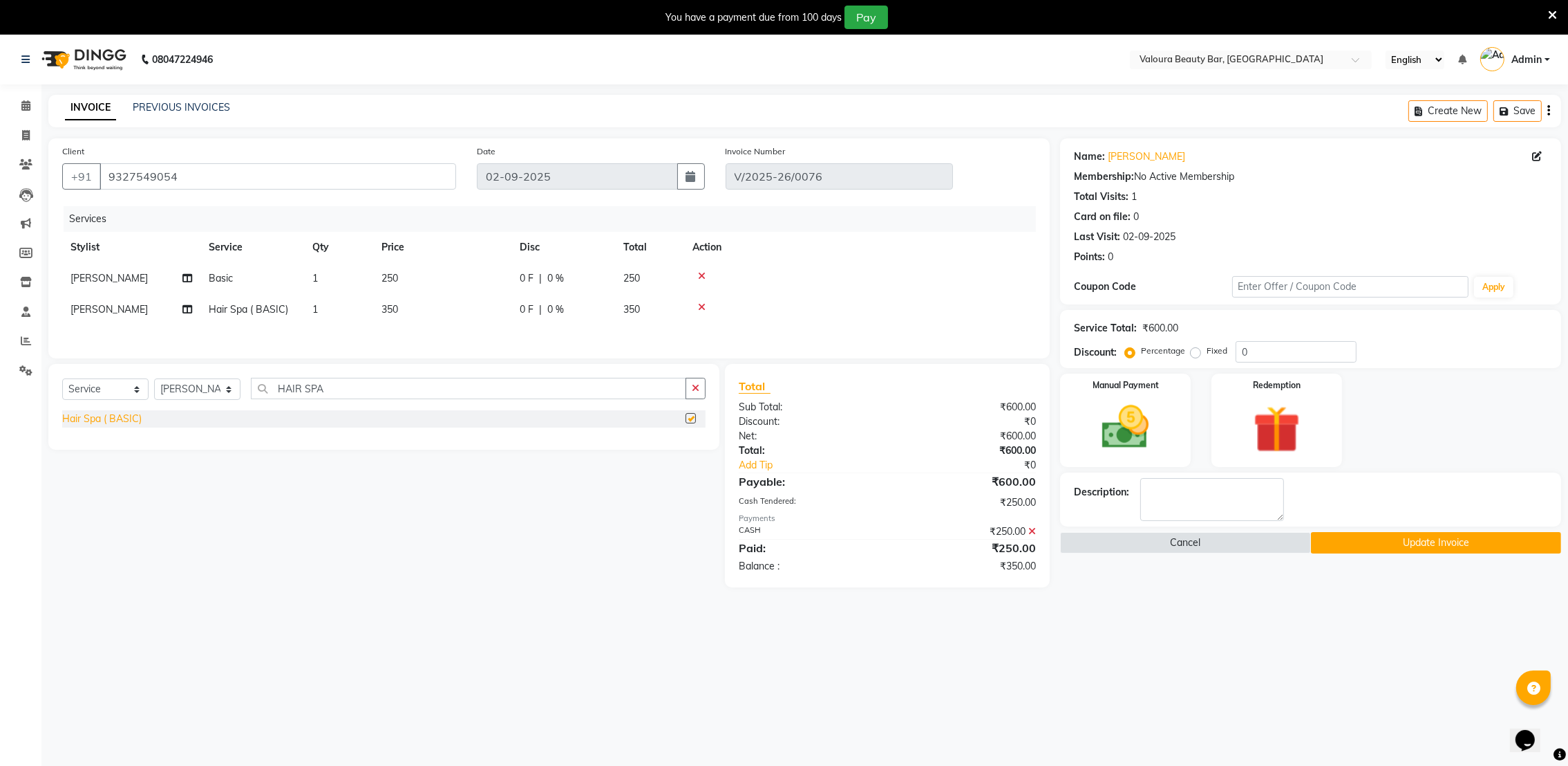
checkbox input "false"
click at [529, 310] on span "0 F" at bounding box center [526, 309] width 14 height 14
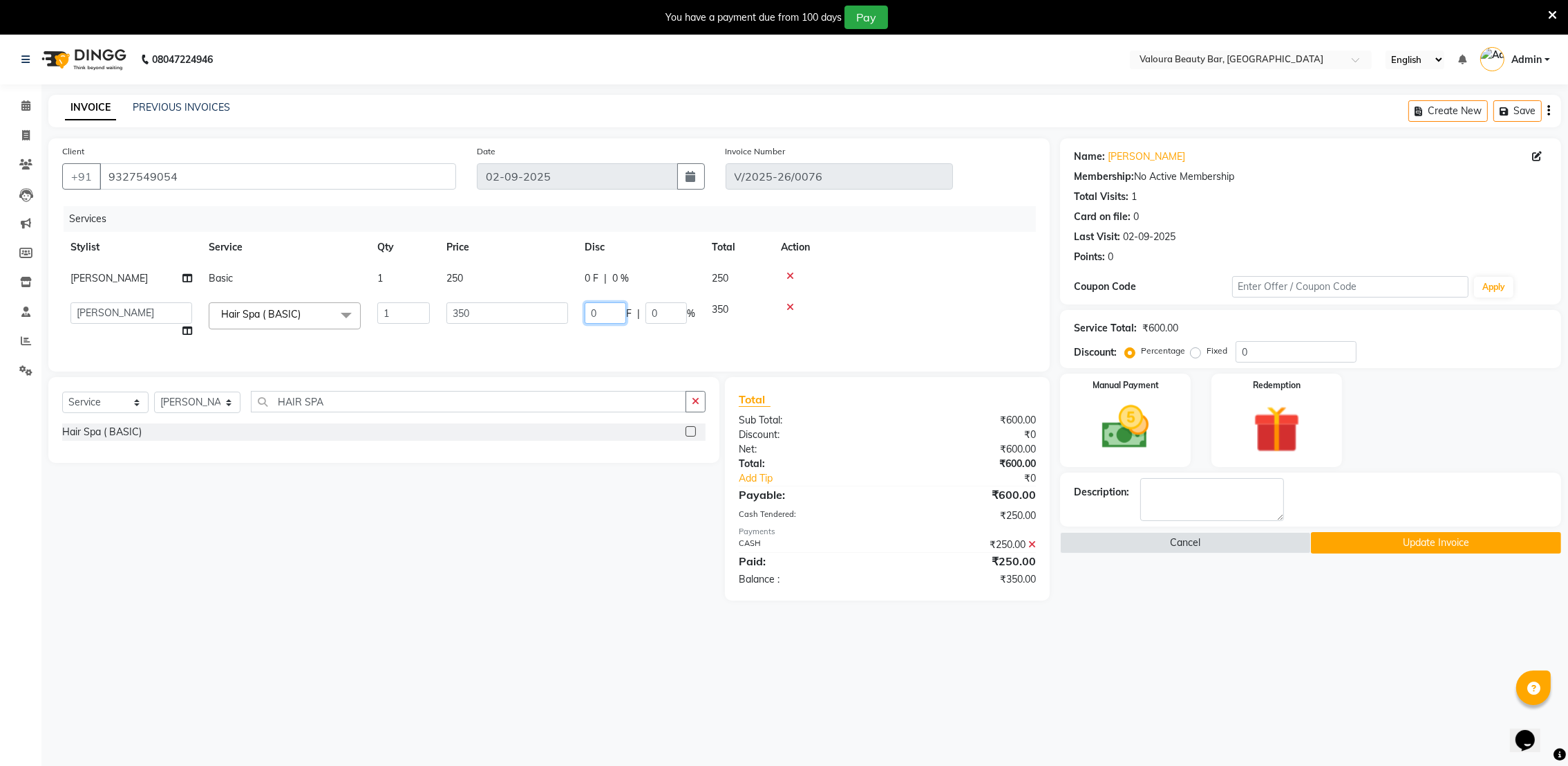
click at [616, 313] on input "0" at bounding box center [606, 313] width 42 height 22
type input "100"
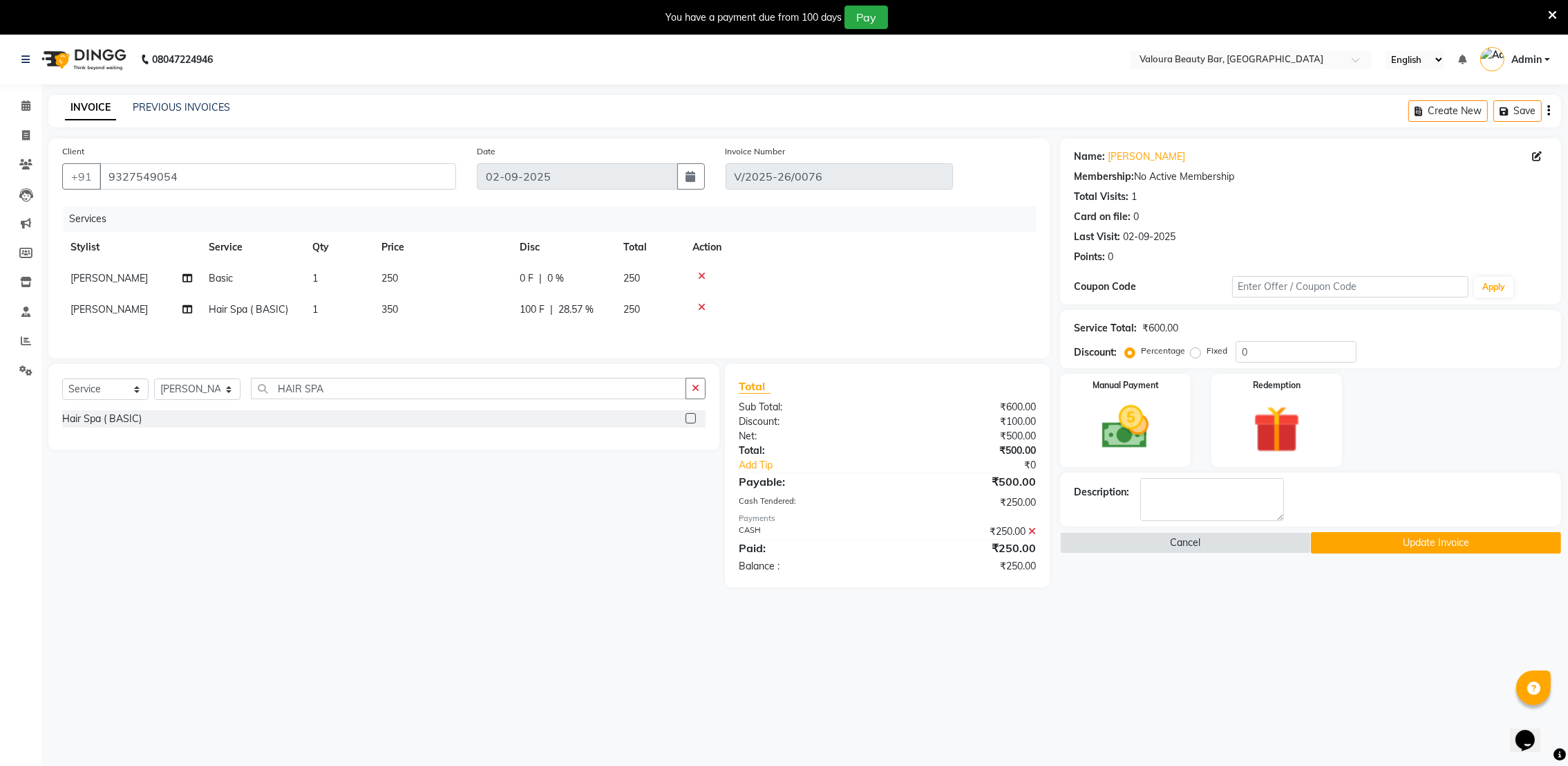
click at [583, 608] on main "INVOICE PREVIOUS INVOICES Create New Save Client [PHONE_NUMBER] Date [DATE] Inv…" at bounding box center [804, 351] width 1526 height 514
click at [1395, 543] on button "Update Invoice" at bounding box center [1436, 542] width 250 height 22
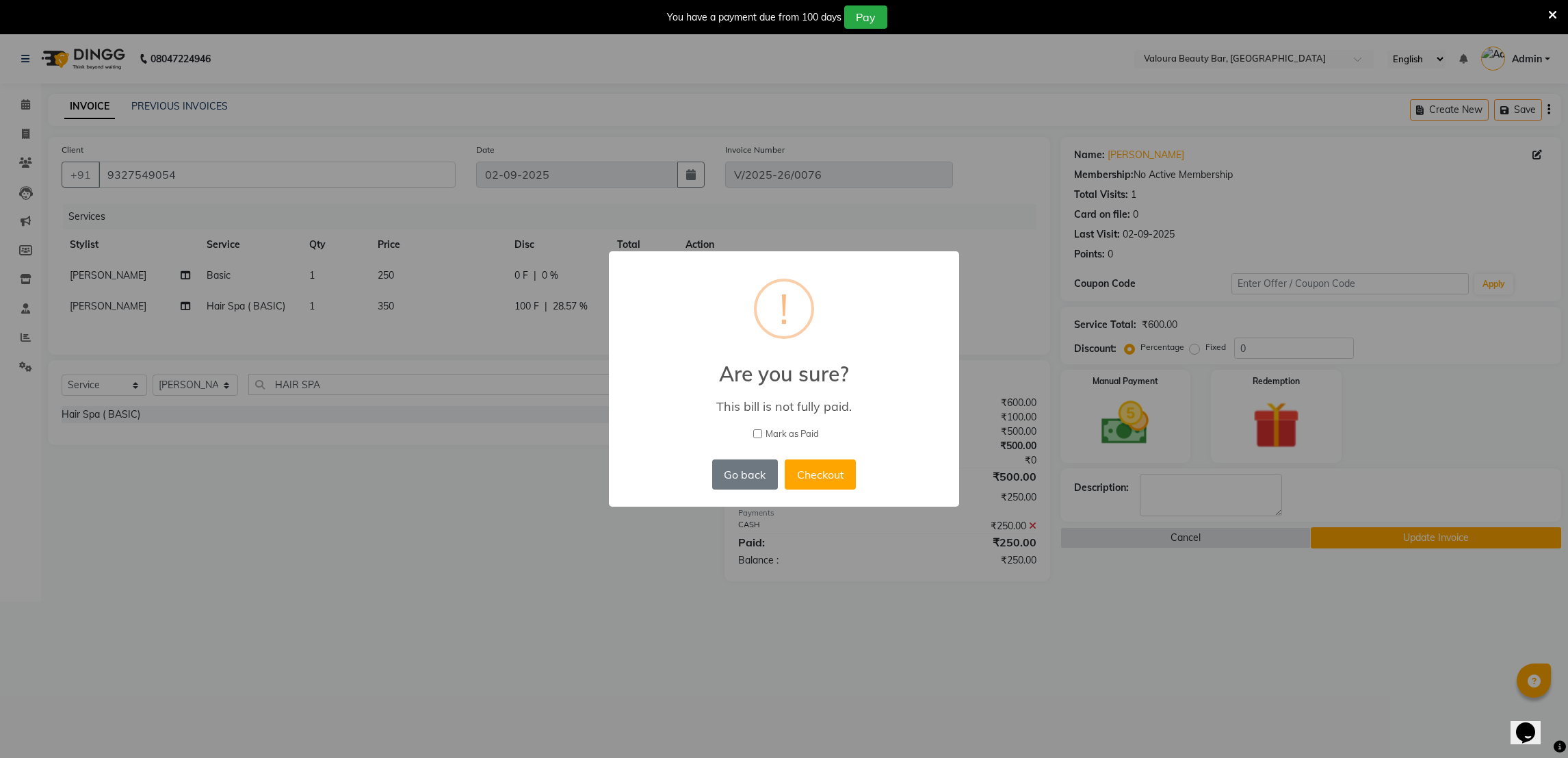
click at [759, 438] on label "Mark as Paid" at bounding box center [784, 433] width 314 height 14
click at [759, 438] on input "Mark as Paid" at bounding box center [758, 433] width 9 height 9
checkbox input "true"
click at [813, 468] on button "Checkout" at bounding box center [820, 474] width 71 height 30
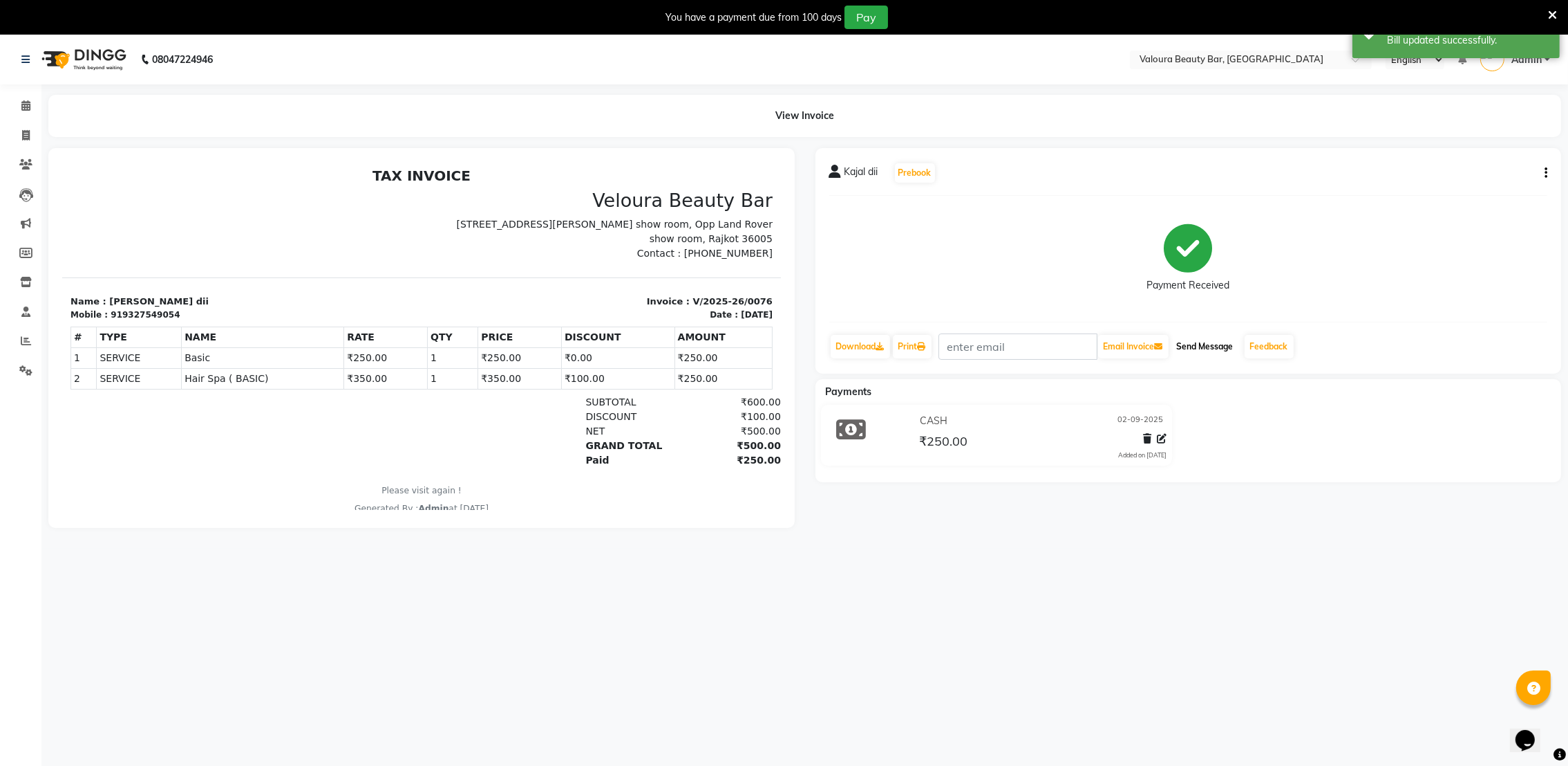
click at [1205, 351] on button "Send Message" at bounding box center [1205, 346] width 68 height 24
click at [19, 107] on span at bounding box center [26, 106] width 25 height 16
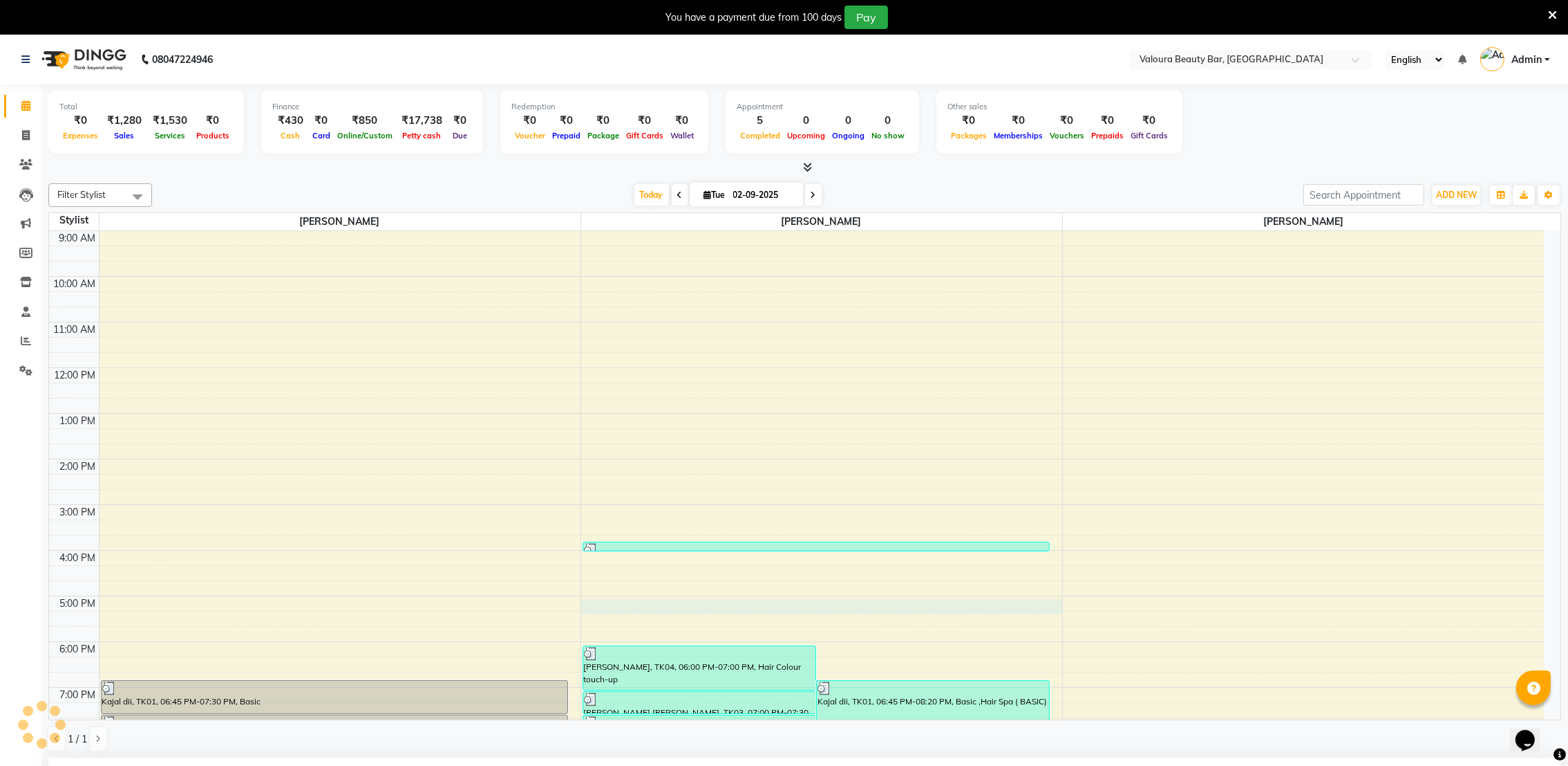
select select "72269"
select select "tentative"
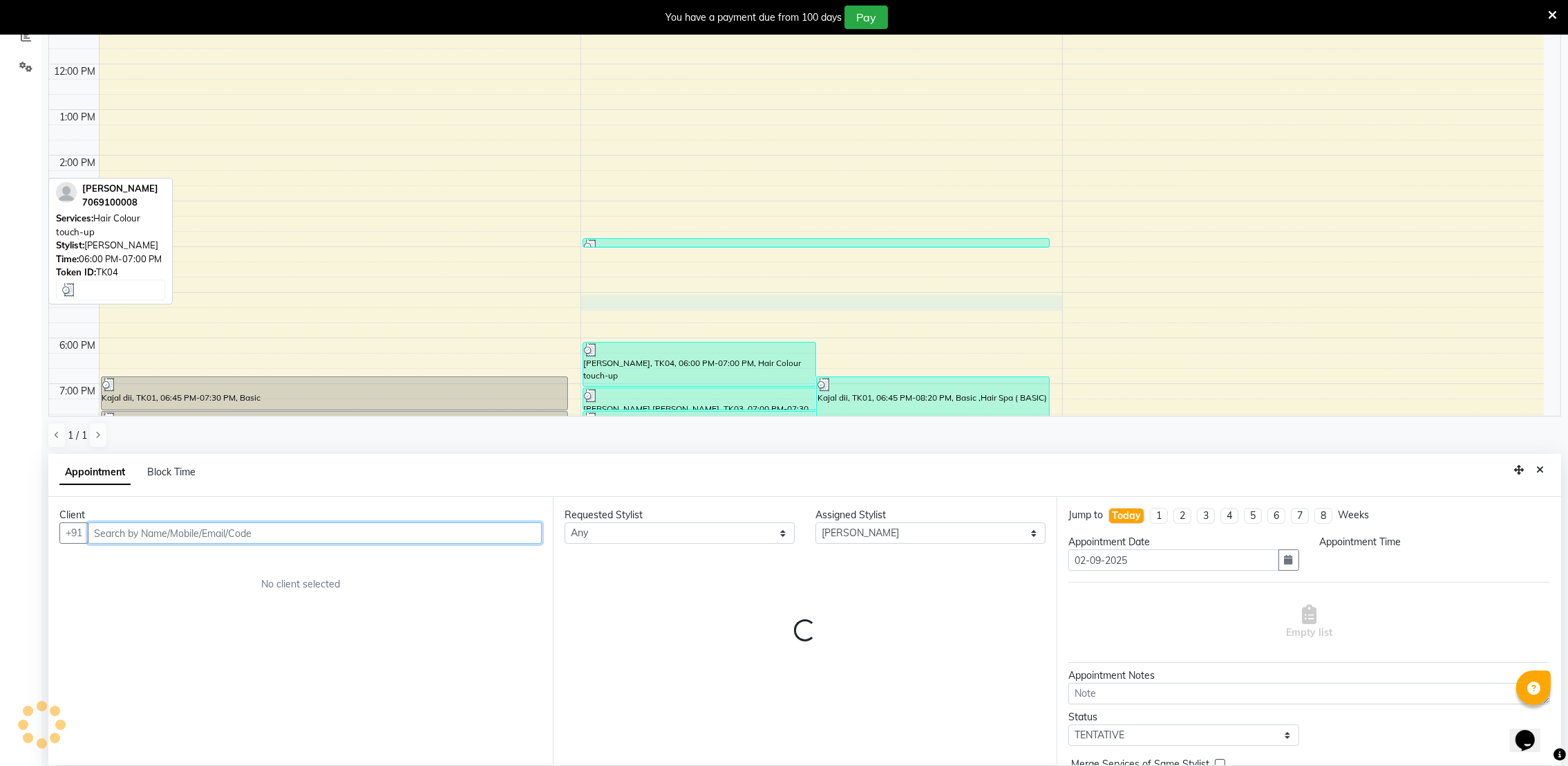
select select "1020"
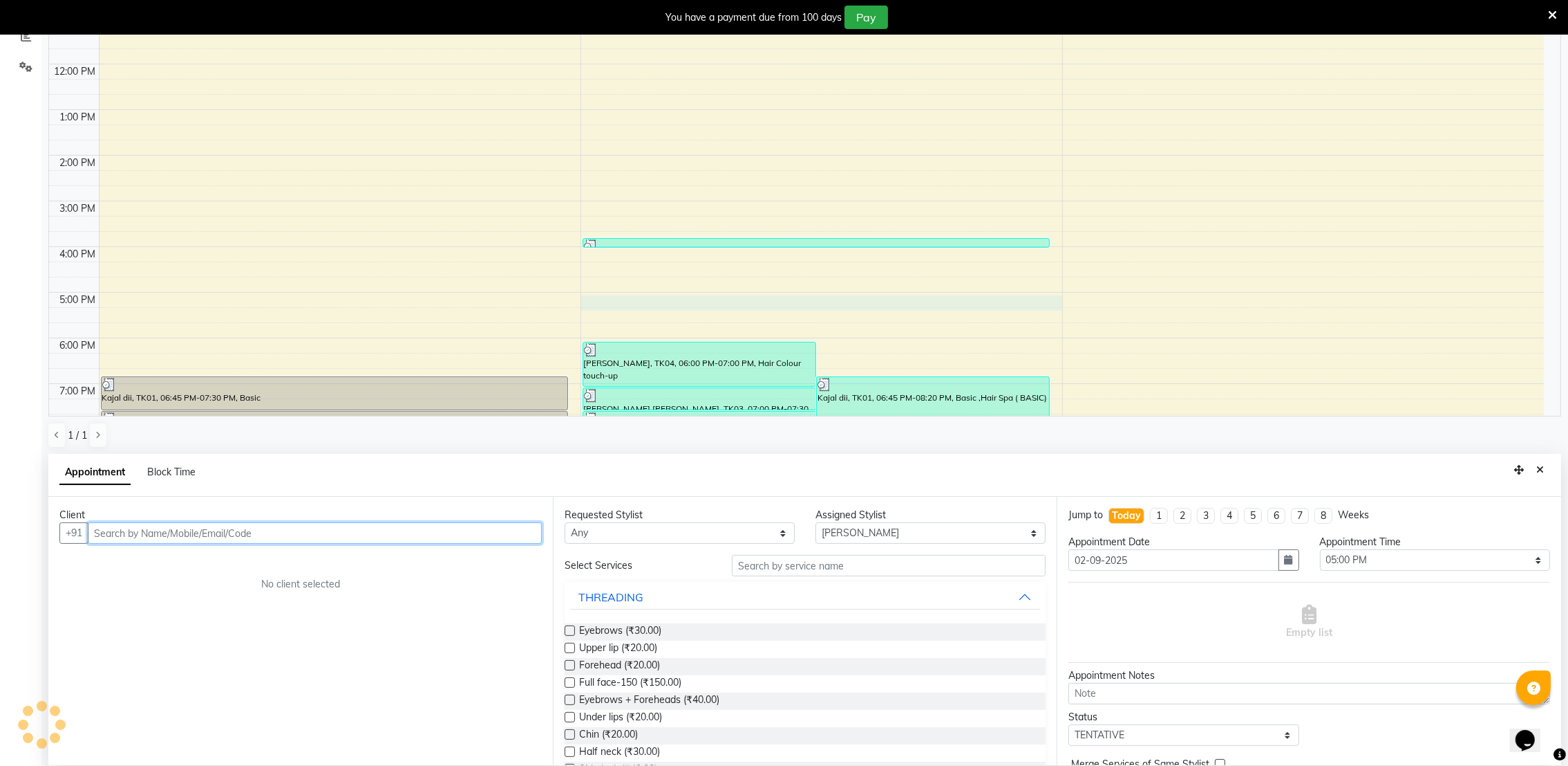
scroll to position [305, 0]
click at [421, 536] on input "text" at bounding box center [315, 531] width 454 height 22
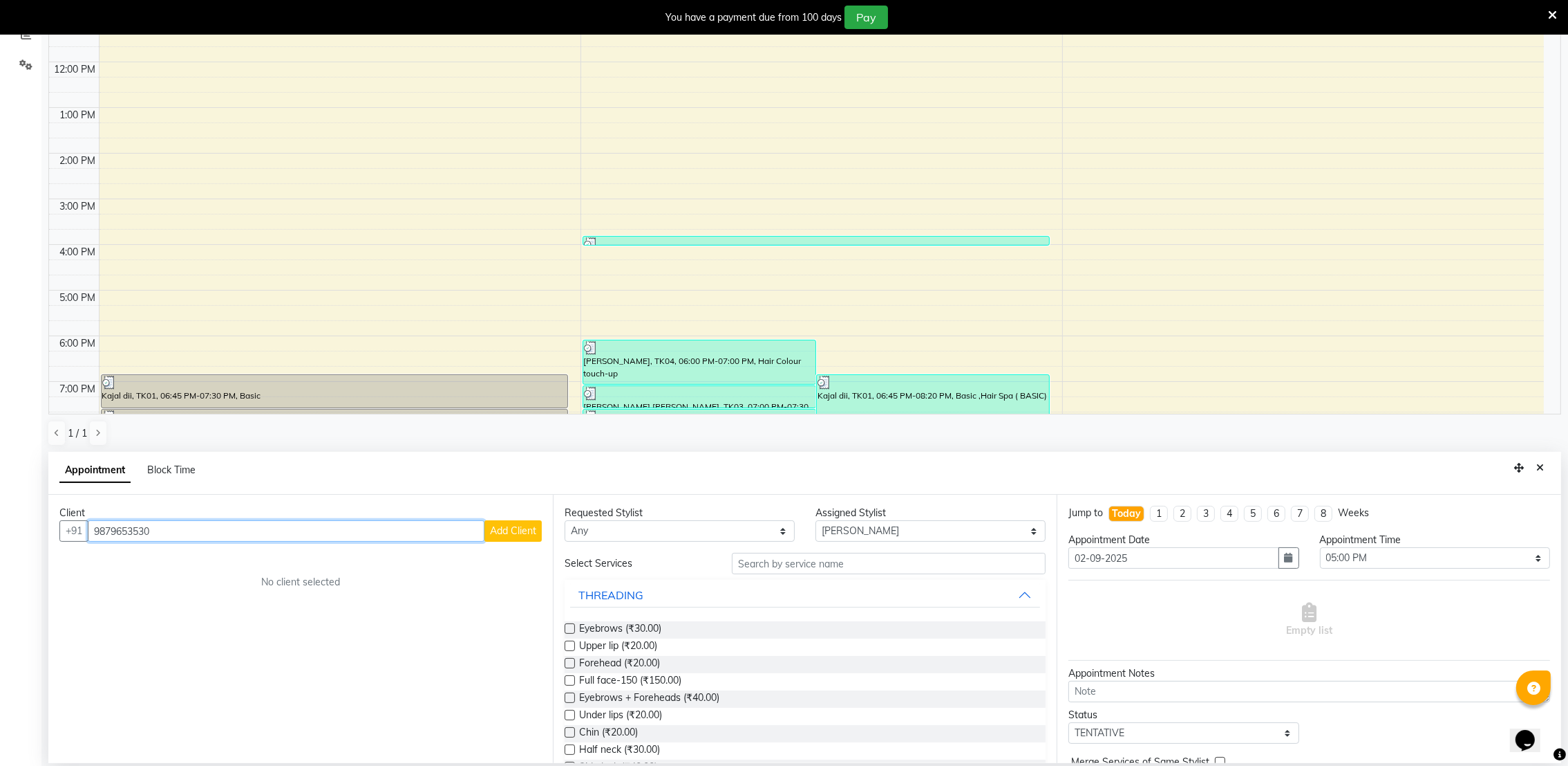
type input "9879653530"
click at [516, 531] on span "Add Client" at bounding box center [512, 530] width 46 height 12
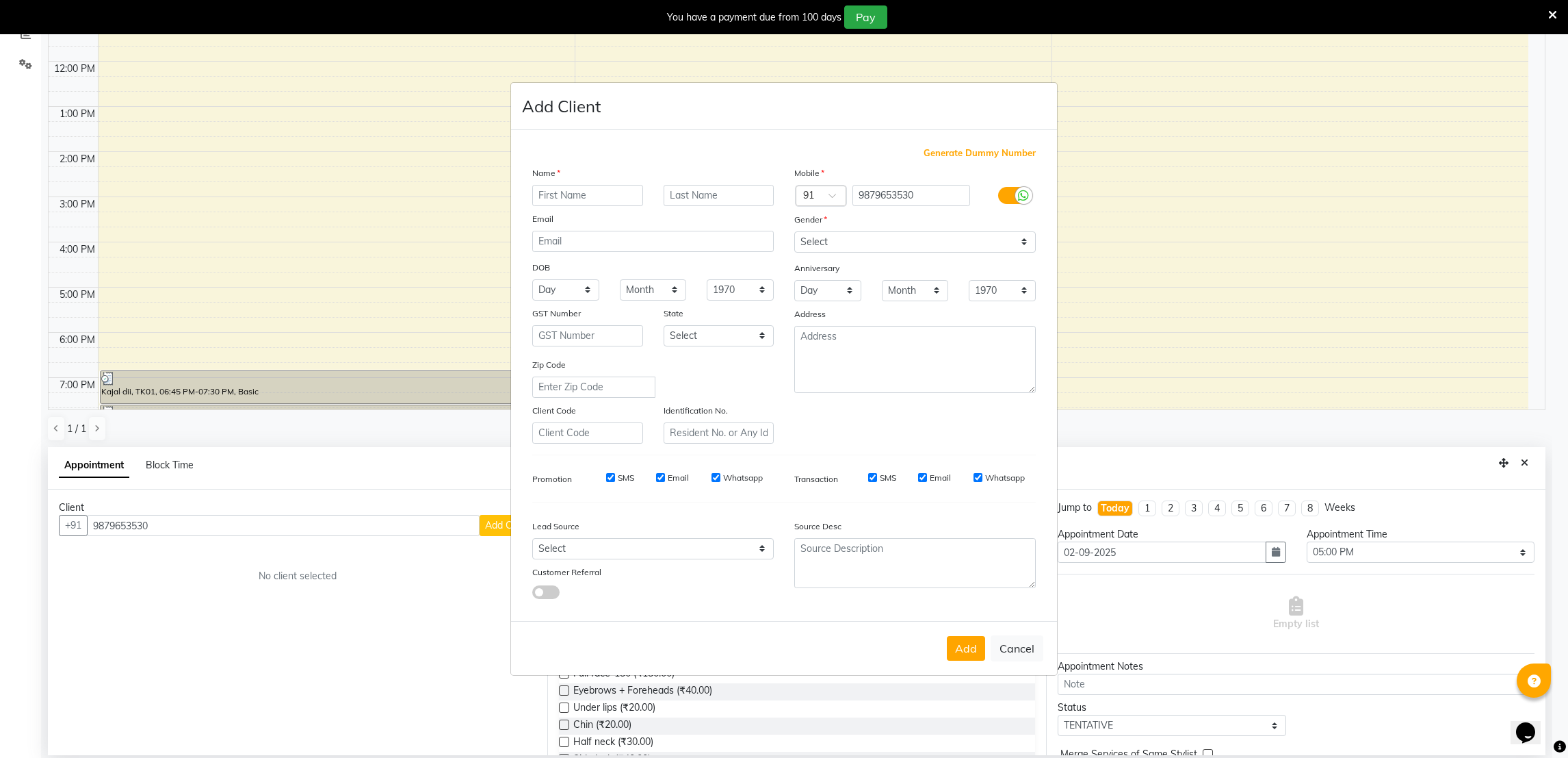
click at [573, 194] on input "text" at bounding box center [588, 195] width 110 height 22
type input "[PERSON_NAME]"
click at [737, 196] on input "text" at bounding box center [719, 195] width 110 height 22
type input "n"
type input "Nimbak"
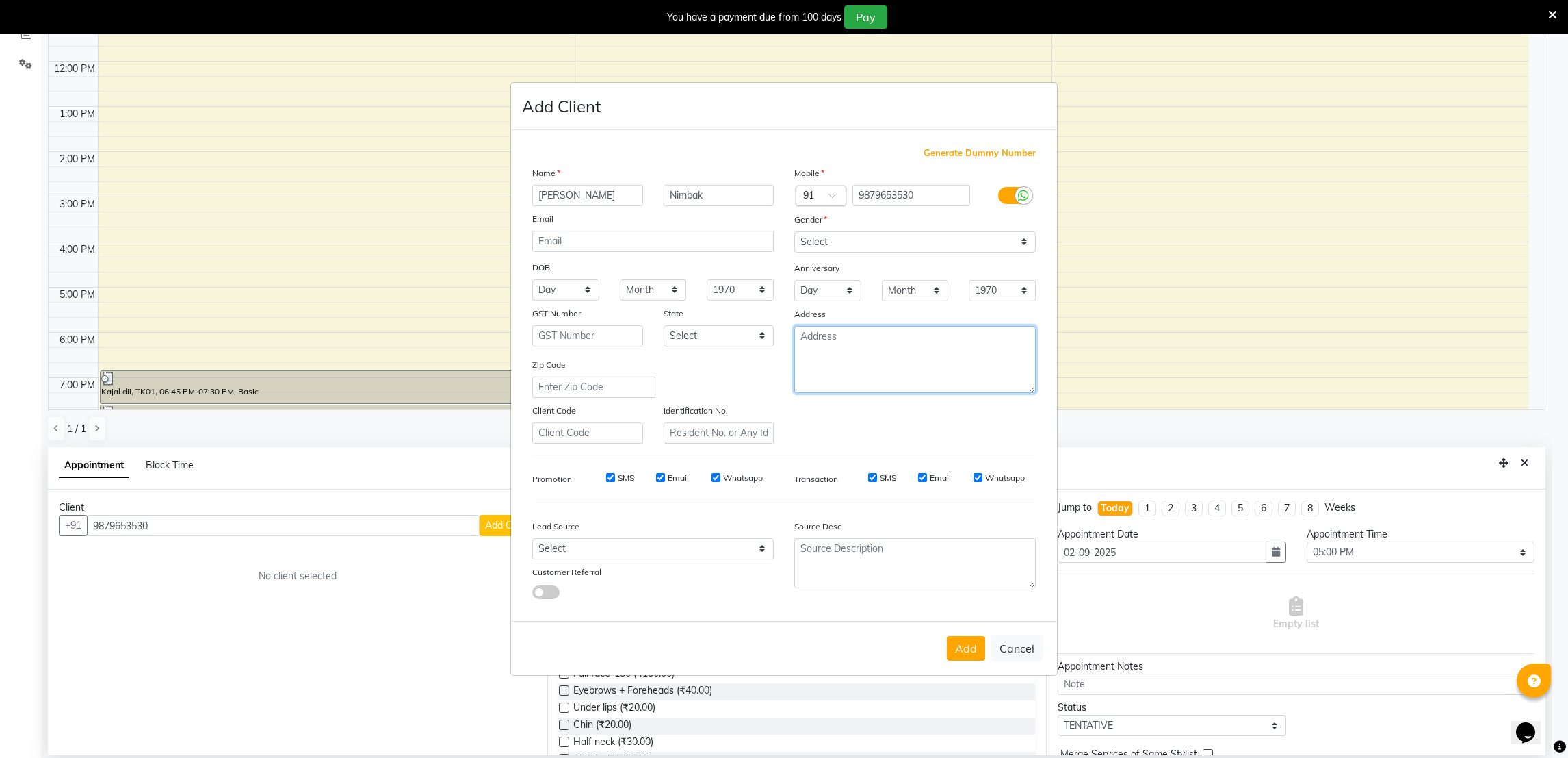
click at [865, 350] on textarea at bounding box center [915, 359] width 241 height 67
type textarea "A WING"
click at [874, 235] on select "Select [DEMOGRAPHIC_DATA] [DEMOGRAPHIC_DATA] Other Prefer Not To Say" at bounding box center [915, 241] width 241 height 22
select select "[DEMOGRAPHIC_DATA]"
click at [794, 231] on select "Select [DEMOGRAPHIC_DATA] [DEMOGRAPHIC_DATA] Other Prefer Not To Say" at bounding box center [915, 241] width 241 height 22
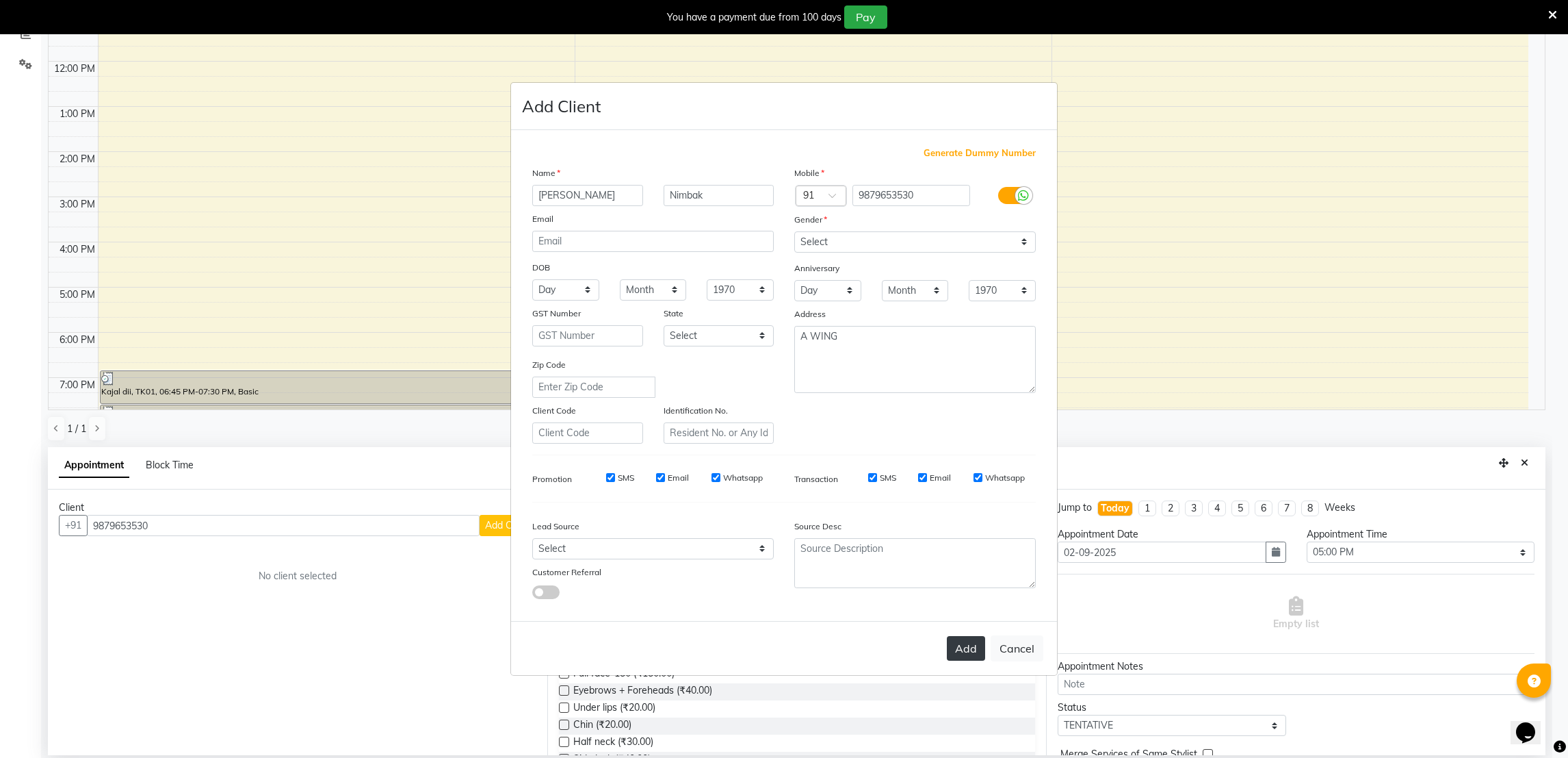
click at [974, 653] on button "Add" at bounding box center [965, 648] width 38 height 24
select select
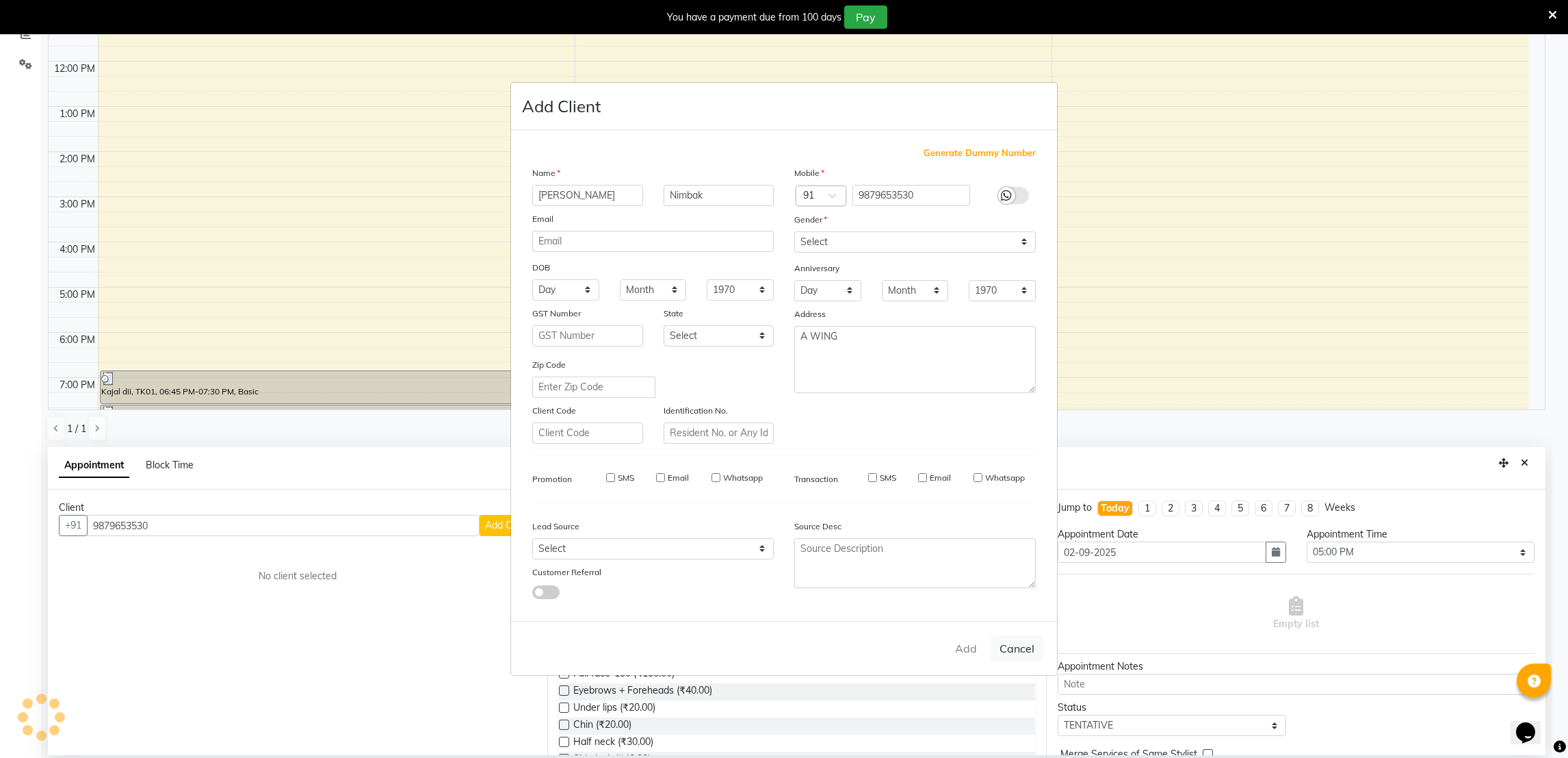
select select
checkbox input "false"
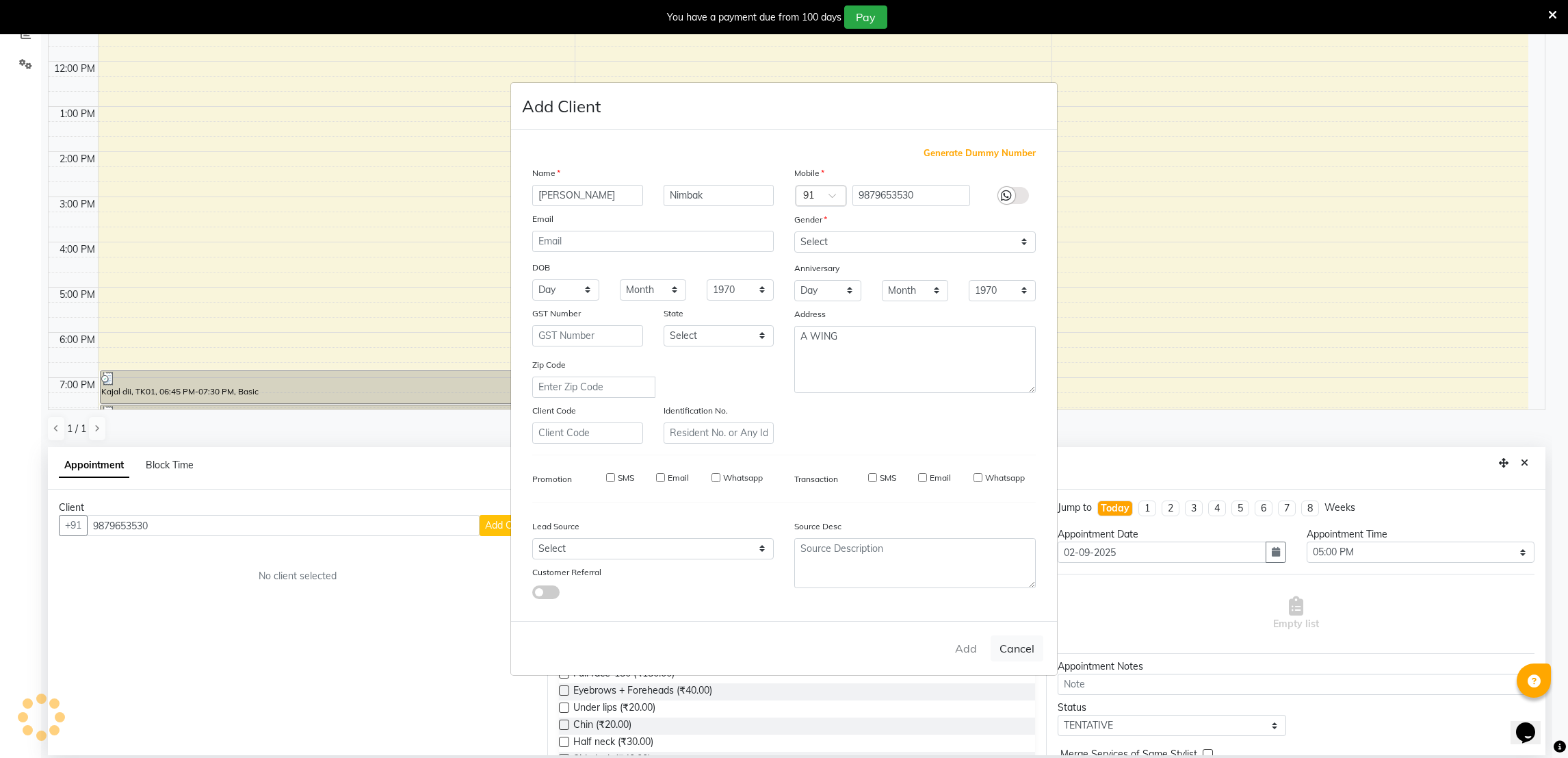
checkbox input "false"
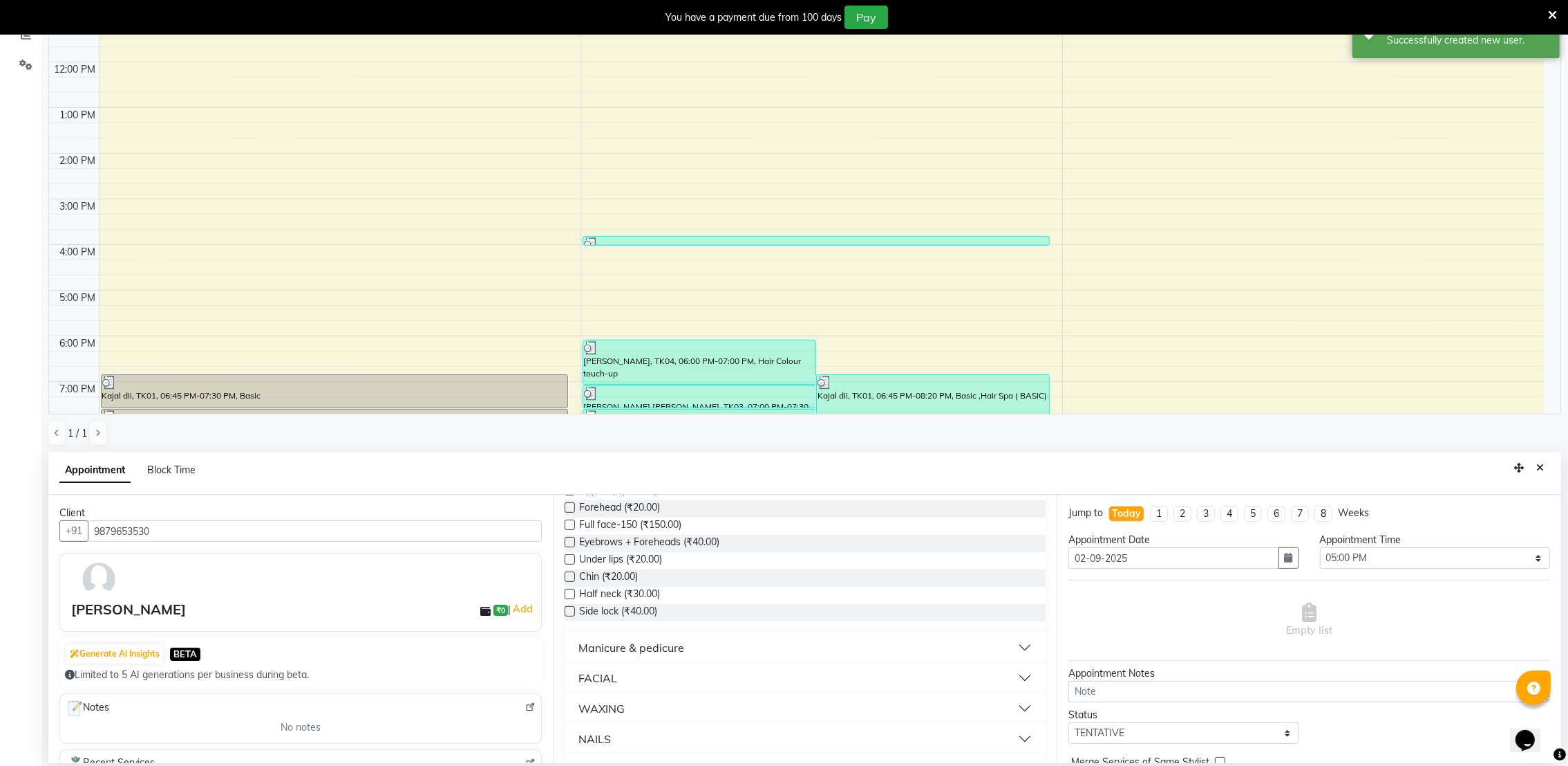
scroll to position [249, 0]
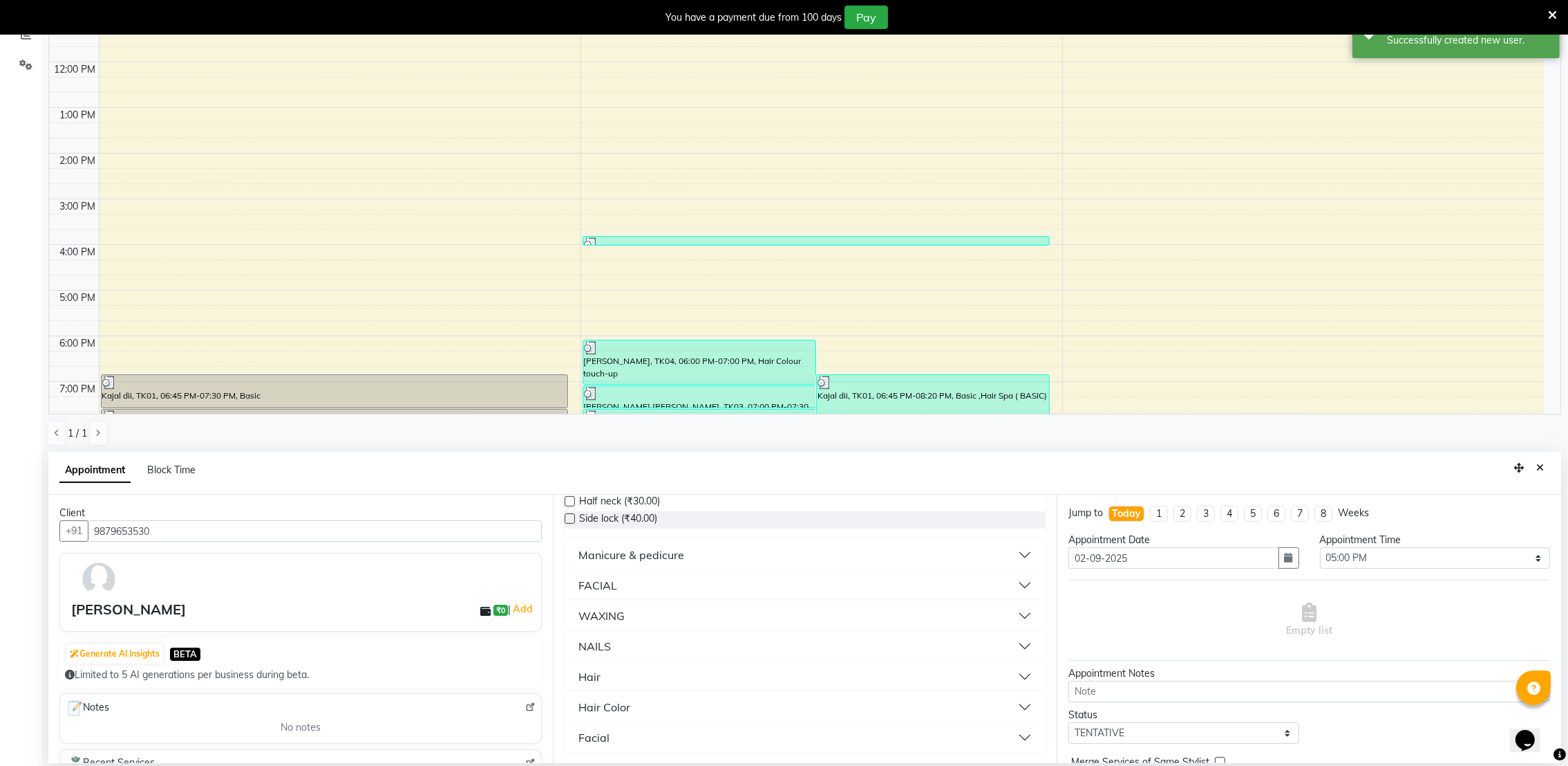
click at [621, 642] on button "NAILS" at bounding box center [805, 646] width 471 height 25
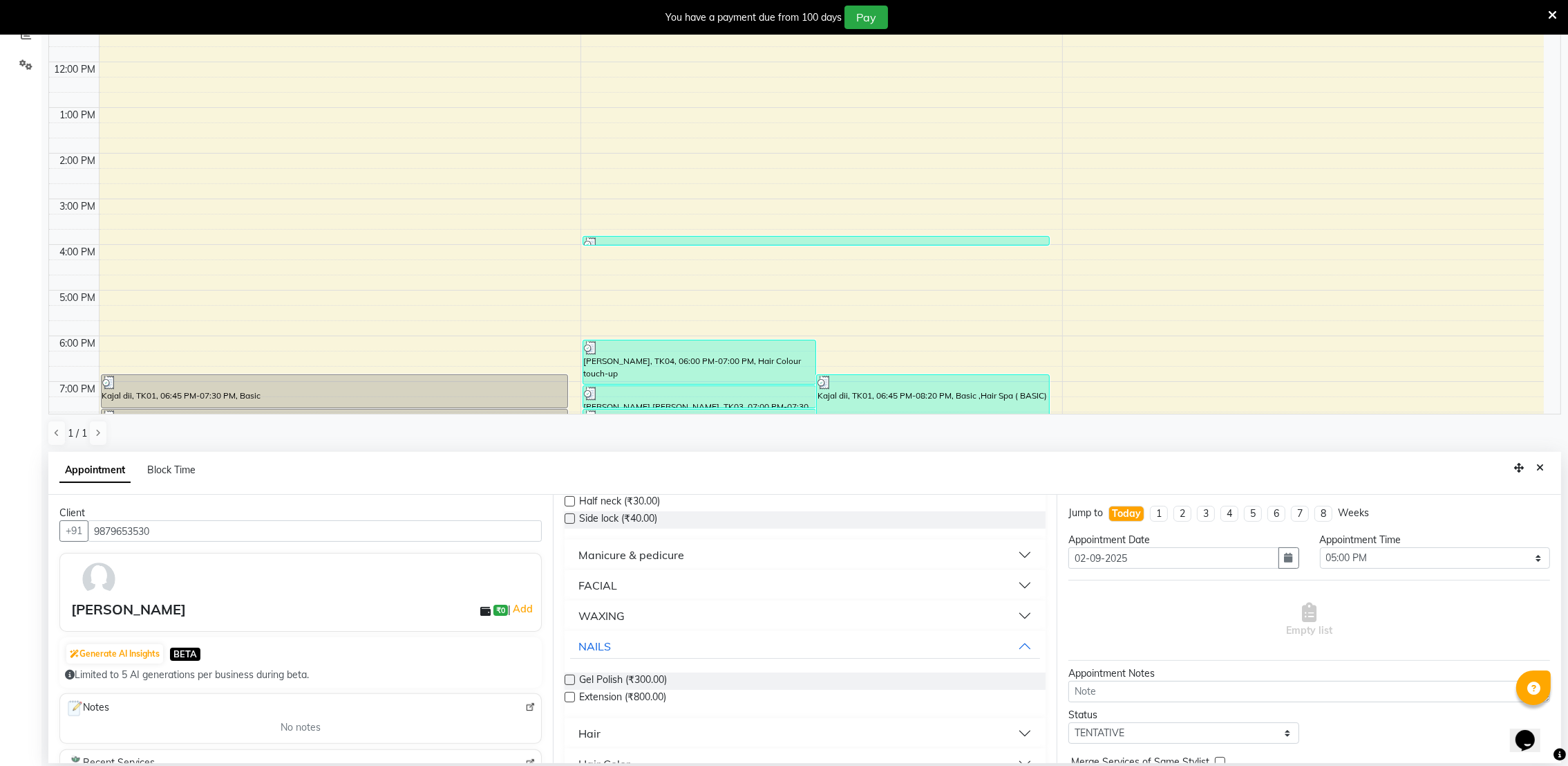
click at [574, 693] on label at bounding box center [569, 696] width 10 height 10
click at [574, 693] on input "checkbox" at bounding box center [569, 698] width 9 height 9
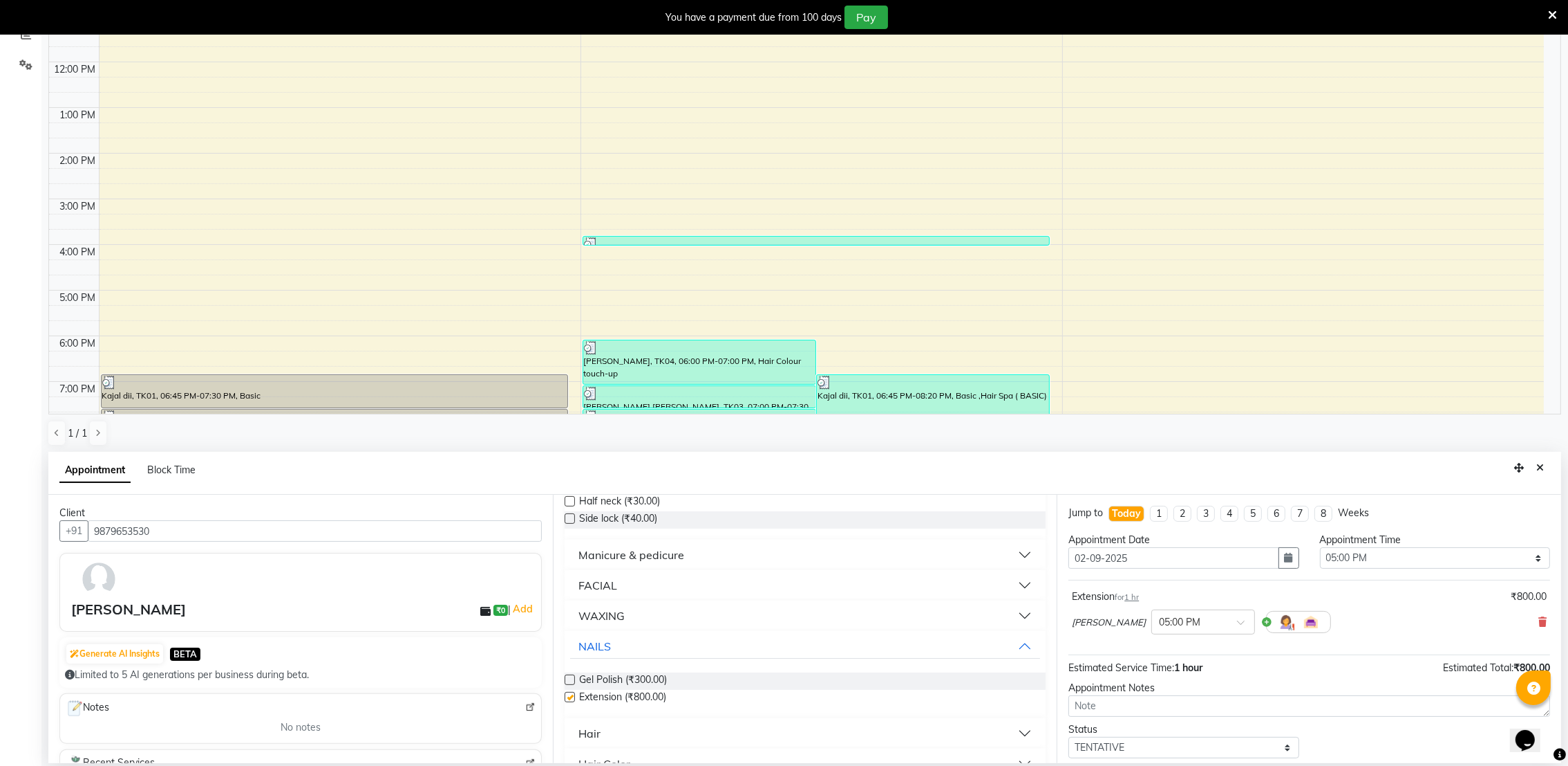
checkbox input "false"
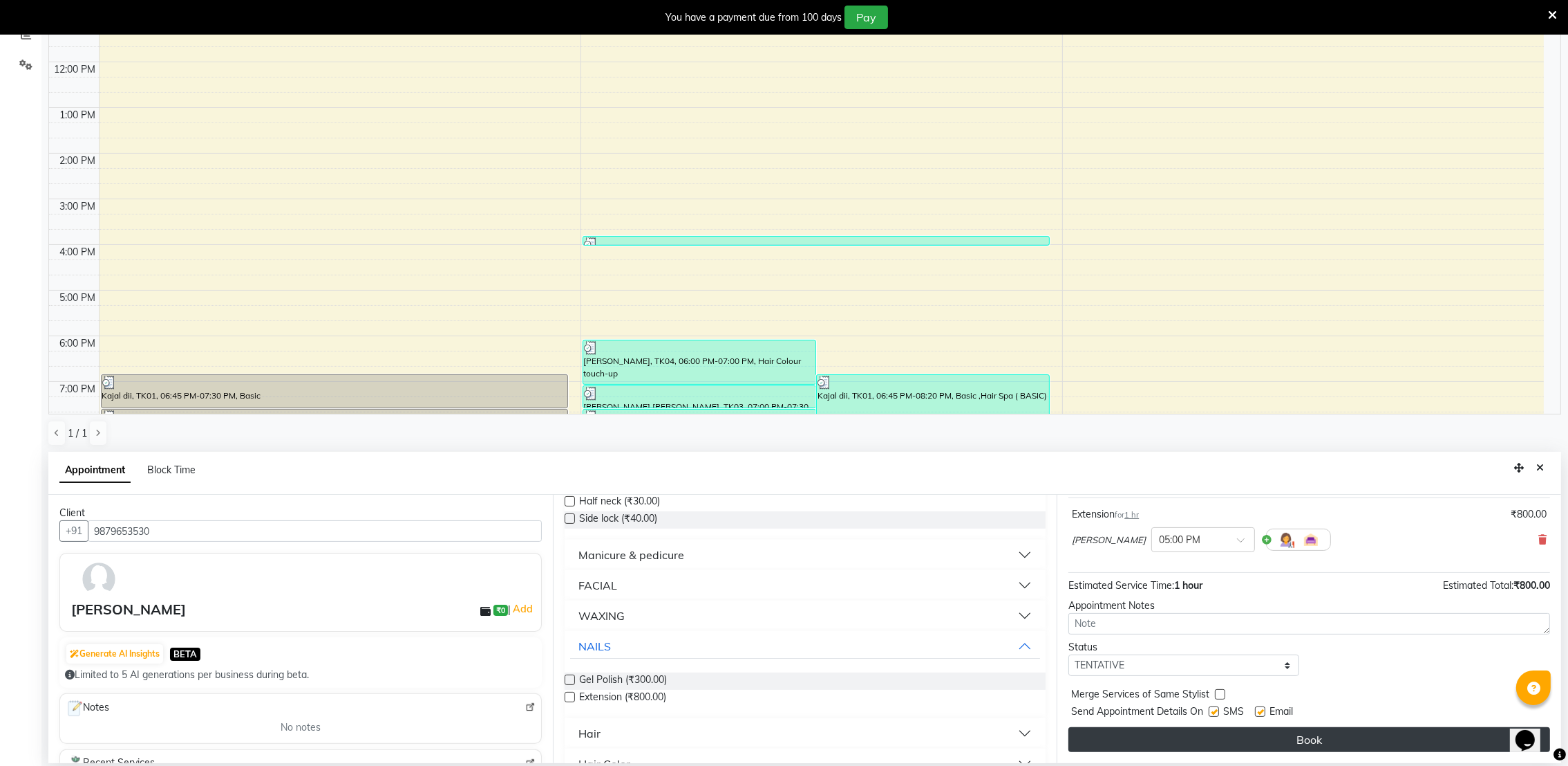
click at [1244, 735] on button "Book" at bounding box center [1310, 740] width 482 height 25
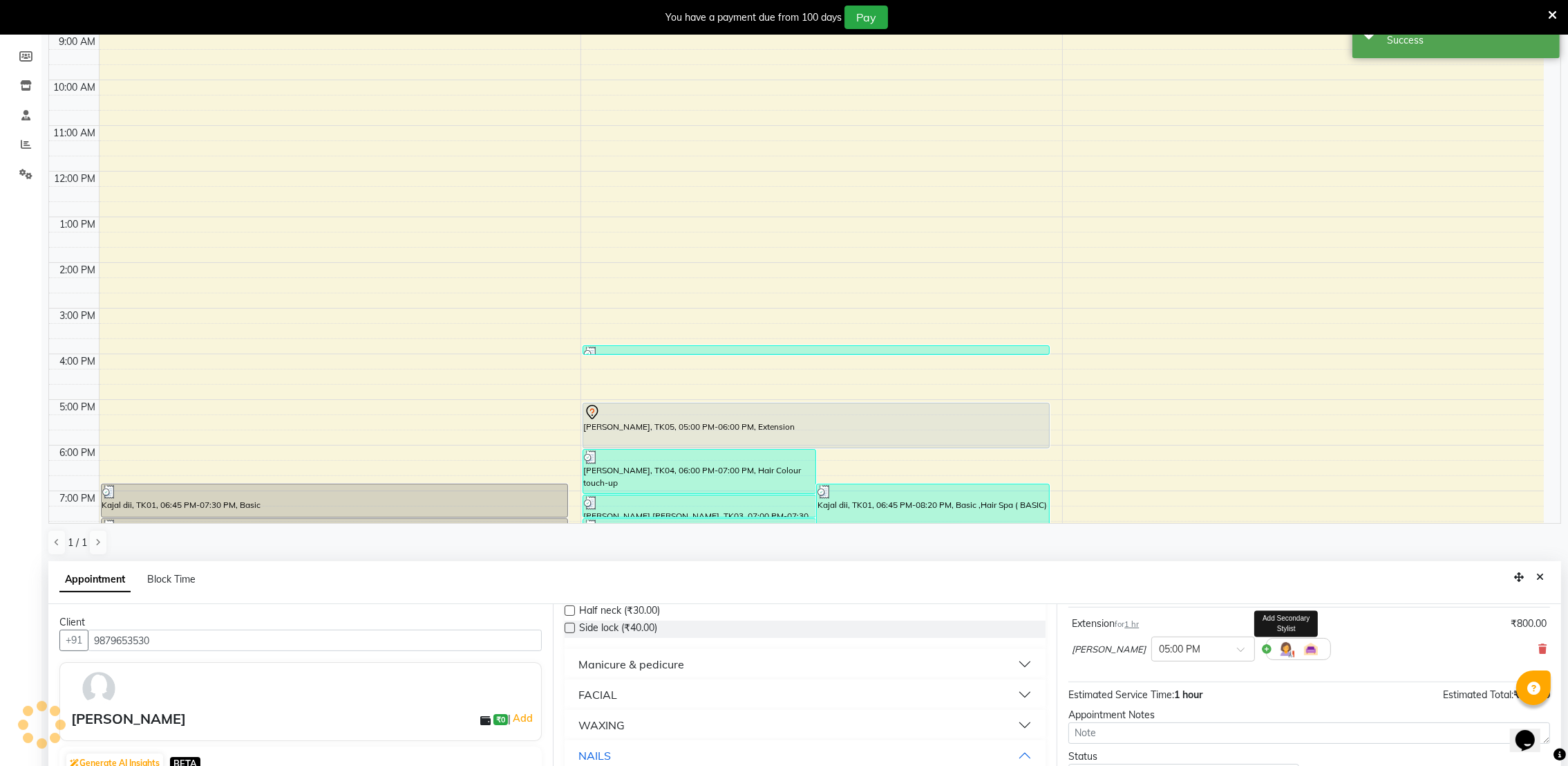
scroll to position [0, 0]
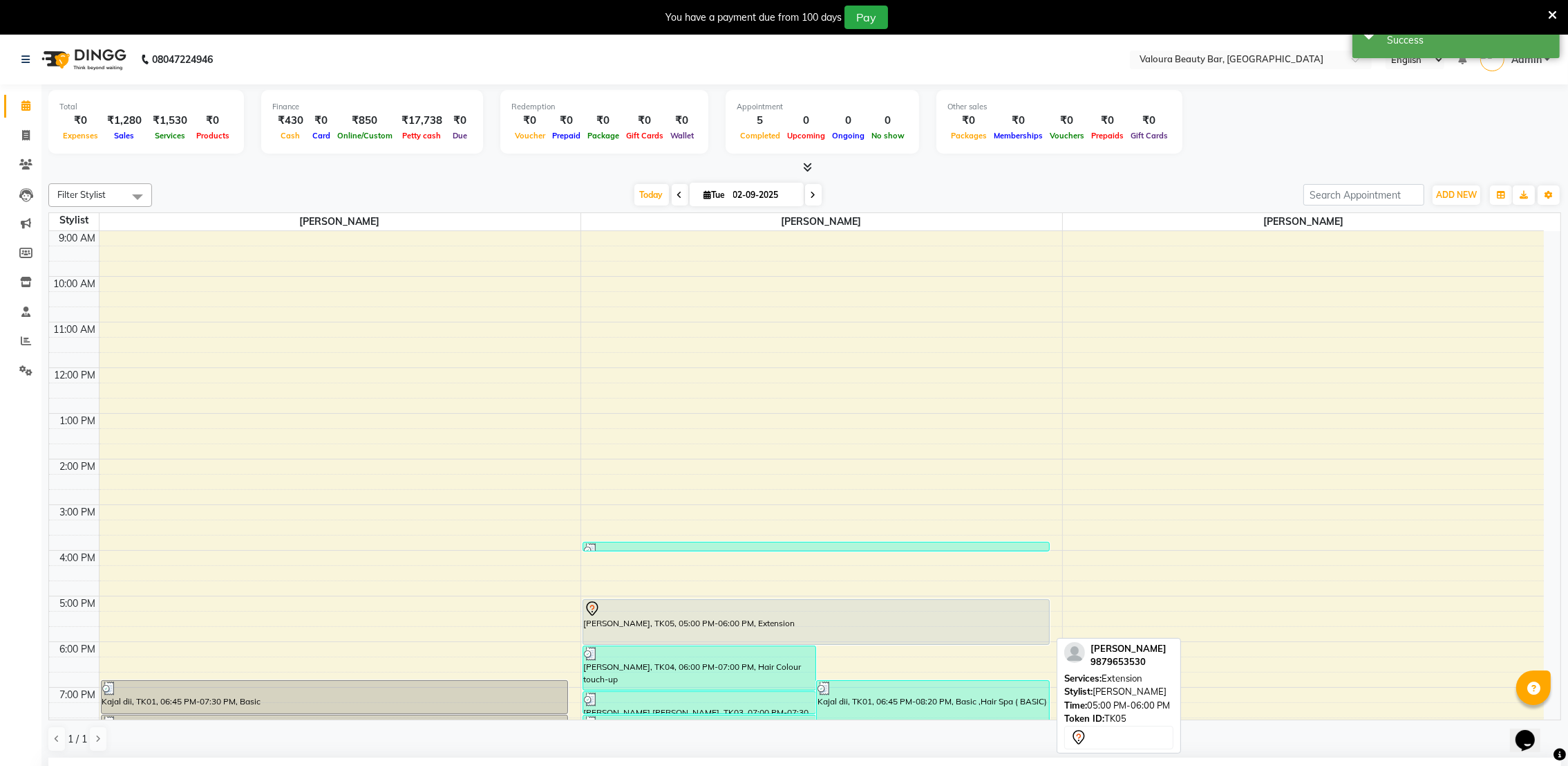
click at [703, 632] on div "[PERSON_NAME], TK05, 05:00 PM-06:00 PM, Extension" at bounding box center [817, 621] width 467 height 44
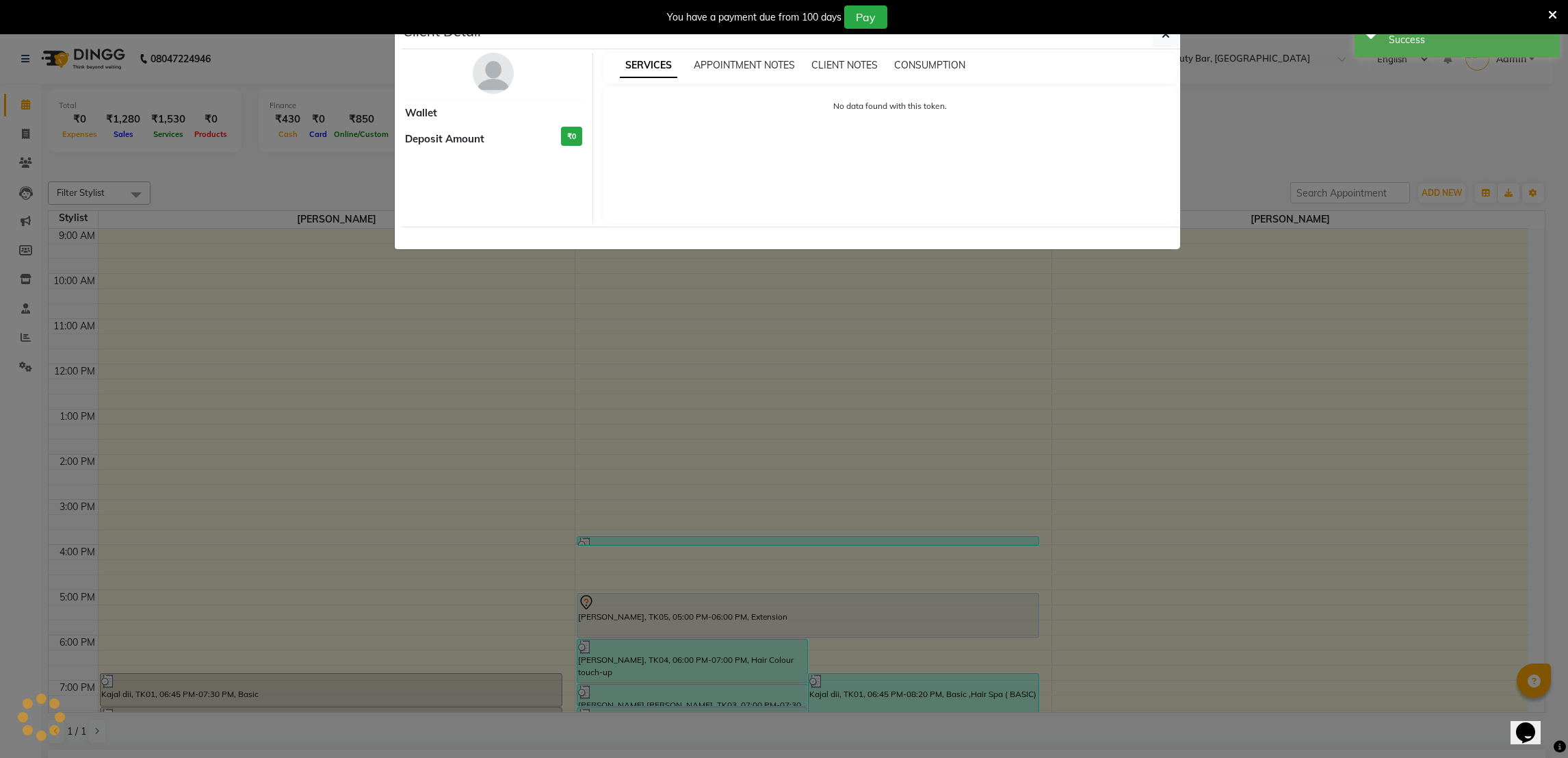
select select "7"
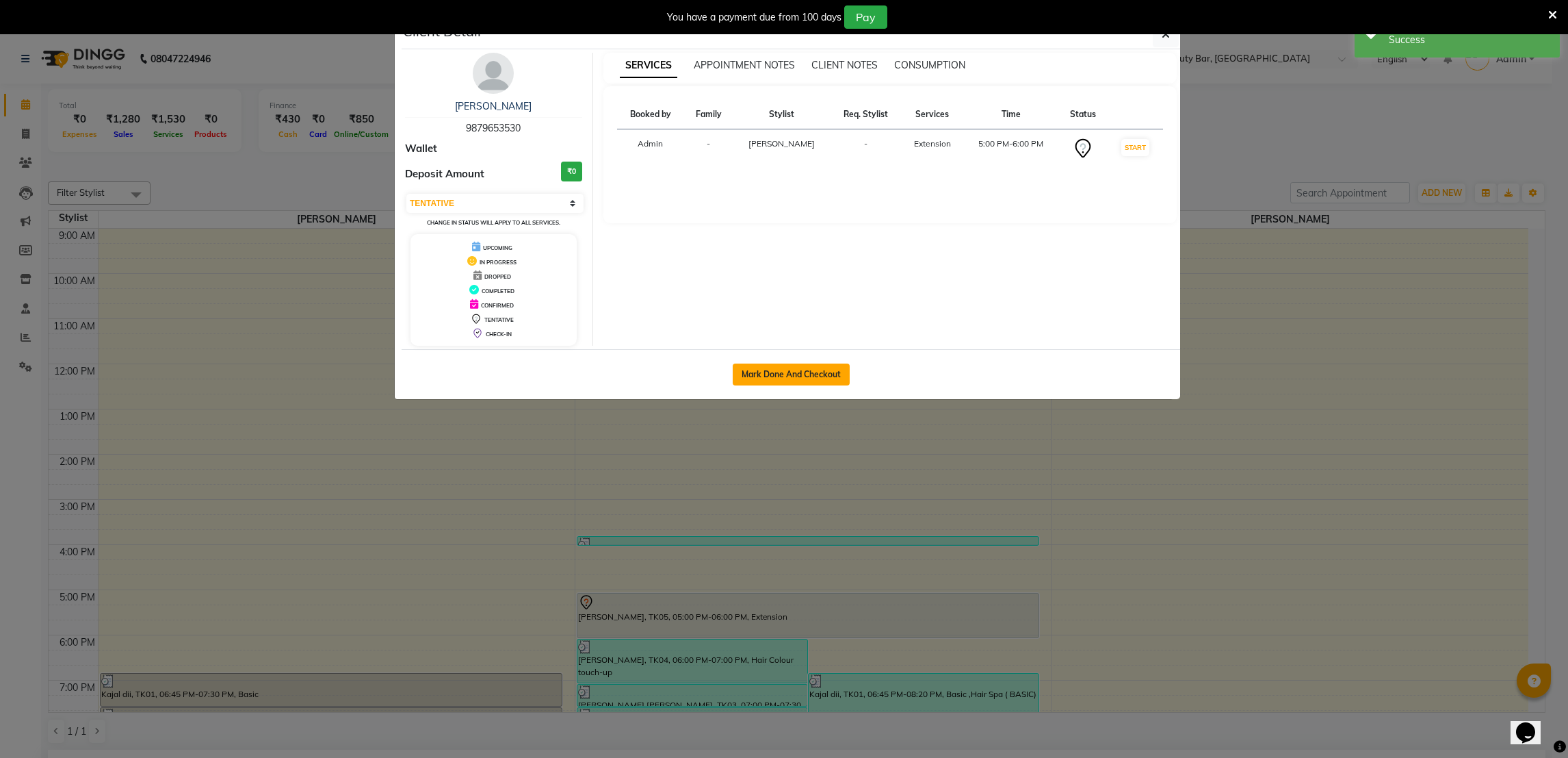
click at [794, 381] on button "Mark Done And Checkout" at bounding box center [791, 373] width 117 height 22
select select "service"
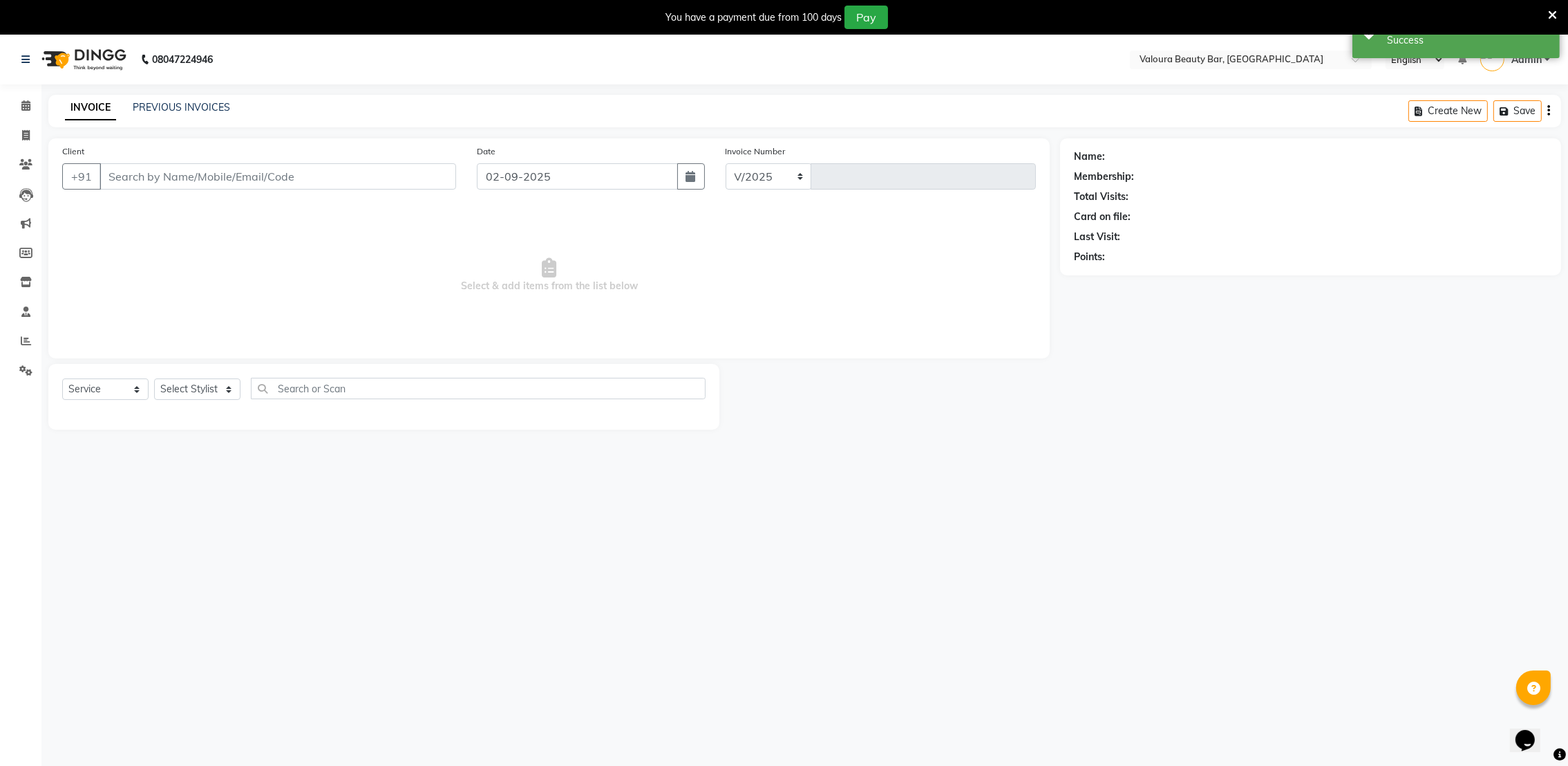
select select "7995"
type input "0080"
type input "9879653530"
select select "72269"
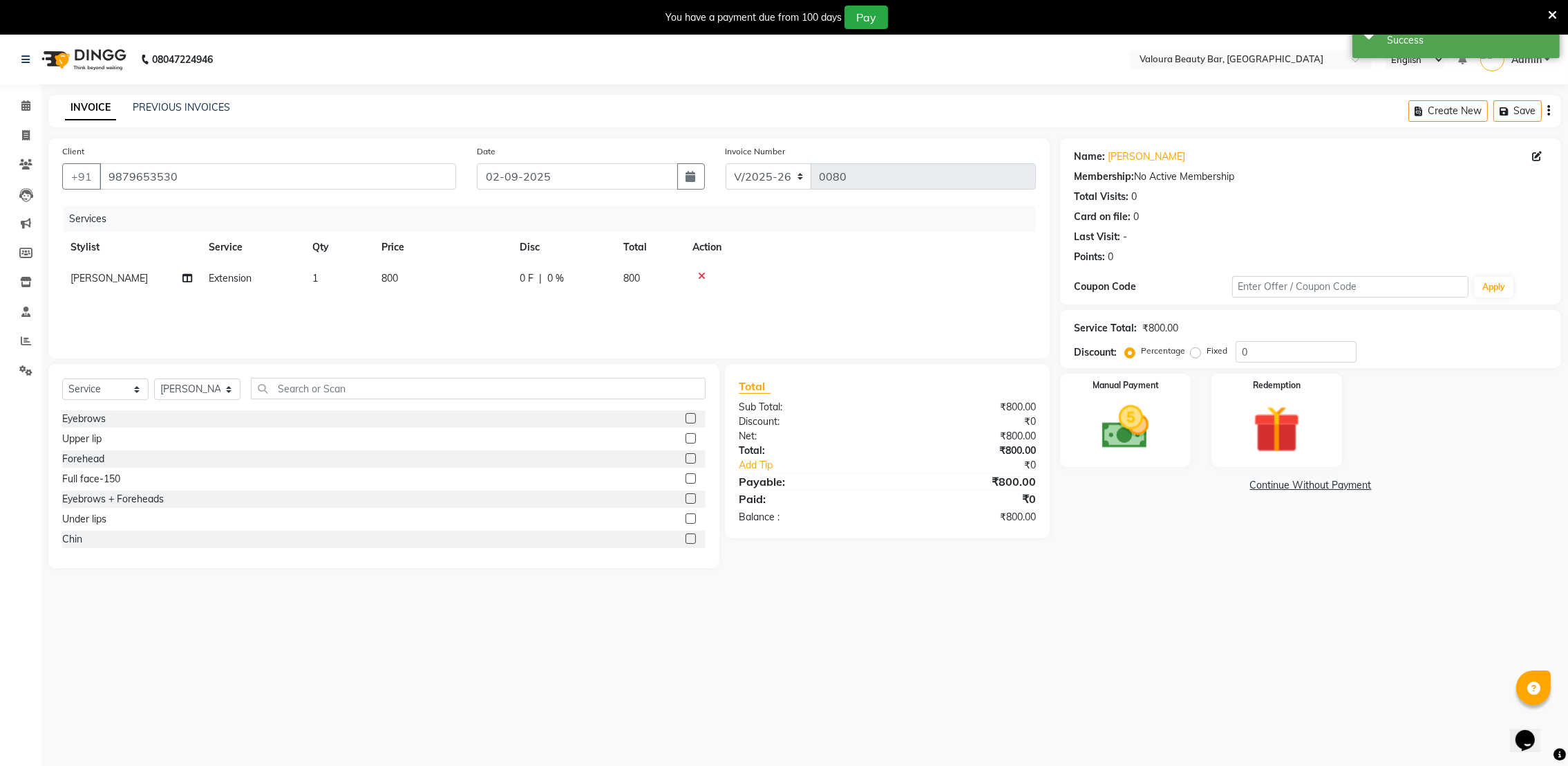
click at [530, 279] on span "0 F" at bounding box center [526, 278] width 14 height 14
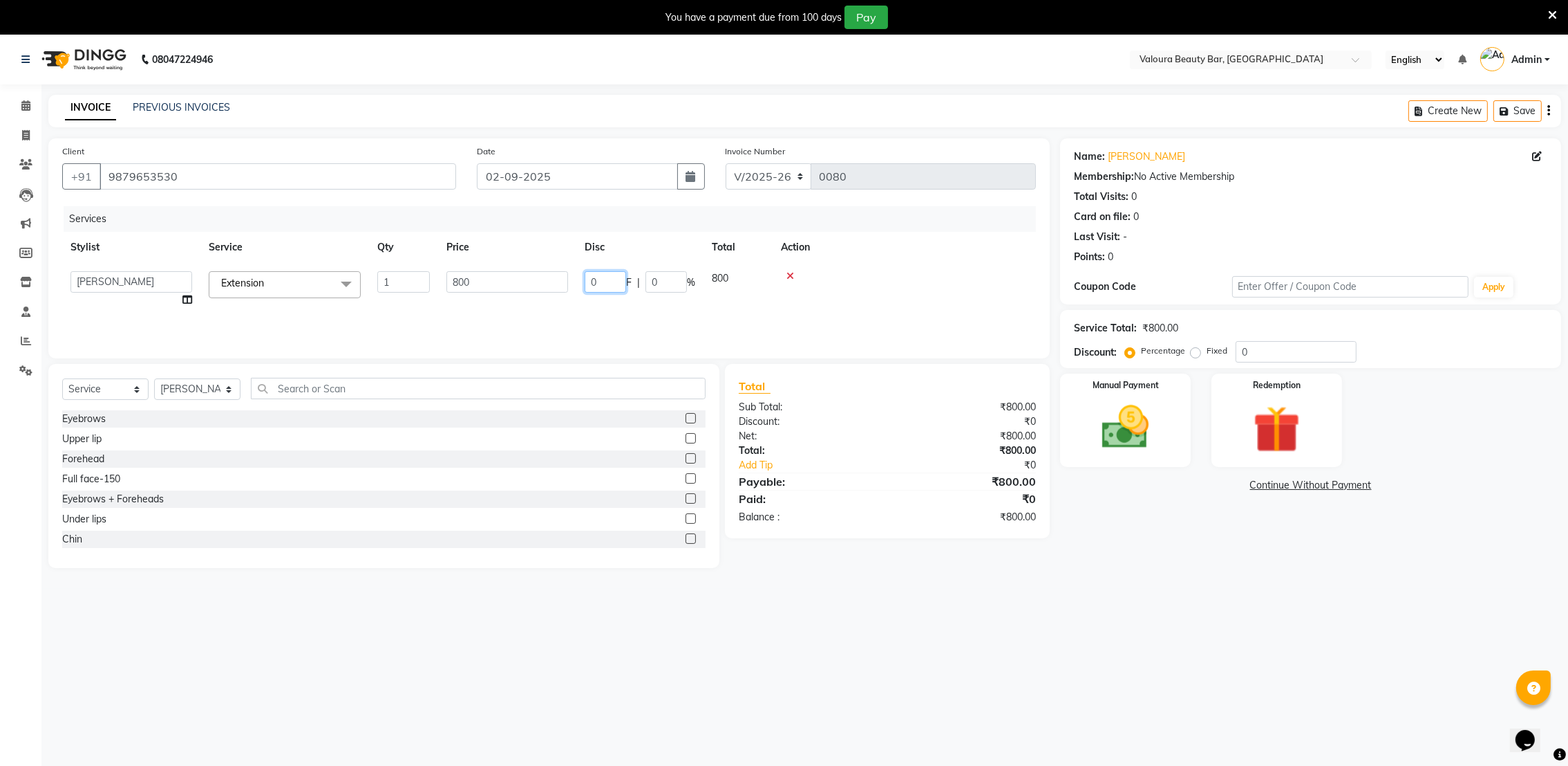
click at [618, 282] on input "0" at bounding box center [606, 282] width 42 height 22
type input "300"
click at [653, 609] on div "08047224946 Select Location × Valoura Beauty Bar, [GEOGRAPHIC_DATA] English ENG…" at bounding box center [784, 418] width 1568 height 766
click at [1120, 449] on img at bounding box center [1126, 427] width 80 height 57
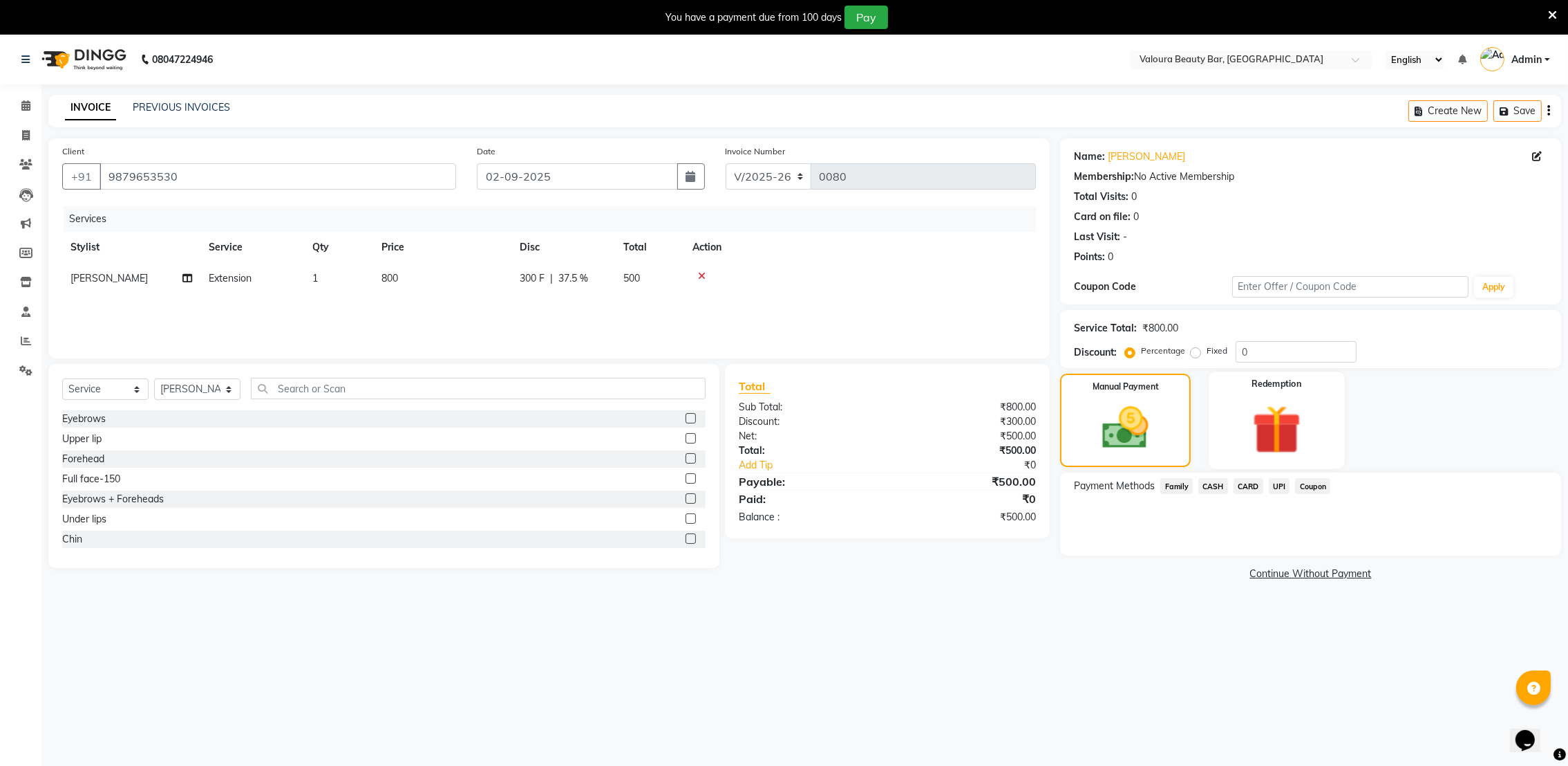
click at [1262, 434] on img at bounding box center [1276, 429] width 80 height 61
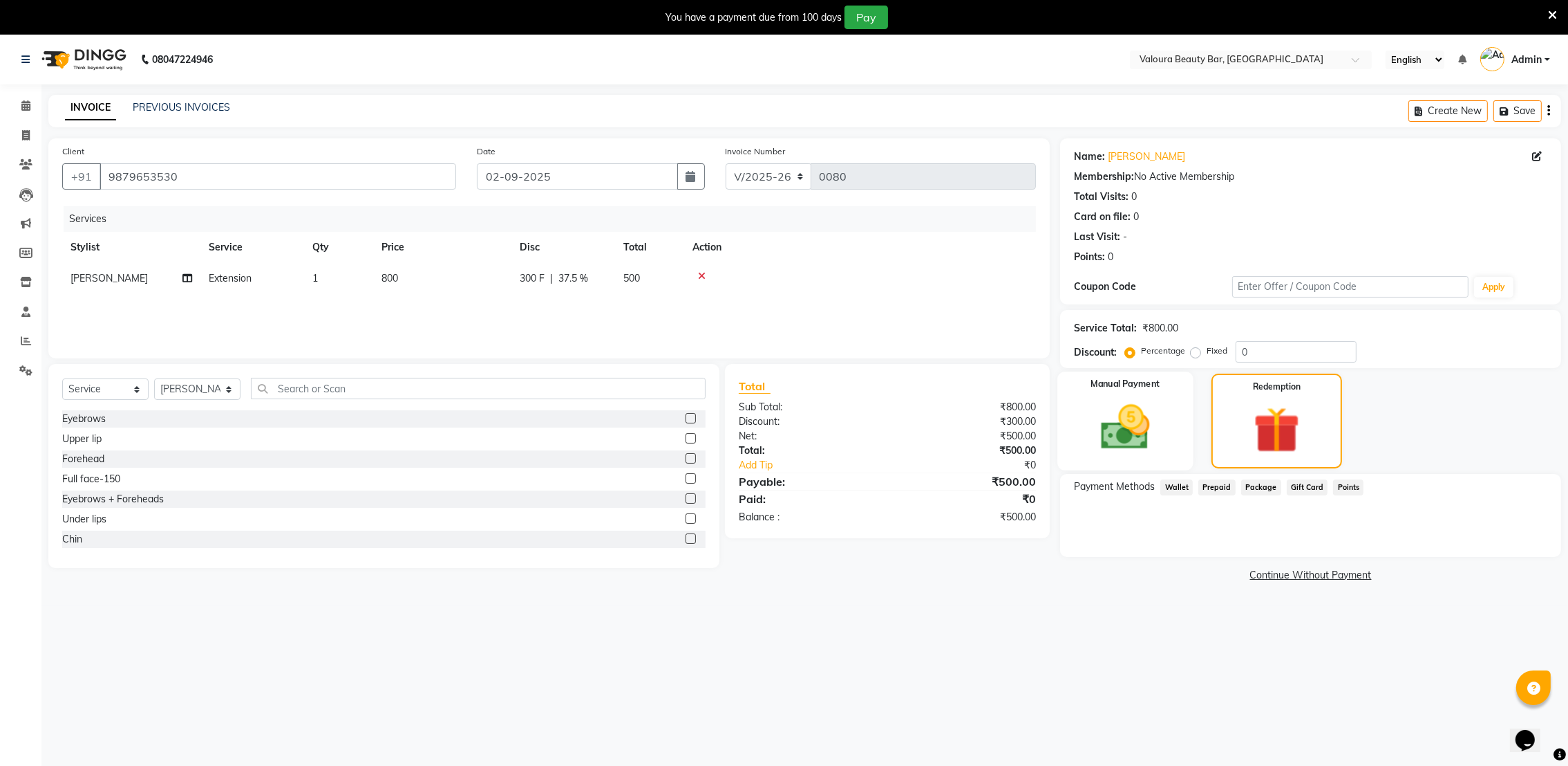
click at [1150, 439] on img at bounding box center [1126, 427] width 80 height 57
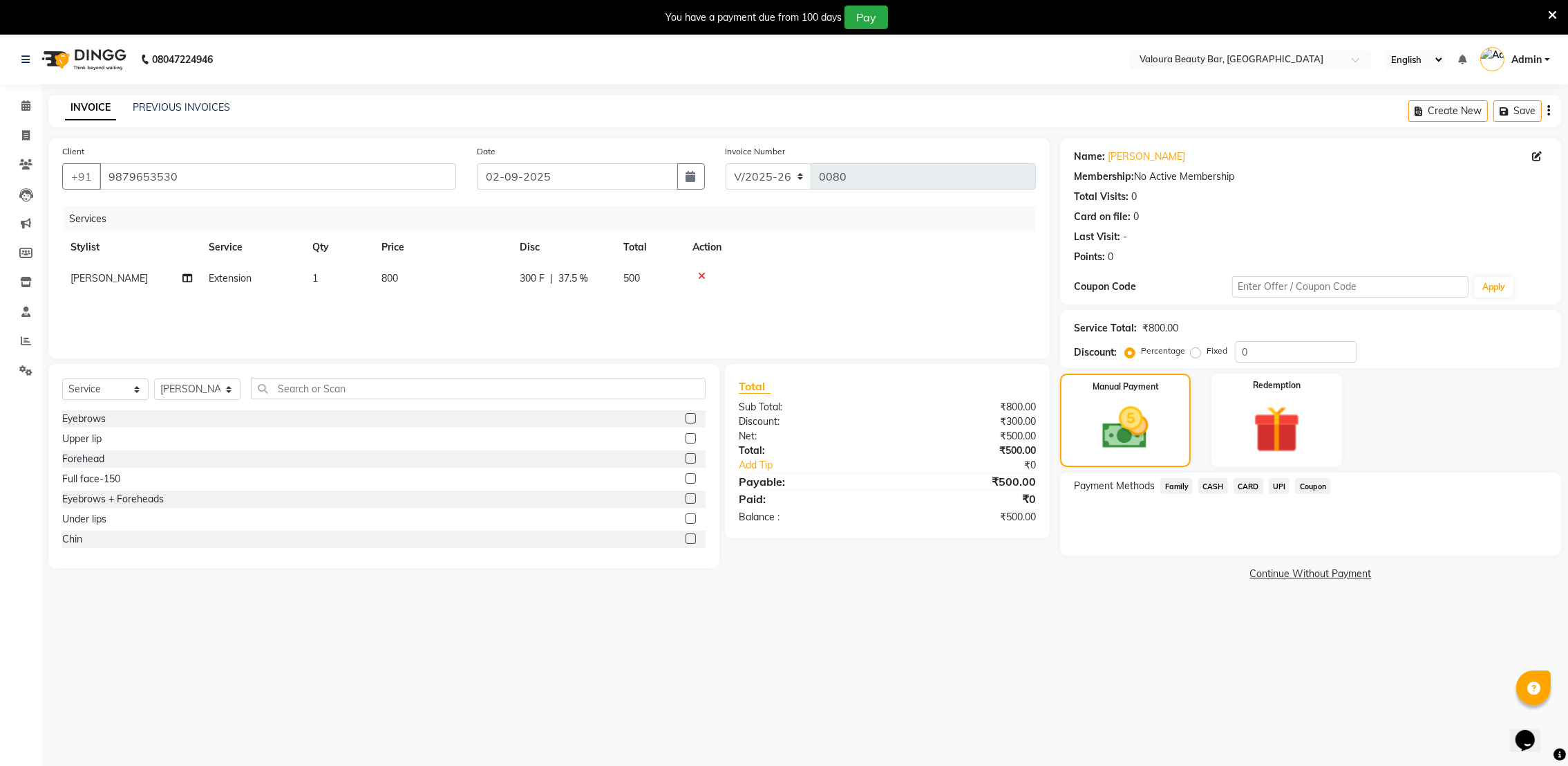
click at [1214, 486] on span "CASH" at bounding box center [1213, 485] width 29 height 16
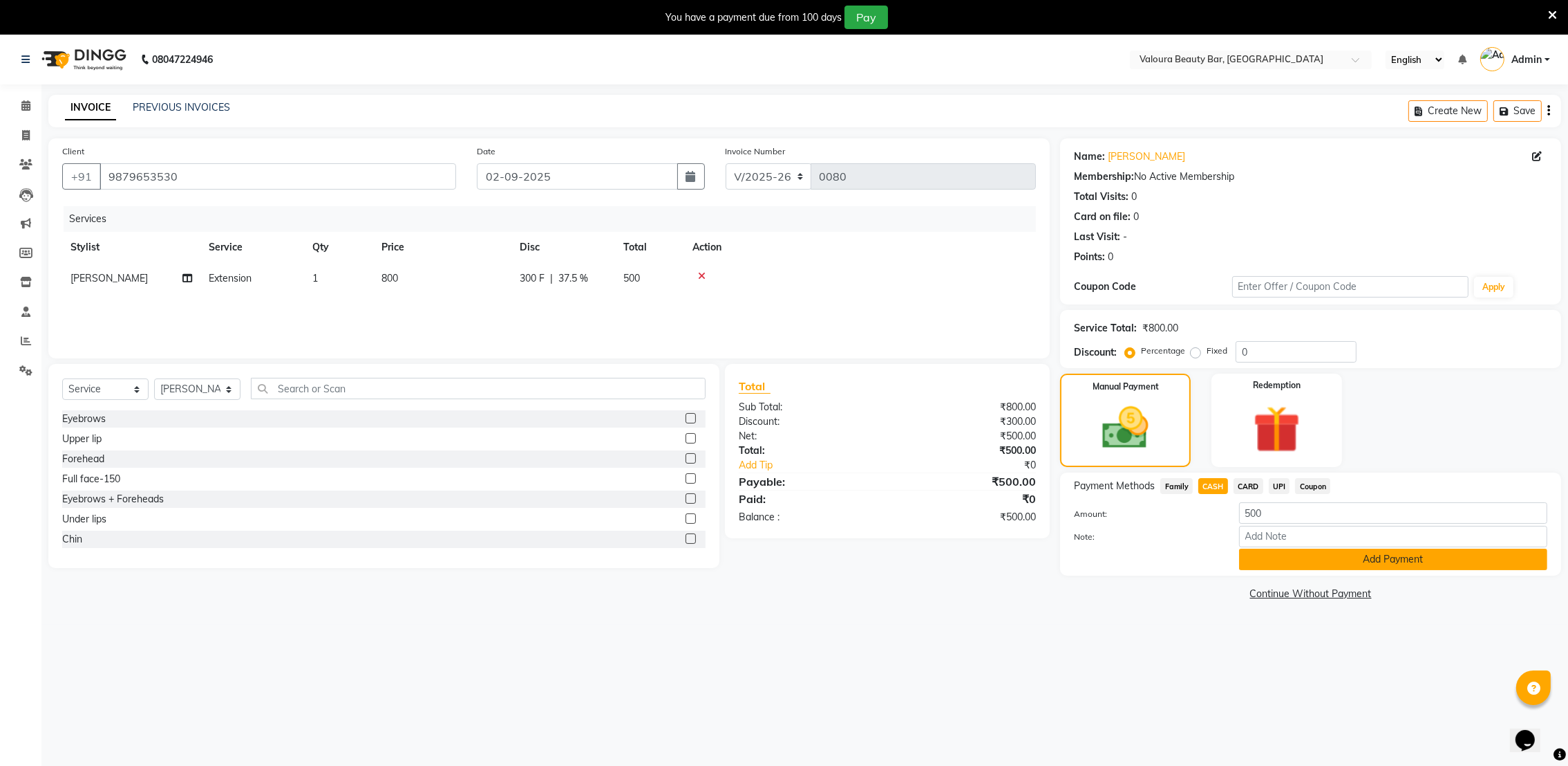
click at [1301, 560] on button "Add Payment" at bounding box center [1393, 559] width 308 height 22
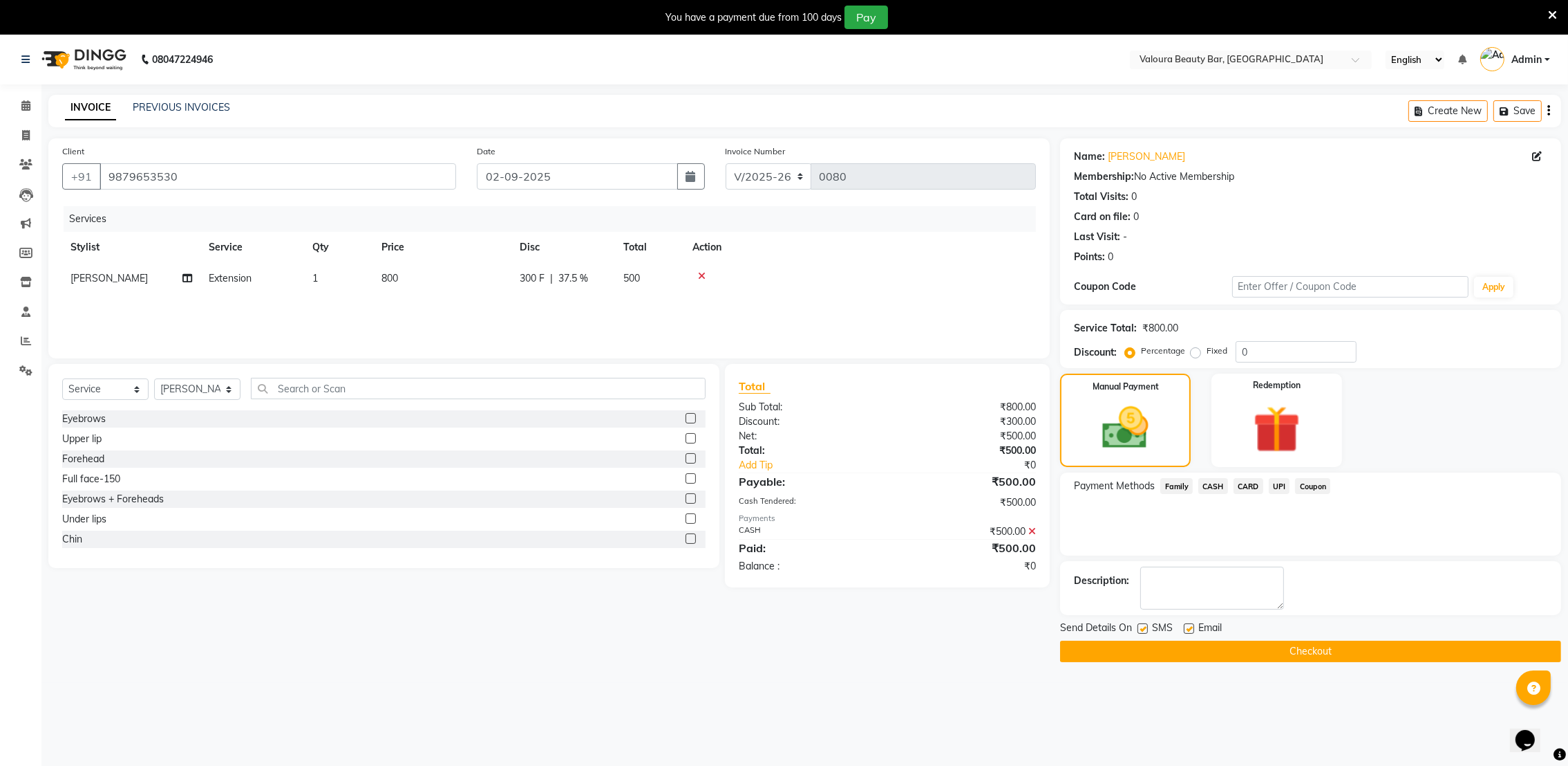
click at [1337, 652] on button "Checkout" at bounding box center [1311, 651] width 501 height 22
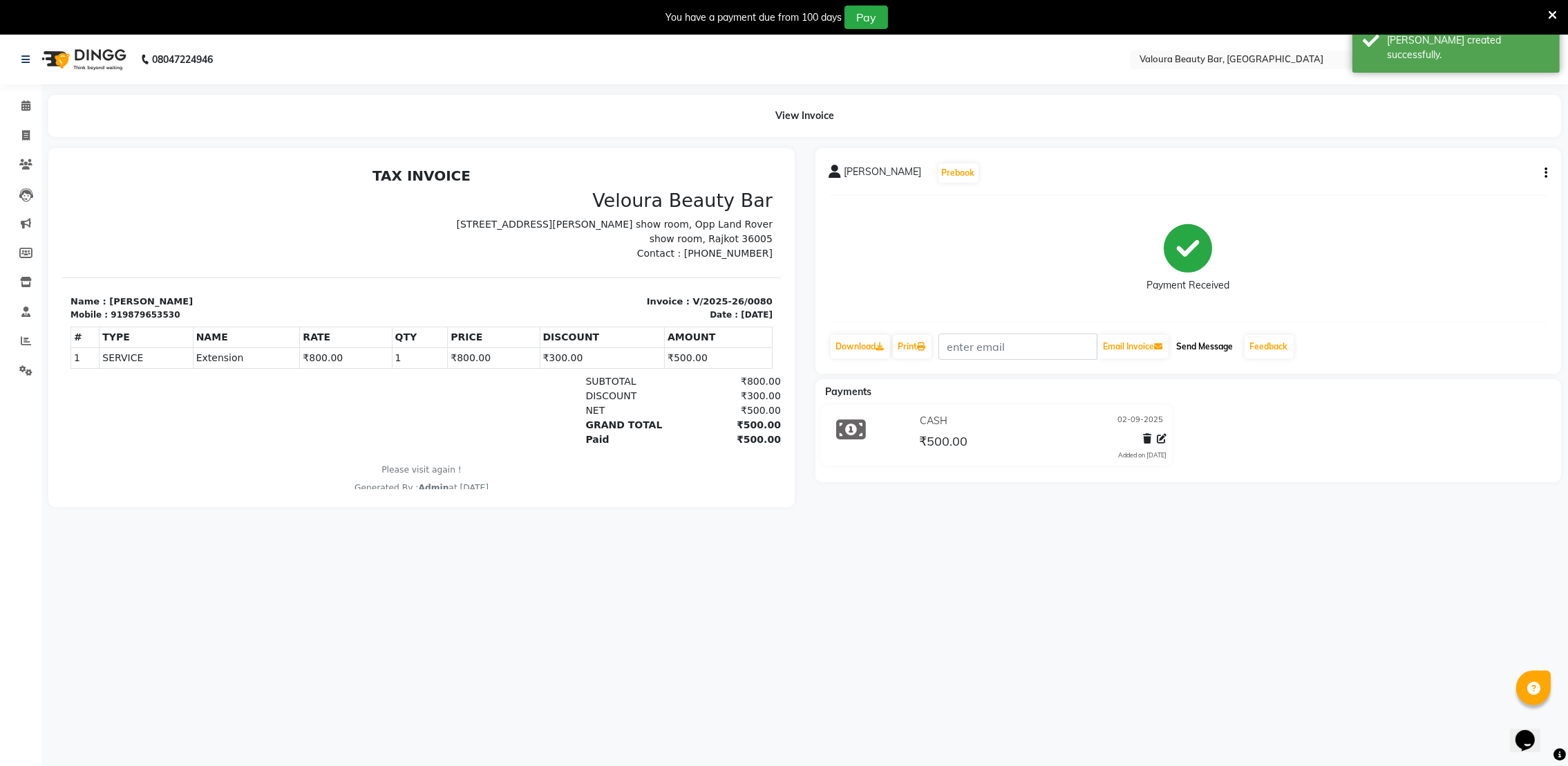
click at [1195, 349] on button "Send Message" at bounding box center [1205, 346] width 68 height 24
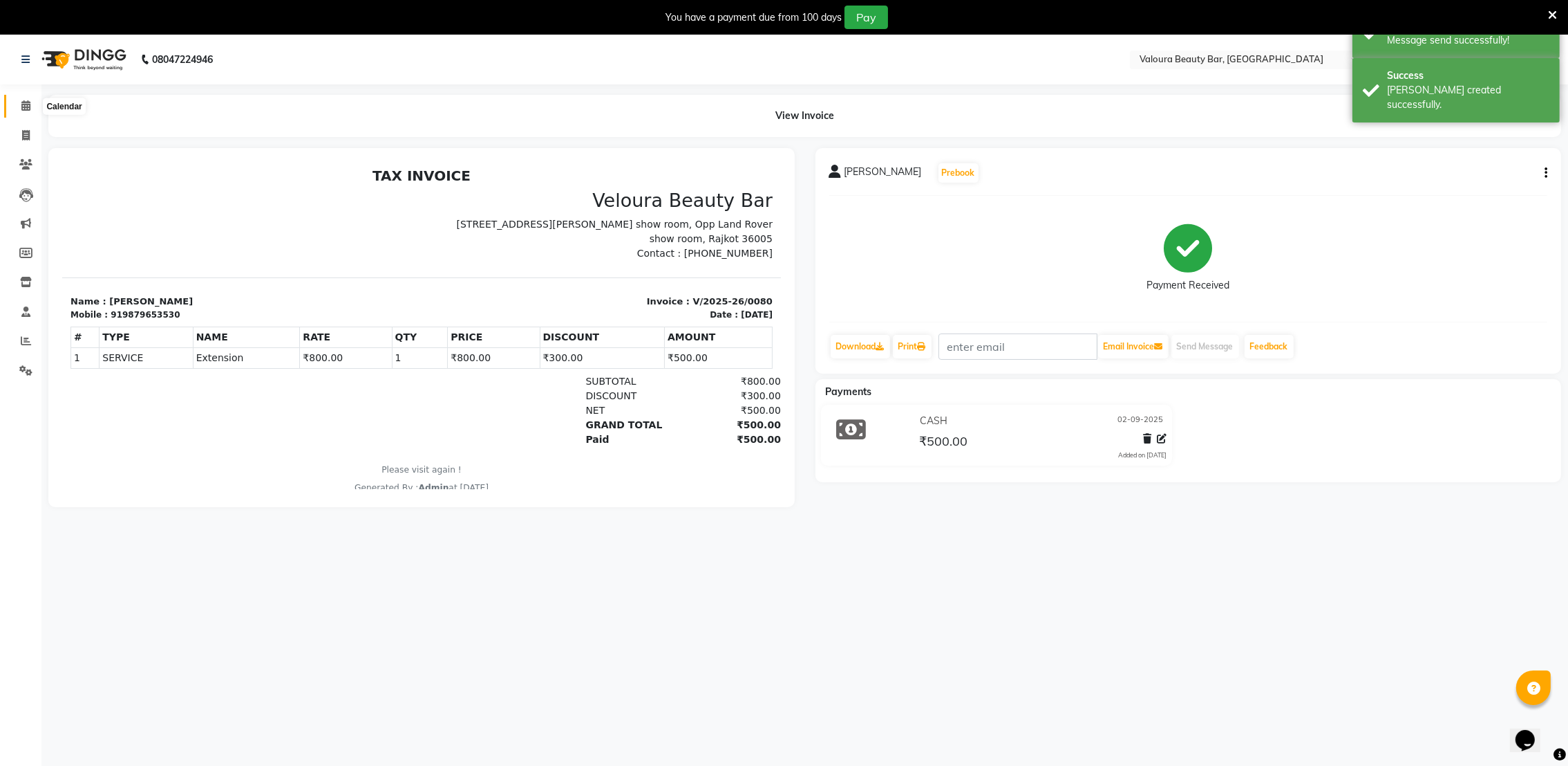
click at [25, 107] on icon at bounding box center [26, 105] width 9 height 10
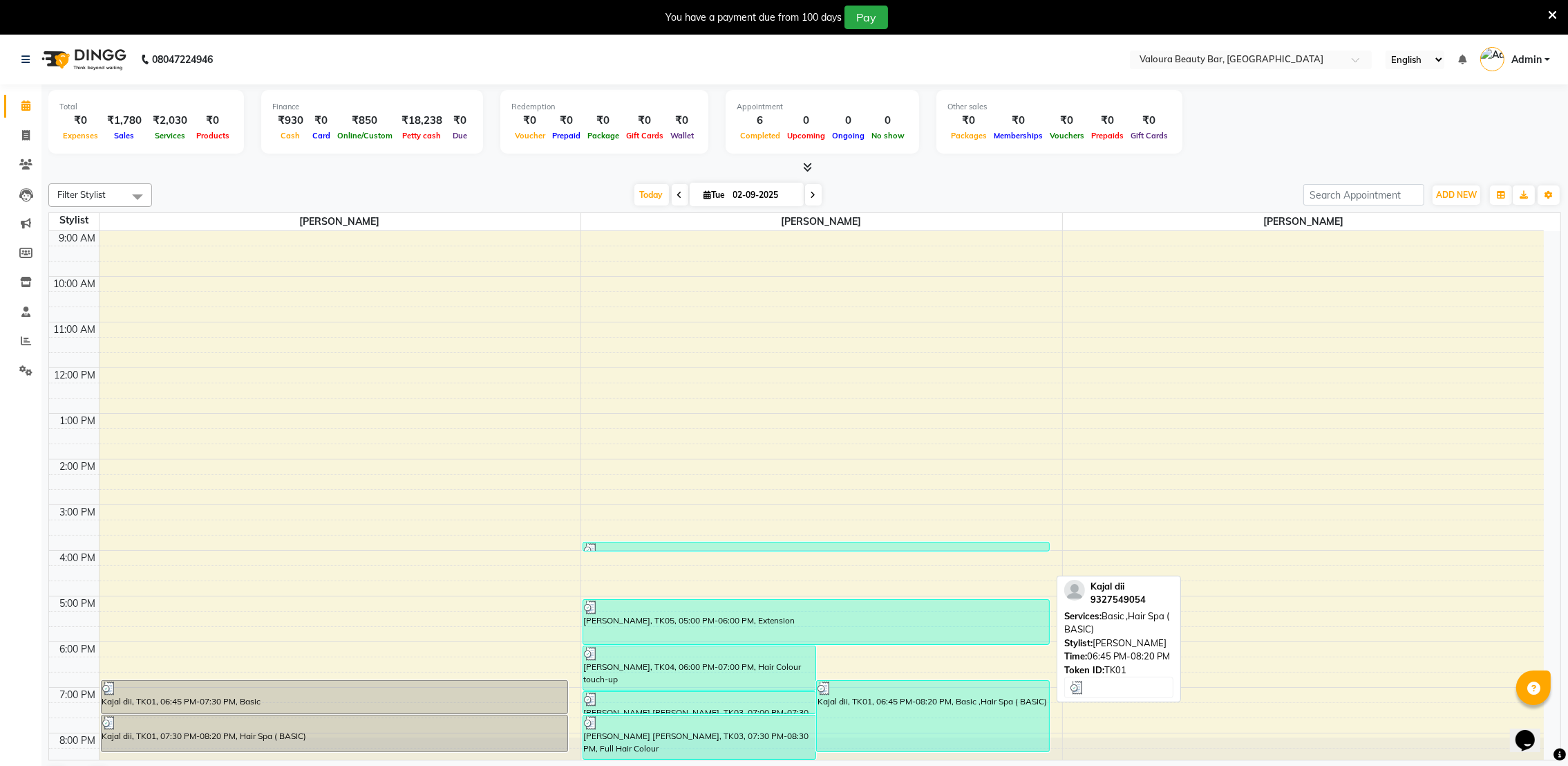
click at [976, 718] on div "Kajal dii, TK01, 06:45 PM-08:20 PM, Basic ,Hair Spa ( BASIC)" at bounding box center [933, 716] width 233 height 71
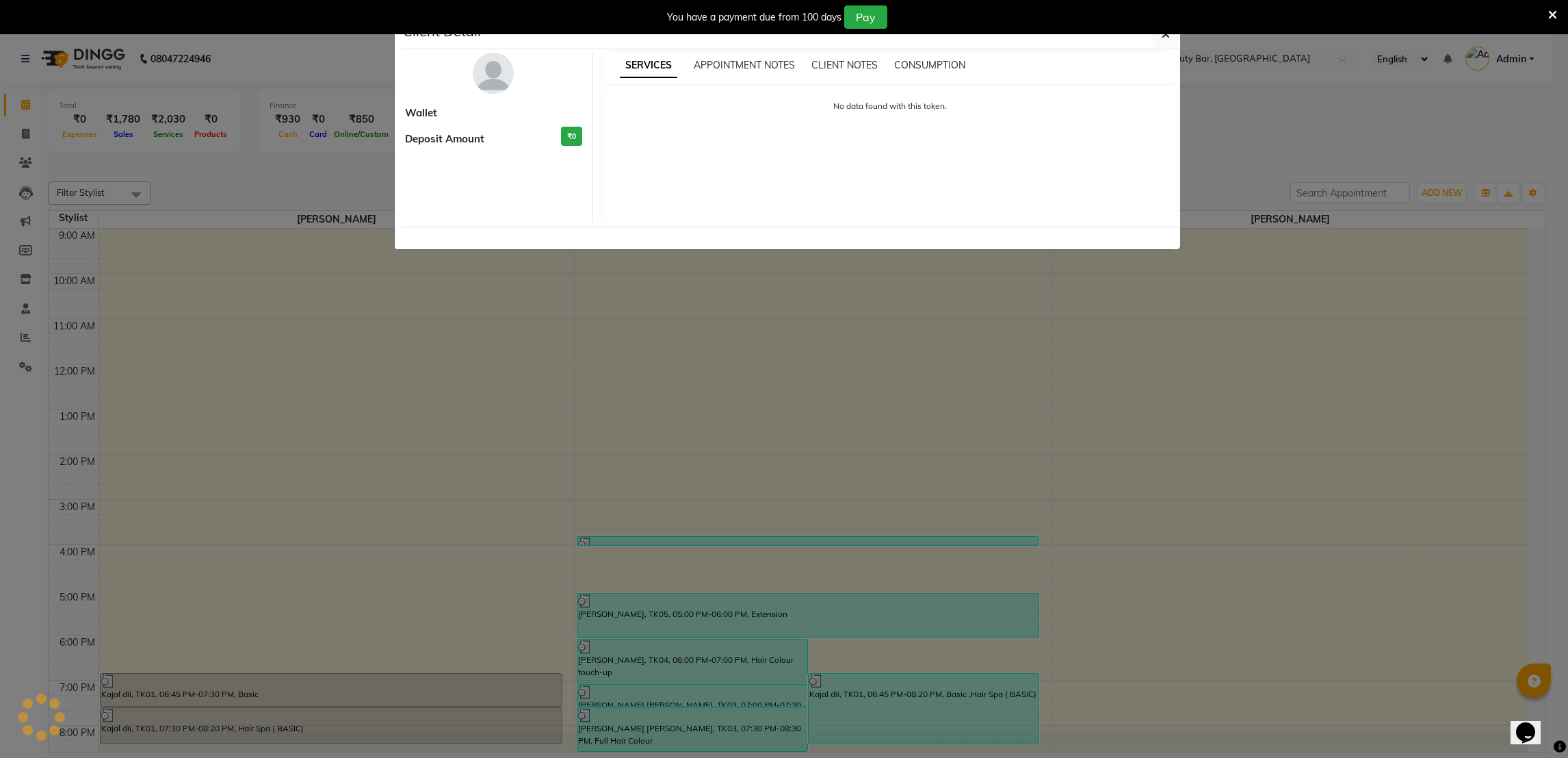
select select "3"
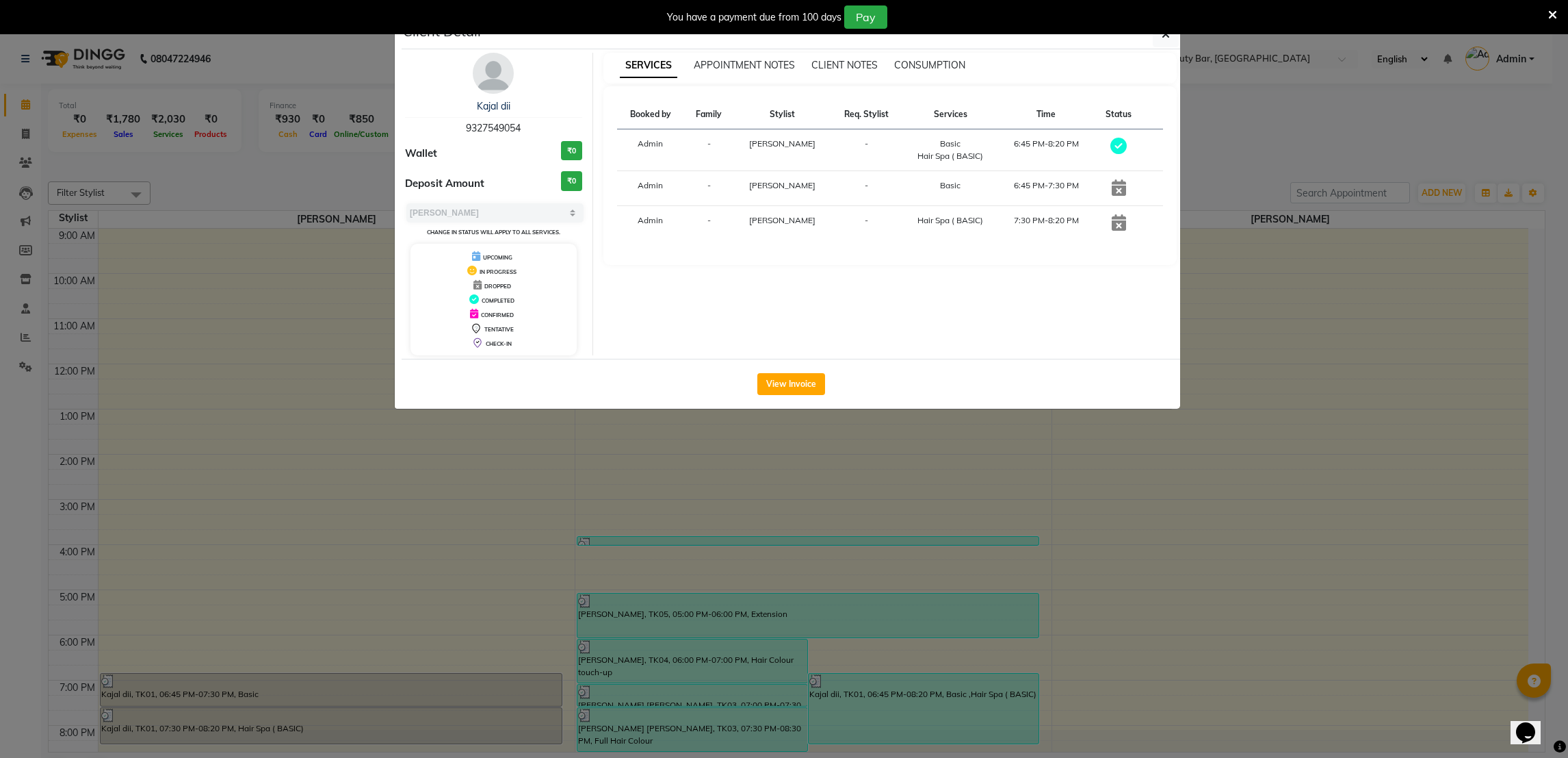
click at [1113, 467] on ngb-modal-window "Client Detail Kajal dii 9327549054 Wallet ₹0 Deposit Amount ₹0 Select MARK DONE…" at bounding box center [784, 379] width 1568 height 758
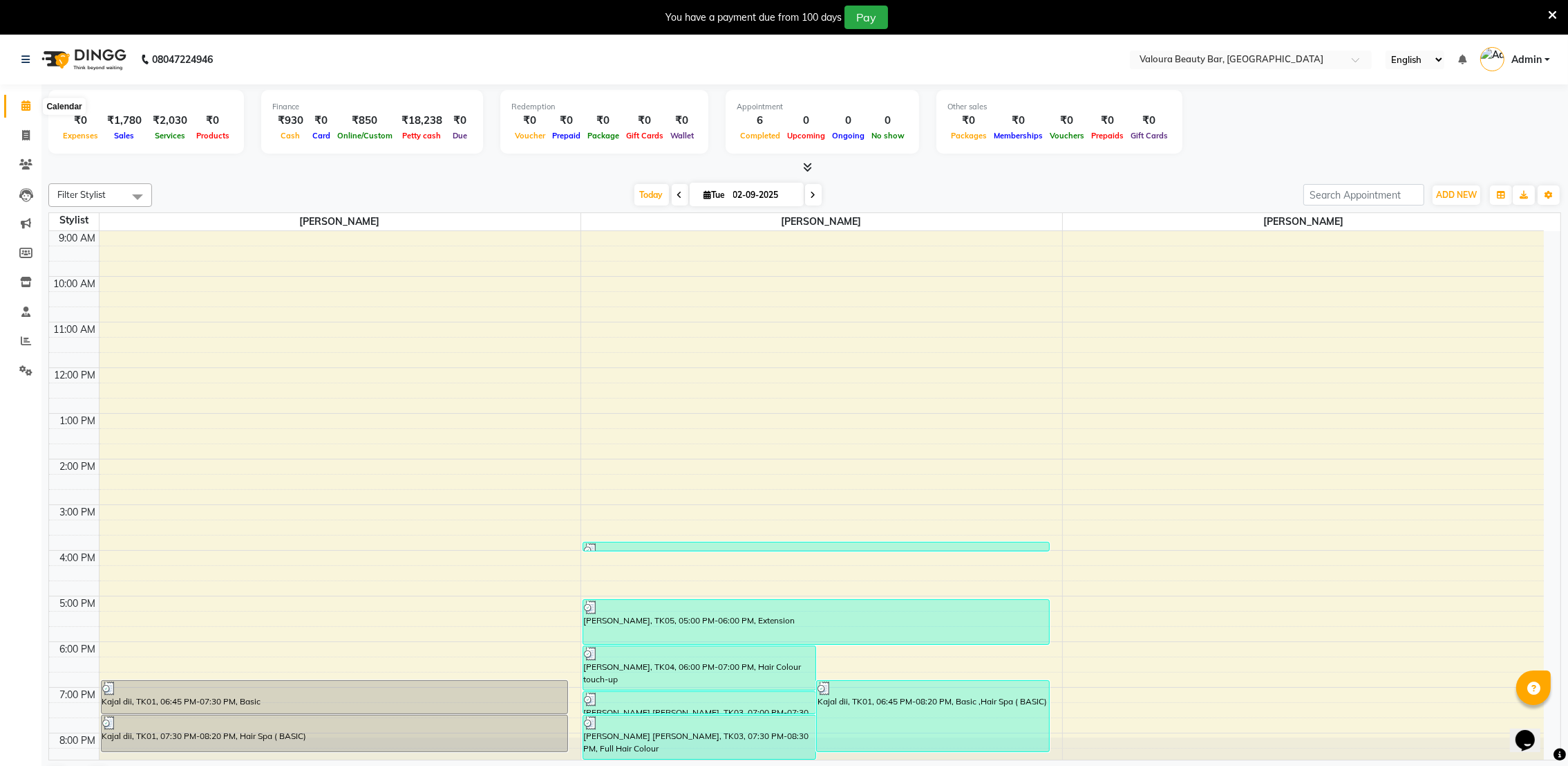
click at [22, 107] on icon at bounding box center [26, 105] width 9 height 10
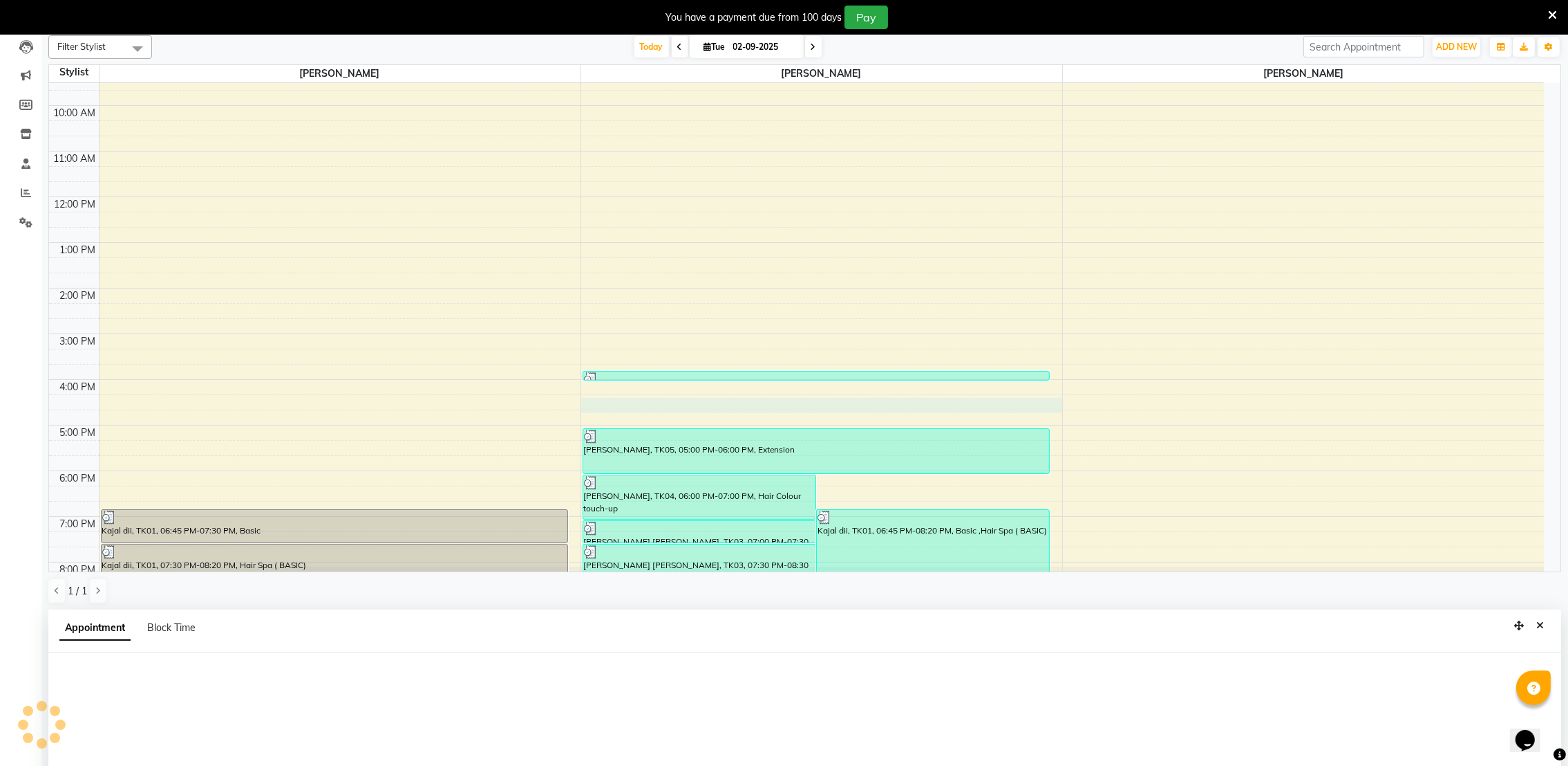
scroll to position [305, 0]
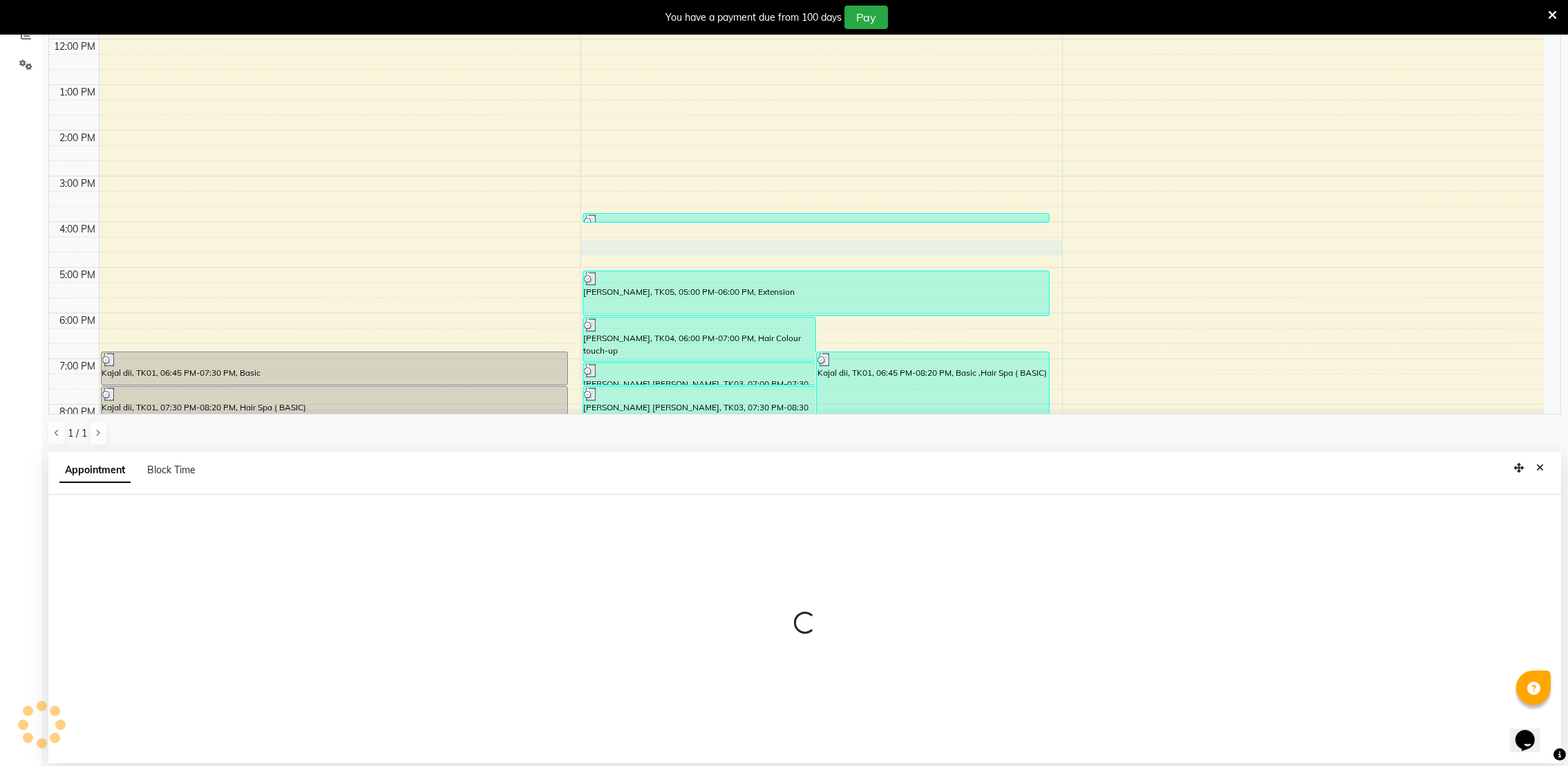
select select "72269"
select select "975"
select select "tentative"
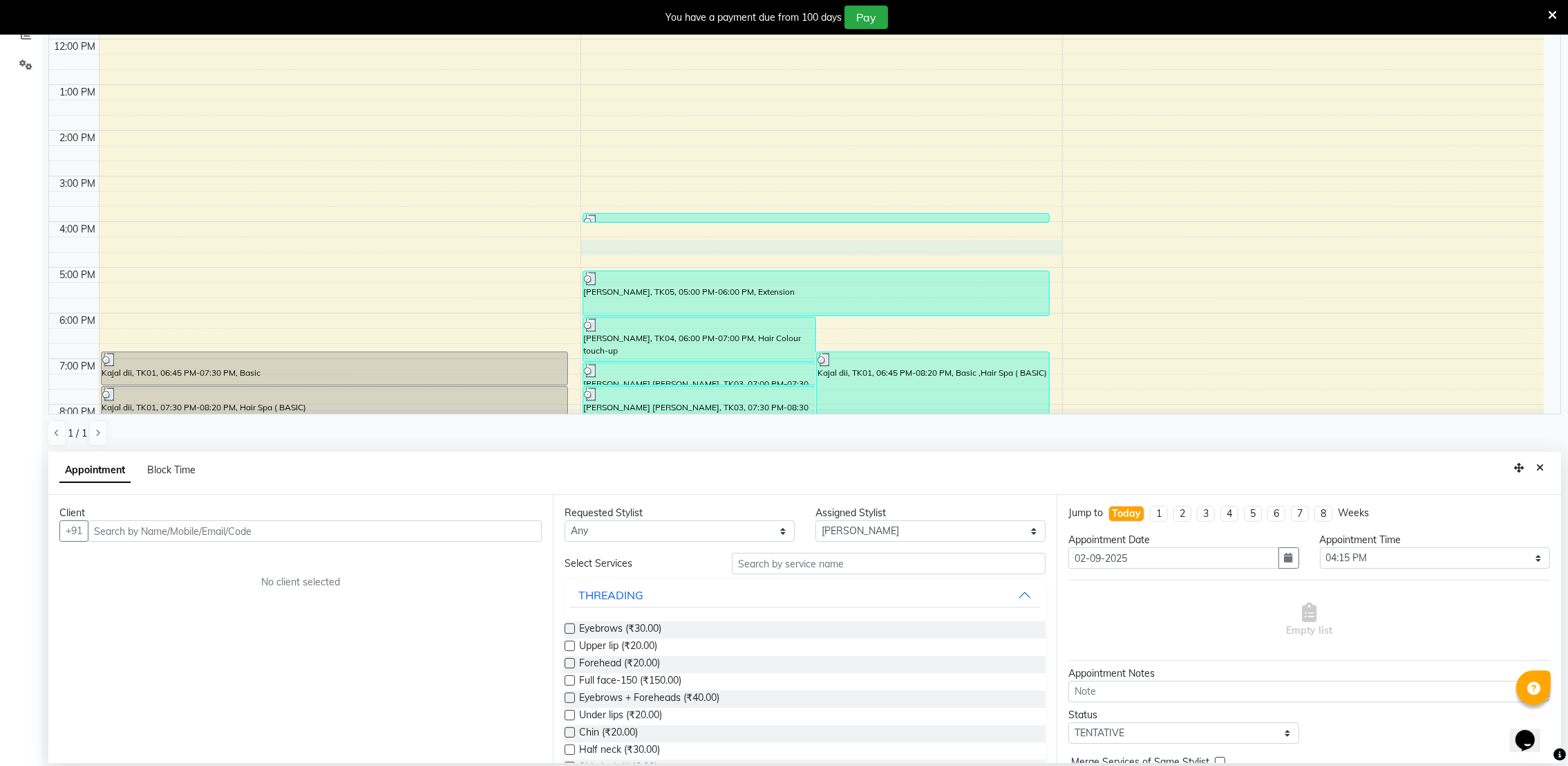
click at [267, 535] on input "text" at bounding box center [315, 531] width 454 height 22
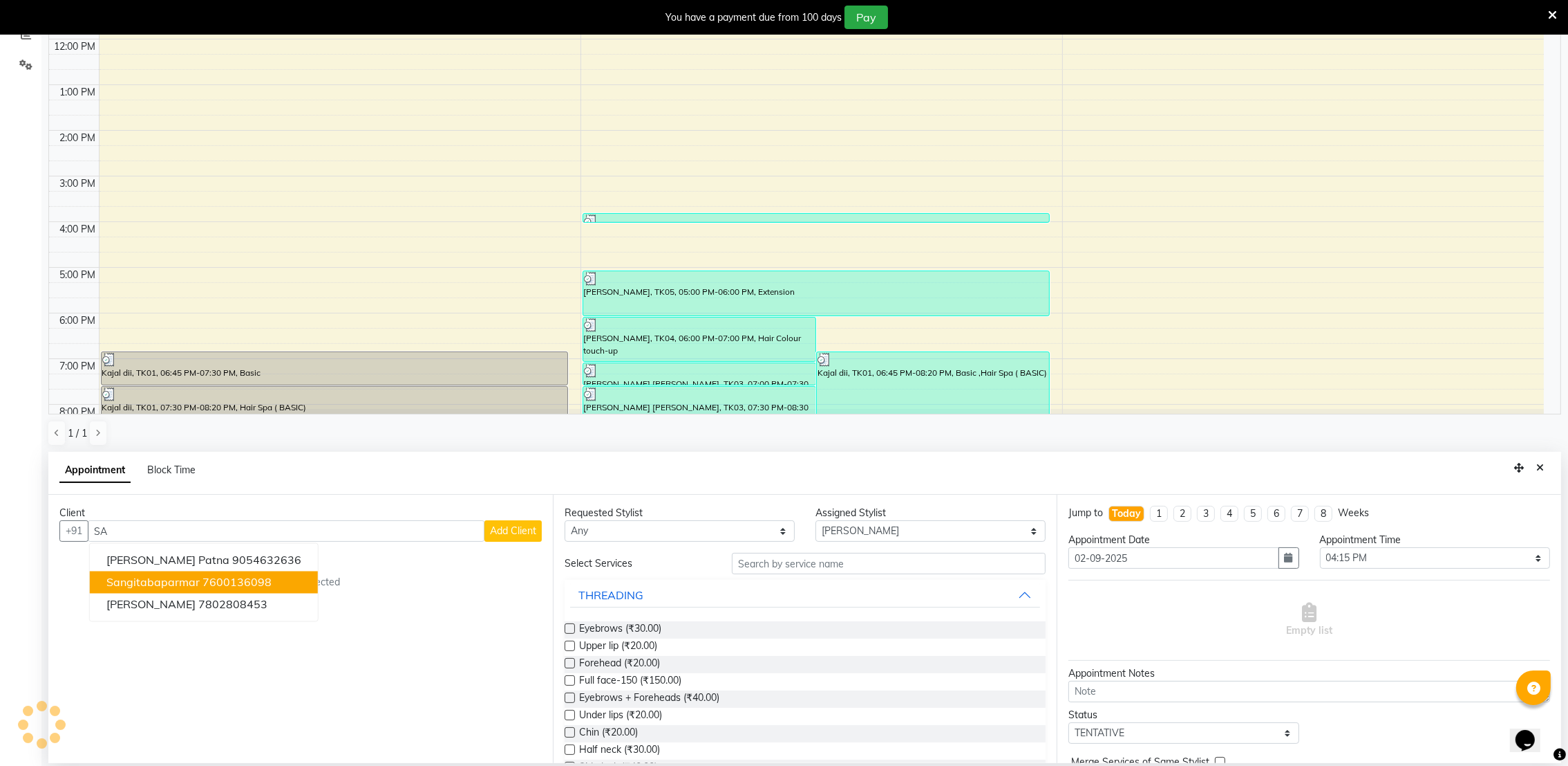
type input "S"
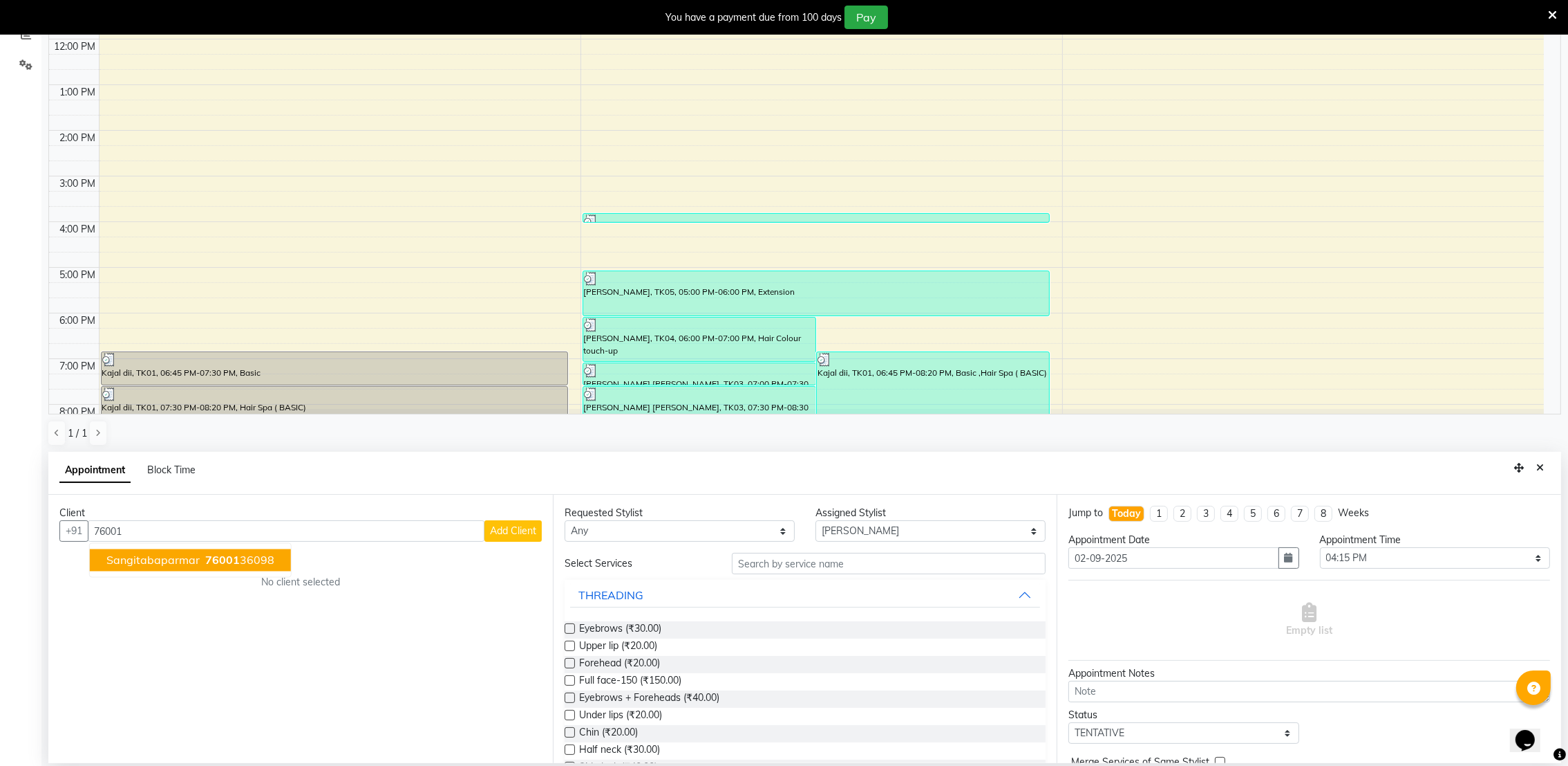
click at [240, 553] on ngb-highlight "76001 36098" at bounding box center [238, 560] width 72 height 14
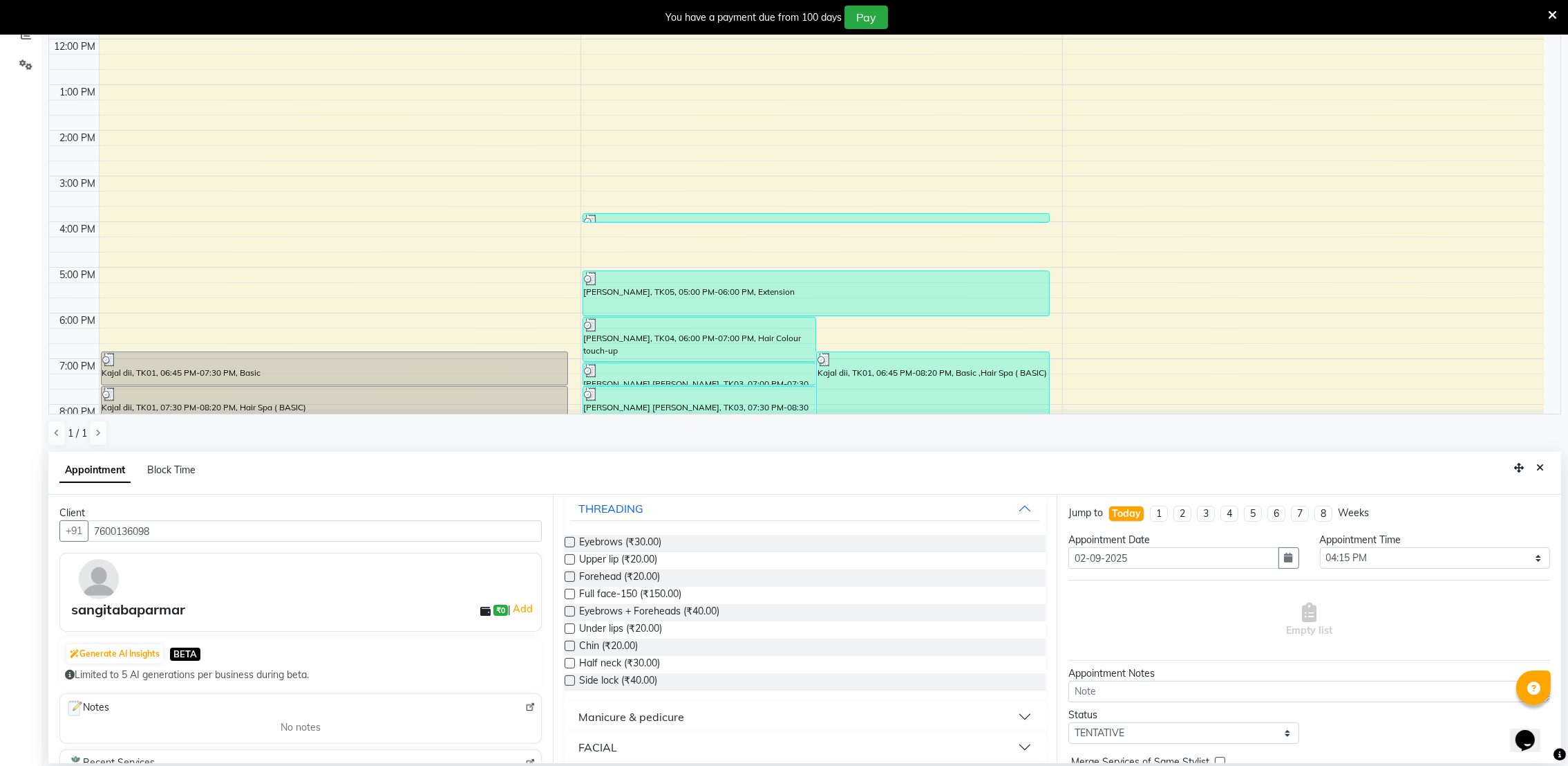
scroll to position [86, 0]
type input "7600136098"
click at [611, 557] on span "Upper lip (₹20.00)" at bounding box center [618, 561] width 78 height 17
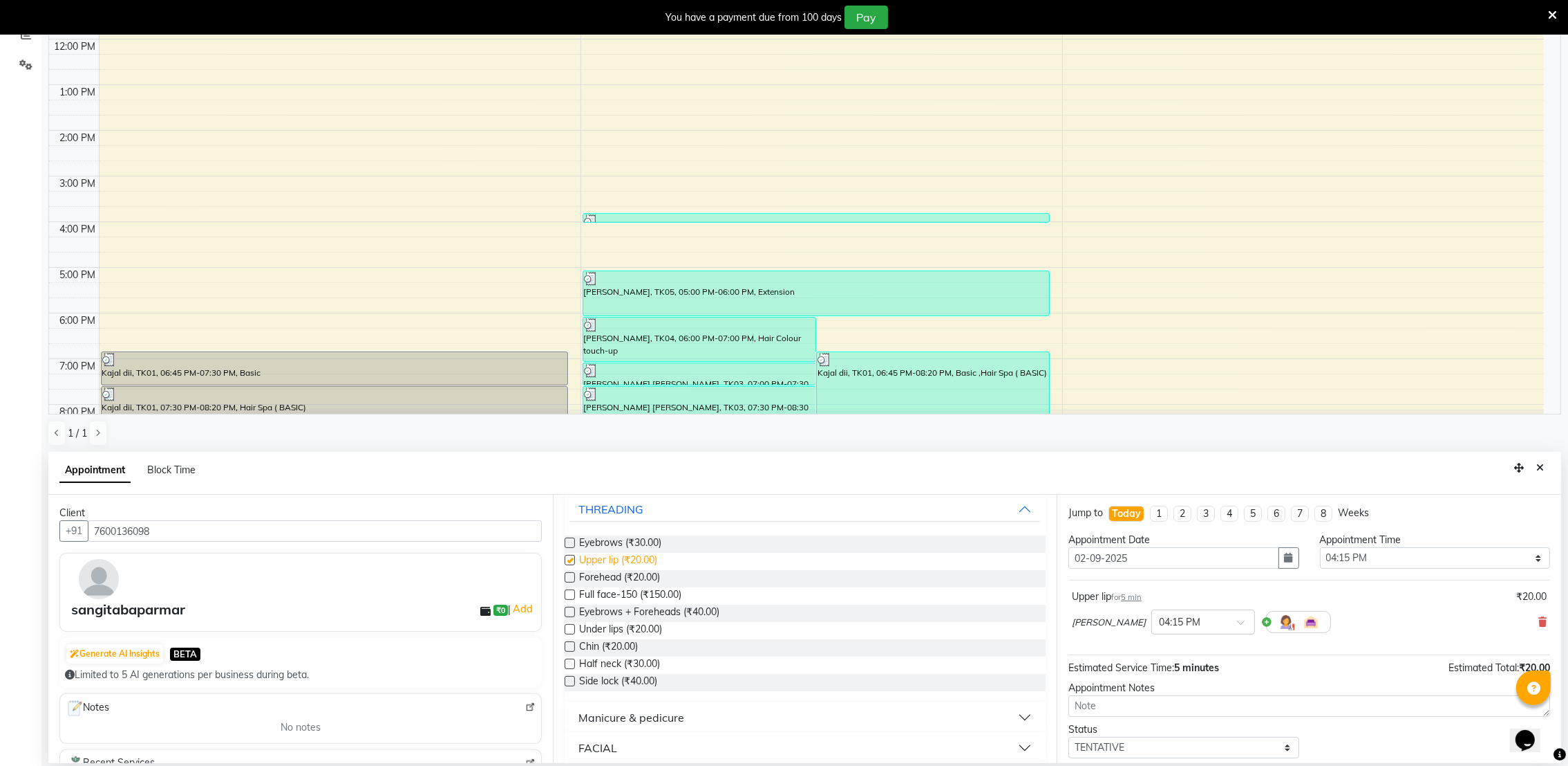
checkbox input "false"
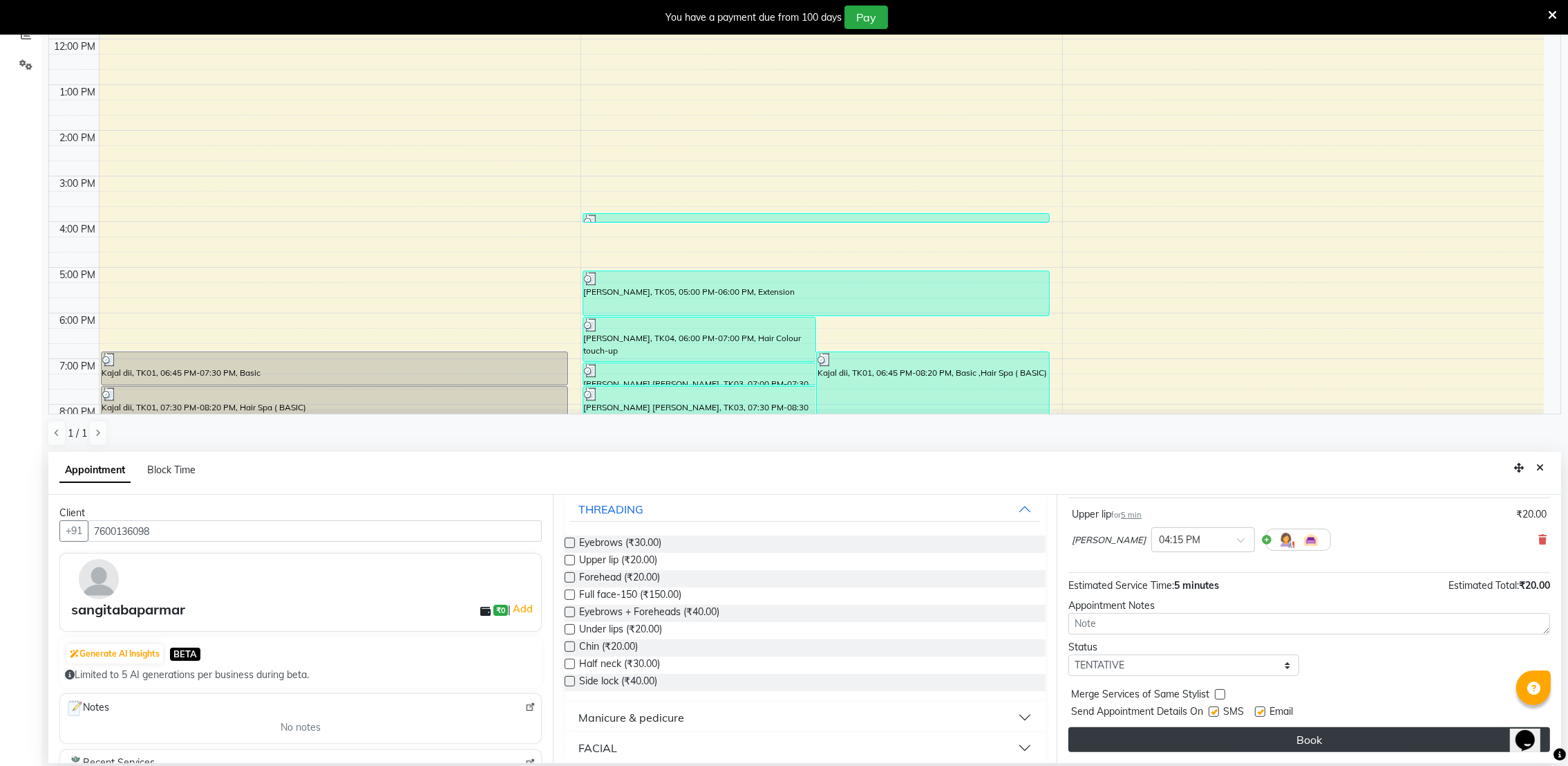
click at [1185, 740] on button "Book" at bounding box center [1310, 740] width 482 height 25
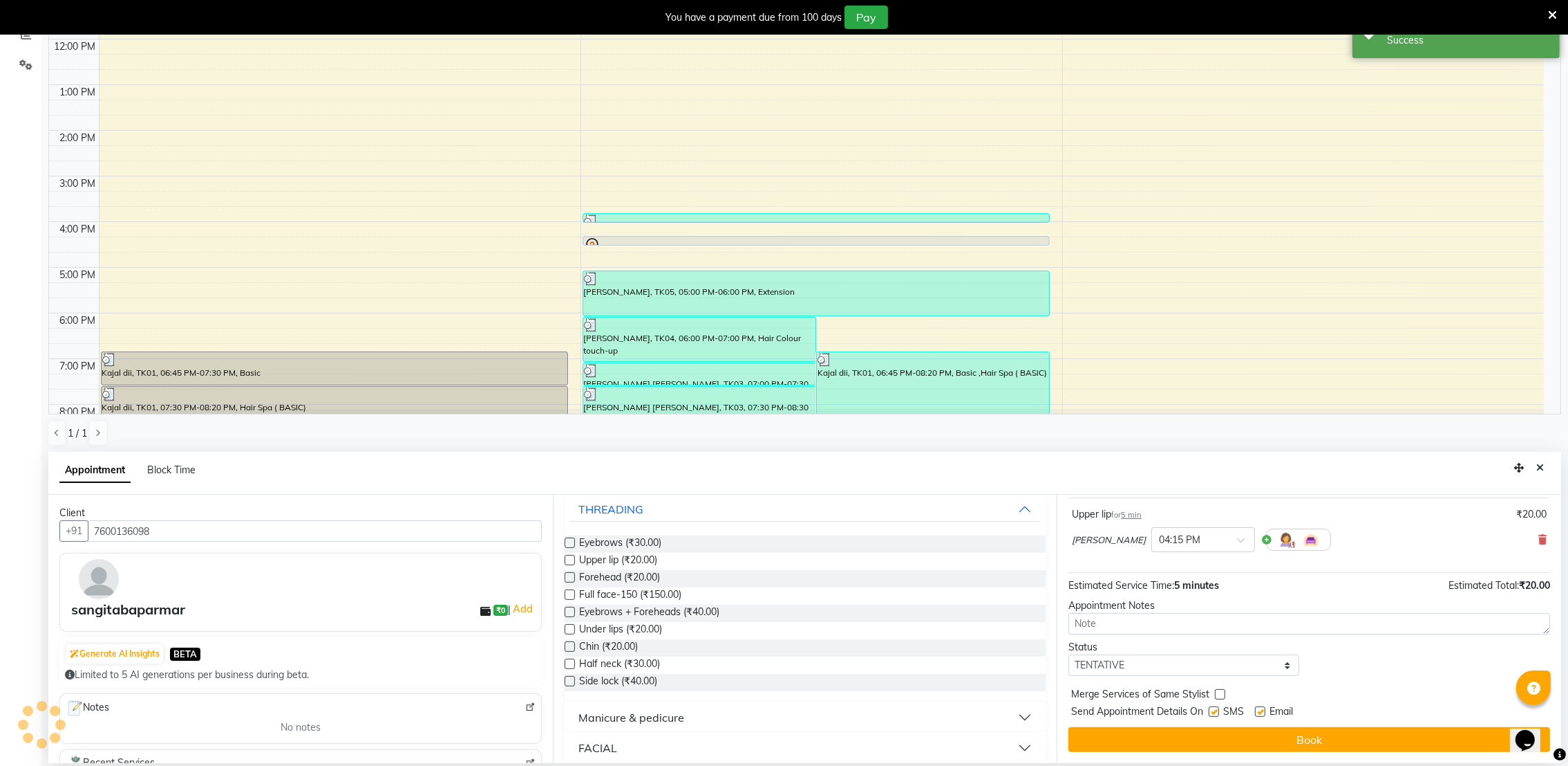
scroll to position [0, 0]
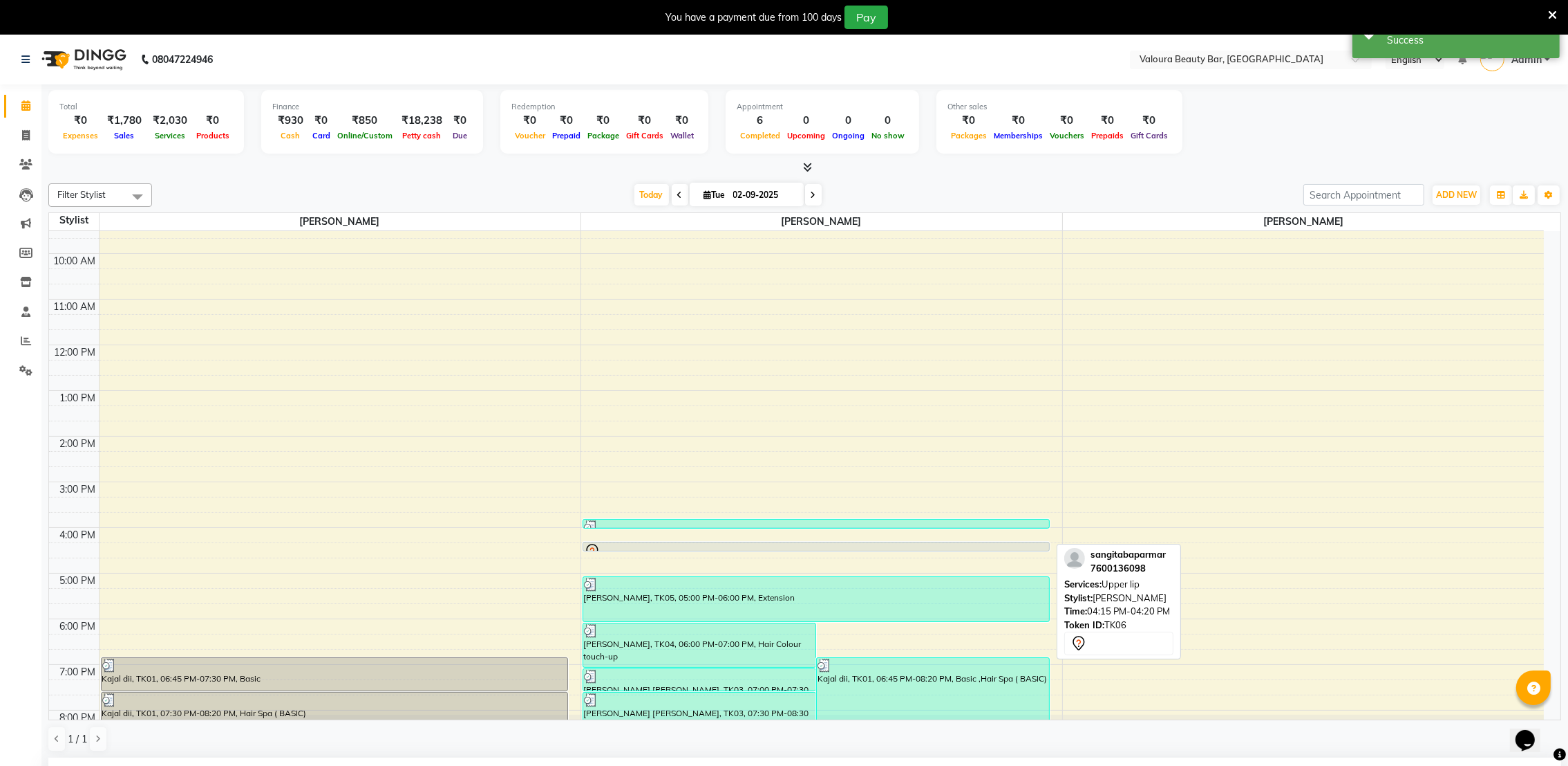
click at [712, 548] on div at bounding box center [817, 550] width 467 height 6
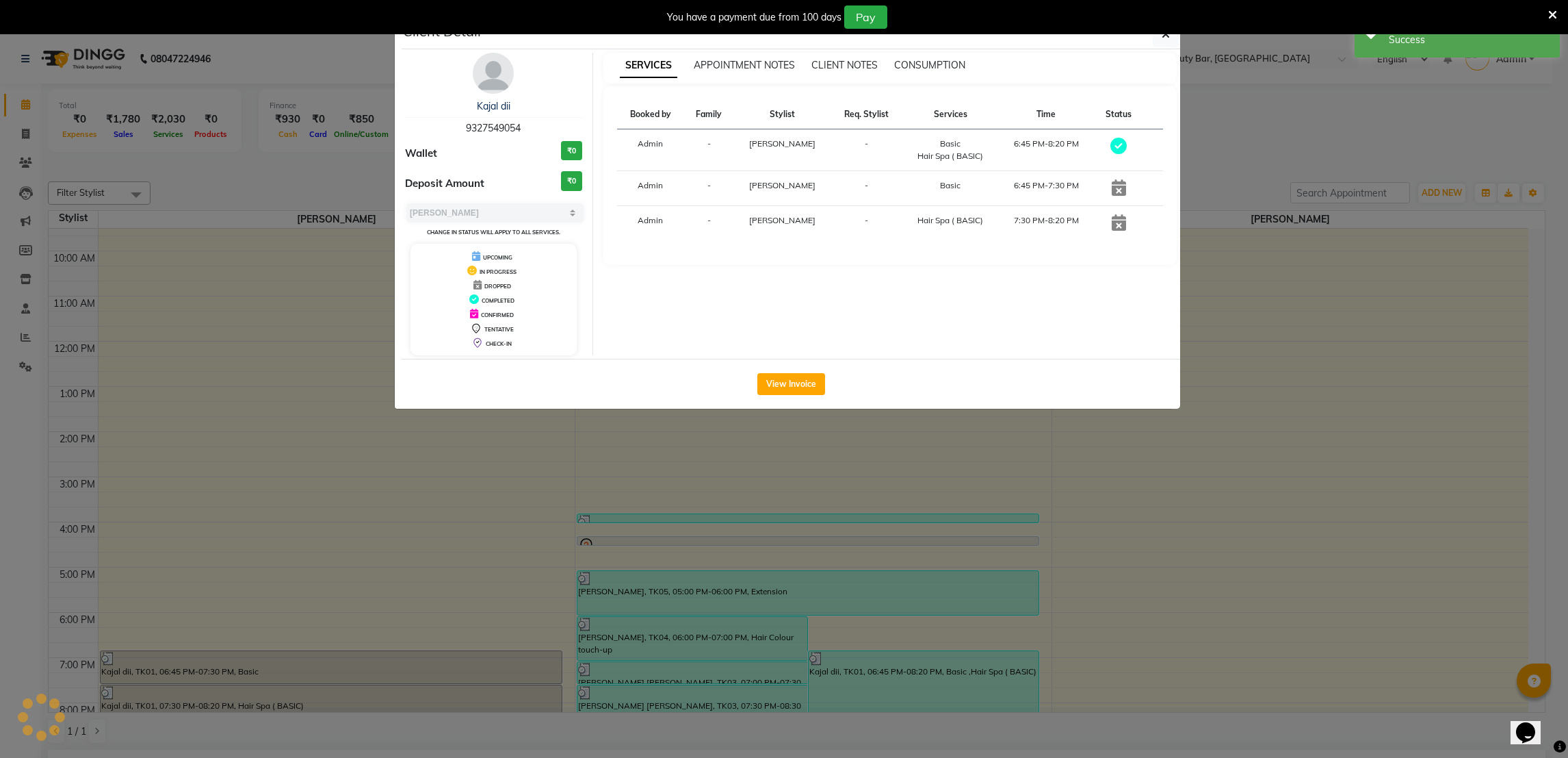
select select "7"
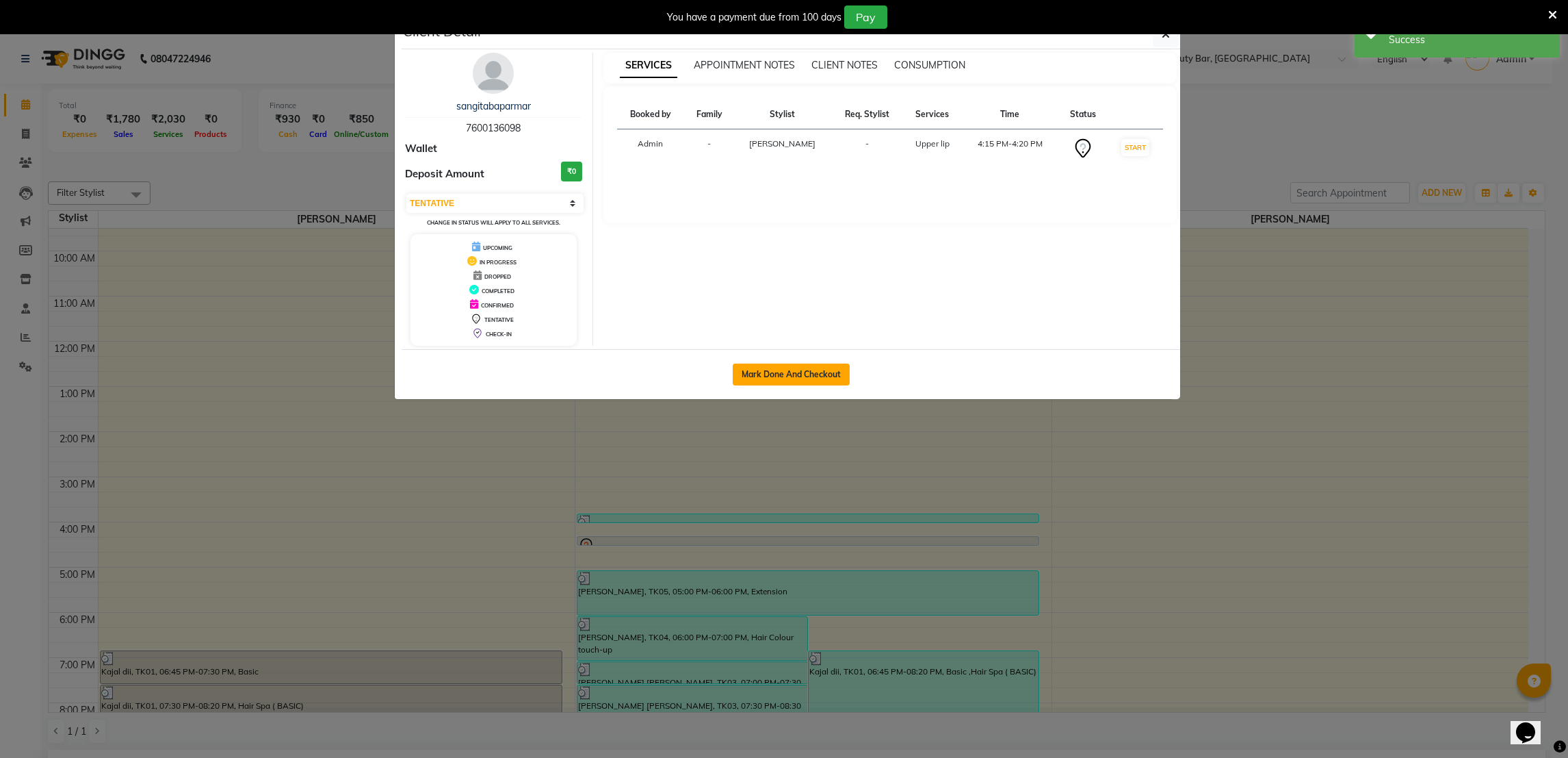
click at [808, 366] on button "Mark Done And Checkout" at bounding box center [791, 373] width 117 height 22
select select "service"
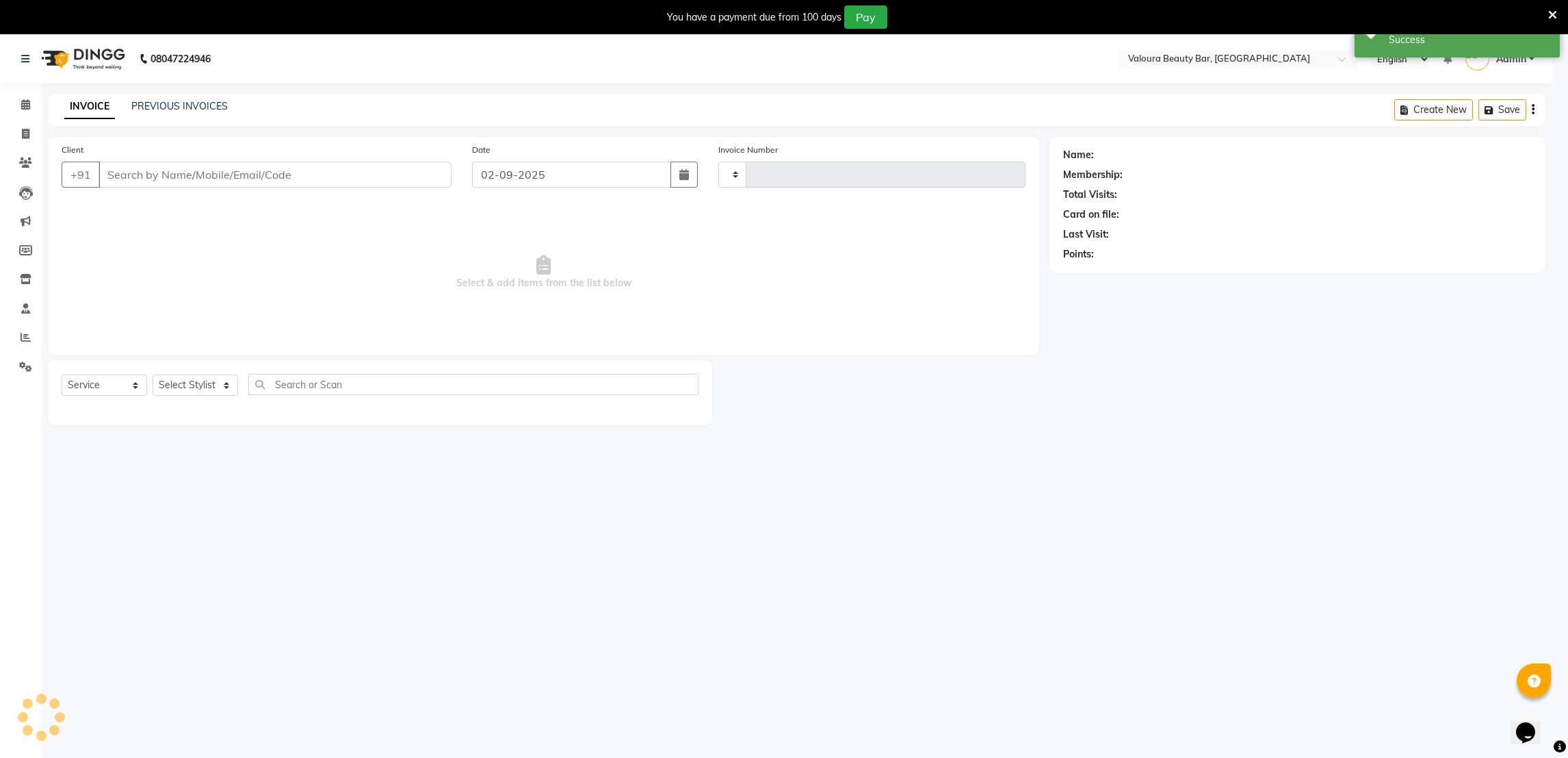
type input "0081"
select select "7995"
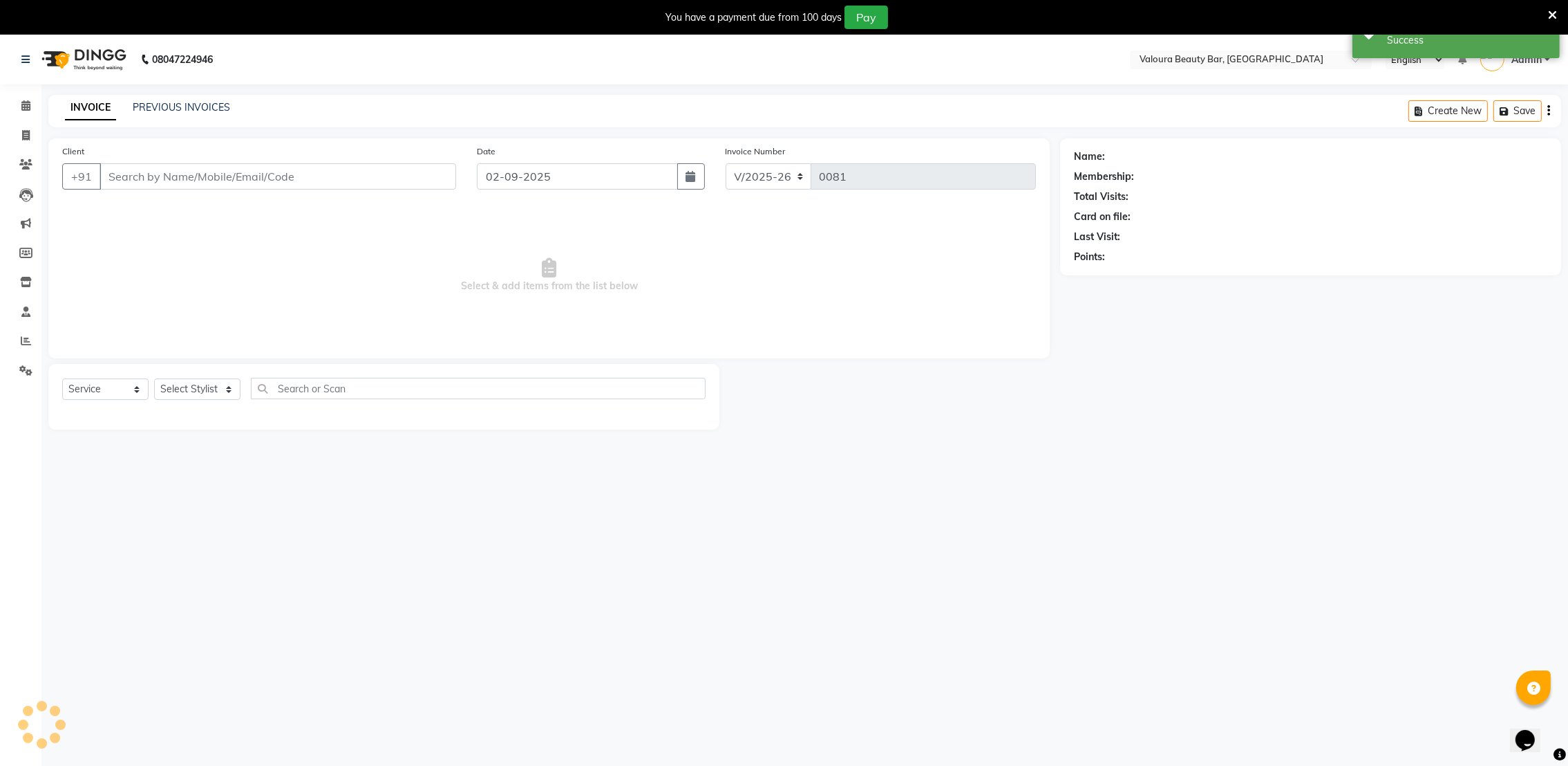
type input "7600136098"
select select "72269"
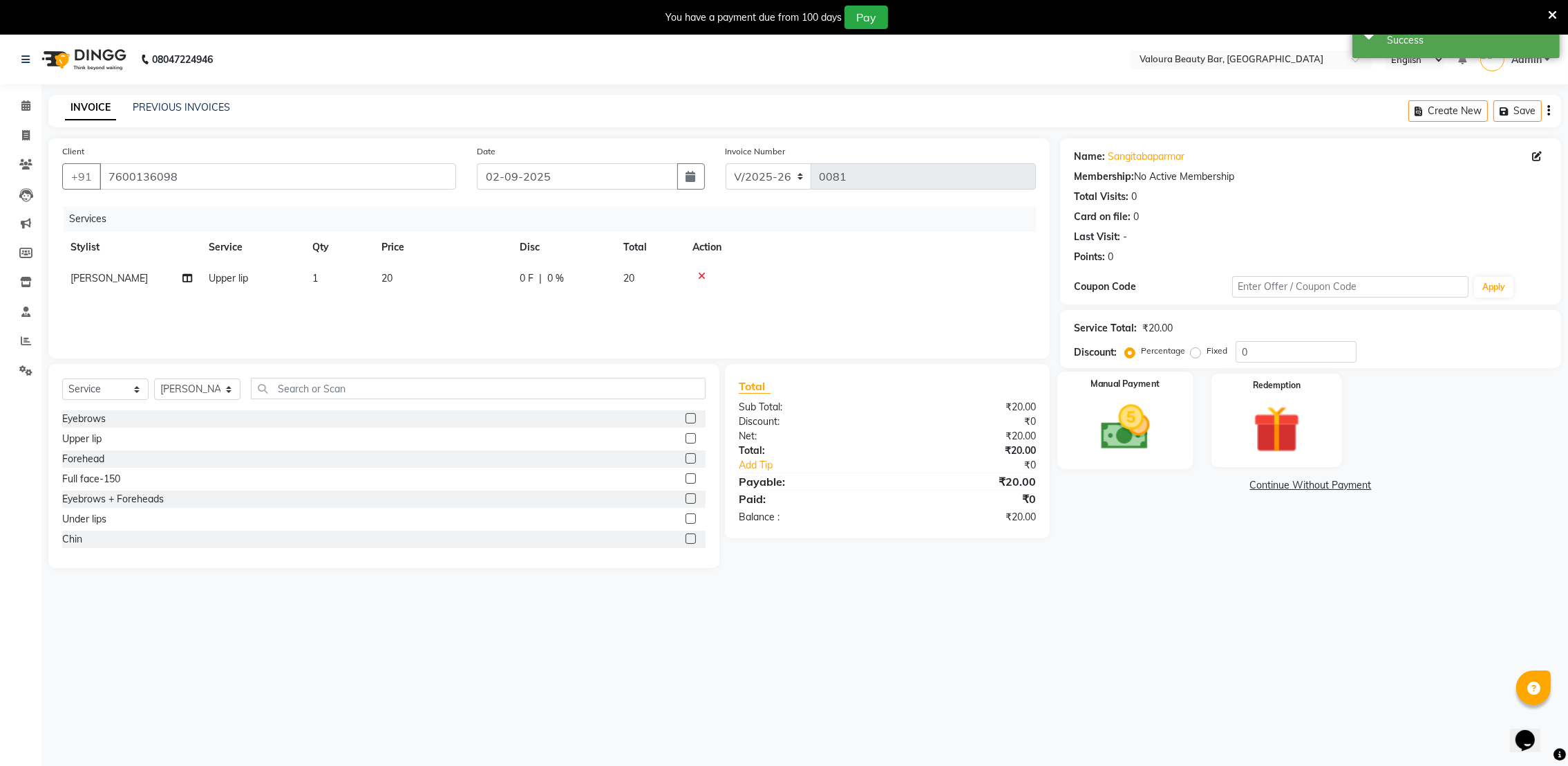
click at [1125, 445] on img at bounding box center [1126, 427] width 80 height 57
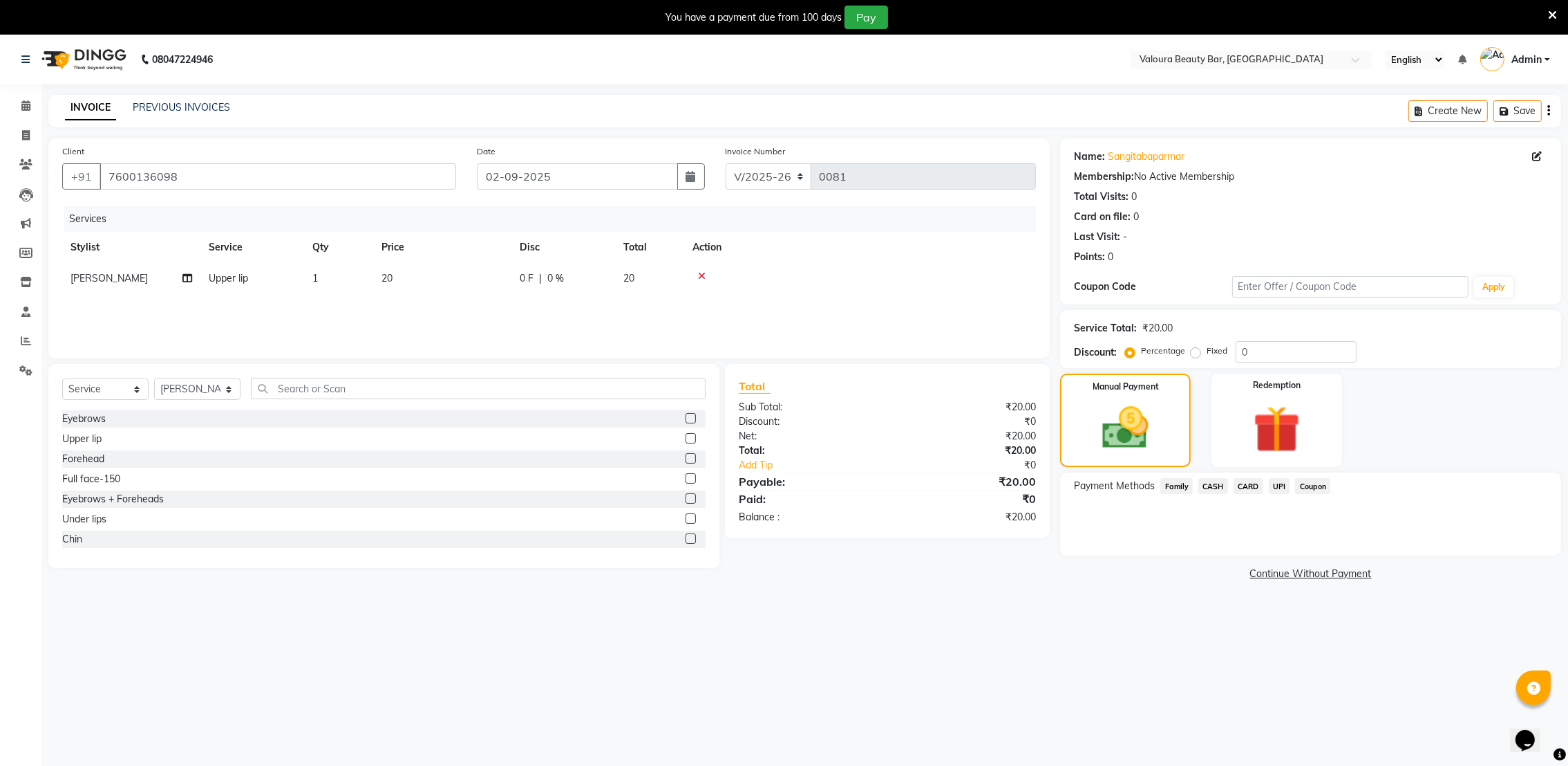
click at [1214, 485] on span "CASH" at bounding box center [1213, 485] width 29 height 16
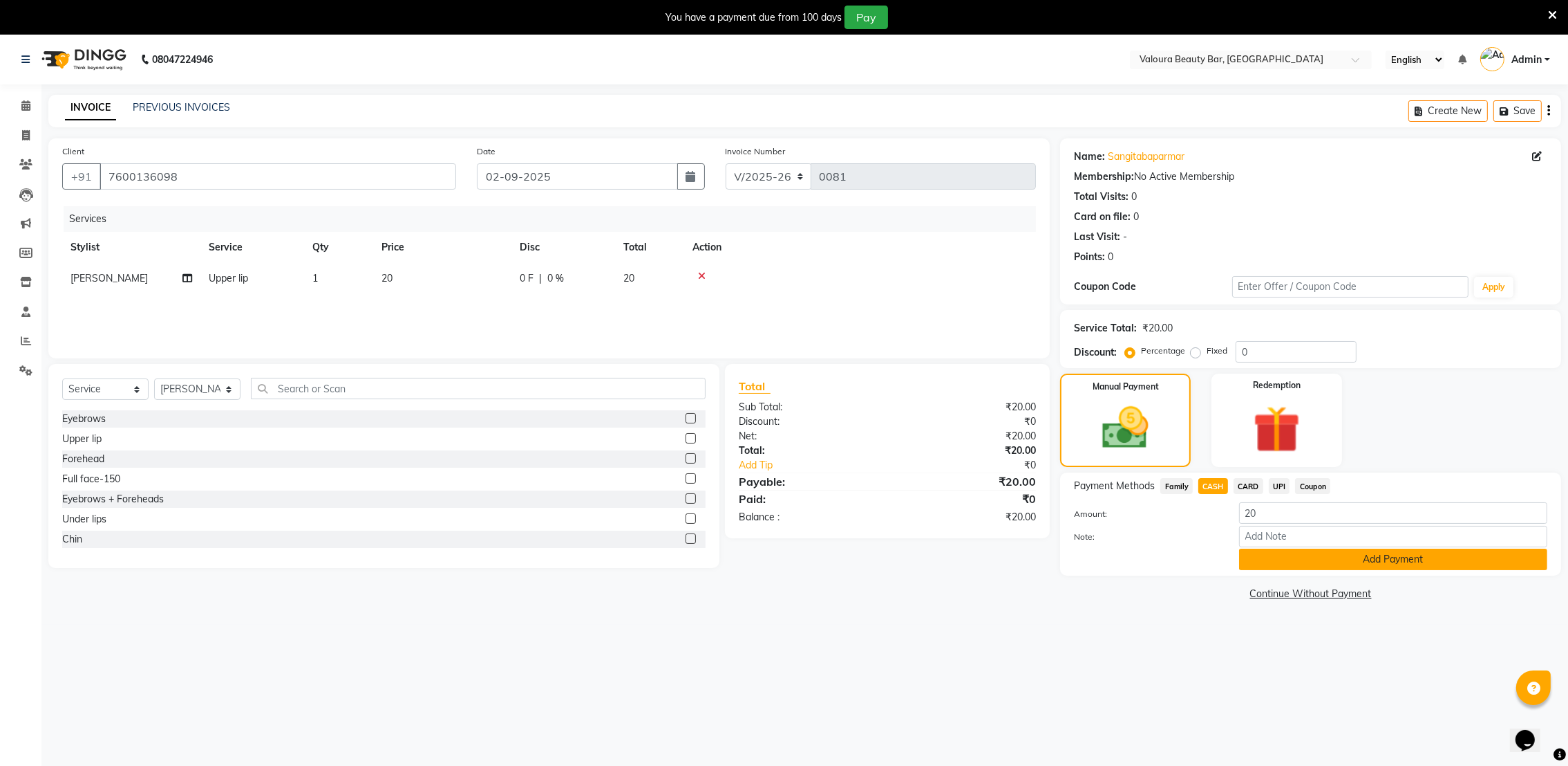
click at [1335, 560] on button "Add Payment" at bounding box center [1393, 559] width 308 height 22
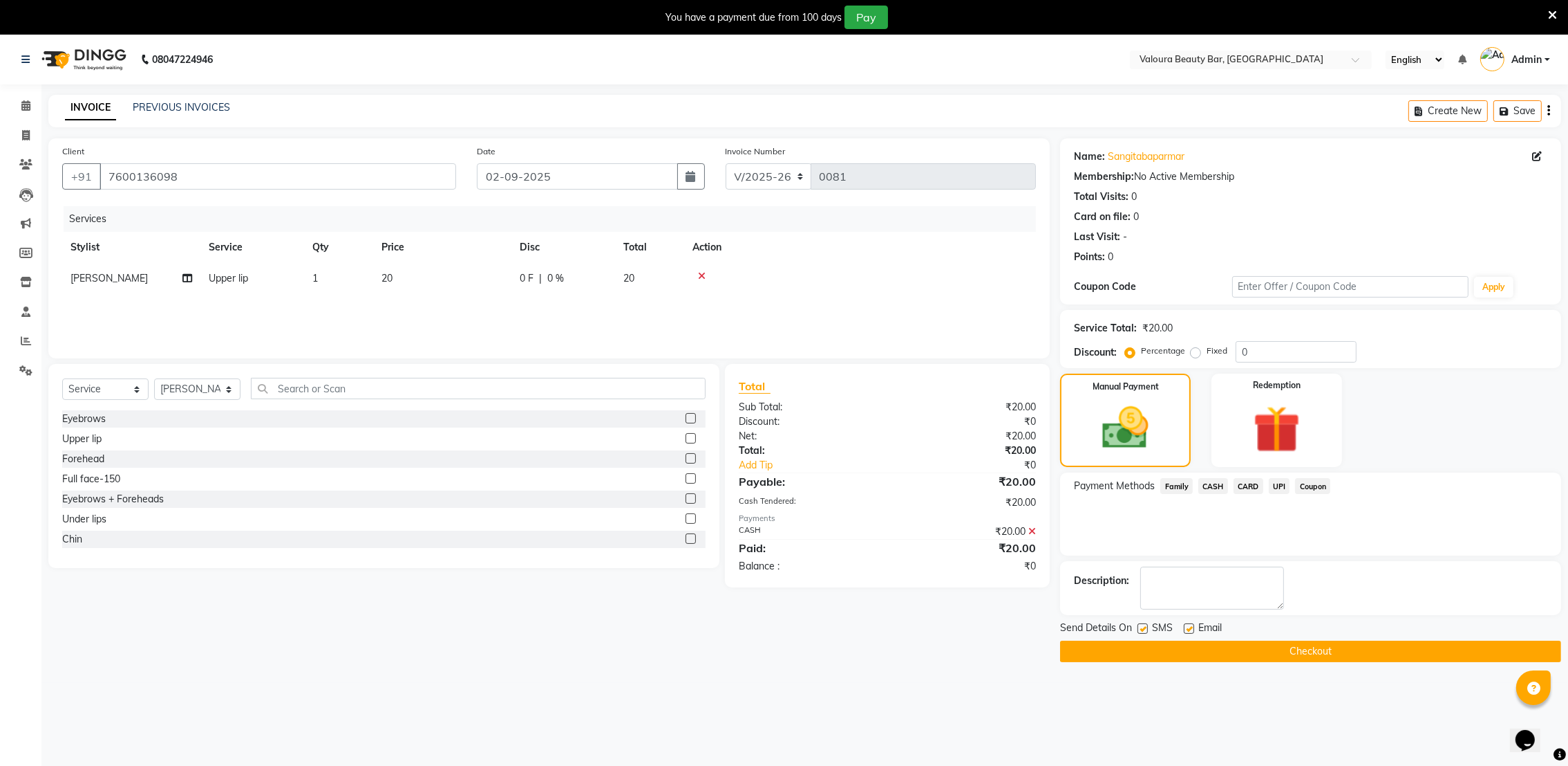
click at [1362, 654] on button "Checkout" at bounding box center [1311, 651] width 501 height 22
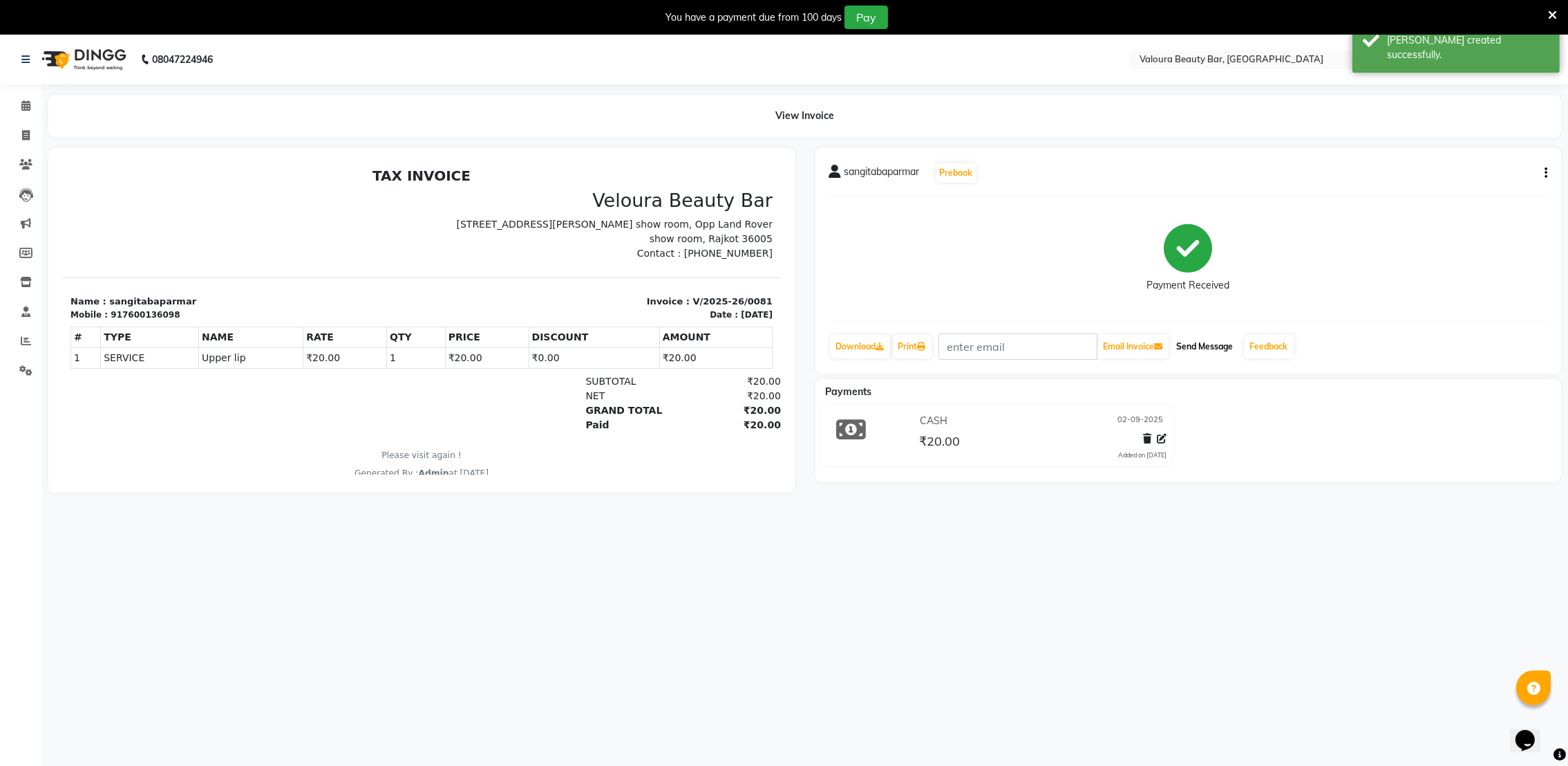
click at [1216, 349] on button "Send Message" at bounding box center [1205, 346] width 68 height 24
click at [25, 107] on icon at bounding box center [26, 105] width 9 height 10
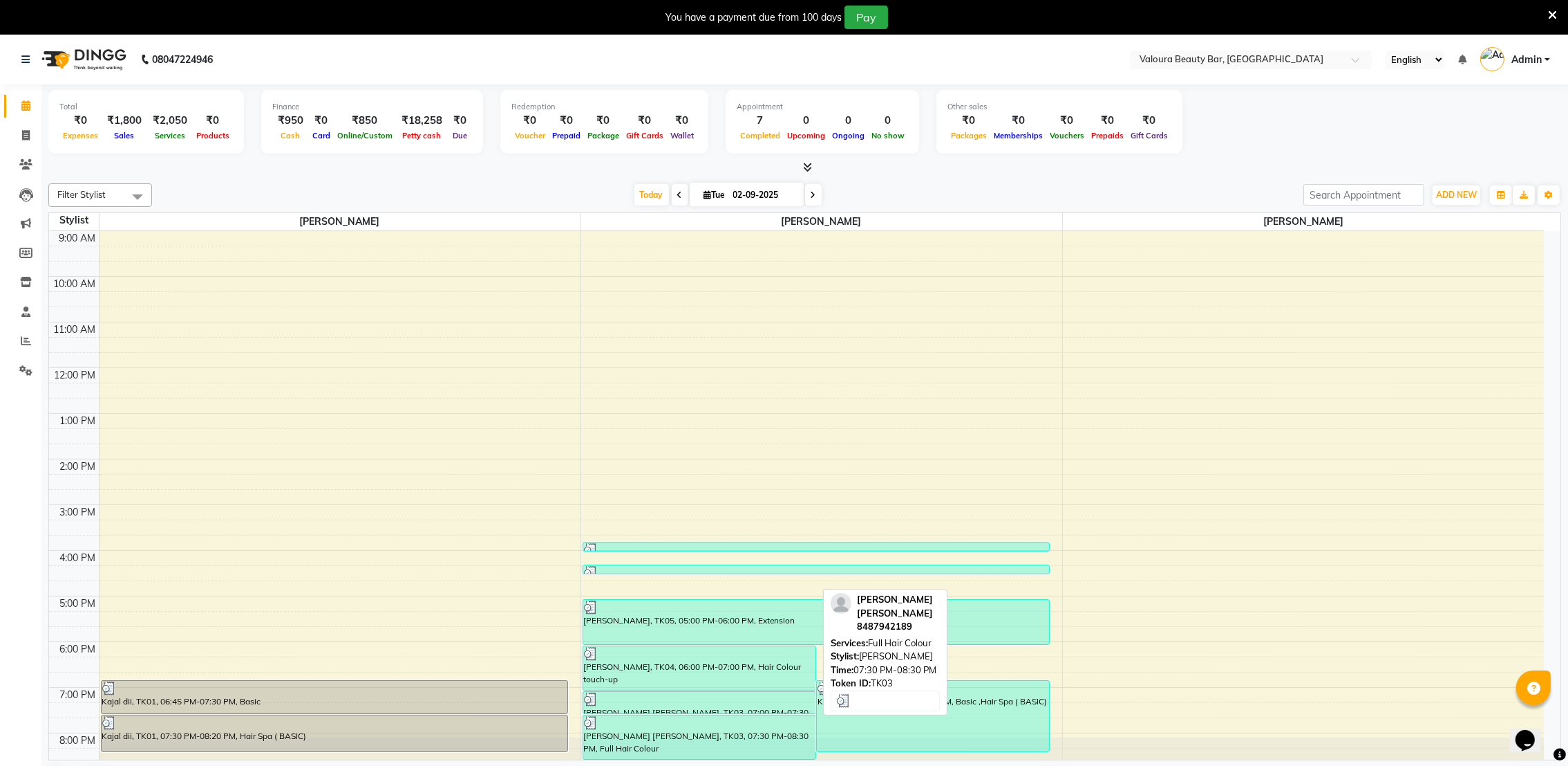
click at [707, 727] on div at bounding box center [699, 722] width 231 height 14
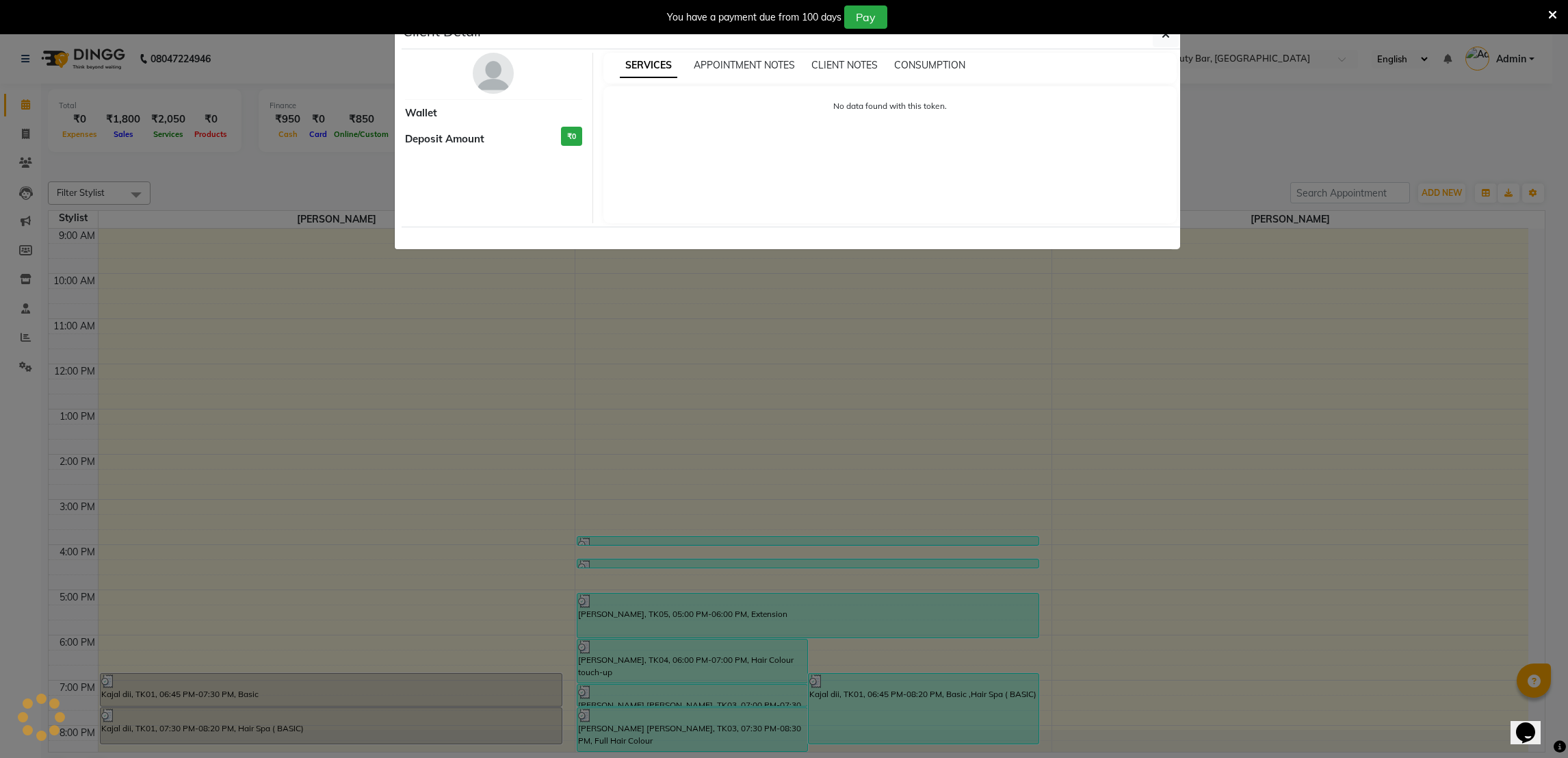
select select "3"
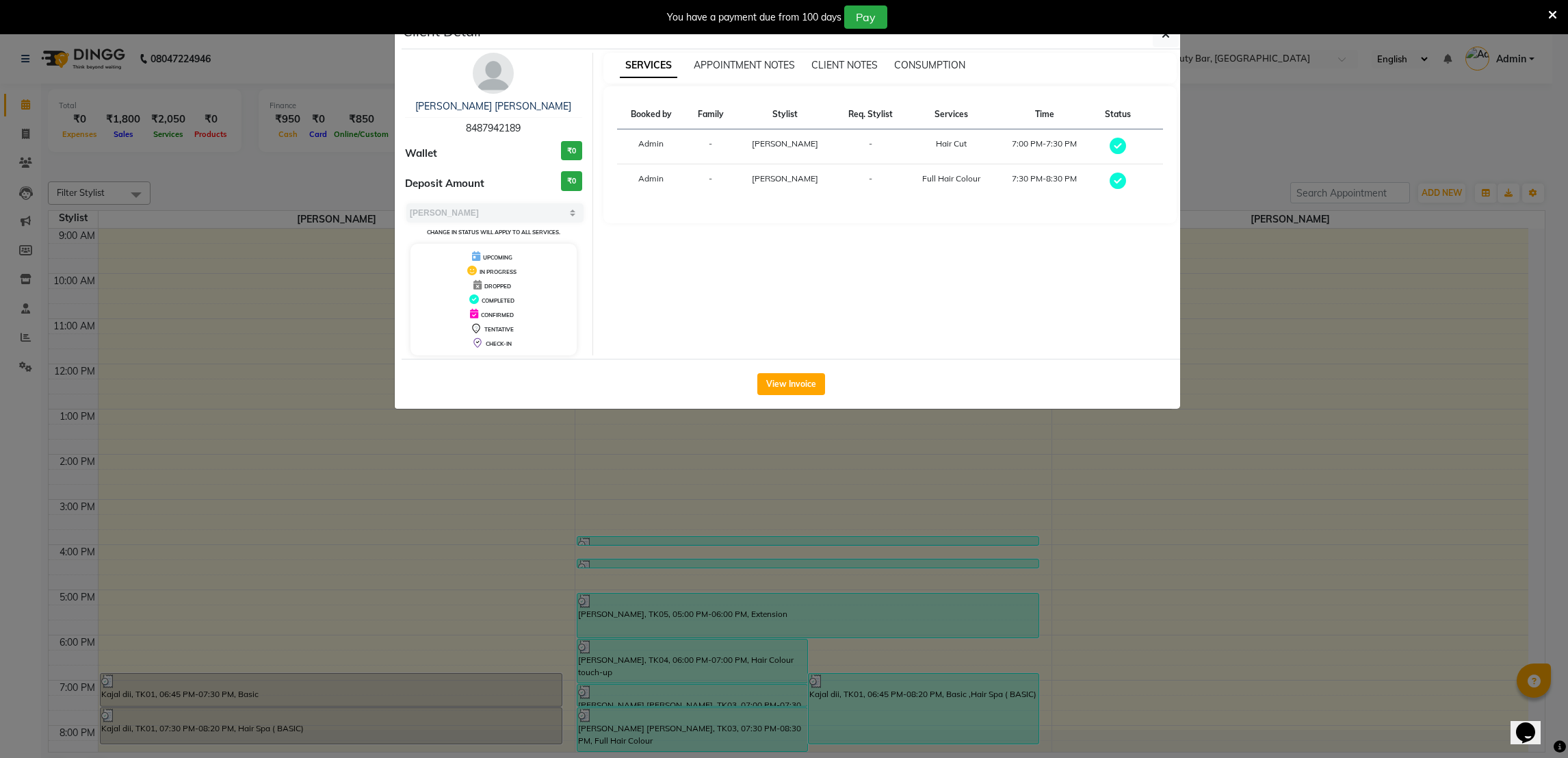
click at [783, 396] on div "View Invoice" at bounding box center [791, 383] width 778 height 50
click at [783, 389] on button "View Invoice" at bounding box center [791, 384] width 67 height 22
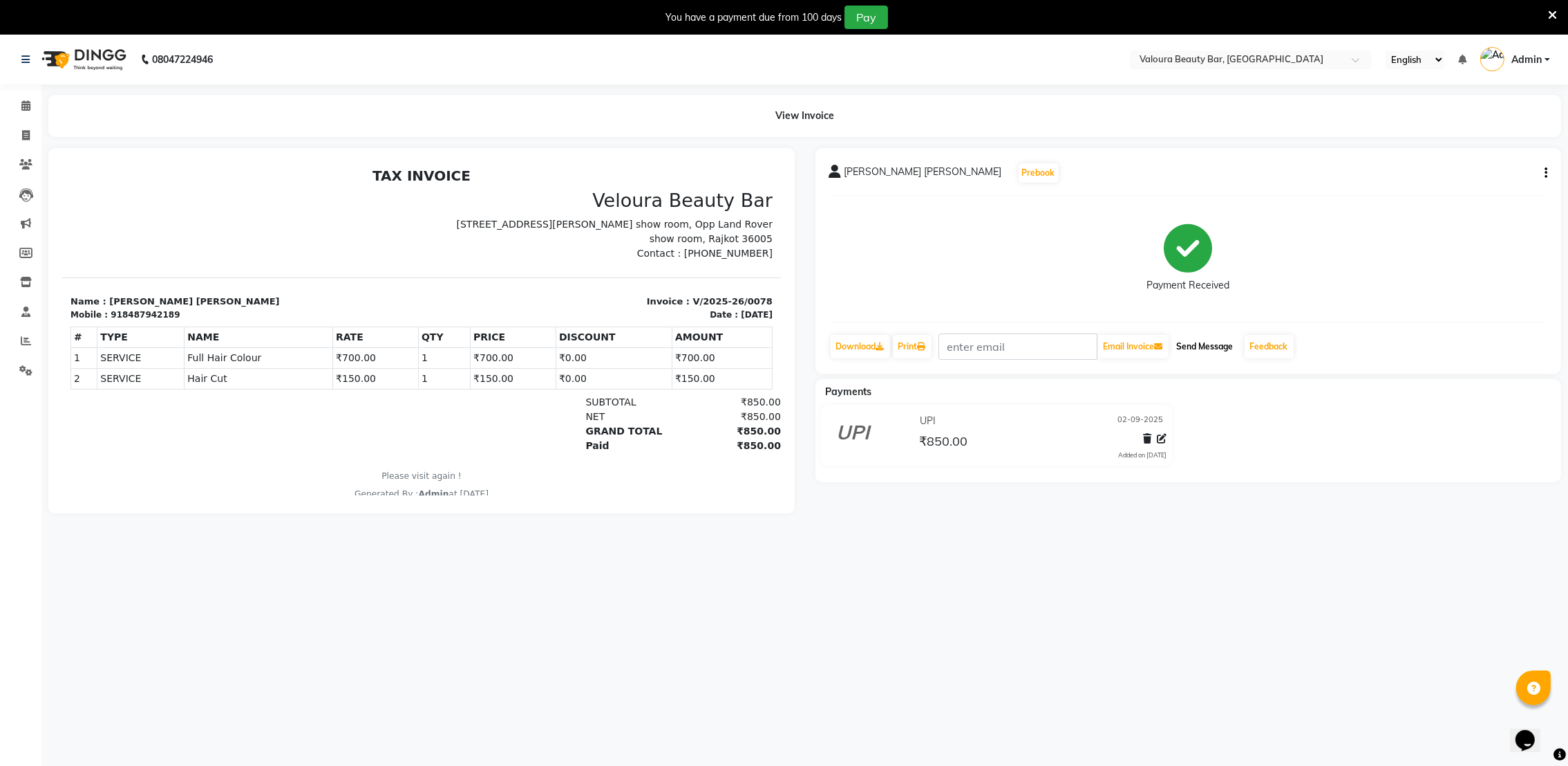
click at [1196, 344] on button "Send Message" at bounding box center [1205, 346] width 68 height 24
click at [27, 109] on icon at bounding box center [26, 105] width 9 height 10
